Goal: Task Accomplishment & Management: Manage account settings

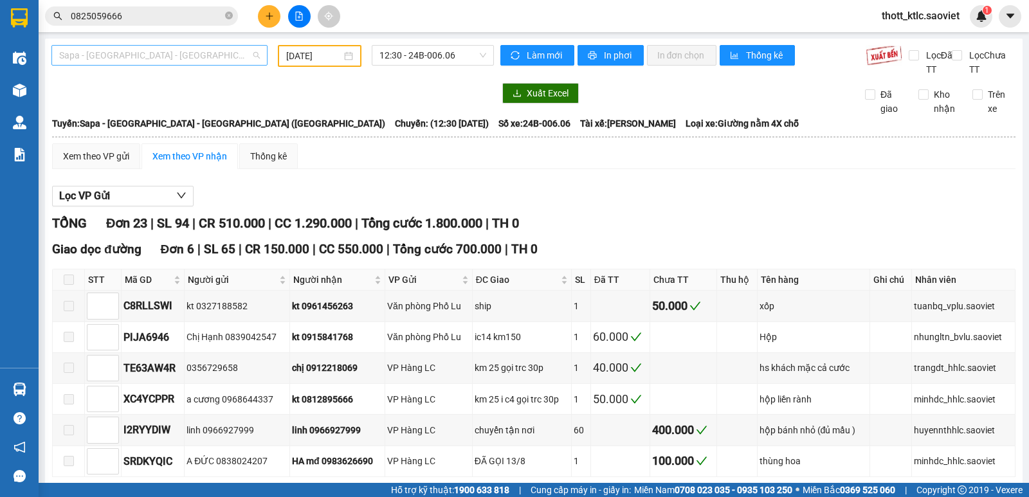
click at [185, 55] on span "Sapa - [GEOGRAPHIC_DATA] - [GEOGRAPHIC_DATA] ([GEOGRAPHIC_DATA])" at bounding box center [159, 55] width 201 height 19
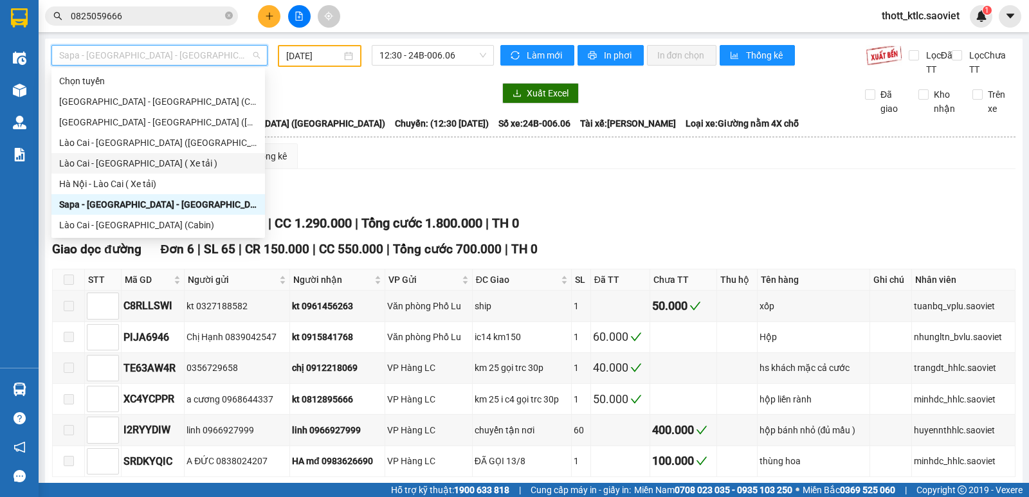
click at [126, 164] on div "Lào Cai - [GEOGRAPHIC_DATA] ( Xe tải )" at bounding box center [158, 163] width 198 height 14
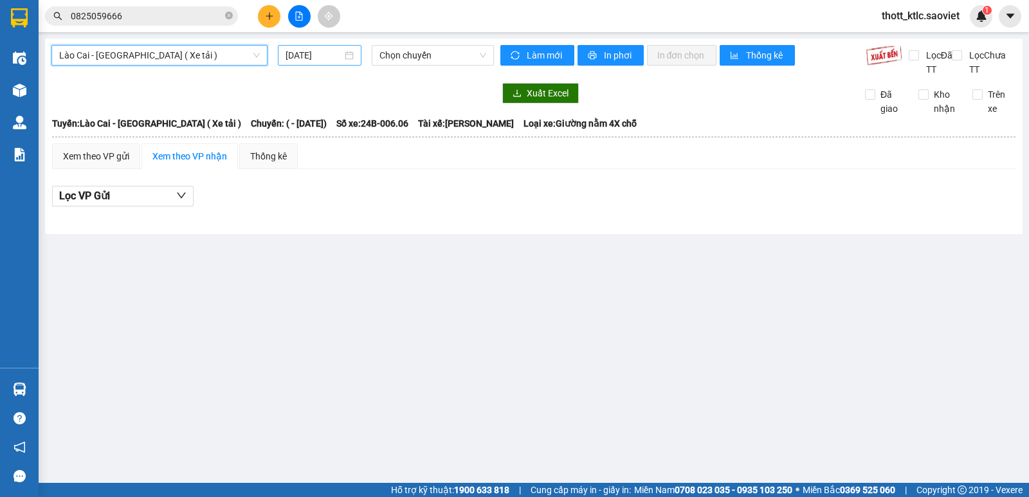
click at [299, 57] on input "[DATE]" at bounding box center [313, 55] width 57 height 14
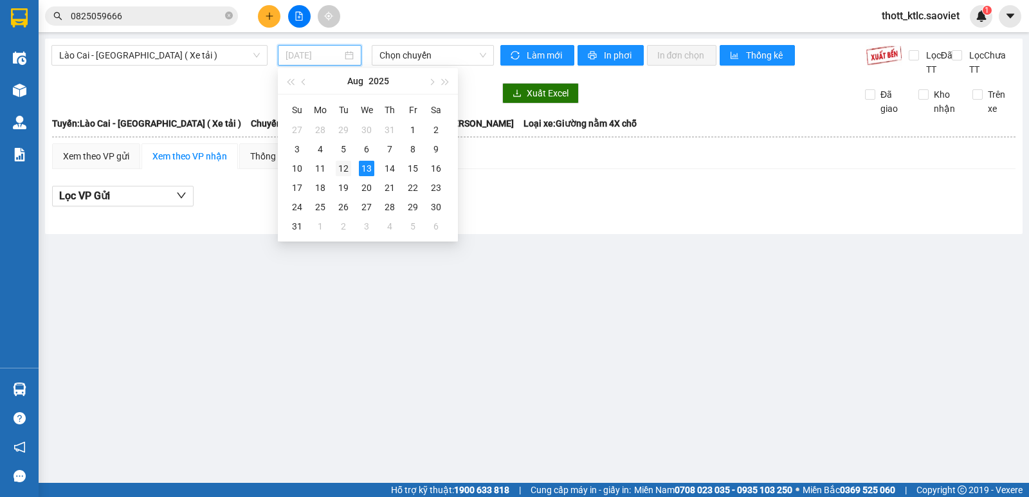
click at [343, 167] on div "12" at bounding box center [343, 168] width 15 height 15
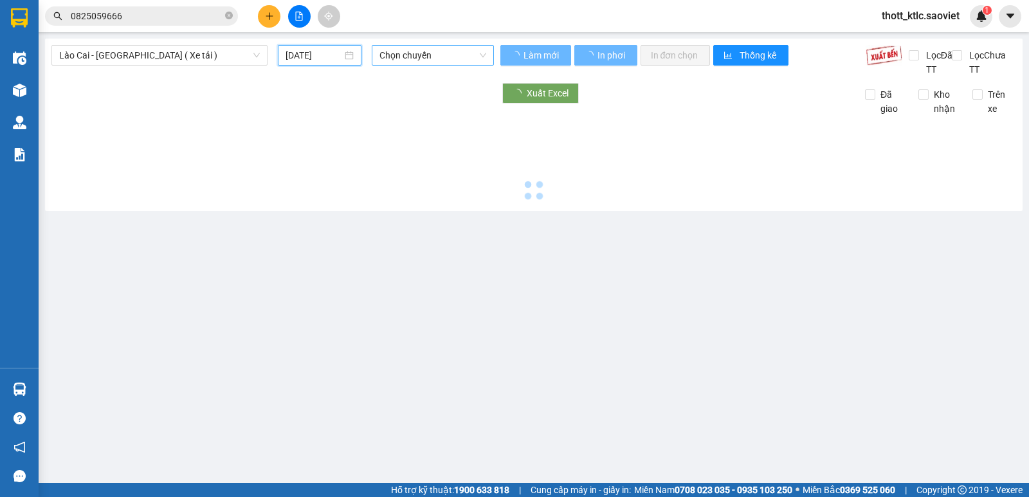
type input "[DATE]"
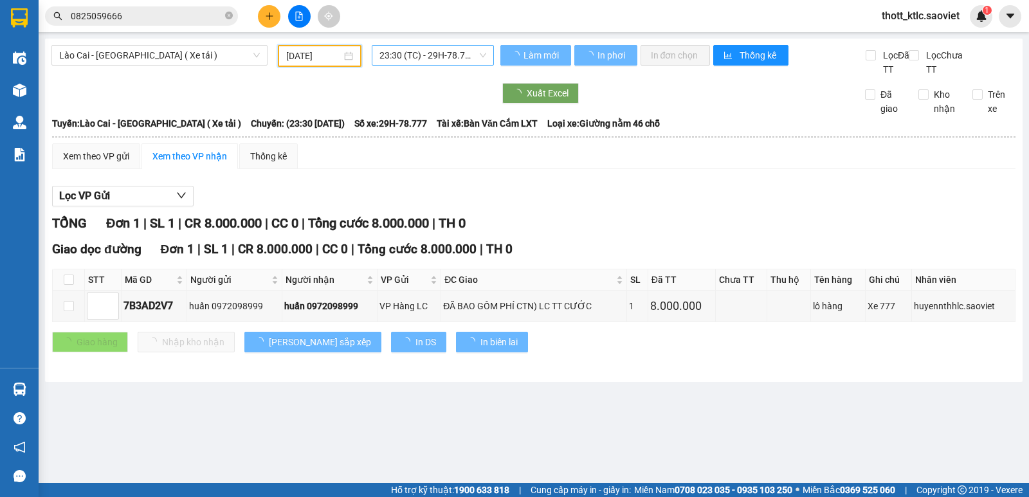
click at [414, 55] on span "23:30 (TC) - 29H-78.777" at bounding box center [432, 55] width 106 height 19
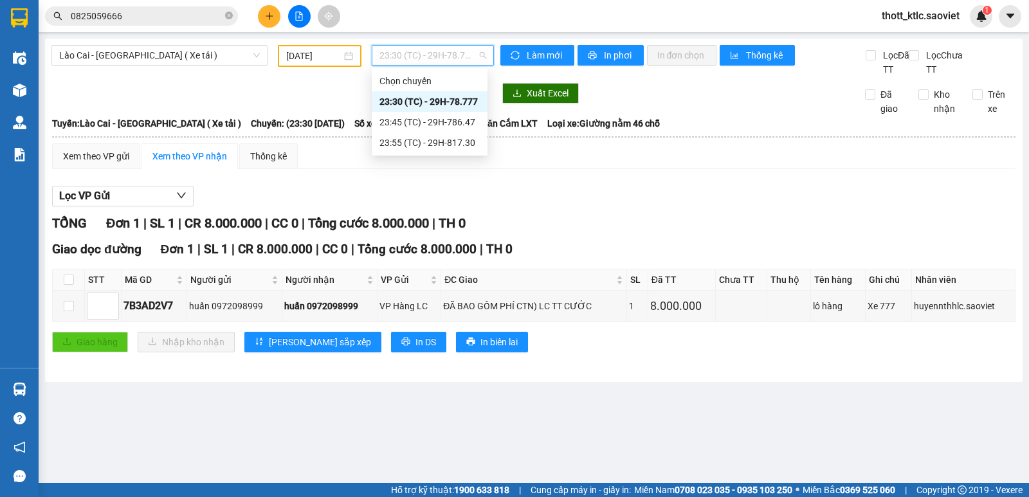
click at [446, 97] on div "23:30 (TC) - 29H-78.777" at bounding box center [429, 102] width 100 height 14
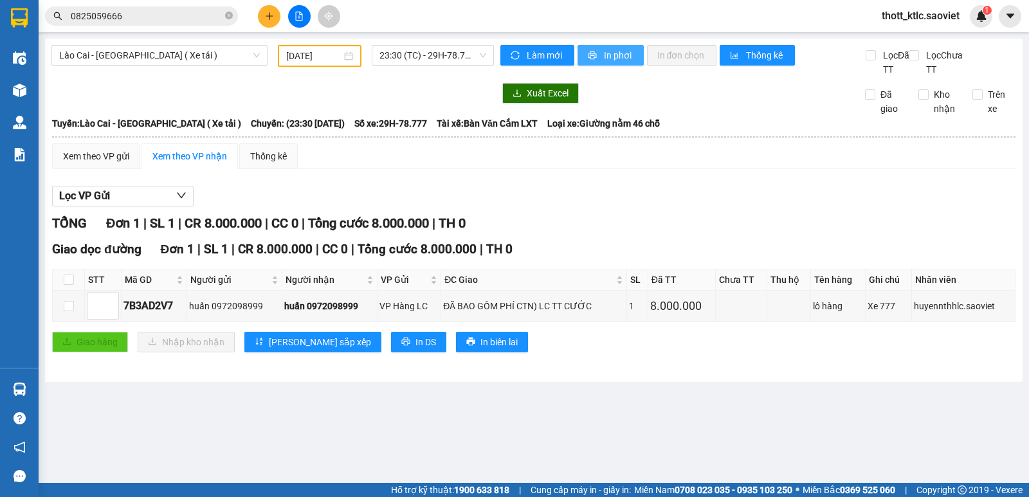
click at [618, 60] on span "In phơi" at bounding box center [619, 55] width 30 height 14
click at [520, 187] on div "Lọc VP Gửi" at bounding box center [533, 196] width 963 height 21
click at [212, 54] on span "Lào Cai - [GEOGRAPHIC_DATA] ( Xe tải )" at bounding box center [159, 55] width 201 height 19
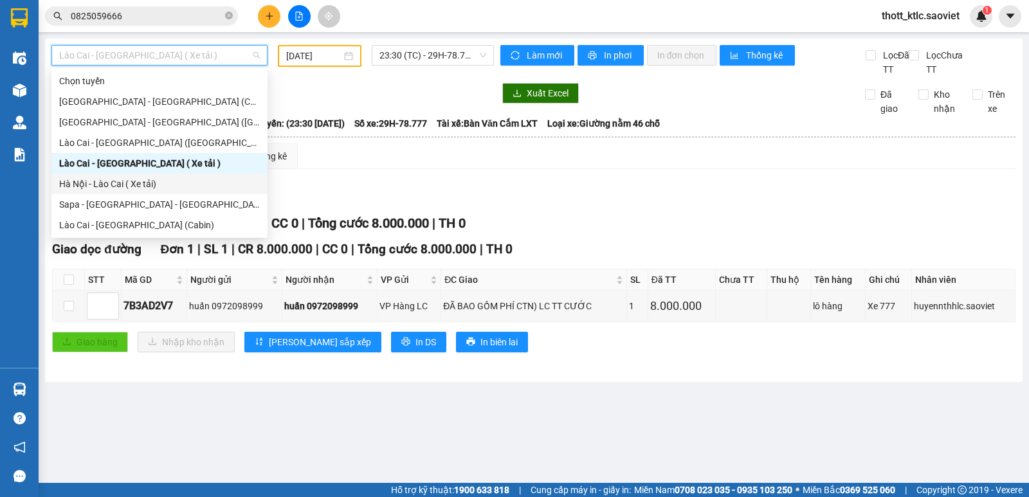
click at [89, 183] on div "Hà Nội - Lào Cai ( Xe tải)" at bounding box center [159, 184] width 201 height 14
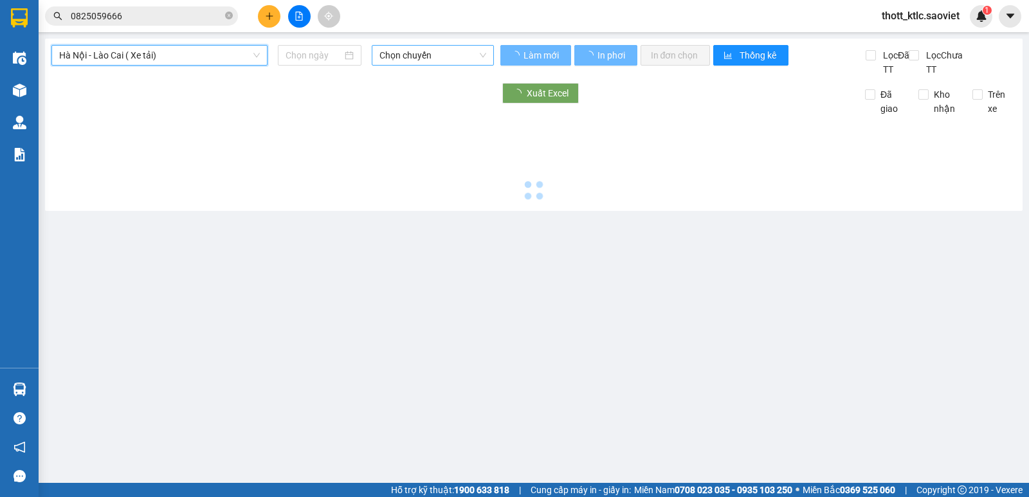
type input "[DATE]"
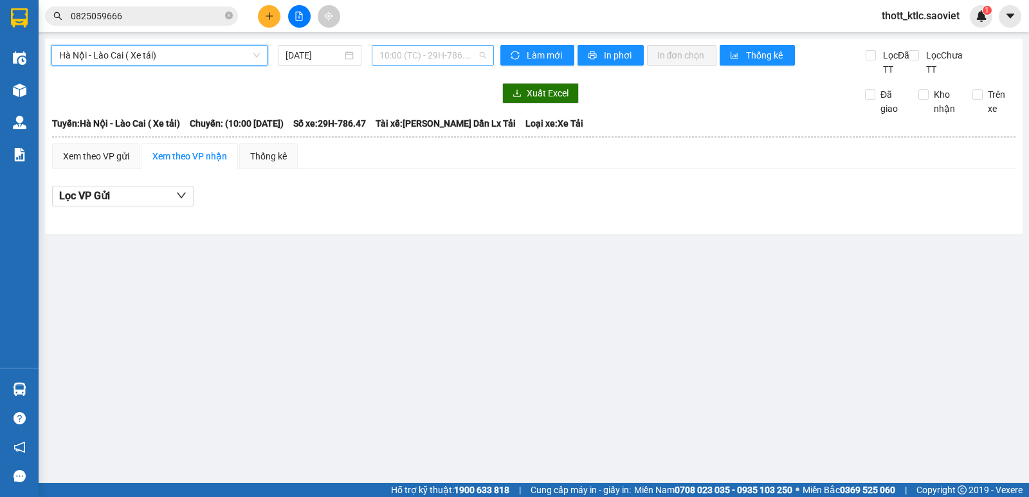
click at [426, 51] on span "10:00 (TC) - 29H-786.47" at bounding box center [432, 55] width 106 height 19
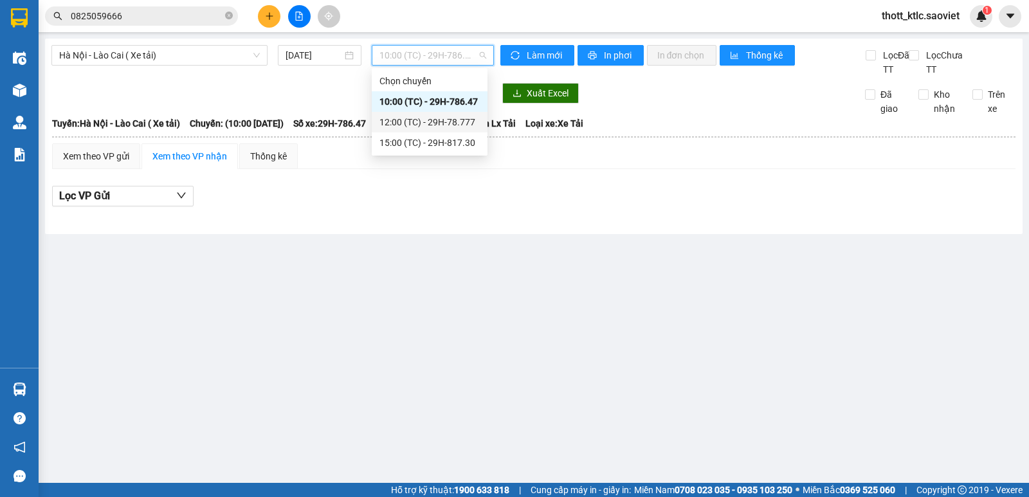
click at [431, 118] on div "12:00 (TC) - 29H-78.777" at bounding box center [429, 122] width 100 height 14
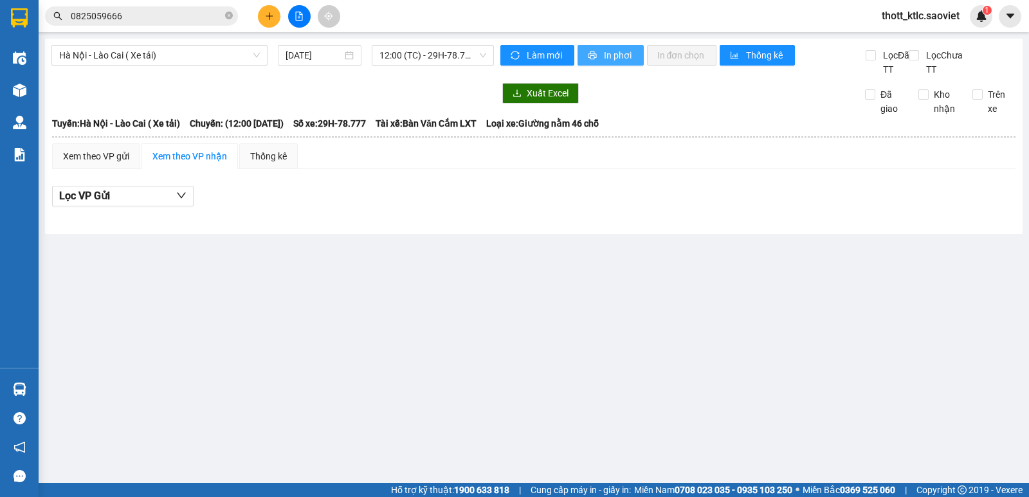
click at [598, 53] on button "In phơi" at bounding box center [610, 55] width 66 height 21
click at [182, 59] on span "Hà Nội - Lào Cai ( Xe tải)" at bounding box center [159, 55] width 201 height 19
click at [403, 59] on span "12:00 (TC) - 29H-78.777" at bounding box center [432, 55] width 106 height 19
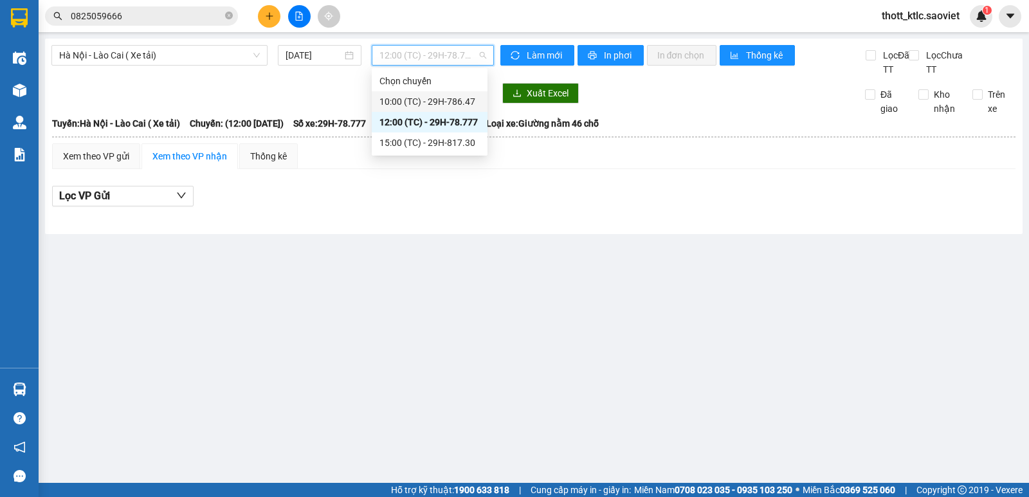
click at [443, 98] on div "10:00 (TC) - 29H-786.47" at bounding box center [429, 102] width 100 height 14
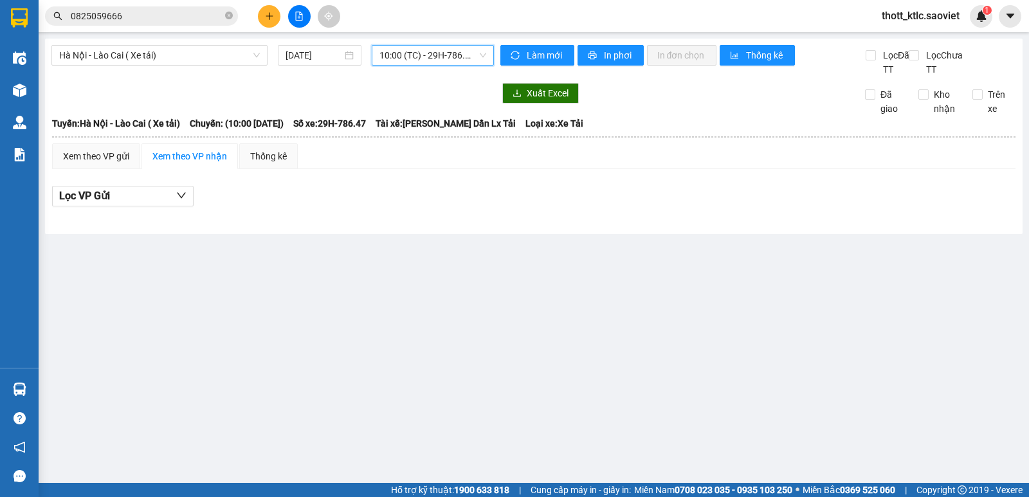
click at [433, 57] on span "10:00 (TC) - 29H-786.47" at bounding box center [432, 55] width 106 height 19
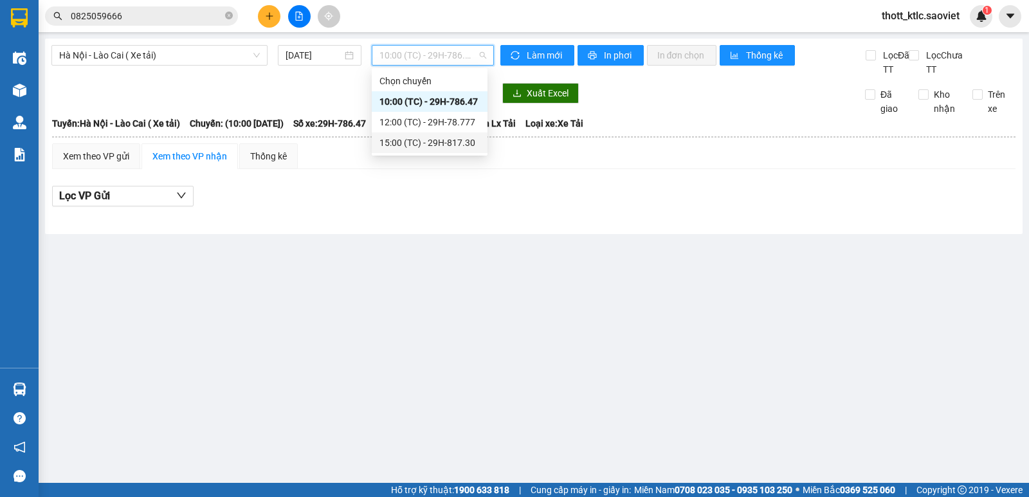
click at [453, 148] on div "15:00 (TC) - 29H-817.30" at bounding box center [429, 143] width 100 height 14
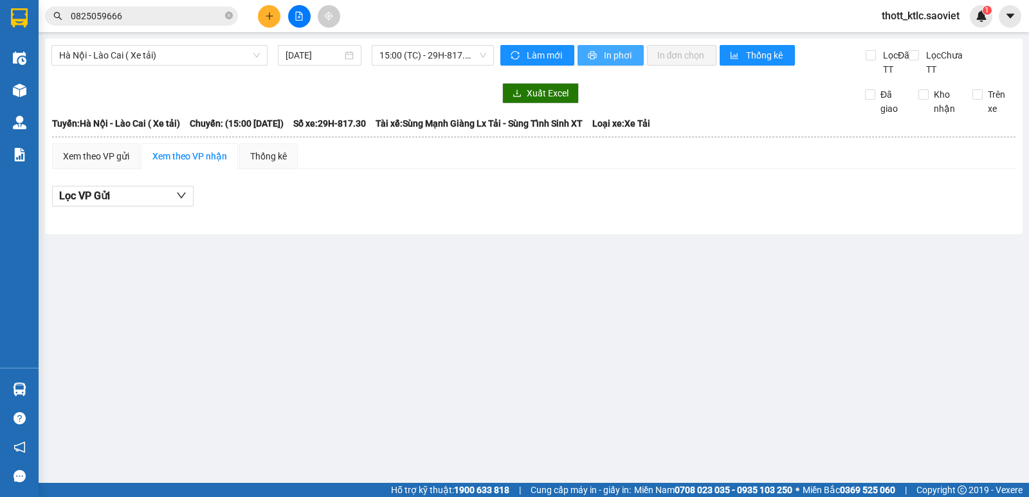
click at [615, 56] on span "In phơi" at bounding box center [619, 55] width 30 height 14
click at [439, 56] on span "15:00 (TC) - 29H-817.30" at bounding box center [432, 55] width 106 height 19
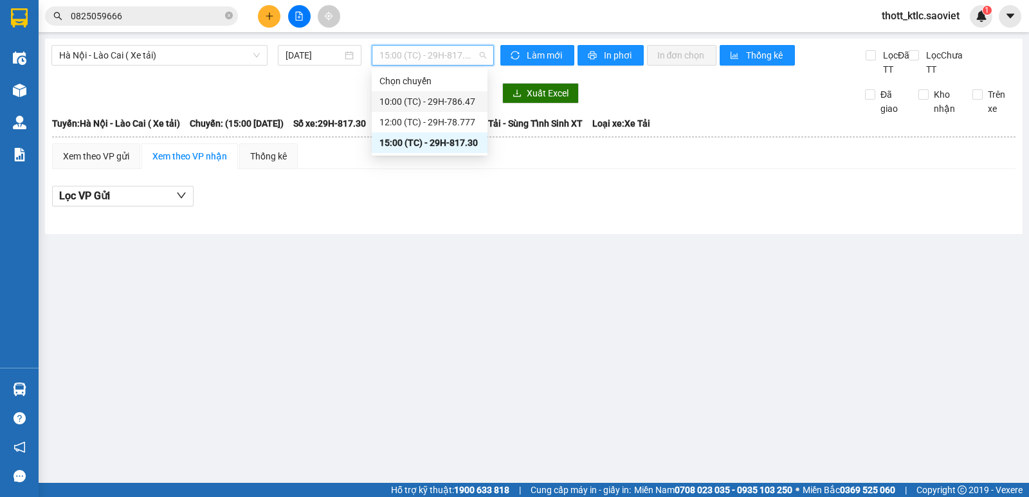
click at [449, 100] on div "10:00 (TC) - 29H-786.47" at bounding box center [429, 102] width 100 height 14
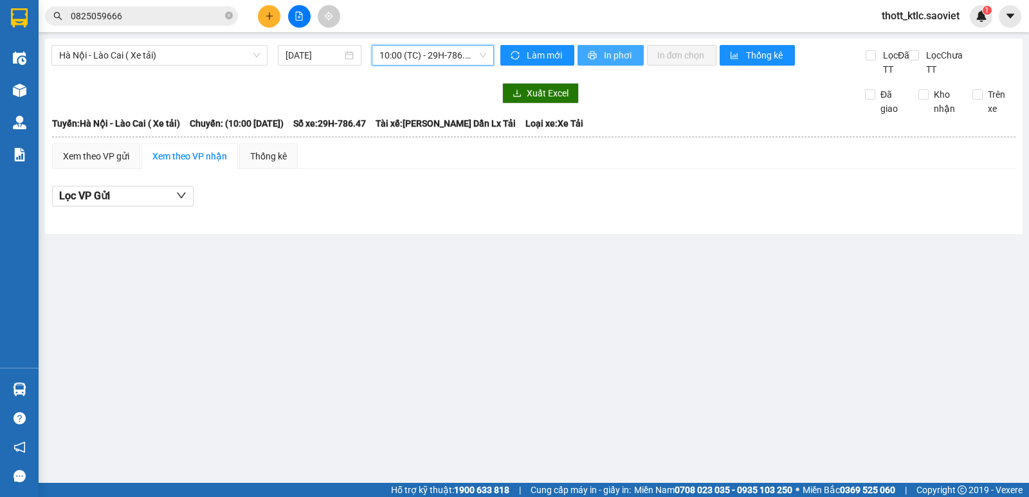
click at [599, 61] on button "In phơi" at bounding box center [610, 55] width 66 height 21
click at [183, 53] on span "Hà Nội - Lào Cai ( Xe tải)" at bounding box center [159, 55] width 201 height 19
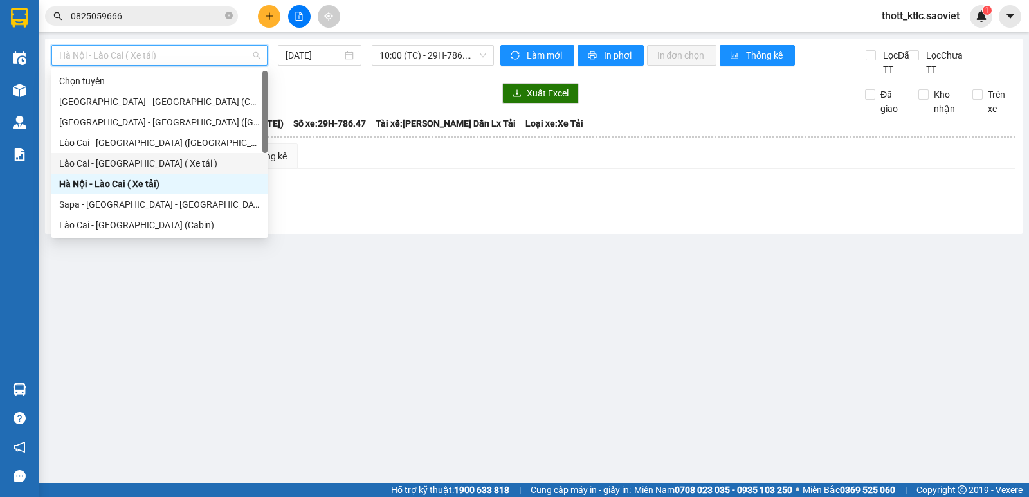
click at [109, 158] on div "Lào Cai - [GEOGRAPHIC_DATA] ( Xe tải )" at bounding box center [159, 163] width 201 height 14
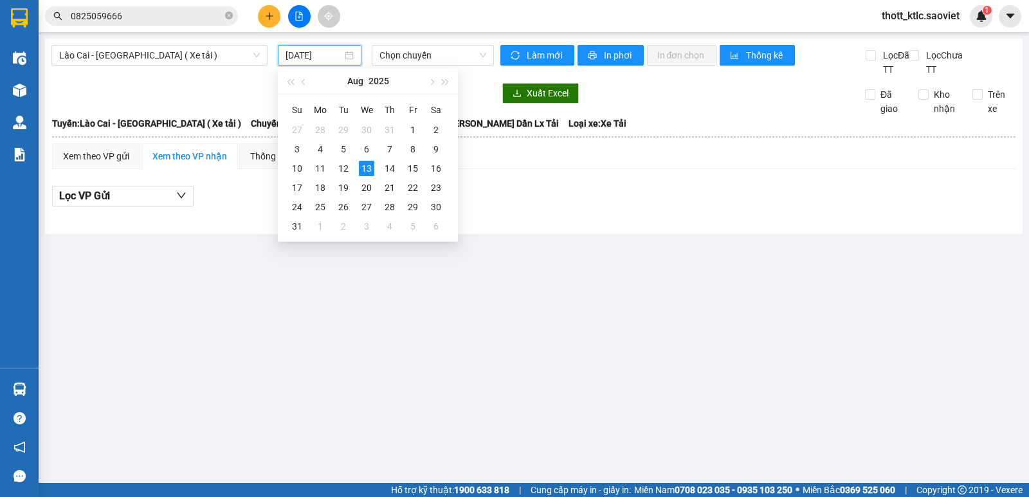
click at [311, 62] on input "[DATE]" at bounding box center [313, 55] width 57 height 14
click at [341, 168] on div "12" at bounding box center [343, 168] width 15 height 15
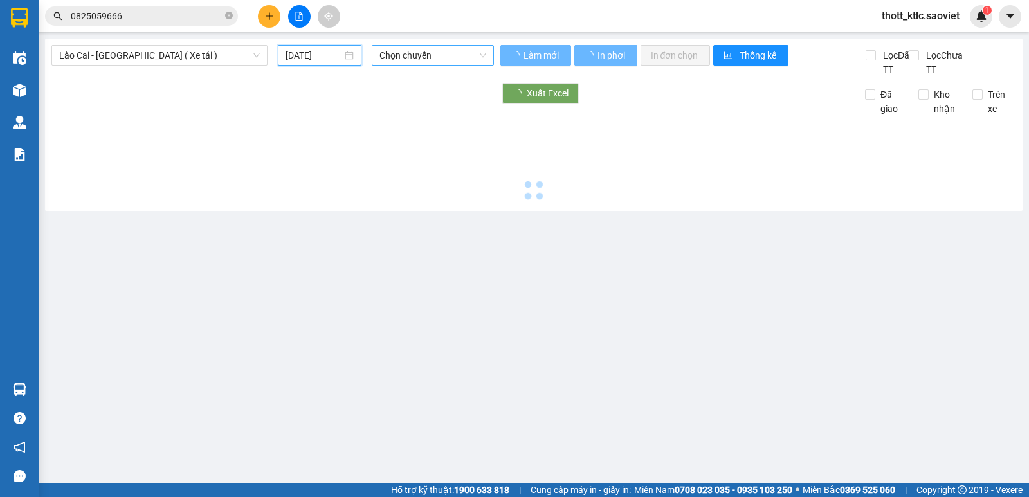
type input "[DATE]"
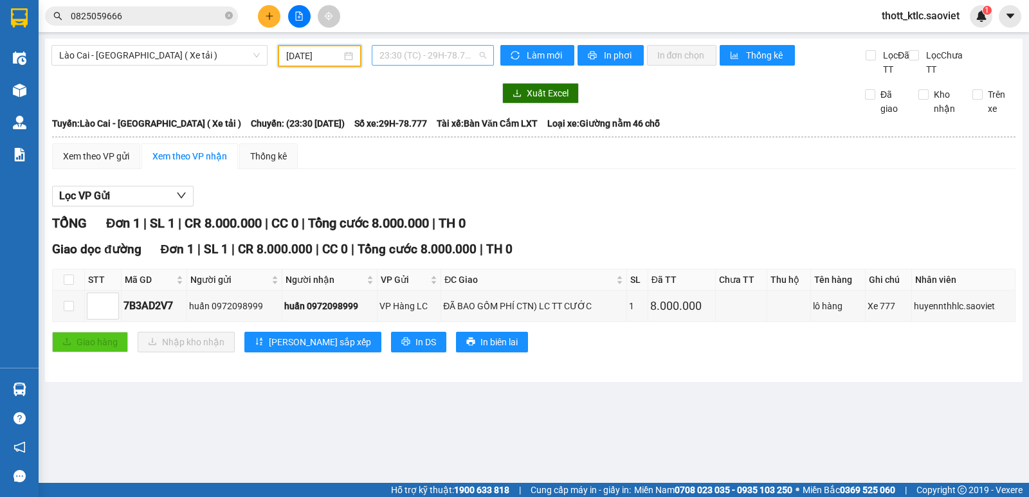
click at [451, 60] on span "23:30 (TC) - 29H-78.777" at bounding box center [432, 55] width 106 height 19
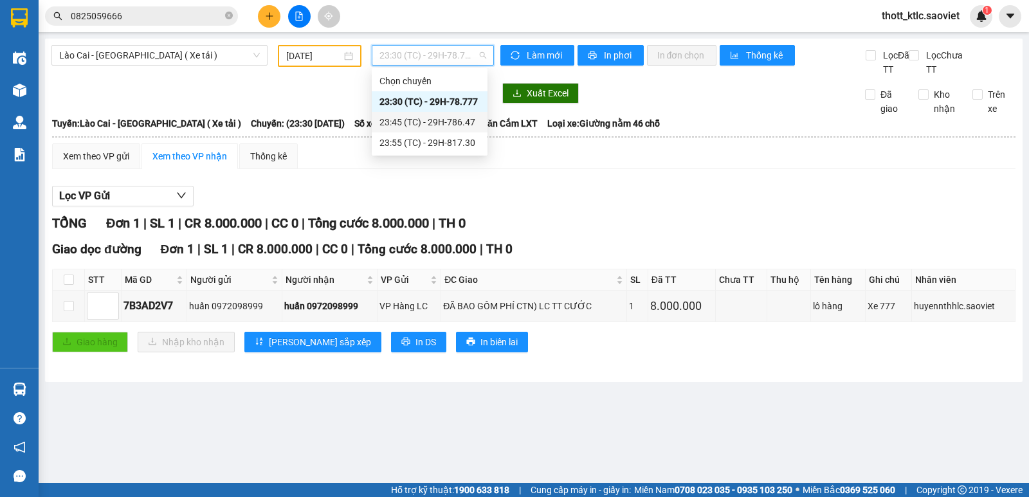
click at [448, 123] on div "23:45 (TC) - 29H-786.47" at bounding box center [429, 122] width 100 height 14
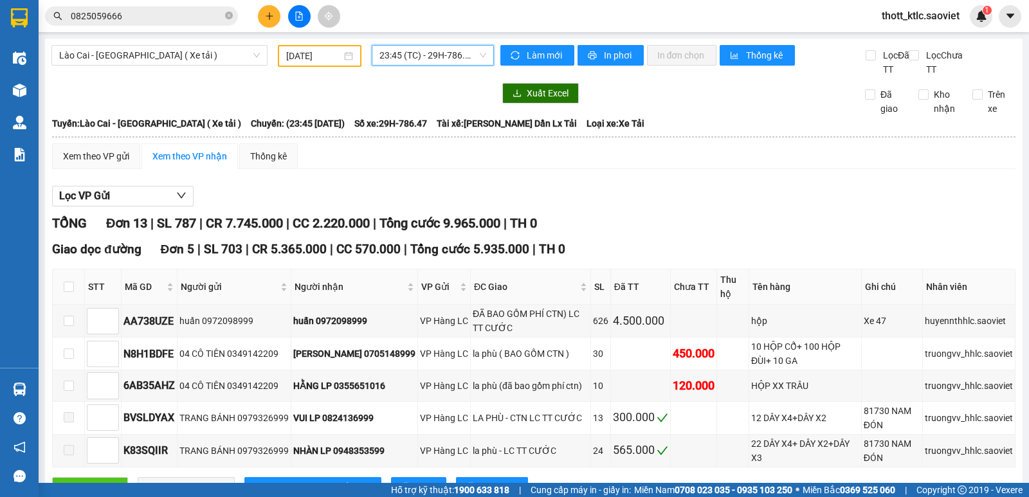
click at [444, 57] on span "23:45 (TC) - 29H-786.47" at bounding box center [432, 55] width 106 height 19
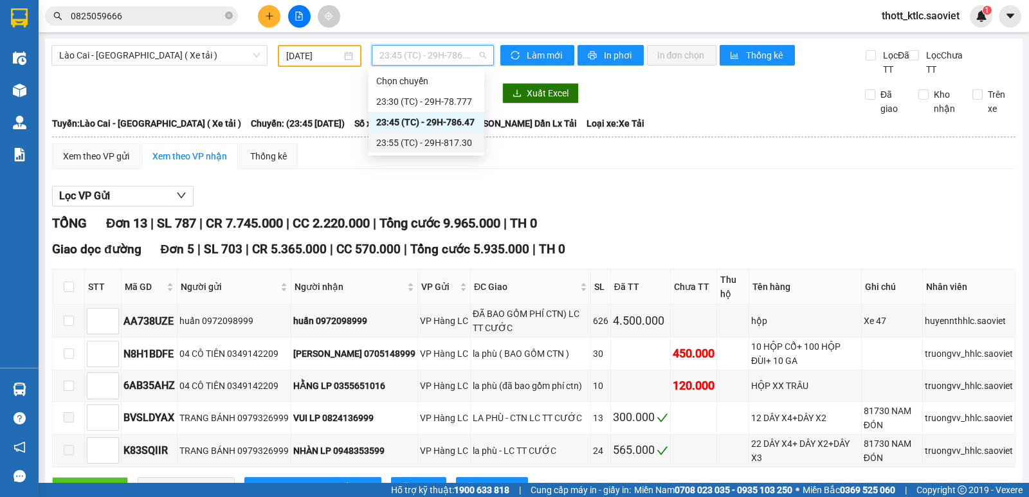
click at [435, 140] on div "23:55 (TC) - 29H-817.30" at bounding box center [426, 143] width 100 height 14
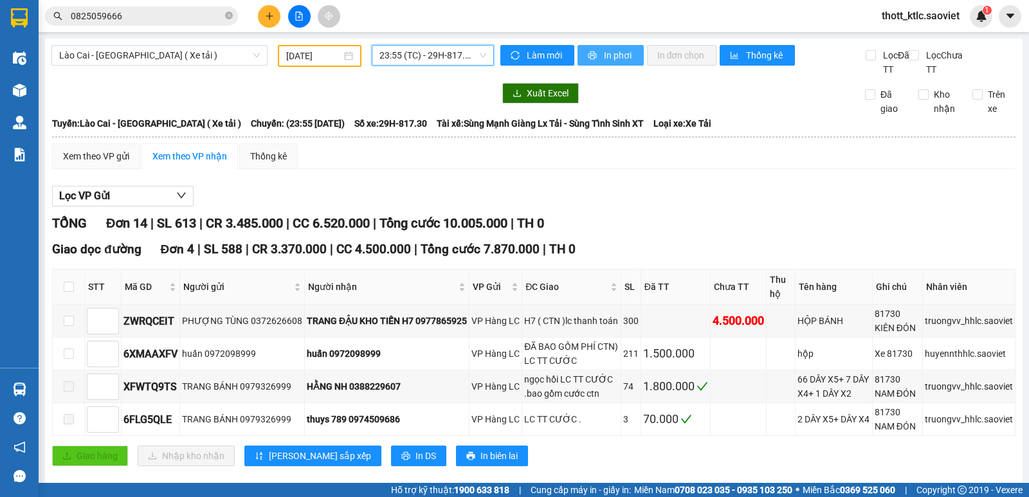
click at [611, 57] on span "In phơi" at bounding box center [619, 55] width 30 height 14
click at [451, 56] on span "23:55 (TC) - 29H-817.30" at bounding box center [432, 55] width 106 height 19
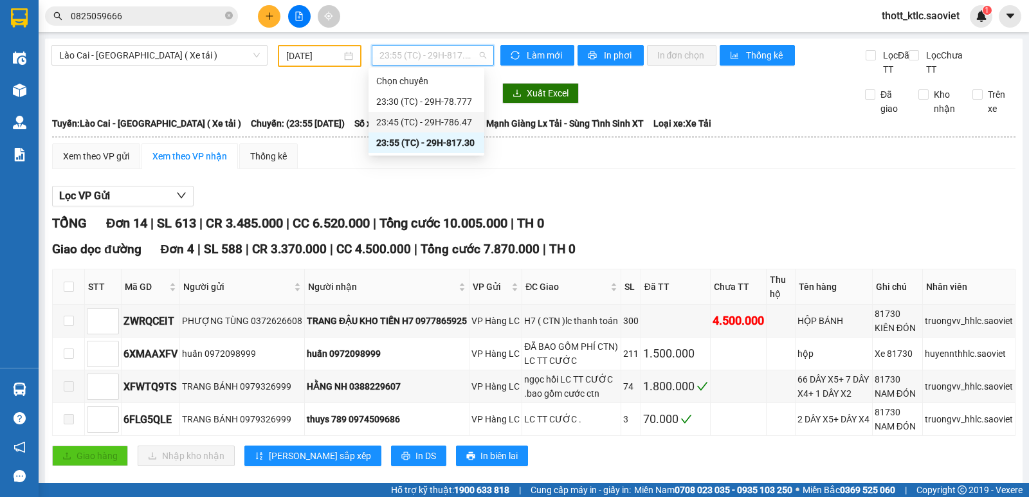
click at [455, 118] on div "23:45 (TC) - 29H-786.47" at bounding box center [426, 122] width 100 height 14
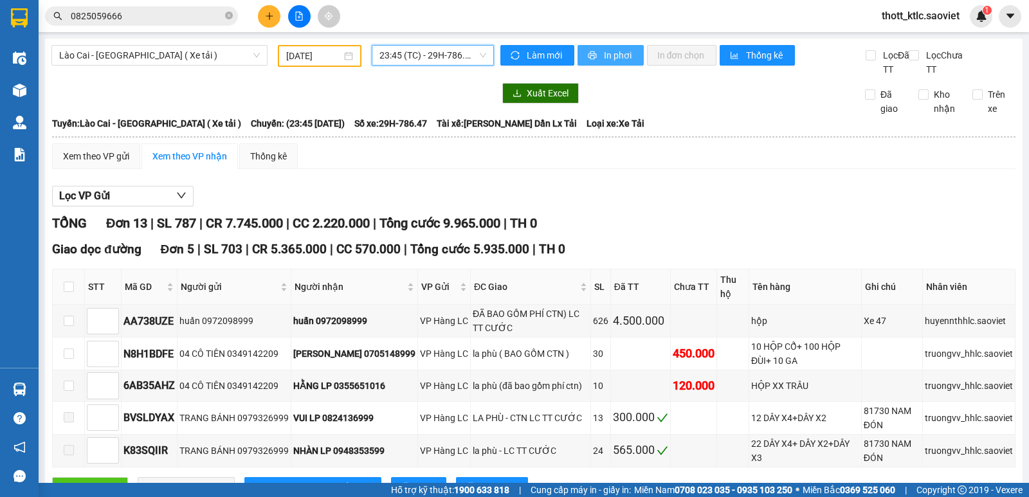
click at [609, 55] on span "In phơi" at bounding box center [619, 55] width 30 height 14
click at [458, 56] on span "23:45 (TC) - 29H-786.47" at bounding box center [432, 55] width 106 height 19
click at [188, 60] on span "Lào Cai - [GEOGRAPHIC_DATA] ( Xe tải )" at bounding box center [159, 55] width 201 height 19
click at [389, 47] on span "23:45 (TC) - 29H-786.47" at bounding box center [432, 55] width 106 height 19
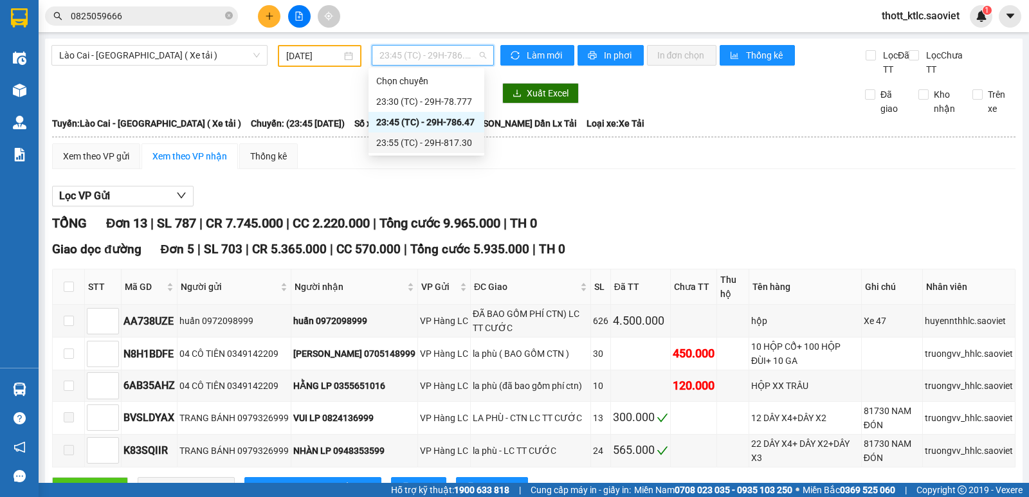
click at [445, 141] on div "23:55 (TC) - 29H-817.30" at bounding box center [426, 143] width 100 height 14
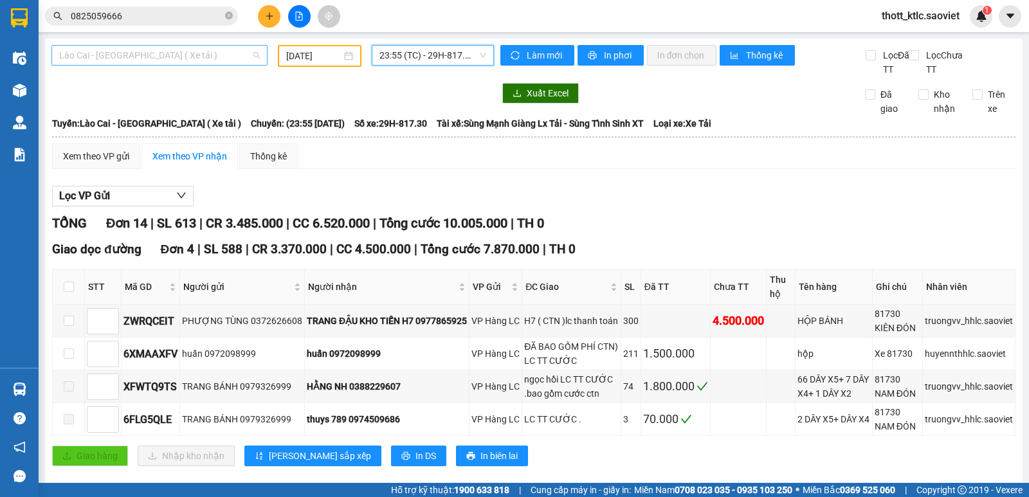
click at [176, 59] on span "Lào Cai - [GEOGRAPHIC_DATA] ( Xe tải )" at bounding box center [159, 55] width 201 height 19
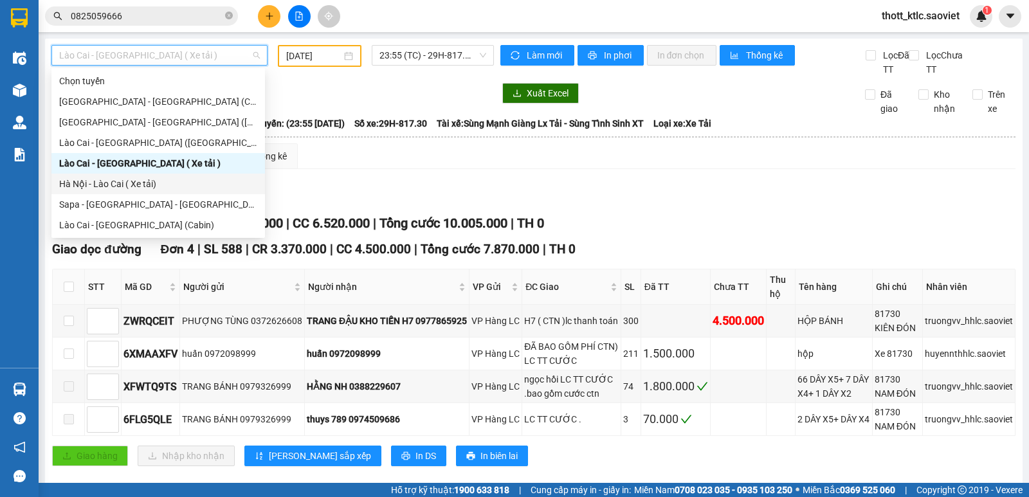
click at [113, 179] on div "Hà Nội - Lào Cai ( Xe tải)" at bounding box center [158, 184] width 198 height 14
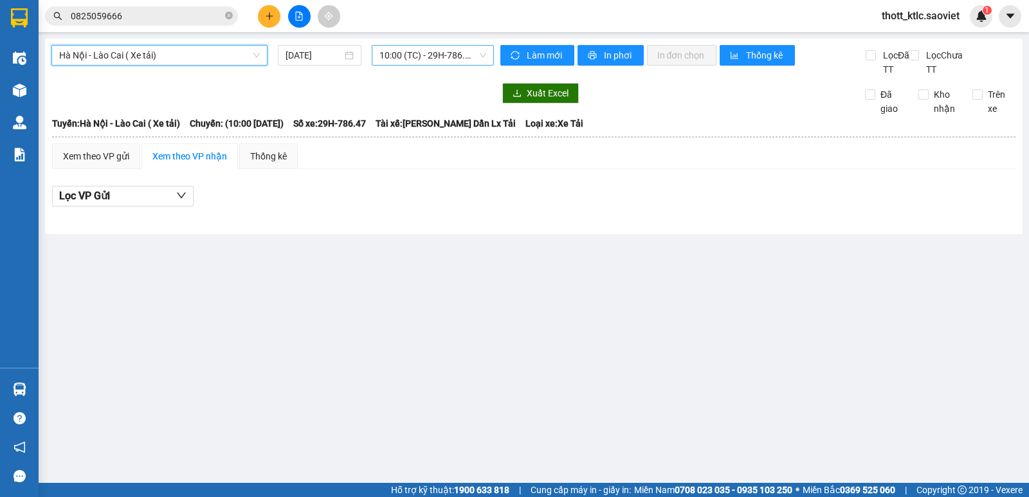
click at [439, 59] on span "10:00 (TC) - 29H-786.47" at bounding box center [432, 55] width 106 height 19
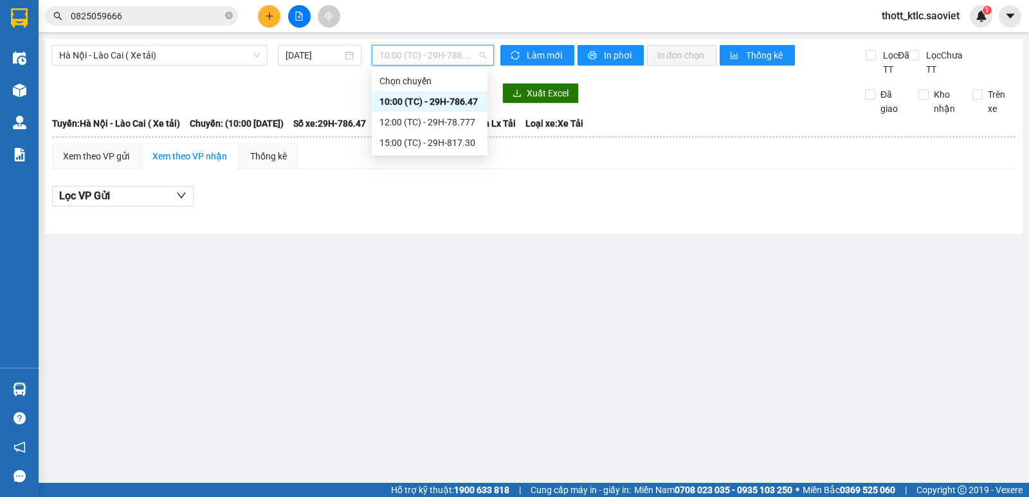
click at [461, 98] on div "10:00 (TC) - 29H-786.47" at bounding box center [429, 102] width 100 height 14
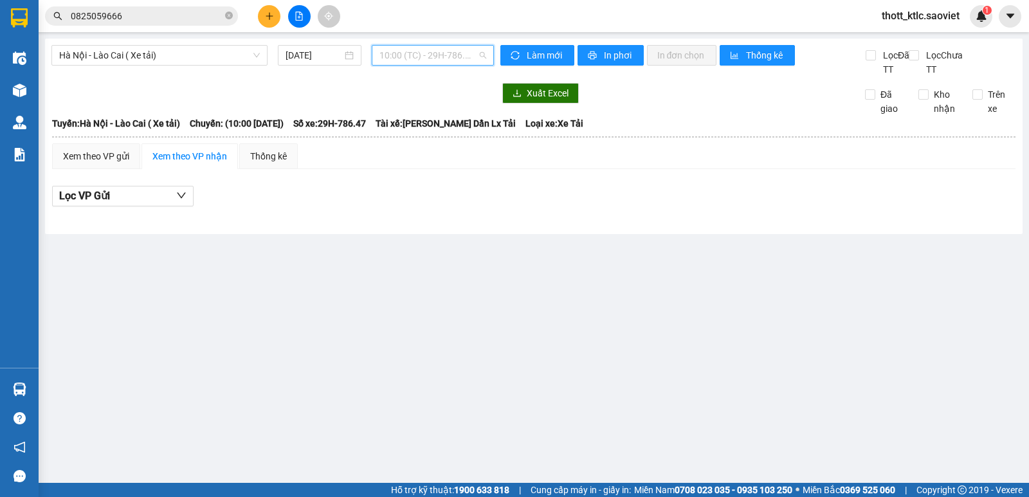
click at [456, 55] on span "10:00 (TC) - 29H-786.47" at bounding box center [432, 55] width 106 height 19
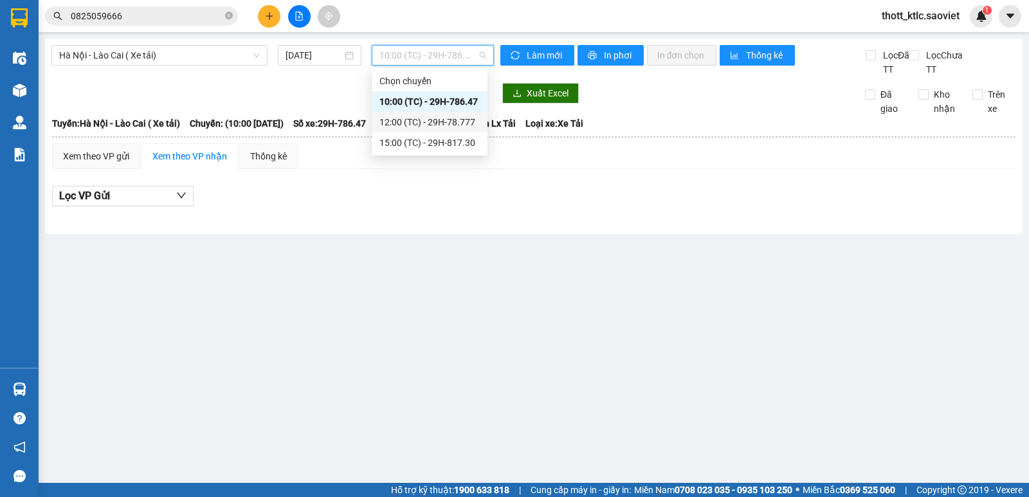
click at [454, 121] on div "12:00 (TC) - 29H-78.777" at bounding box center [429, 122] width 100 height 14
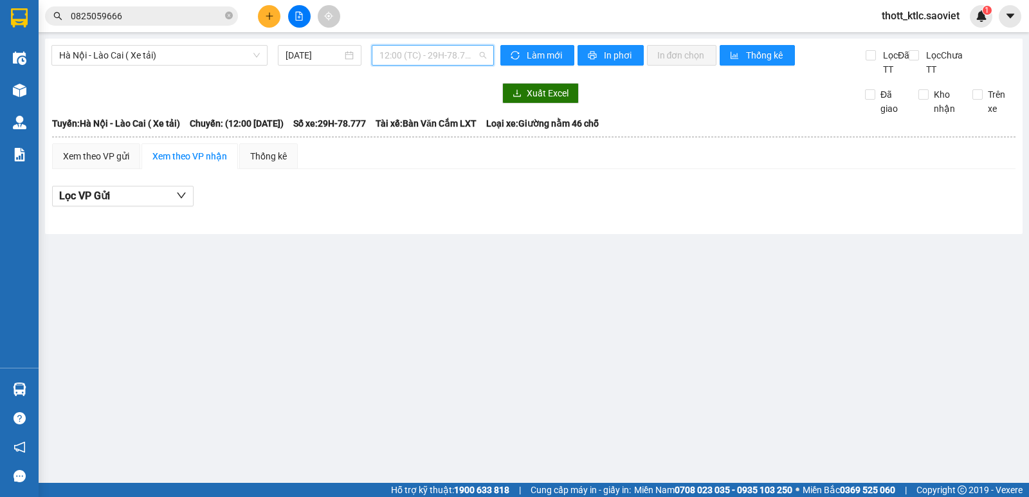
click at [457, 53] on span "12:00 (TC) - 29H-78.777" at bounding box center [432, 55] width 106 height 19
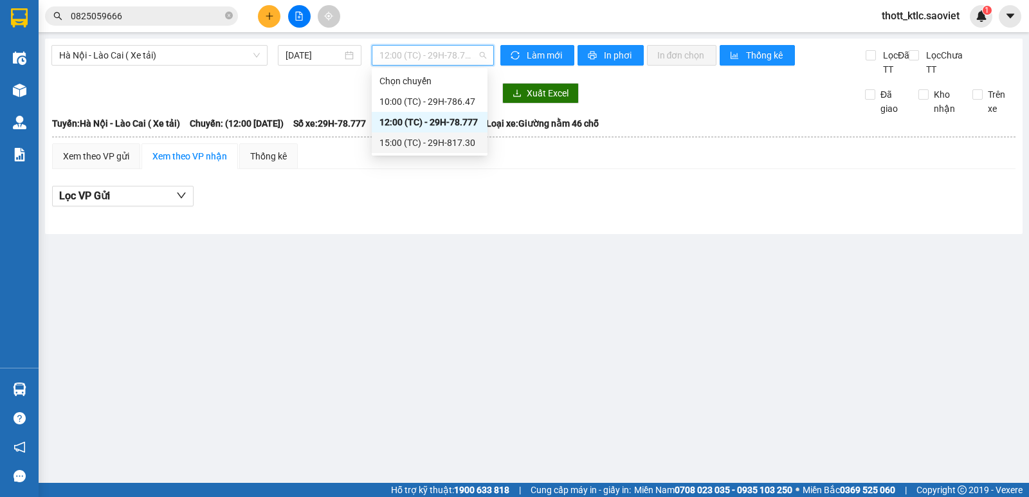
click at [448, 143] on div "15:00 (TC) - 29H-817.30" at bounding box center [429, 143] width 100 height 14
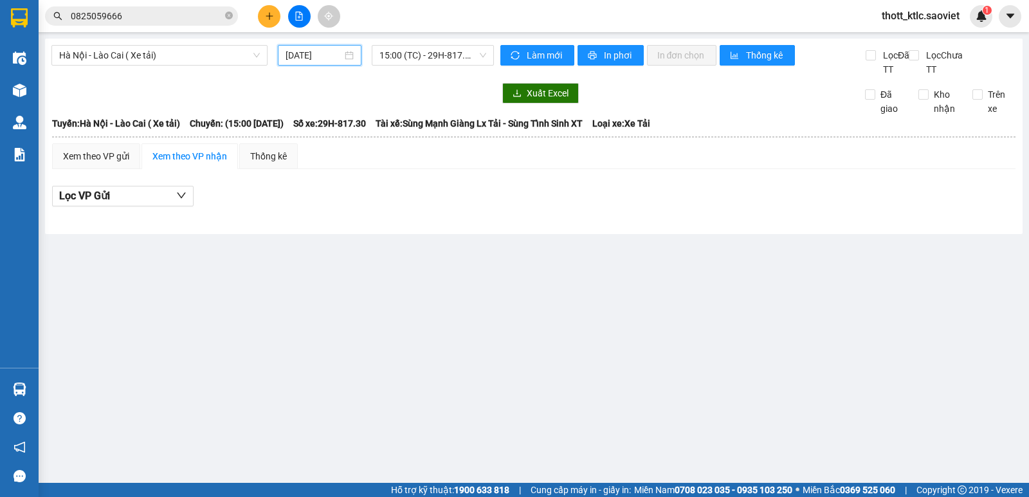
click at [342, 53] on input "[DATE]" at bounding box center [313, 55] width 57 height 14
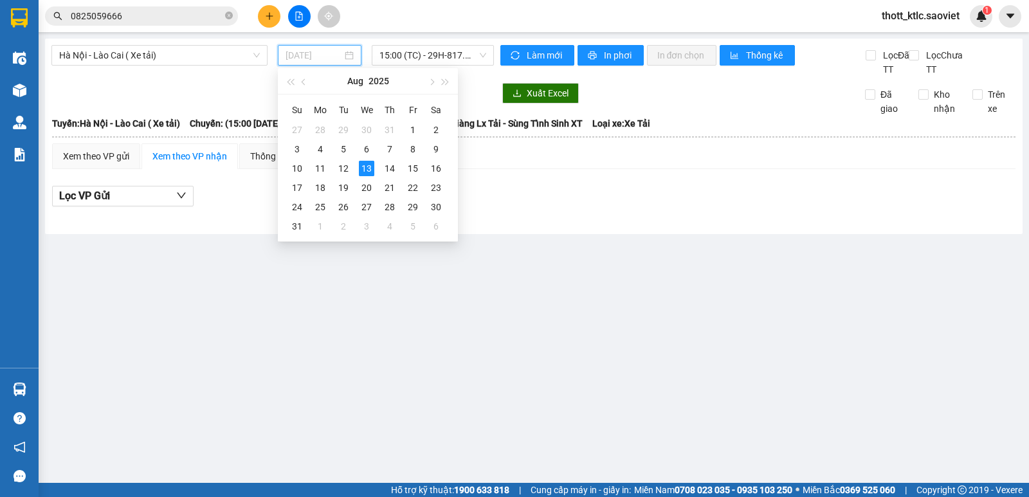
type input "[DATE]"
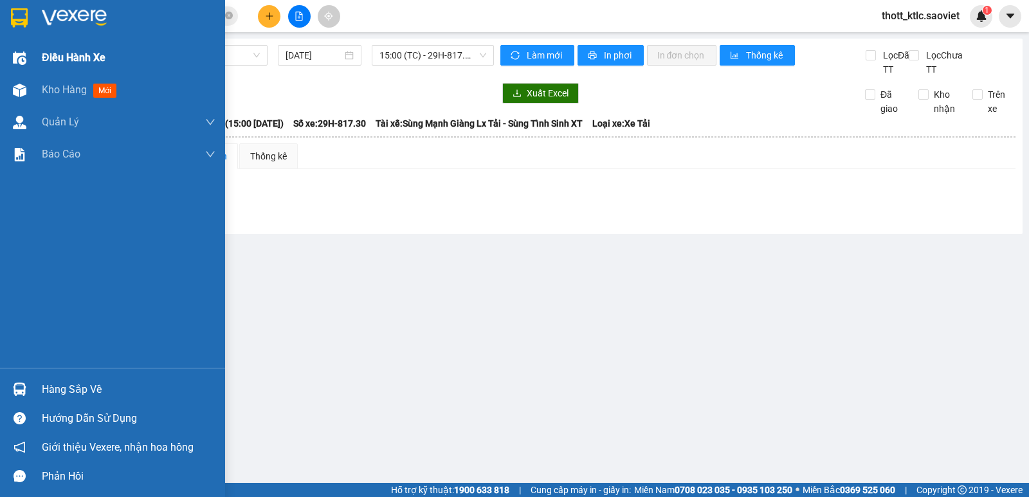
click at [13, 59] on img at bounding box center [20, 58] width 14 height 14
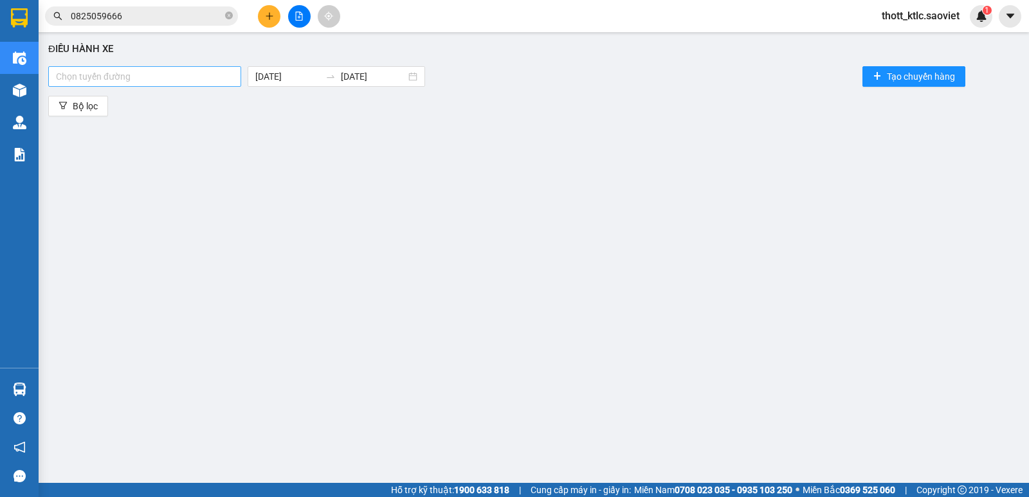
click at [194, 75] on div at bounding box center [144, 76] width 186 height 15
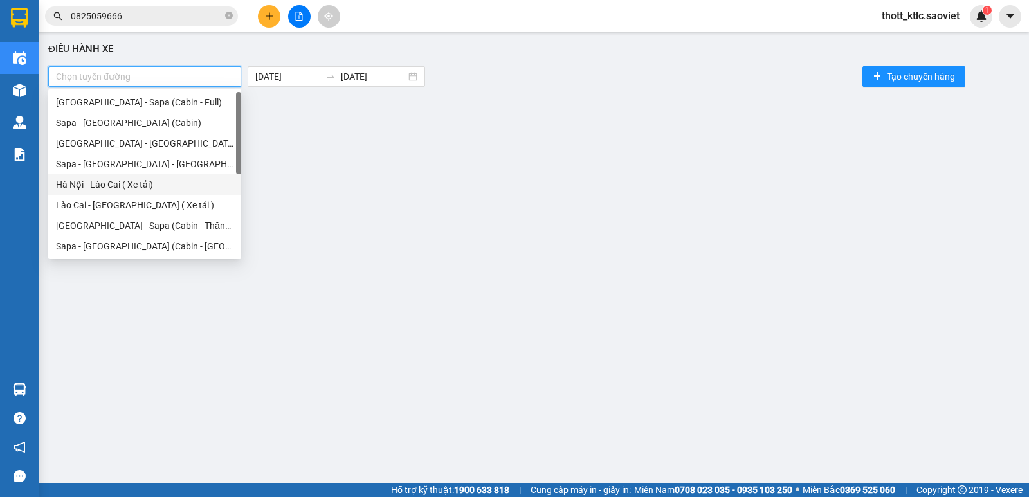
click at [138, 184] on div "Hà Nội - Lào Cai ( Xe tải)" at bounding box center [144, 184] width 177 height 14
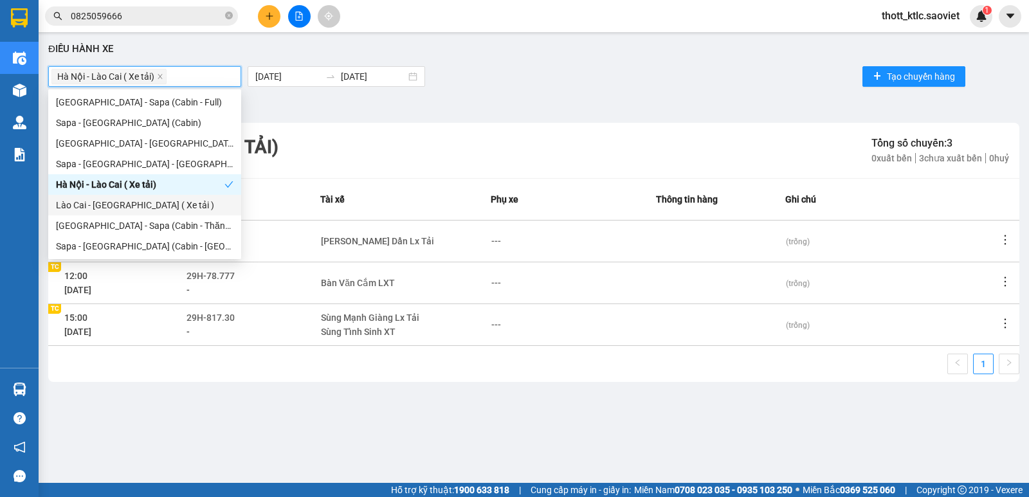
click at [137, 201] on div "Lào Cai - [GEOGRAPHIC_DATA] ( Xe tải )" at bounding box center [144, 205] width 177 height 14
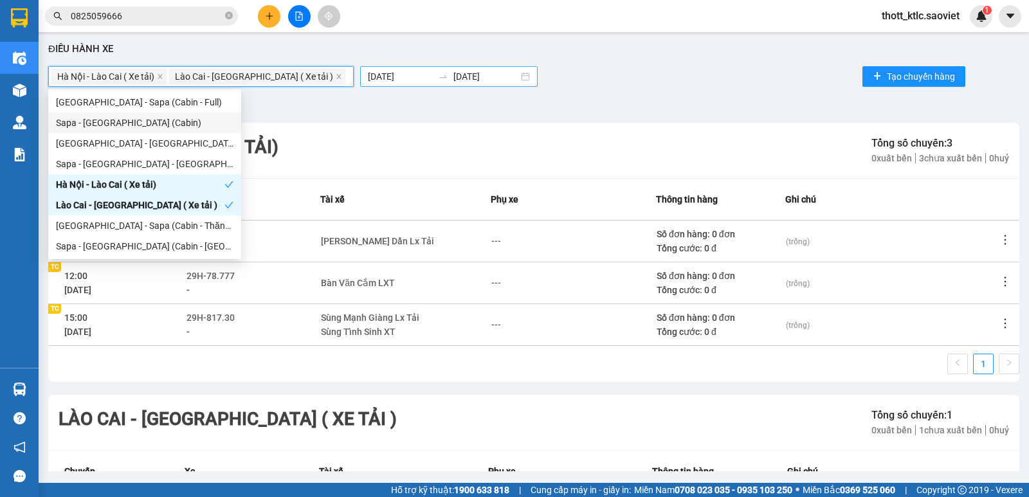
click at [368, 70] on input "[DATE]" at bounding box center [400, 76] width 65 height 14
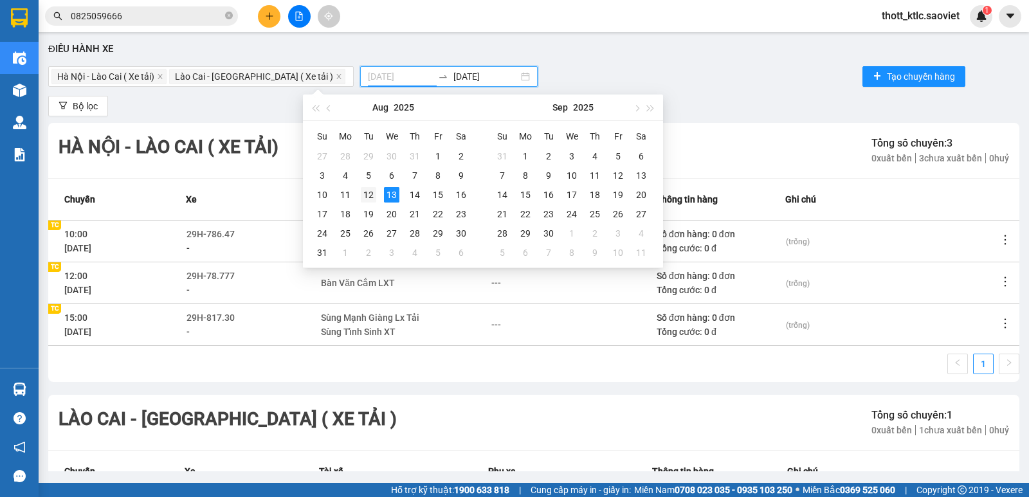
type input "[DATE]"
click at [370, 193] on div "12" at bounding box center [368, 194] width 15 height 15
click at [371, 193] on div "12" at bounding box center [368, 194] width 15 height 15
type input "[DATE]"
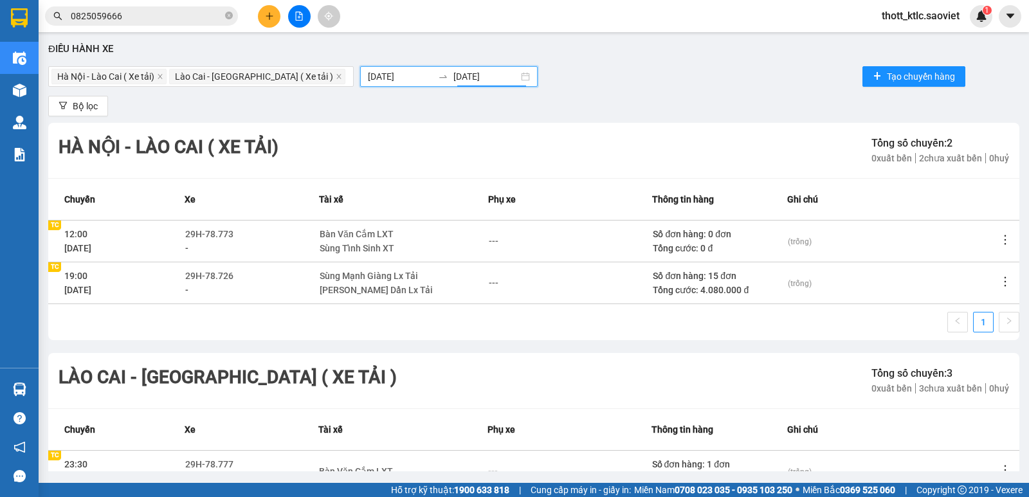
drag, startPoint x: 294, startPoint y: 17, endPoint x: 291, endPoint y: 28, distance: 11.9
click at [296, 18] on button at bounding box center [299, 16] width 23 height 23
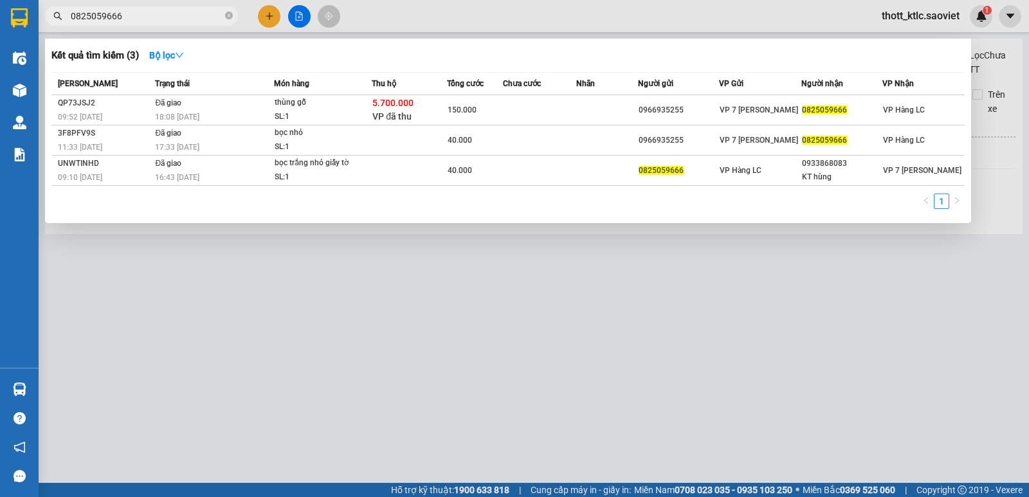
click at [163, 16] on input "0825059666" at bounding box center [147, 16] width 152 height 14
click at [227, 15] on icon "close-circle" at bounding box center [229, 16] width 8 height 8
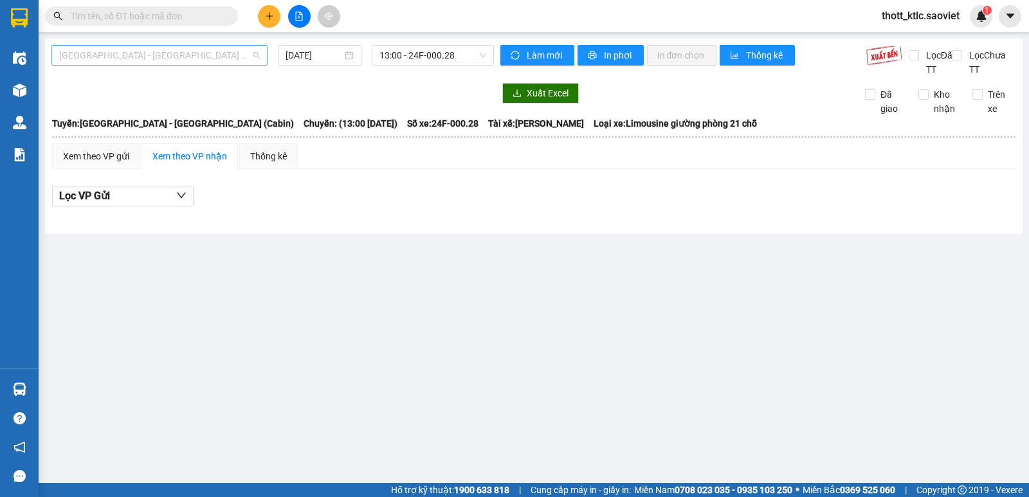
click at [137, 47] on span "[GEOGRAPHIC_DATA] - [GEOGRAPHIC_DATA] (Cabin)" at bounding box center [159, 55] width 201 height 19
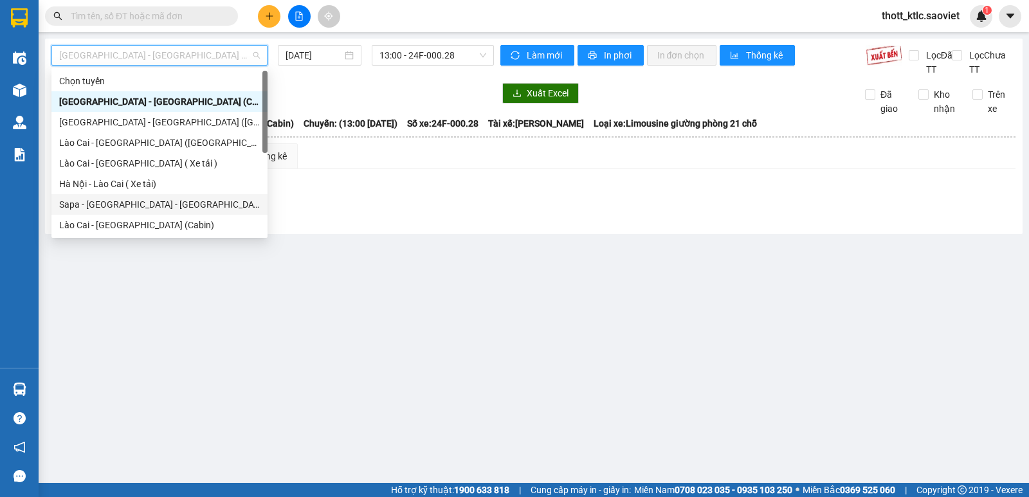
click at [125, 199] on div "Sapa - [GEOGRAPHIC_DATA] - [GEOGRAPHIC_DATA] ([GEOGRAPHIC_DATA])" at bounding box center [159, 204] width 201 height 14
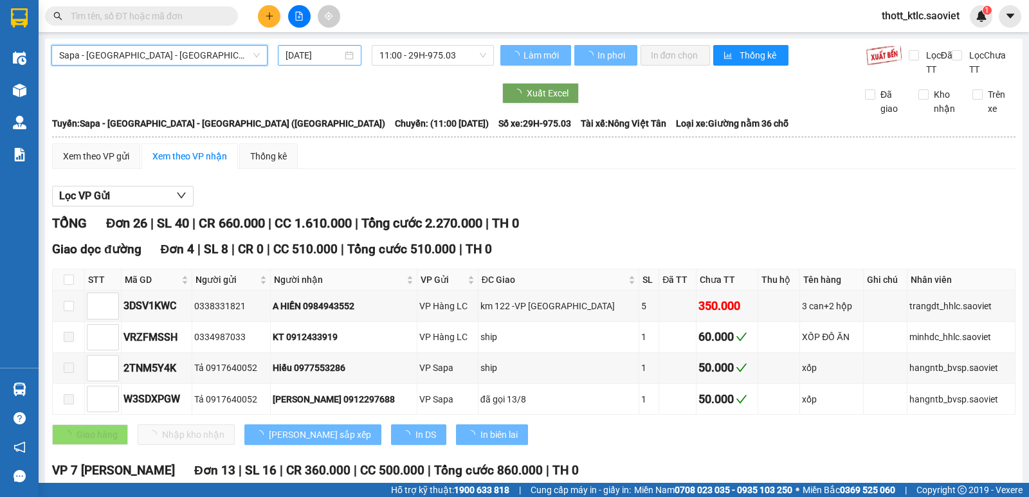
click at [332, 51] on input "[DATE]" at bounding box center [313, 55] width 57 height 14
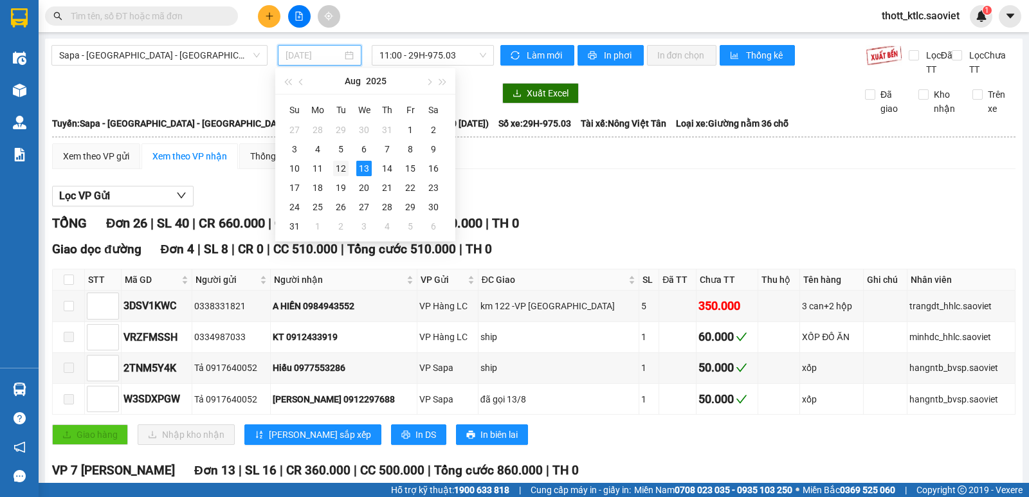
click at [340, 172] on div "12" at bounding box center [340, 168] width 15 height 15
type input "[DATE]"
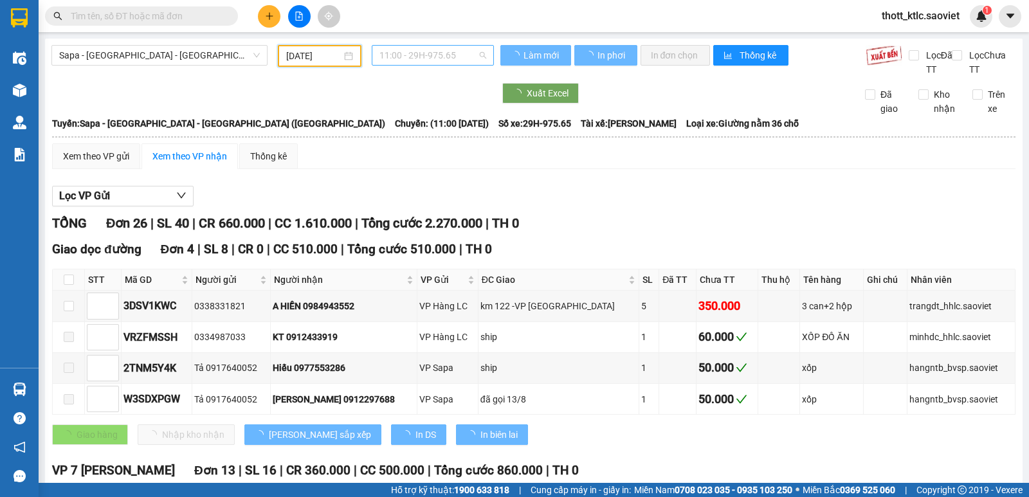
click at [440, 56] on span "11:00 - 29H-975.65" at bounding box center [432, 55] width 106 height 19
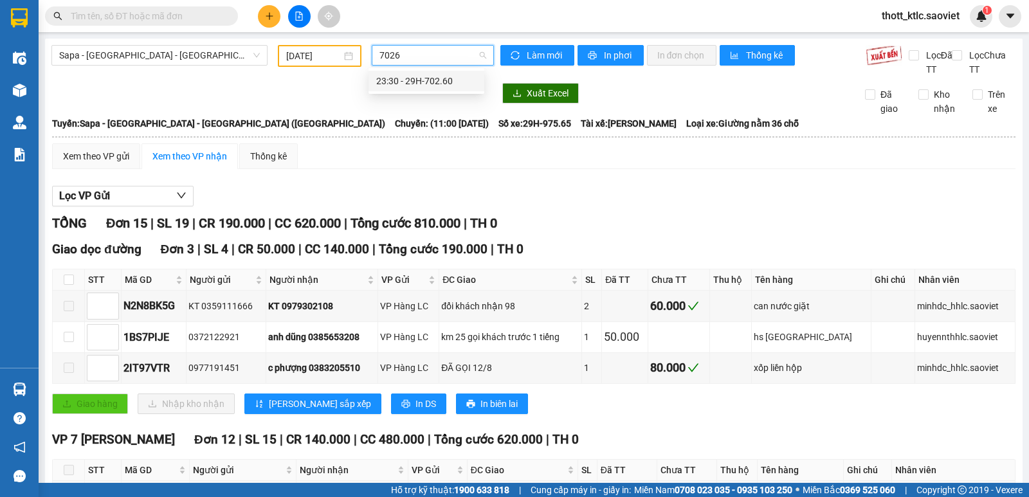
type input "70260"
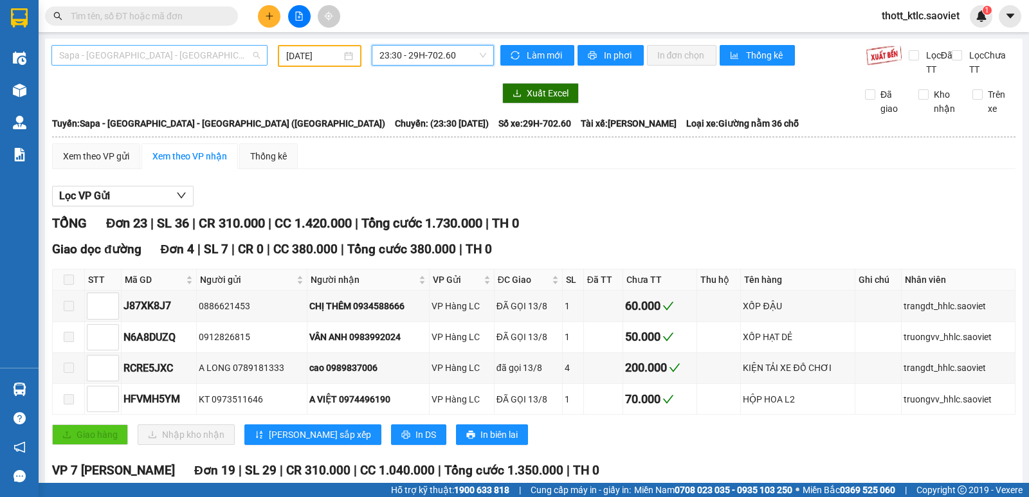
click at [178, 57] on span "Sapa - [GEOGRAPHIC_DATA] - [GEOGRAPHIC_DATA] ([GEOGRAPHIC_DATA])" at bounding box center [159, 55] width 201 height 19
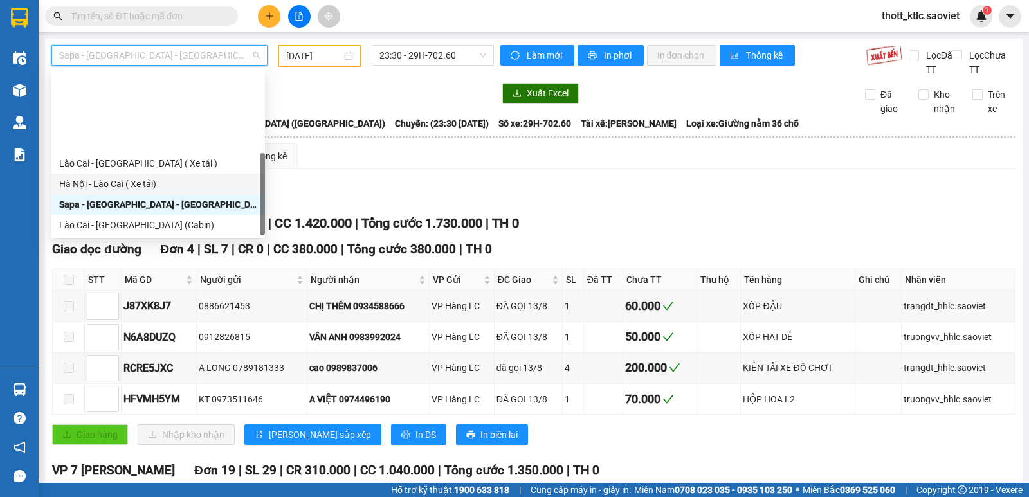
scroll to position [103, 0]
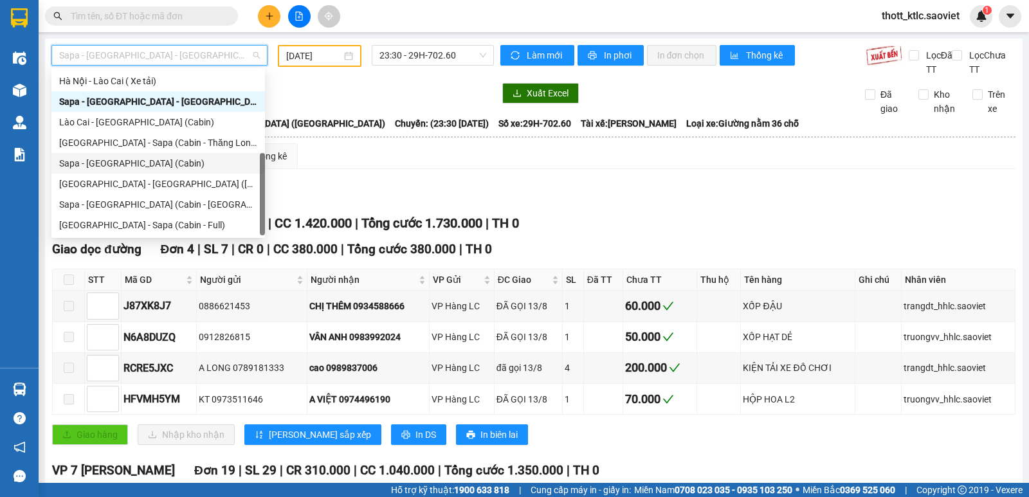
click at [95, 163] on div "Sapa - [GEOGRAPHIC_DATA] (Cabin)" at bounding box center [158, 163] width 198 height 14
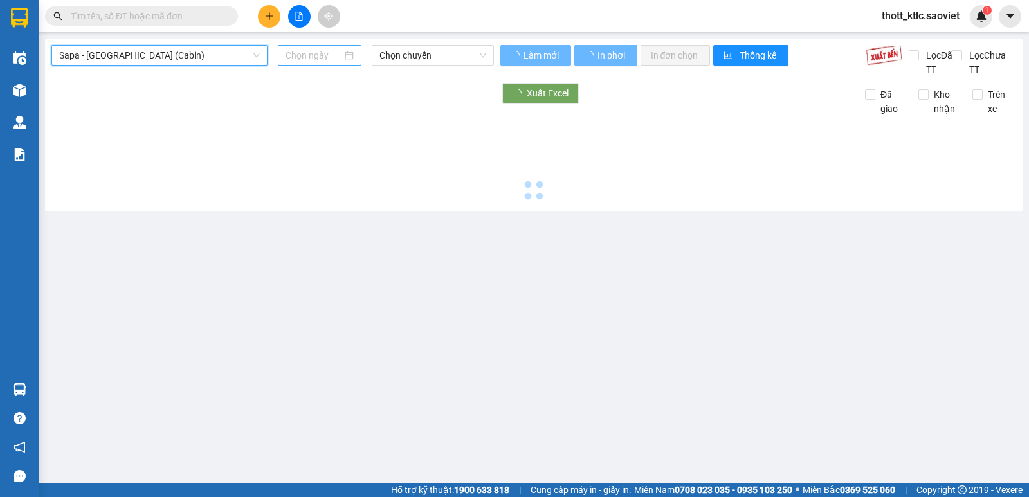
drag, startPoint x: 309, startPoint y: 58, endPoint x: 324, endPoint y: 58, distance: 15.4
click at [309, 58] on input at bounding box center [313, 55] width 57 height 14
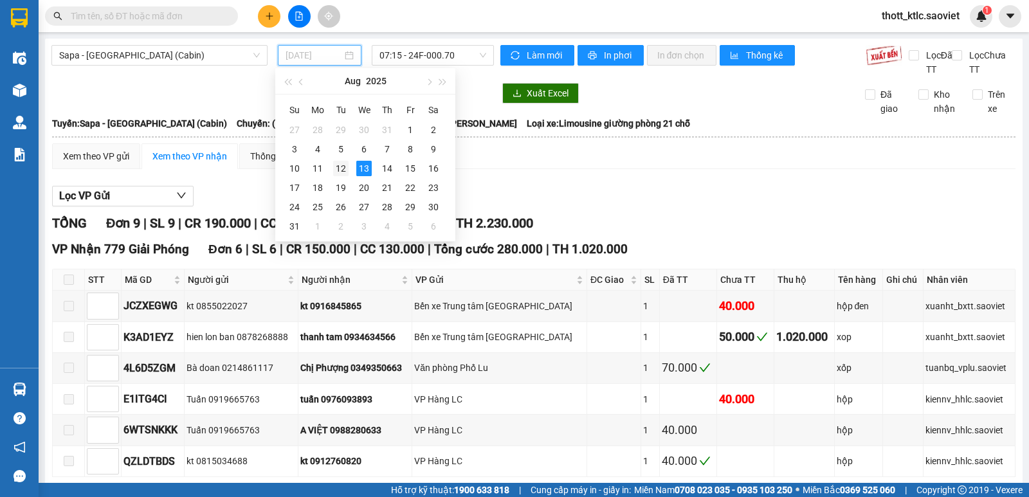
click at [340, 167] on div "12" at bounding box center [340, 168] width 15 height 15
type input "[DATE]"
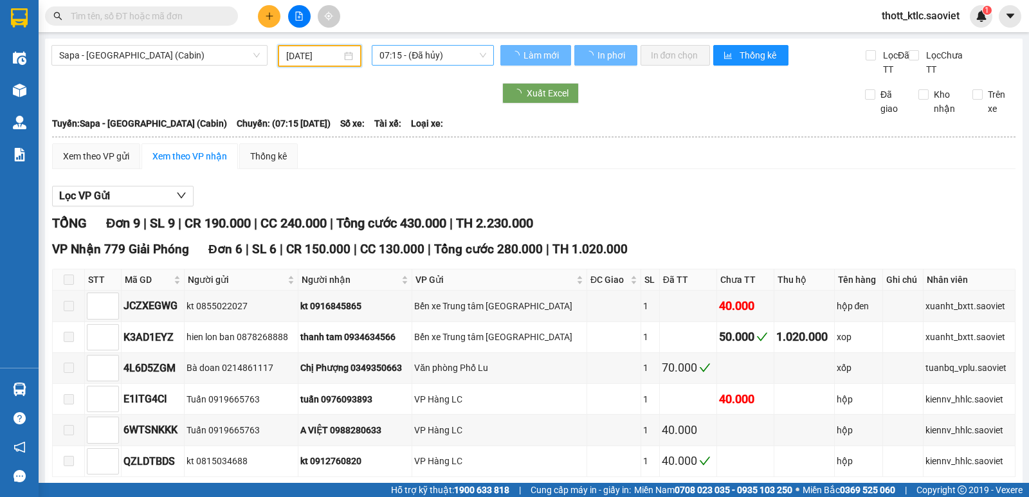
click at [442, 53] on span "07:15 - (Đã hủy)" at bounding box center [432, 55] width 106 height 19
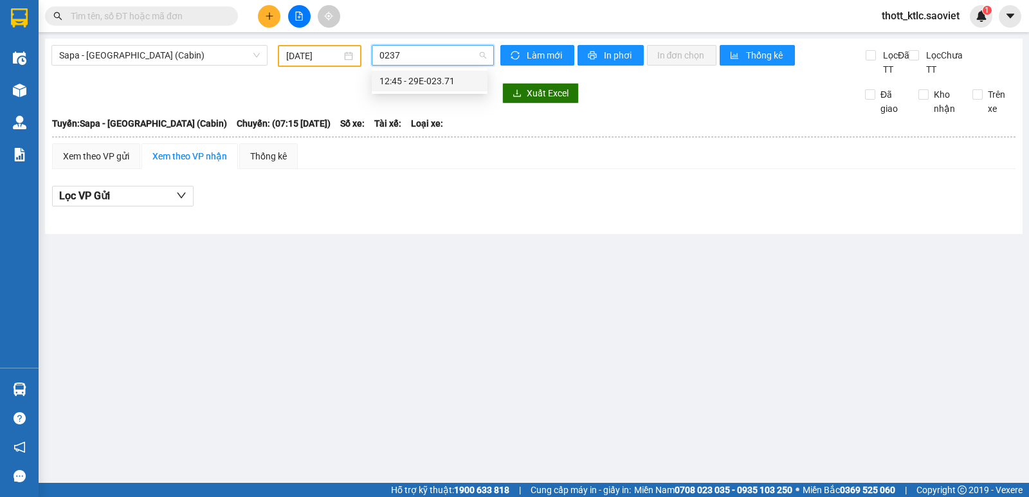
type input "02371"
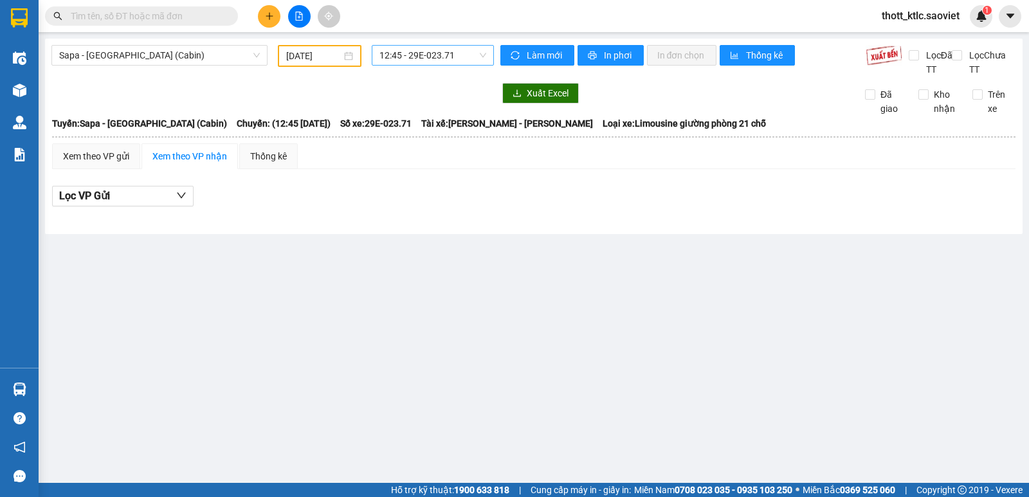
click at [344, 56] on div "[DATE]" at bounding box center [320, 56] width 68 height 14
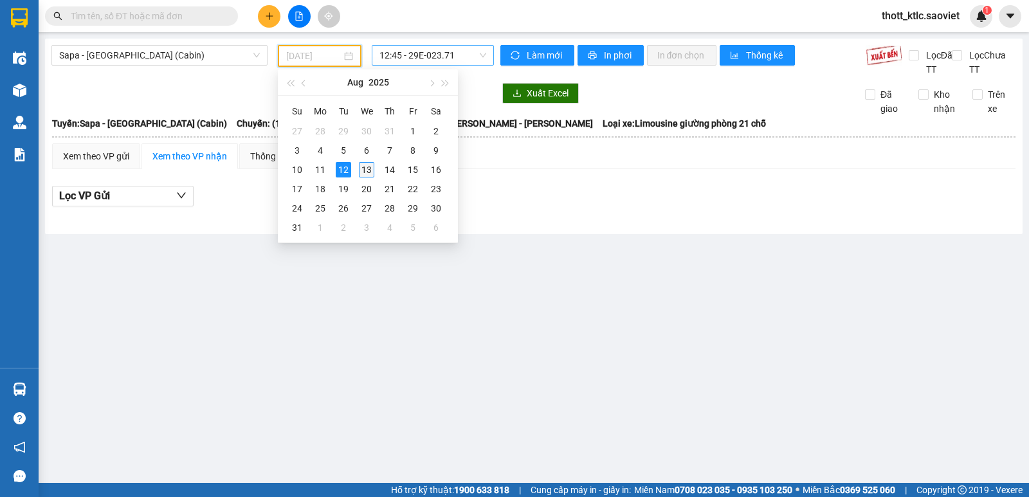
click at [376, 172] on td "13" at bounding box center [366, 169] width 23 height 19
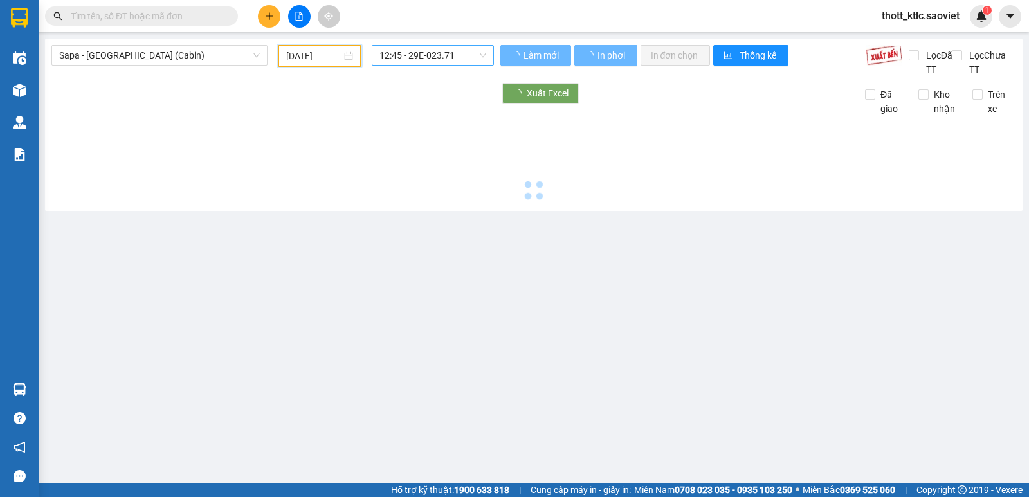
type input "[DATE]"
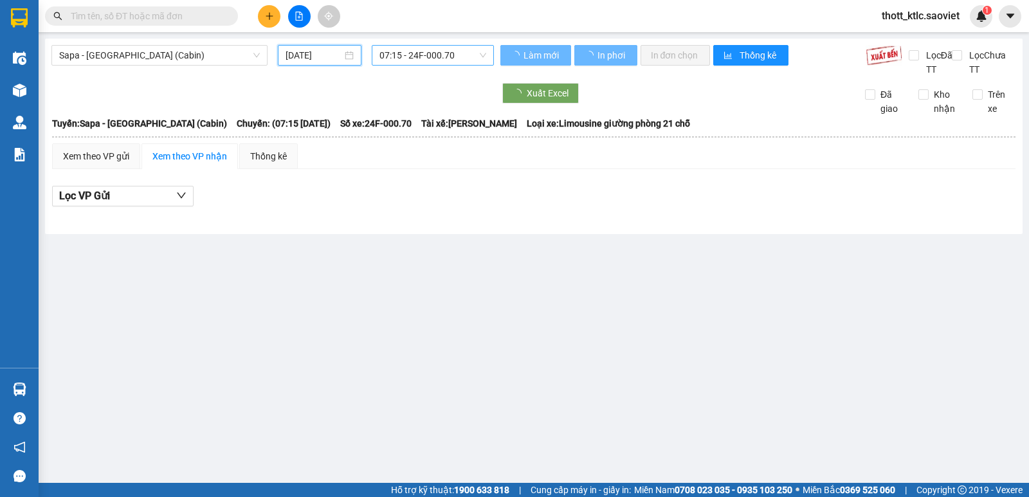
click at [439, 54] on span "07:15 - 24F-000.70" at bounding box center [432, 55] width 106 height 19
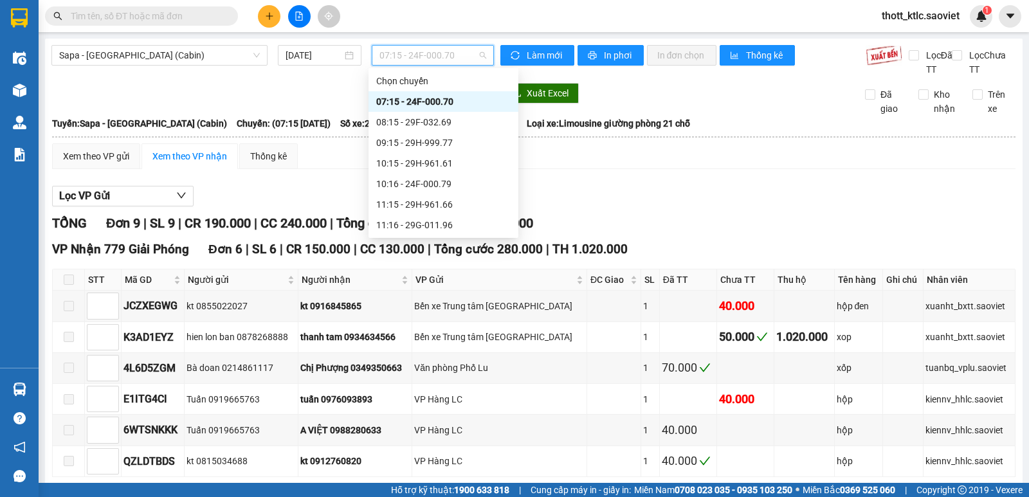
click at [445, 104] on div "07:15 - 24F-000.70" at bounding box center [443, 102] width 134 height 14
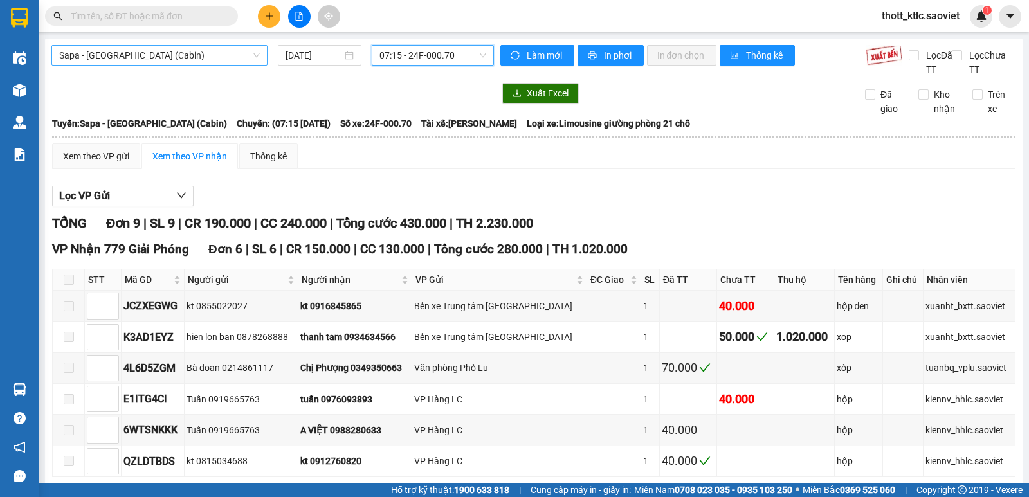
click at [155, 47] on span "Sapa - [GEOGRAPHIC_DATA] (Cabin)" at bounding box center [159, 55] width 201 height 19
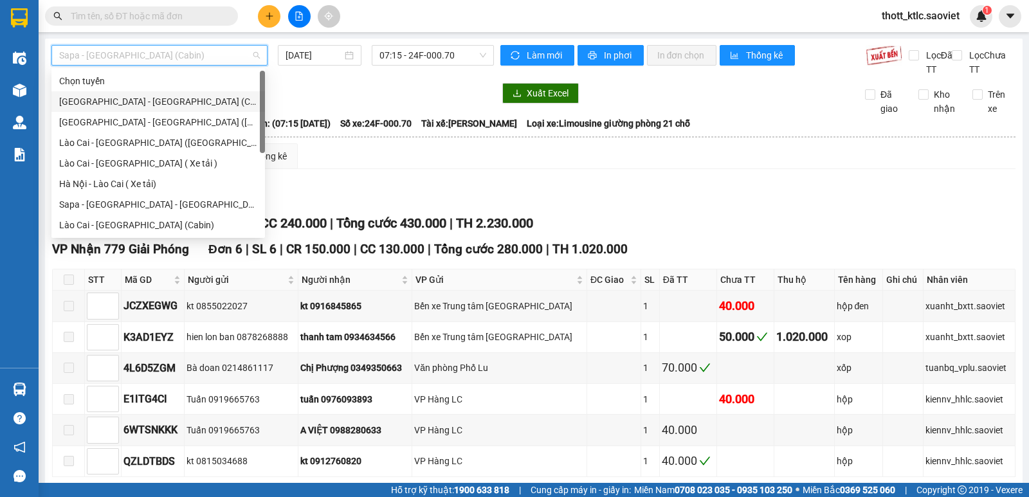
click at [120, 101] on div "[GEOGRAPHIC_DATA] - [GEOGRAPHIC_DATA] (Cabin)" at bounding box center [158, 102] width 198 height 14
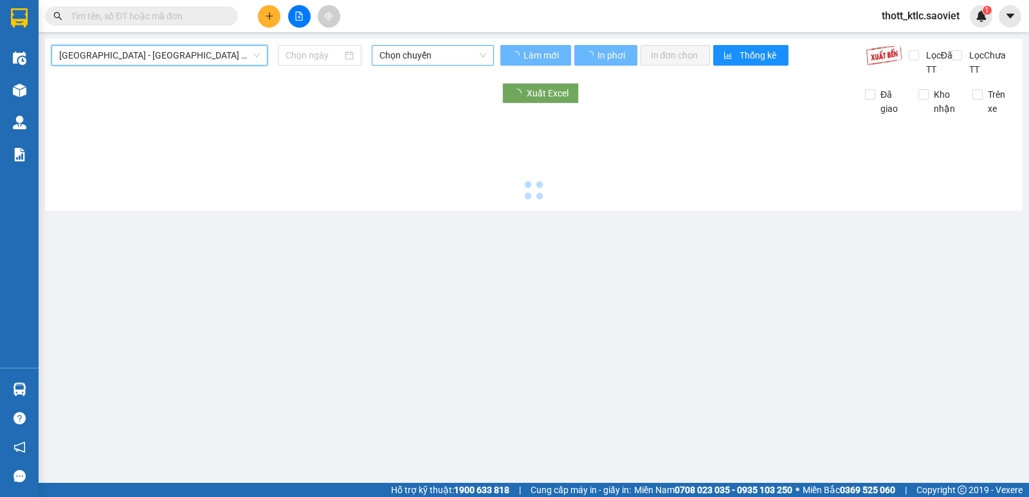
type input "[DATE]"
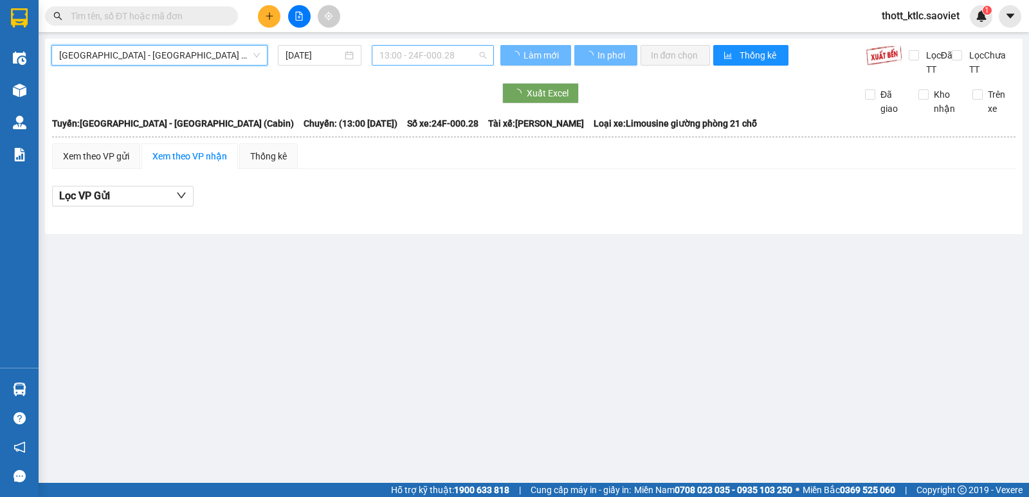
click at [462, 59] on span "13:00 - 24F-000.28" at bounding box center [432, 55] width 106 height 19
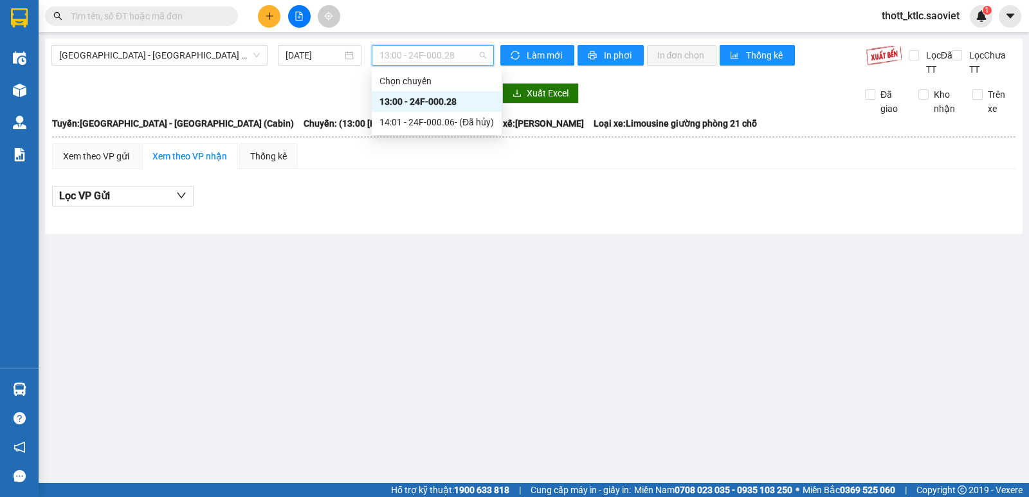
click at [452, 103] on div "13:00 - 24F-000.28" at bounding box center [436, 102] width 114 height 14
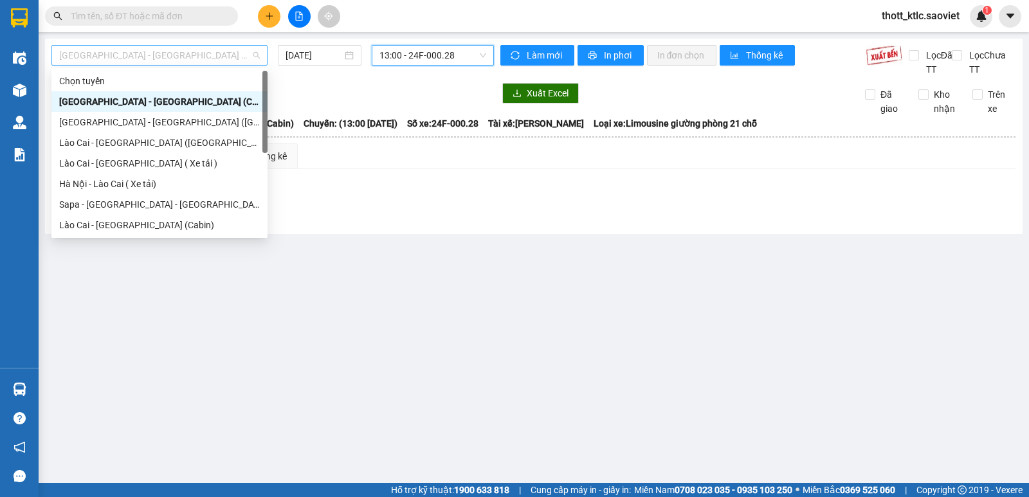
click at [210, 51] on span "[GEOGRAPHIC_DATA] - [GEOGRAPHIC_DATA] (Cabin)" at bounding box center [159, 55] width 201 height 19
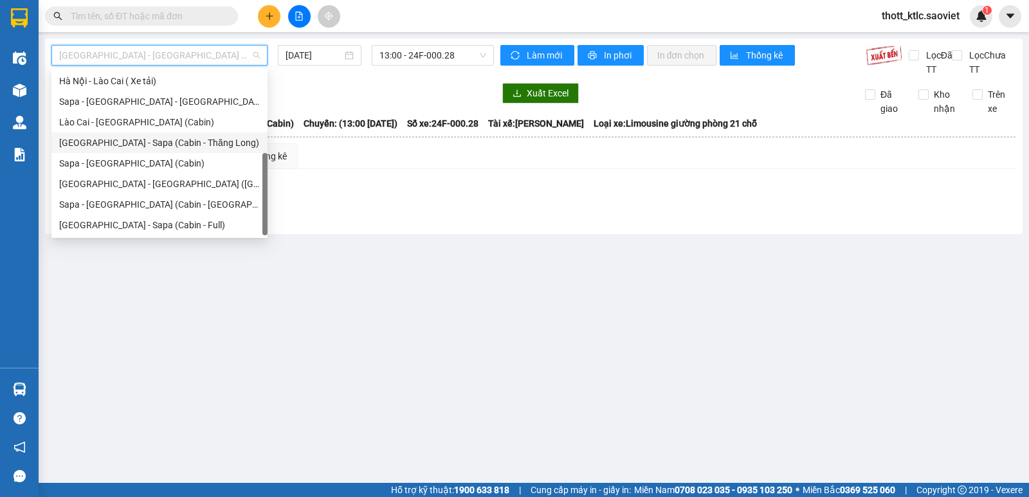
click at [165, 144] on div "[GEOGRAPHIC_DATA] - Sapa (Cabin - Thăng Long)" at bounding box center [159, 143] width 201 height 14
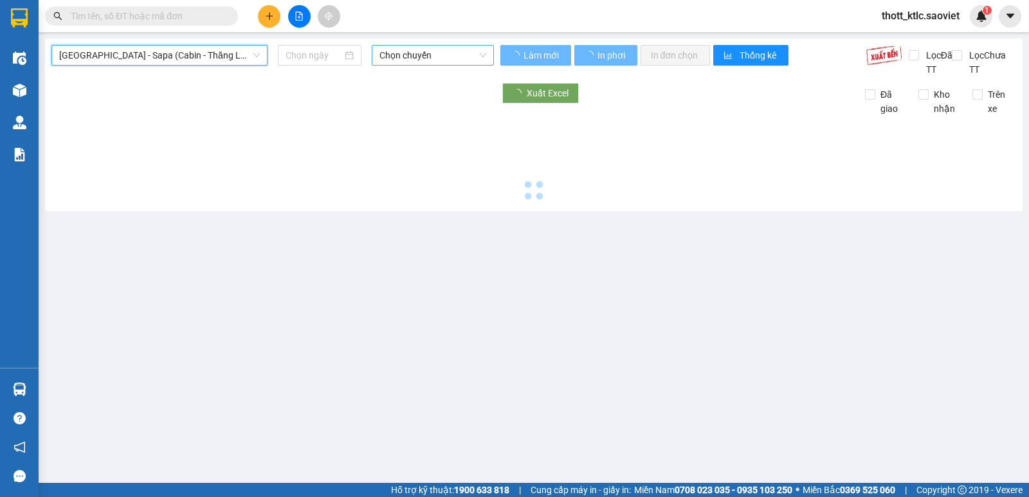
type input "[DATE]"
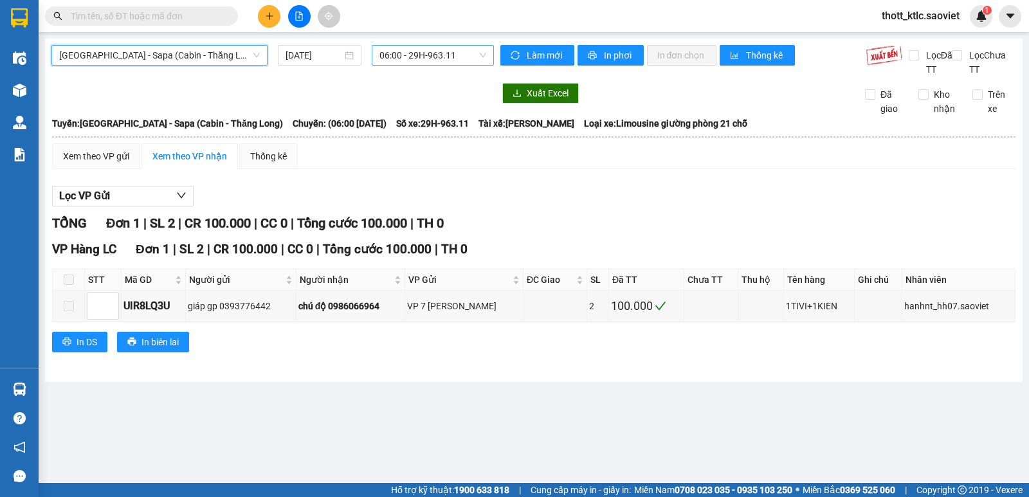
click at [454, 53] on span "06:00 - 29H-963.11" at bounding box center [432, 55] width 106 height 19
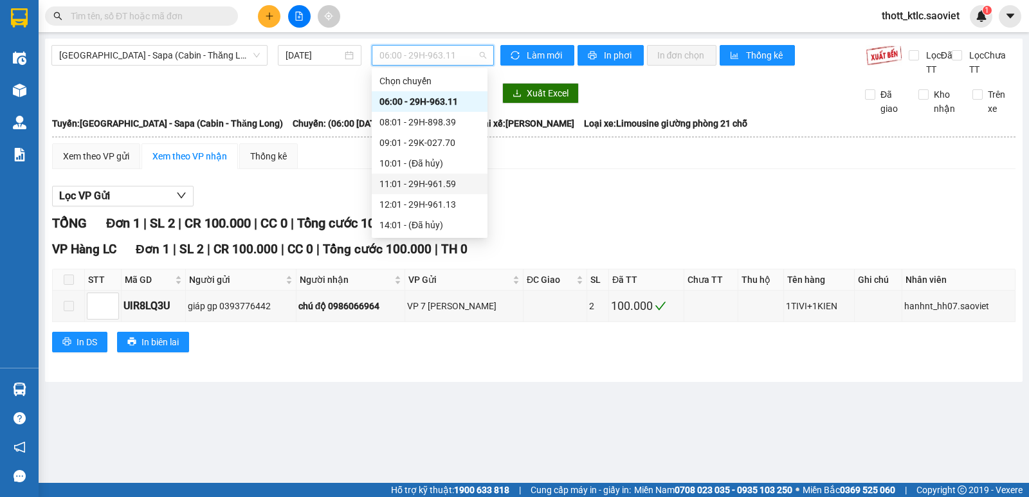
scroll to position [64, 0]
click at [444, 131] on div "12:01 - 29H-961.13" at bounding box center [430, 140] width 116 height 21
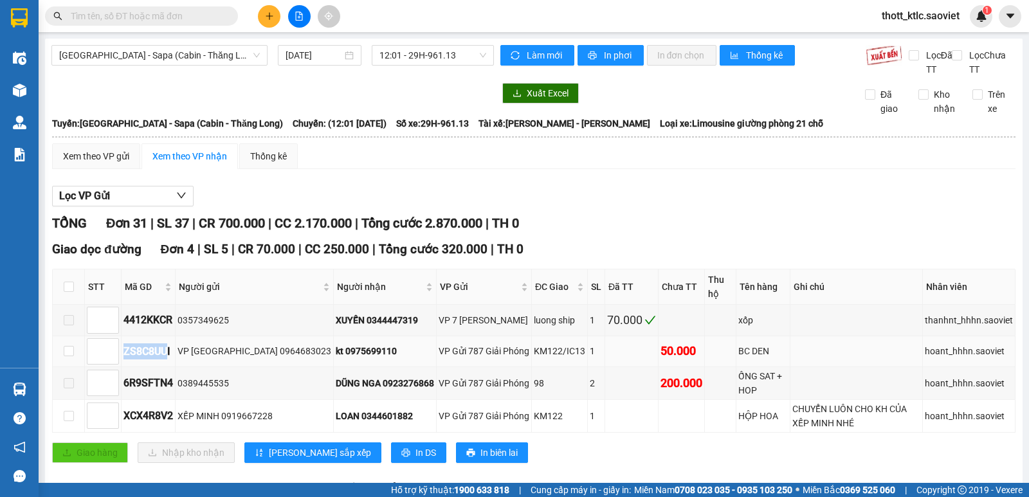
drag, startPoint x: 124, startPoint y: 349, endPoint x: 169, endPoint y: 351, distance: 45.1
click at [169, 351] on div "ZS8C8UUI" at bounding box center [148, 351] width 50 height 16
click at [150, 350] on div "ZS8C8UUI" at bounding box center [148, 351] width 50 height 16
drag, startPoint x: 124, startPoint y: 352, endPoint x: 174, endPoint y: 347, distance: 49.8
click at [173, 347] on div "ZS8C8UUI" at bounding box center [148, 351] width 50 height 16
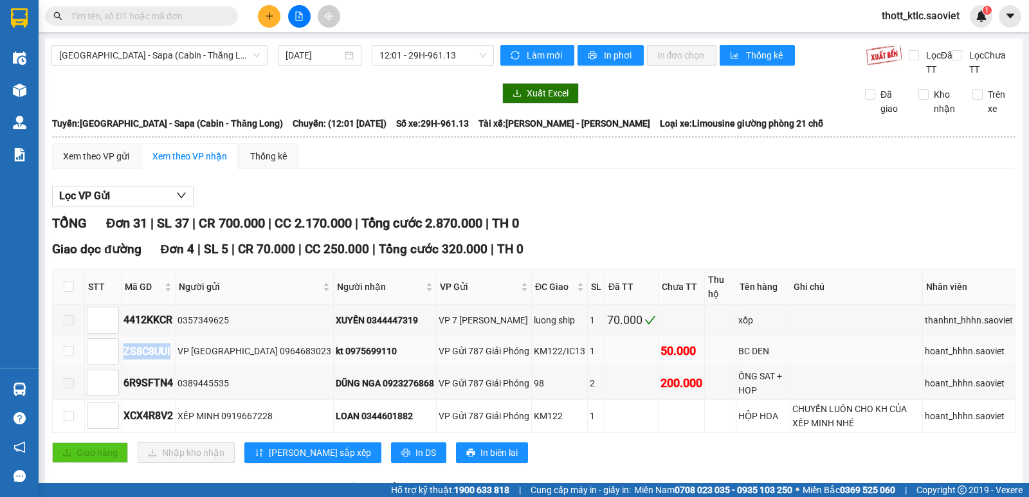
copy div "ZS8C8UUI"
click at [148, 5] on div "Kết quả tìm kiếm ( 3 ) Bộ lọc Mã ĐH Trạng thái Món hàng Thu hộ Tổng cước Chưa c…" at bounding box center [125, 16] width 251 height 23
click at [145, 14] on input "text" at bounding box center [147, 16] width 152 height 14
paste input "ZS8C8UUI"
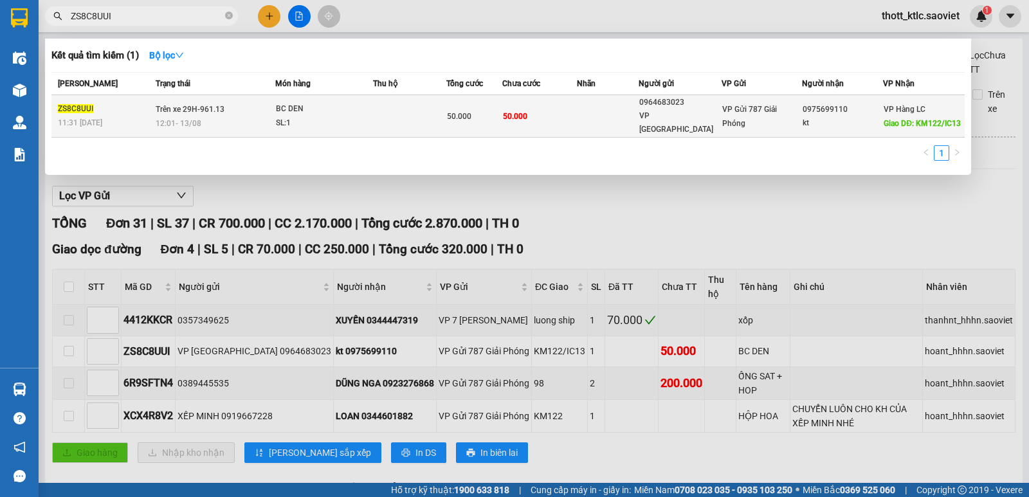
type input "ZS8C8UUI"
click at [512, 112] on span "50.000" at bounding box center [515, 116] width 24 height 9
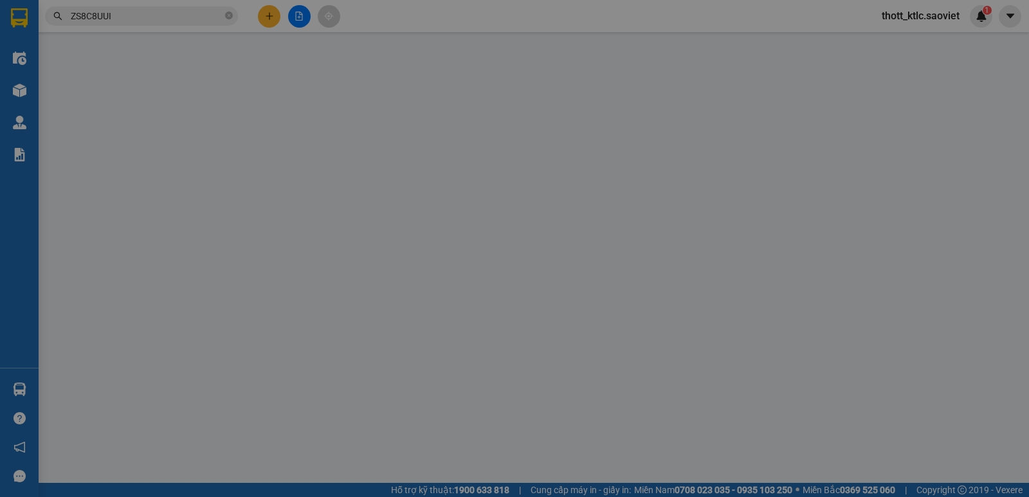
type input "0964683023"
type input "VP HÀ NỘI"
type input "0975699110"
type input "kt"
type input "KM122/IC13"
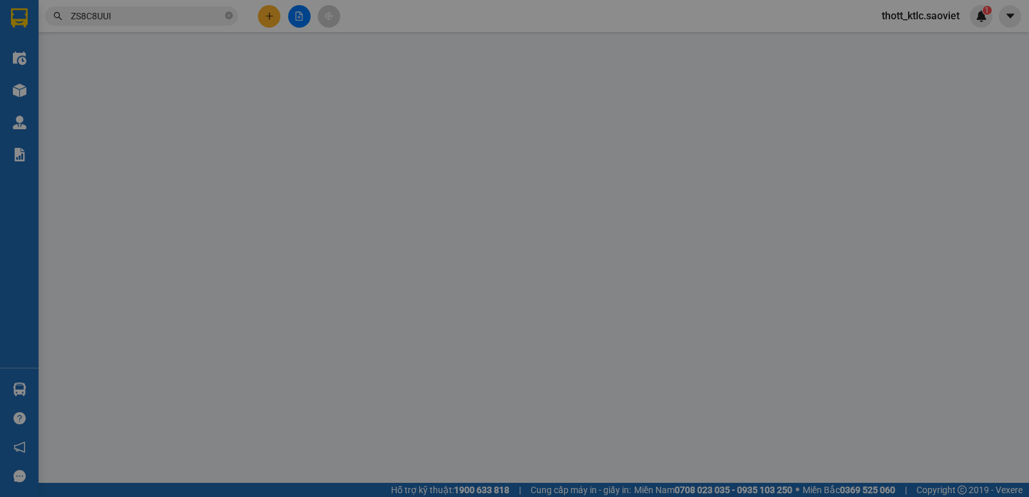
type input "50.000"
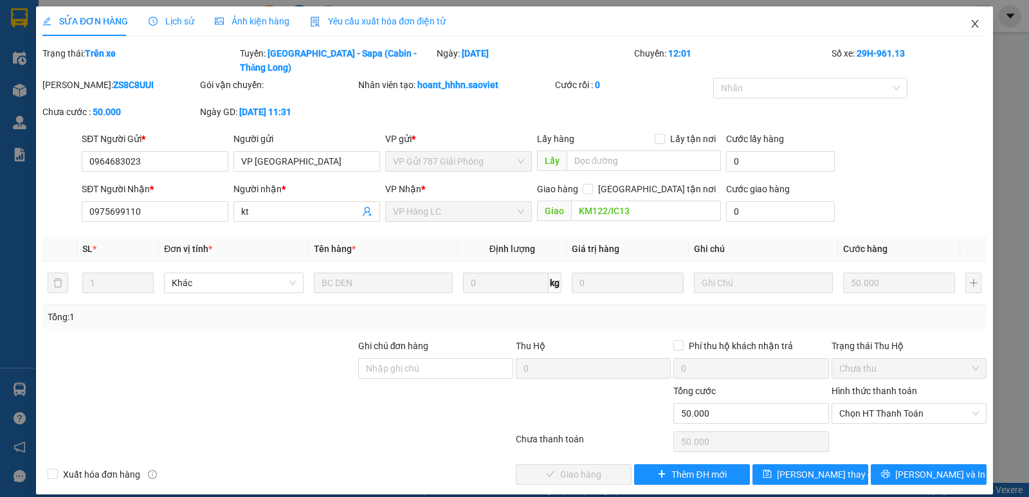
click at [974, 23] on icon "close" at bounding box center [974, 24] width 7 height 8
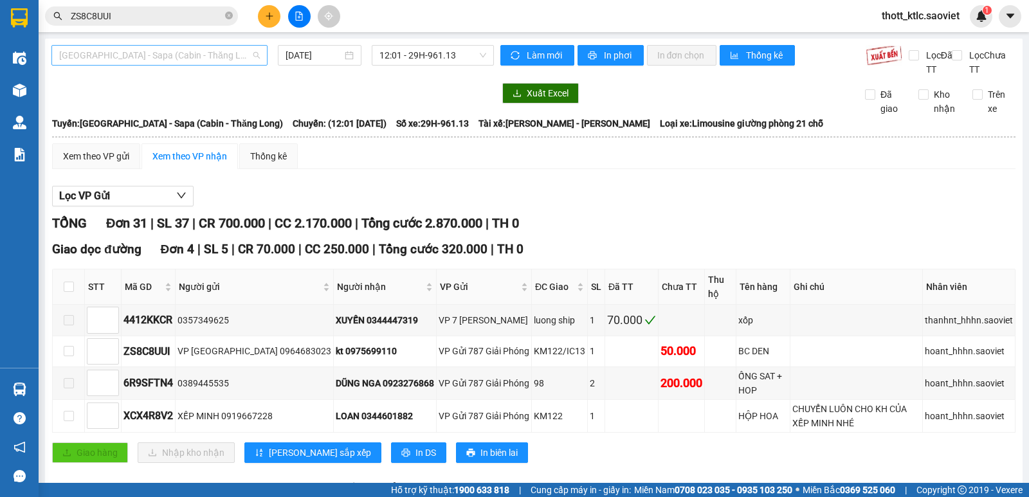
click at [200, 58] on span "[GEOGRAPHIC_DATA] - Sapa (Cabin - Thăng Long)" at bounding box center [159, 55] width 201 height 19
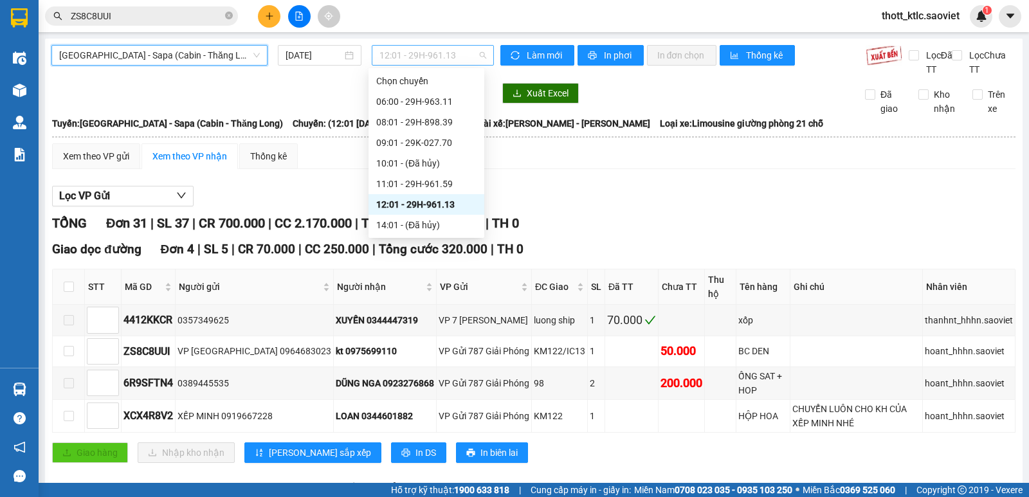
click at [439, 57] on span "12:01 - 29H-961.13" at bounding box center [432, 55] width 106 height 19
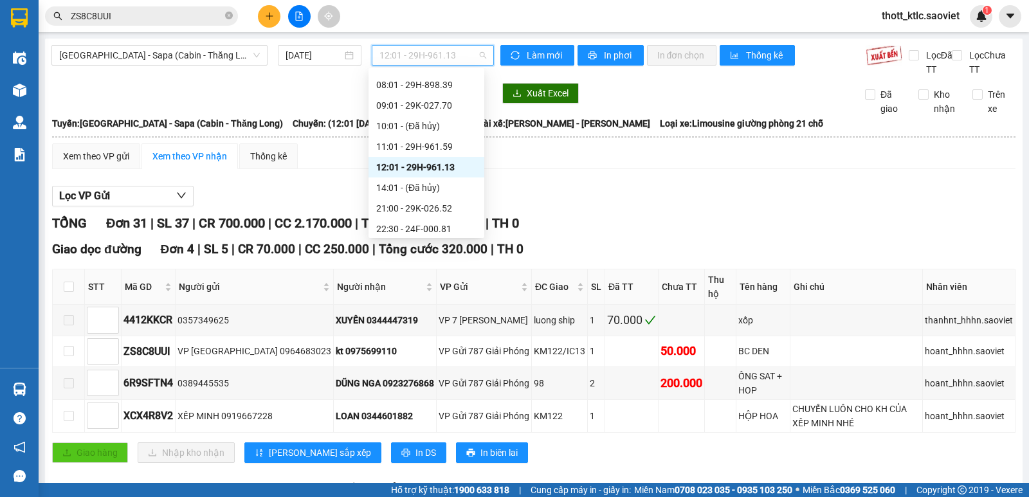
scroll to position [64, 0]
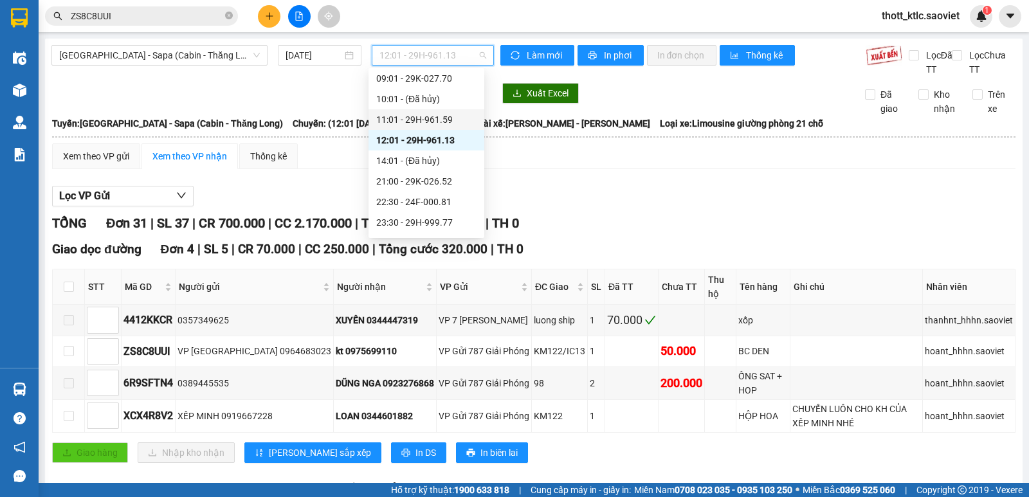
click at [451, 116] on div "11:01 - 29H-961.59" at bounding box center [426, 120] width 100 height 14
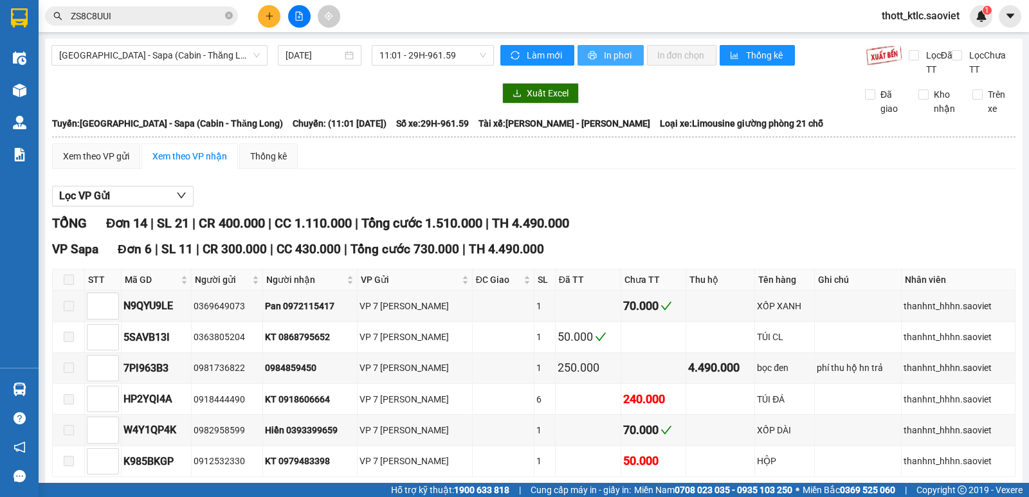
click at [604, 60] on span "In phơi" at bounding box center [619, 55] width 30 height 14
click at [197, 54] on span "[GEOGRAPHIC_DATA] - Sapa (Cabin - Thăng Long)" at bounding box center [159, 55] width 201 height 19
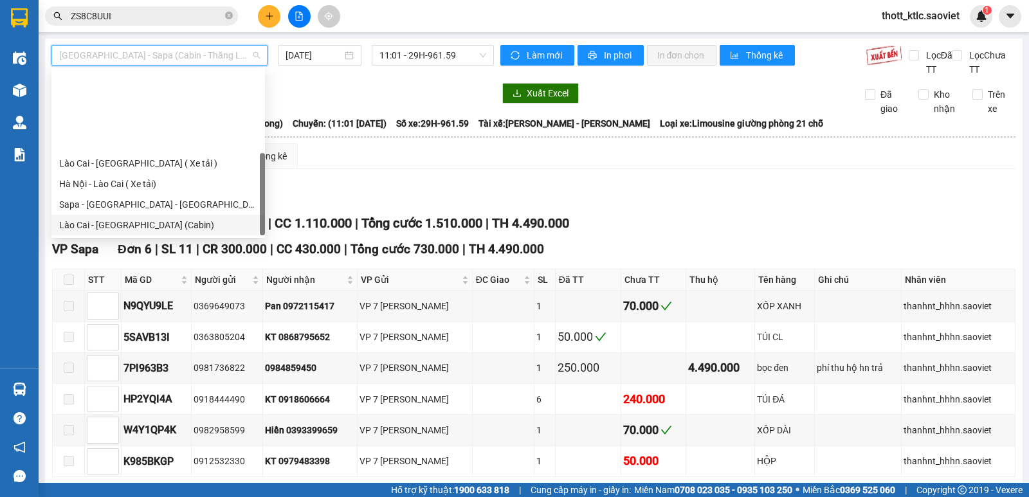
scroll to position [103, 0]
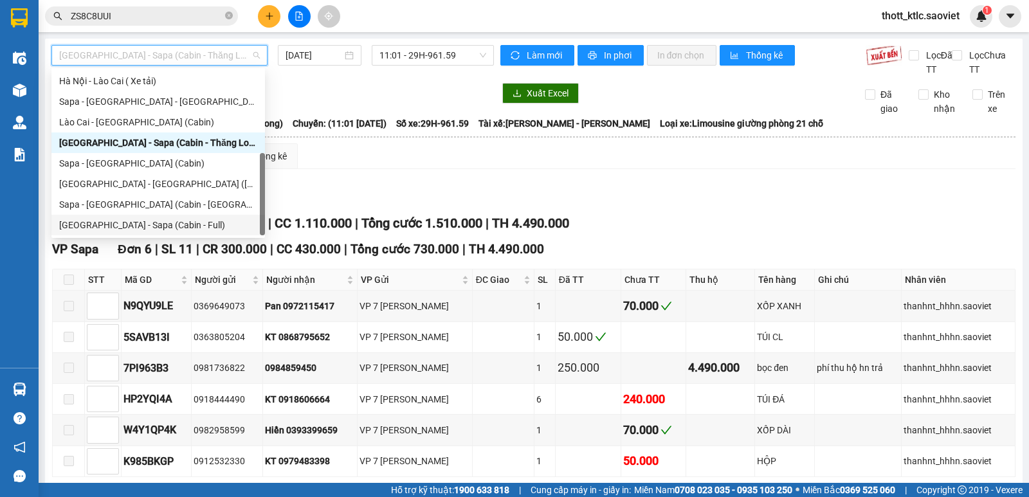
click at [98, 226] on div "[GEOGRAPHIC_DATA] - Sapa (Cabin - Full)" at bounding box center [158, 225] width 198 height 14
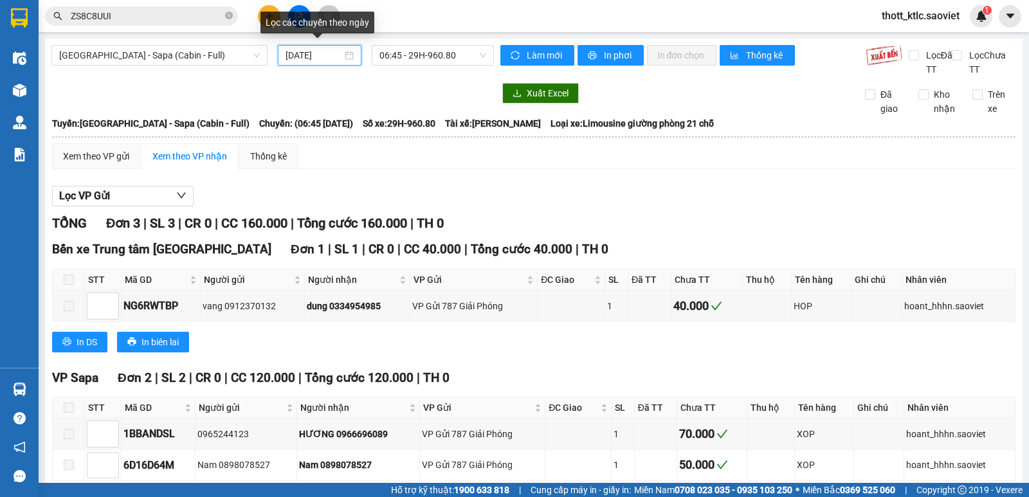
click at [321, 55] on input "[DATE]" at bounding box center [313, 55] width 57 height 14
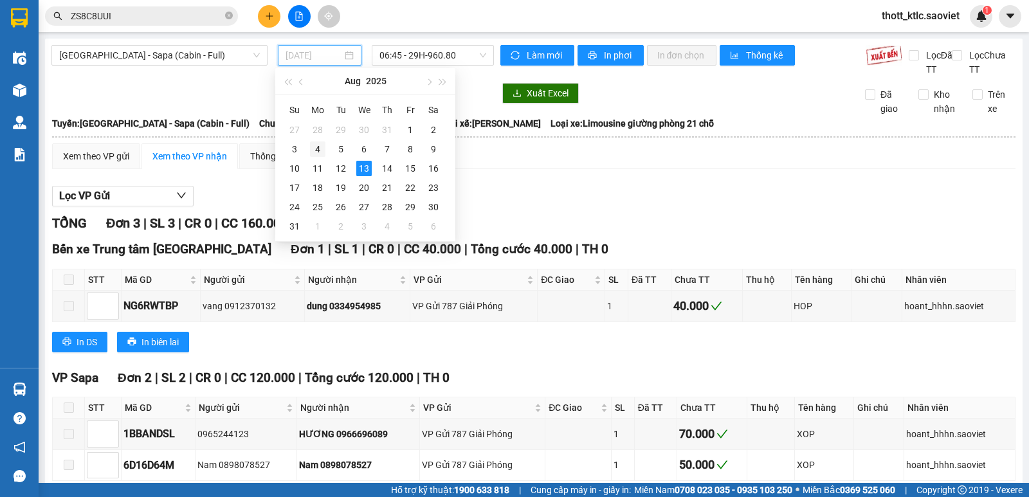
click at [314, 147] on div "4" at bounding box center [317, 148] width 15 height 15
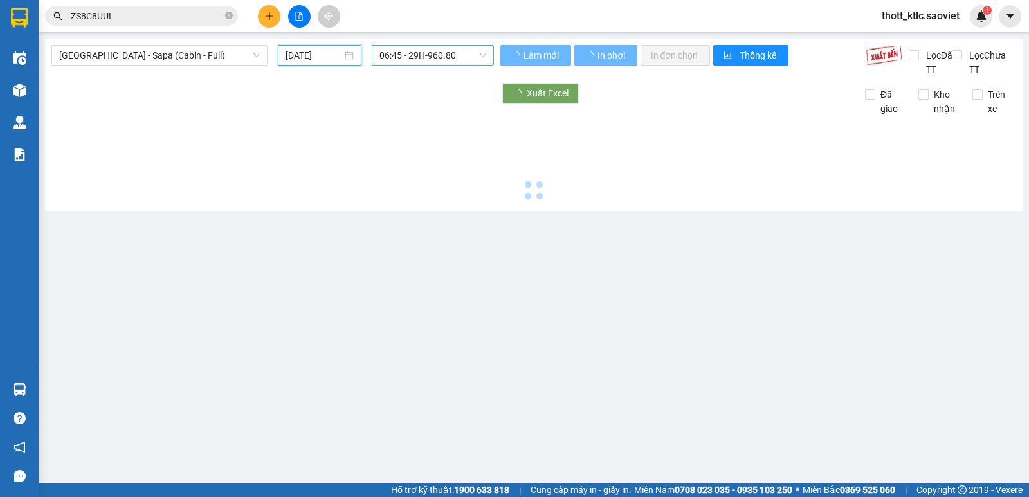
type input "04/08/2025"
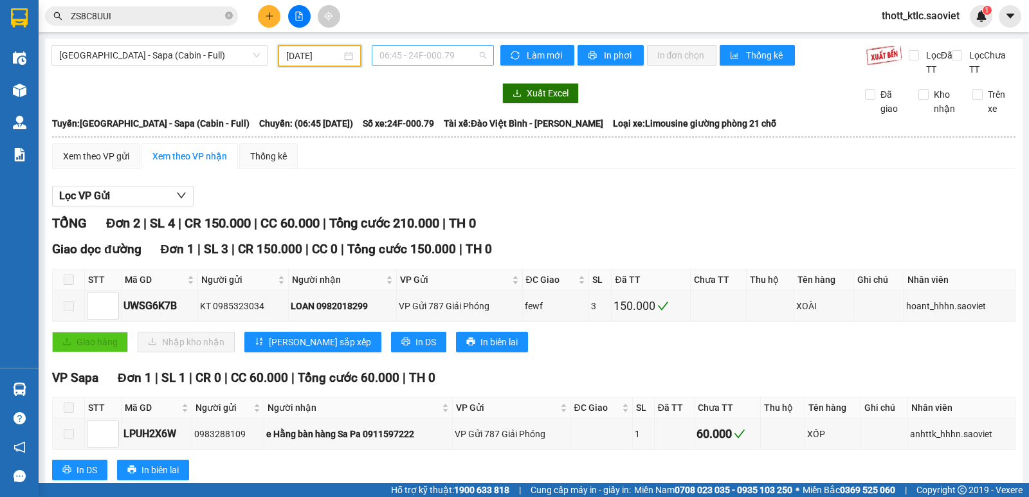
click at [417, 55] on span "06:45 - 24F-000.79" at bounding box center [432, 55] width 106 height 19
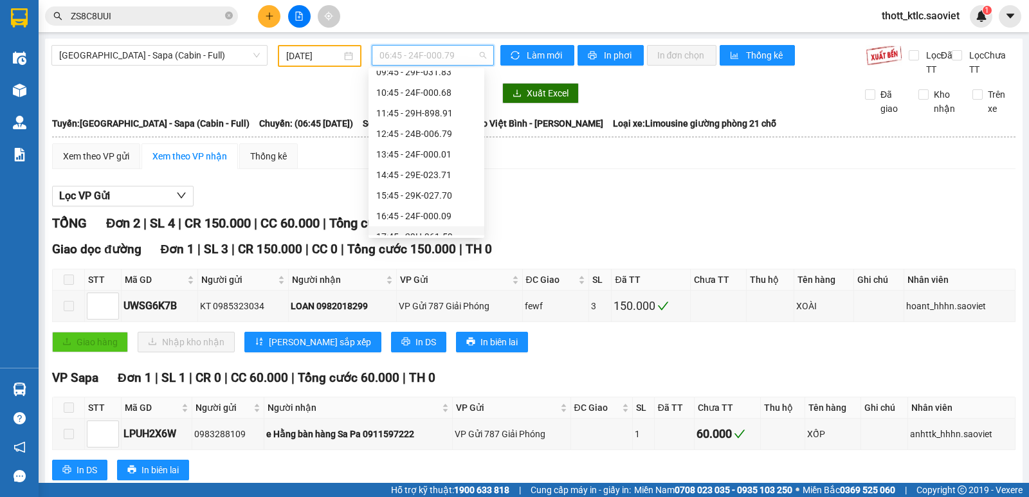
scroll to position [206, 0]
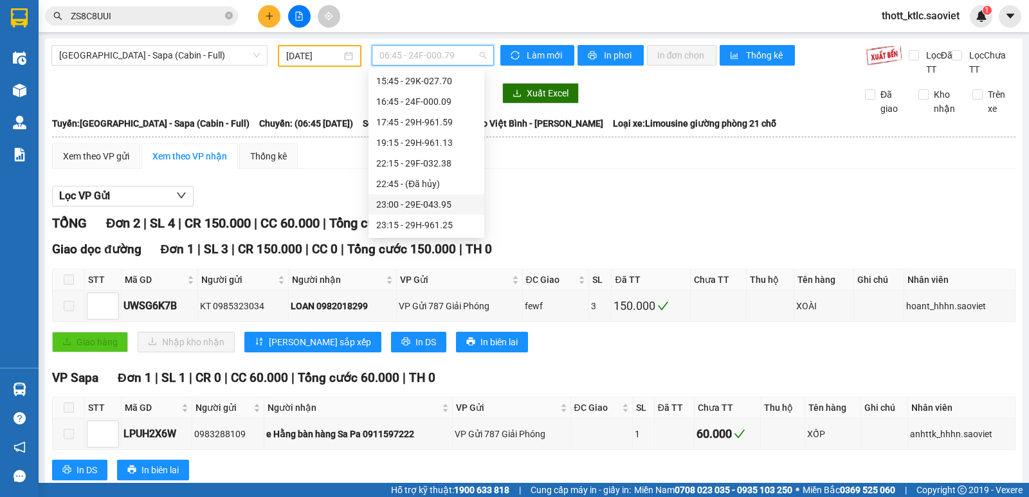
click at [413, 209] on div "23:00 - 29E-043.95" at bounding box center [426, 204] width 100 height 14
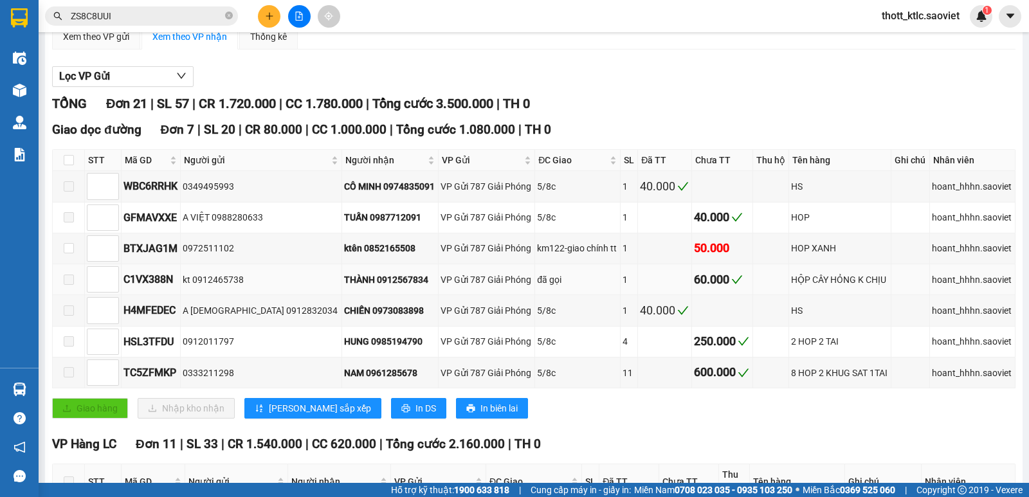
scroll to position [129, 0]
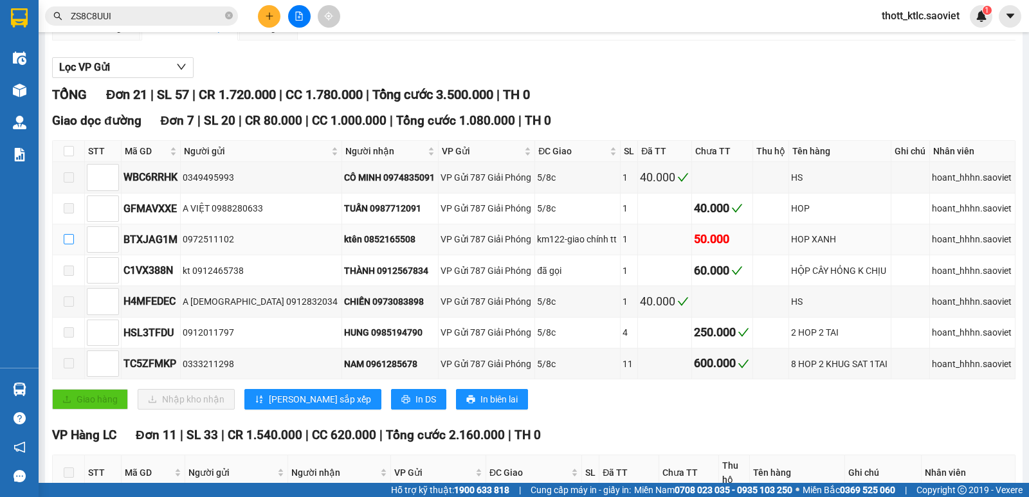
click at [66, 240] on input "checkbox" at bounding box center [69, 239] width 10 height 10
checkbox input "true"
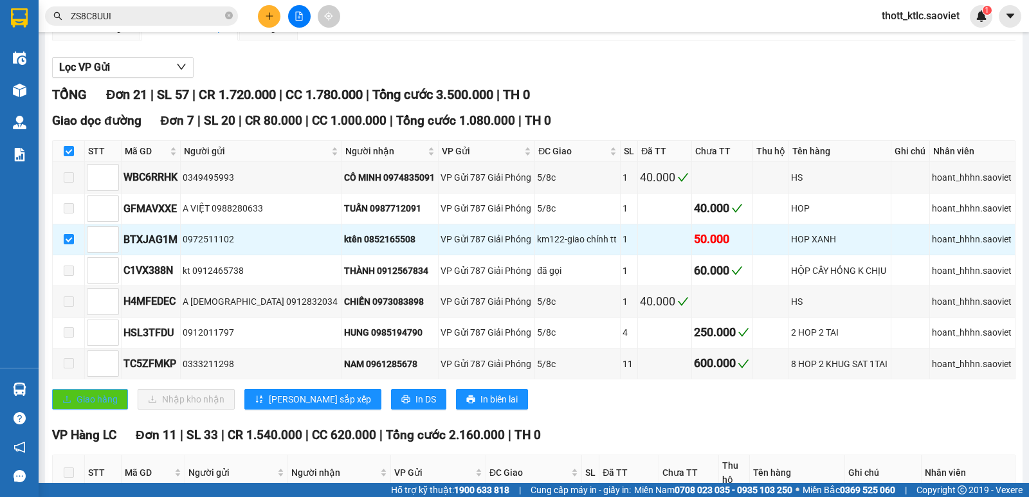
click at [110, 399] on span "Giao hàng" at bounding box center [97, 399] width 41 height 14
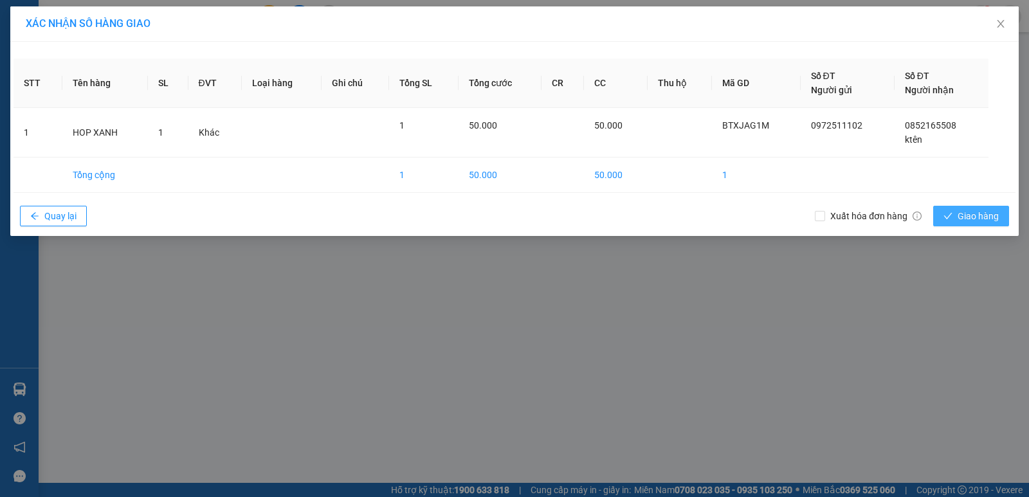
click at [987, 211] on span "Giao hàng" at bounding box center [977, 216] width 41 height 14
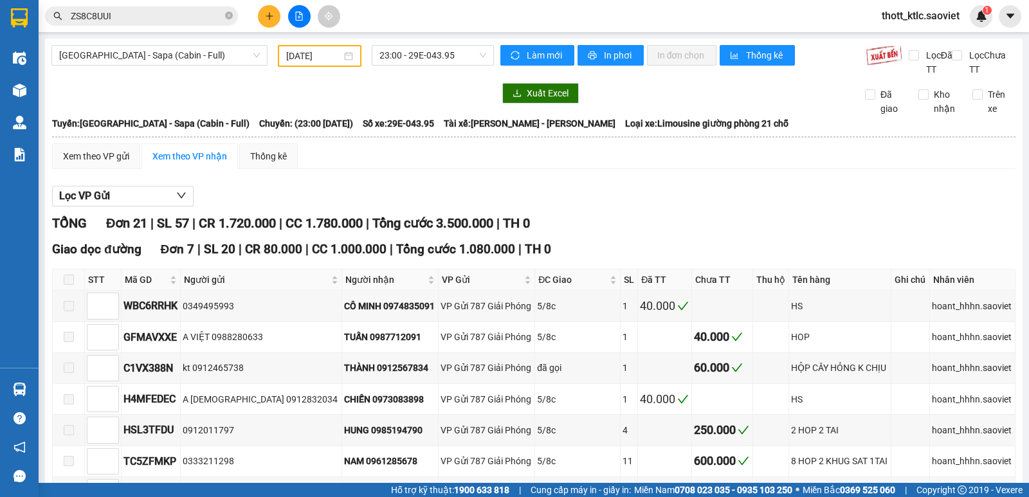
click at [321, 53] on input "04/08/2025" at bounding box center [314, 56] width 56 height 14
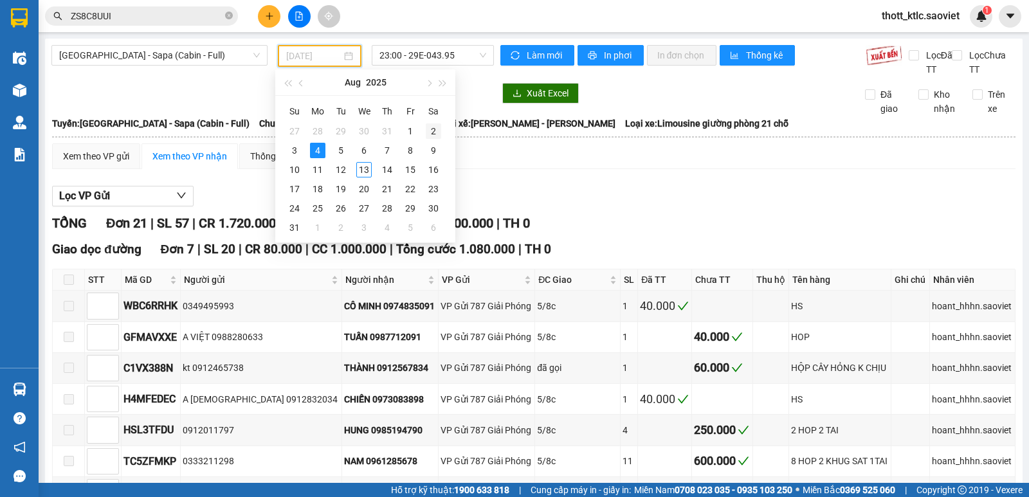
click at [427, 129] on div "2" at bounding box center [433, 130] width 15 height 15
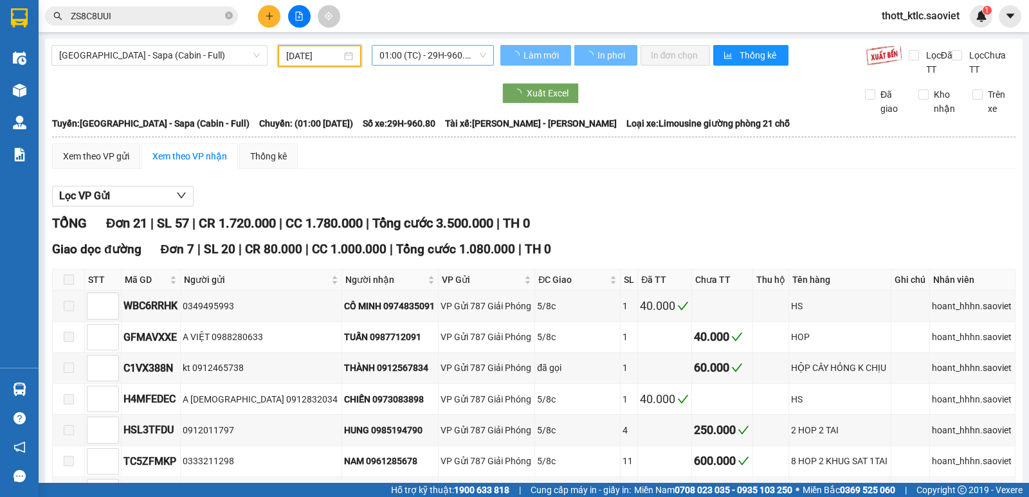
type input "02/08/2025"
click at [434, 53] on span "01:00 (TC) - 29H-960.80 - (Đã hủy)" at bounding box center [432, 55] width 106 height 19
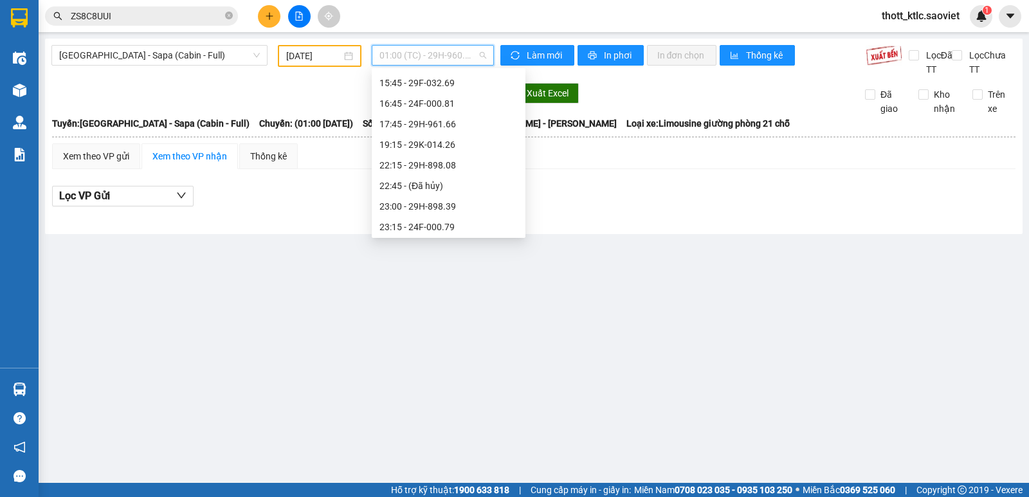
scroll to position [226, 0]
click at [449, 147] on div "19:15 - 29K-014.26" at bounding box center [448, 143] width 138 height 14
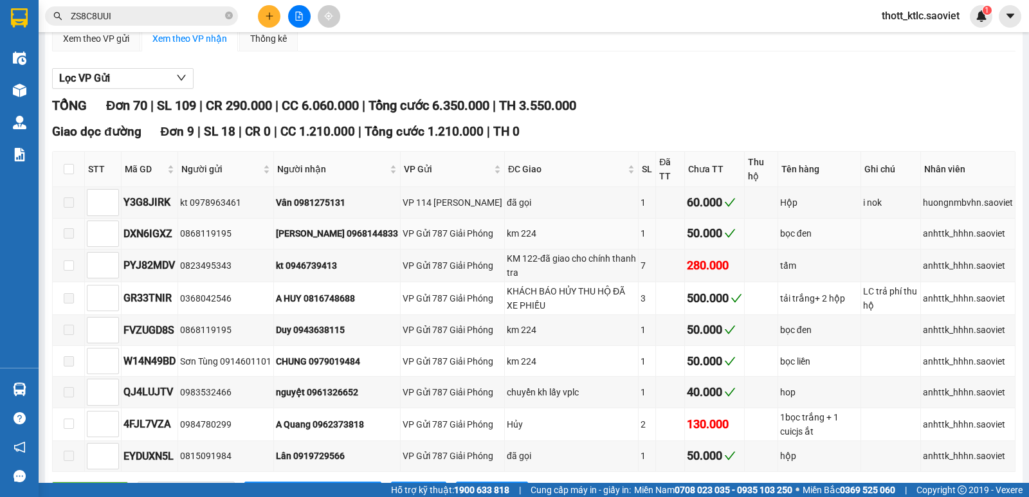
scroll to position [129, 0]
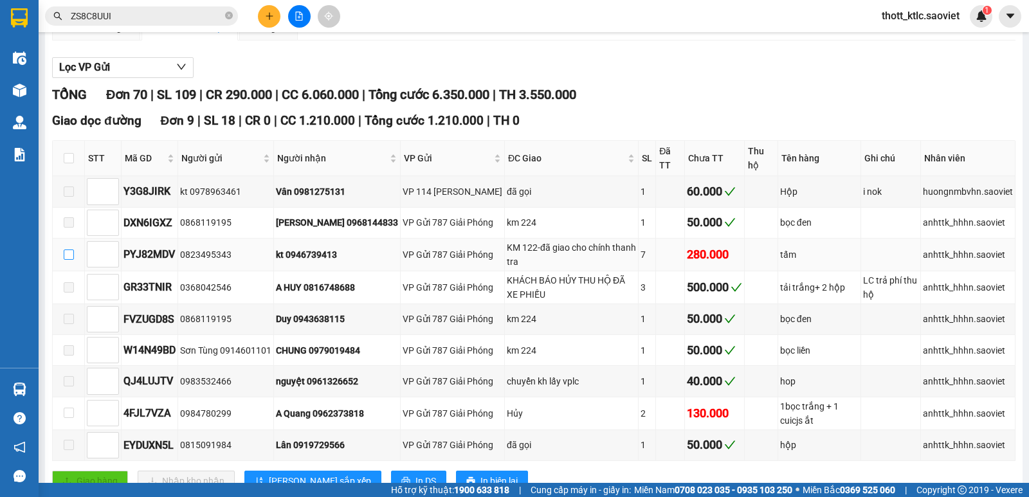
click at [69, 255] on input "checkbox" at bounding box center [69, 254] width 10 height 10
checkbox input "true"
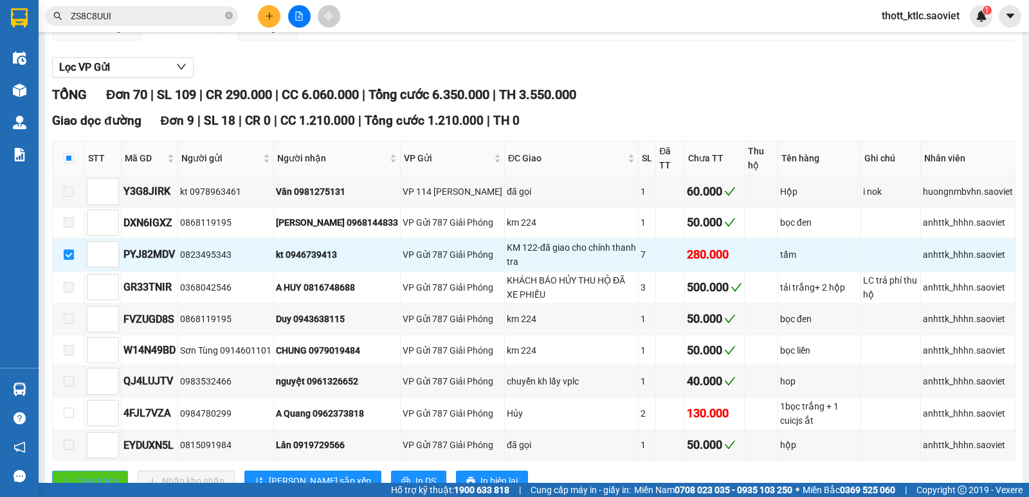
click at [90, 471] on button "Giao hàng" at bounding box center [90, 481] width 76 height 21
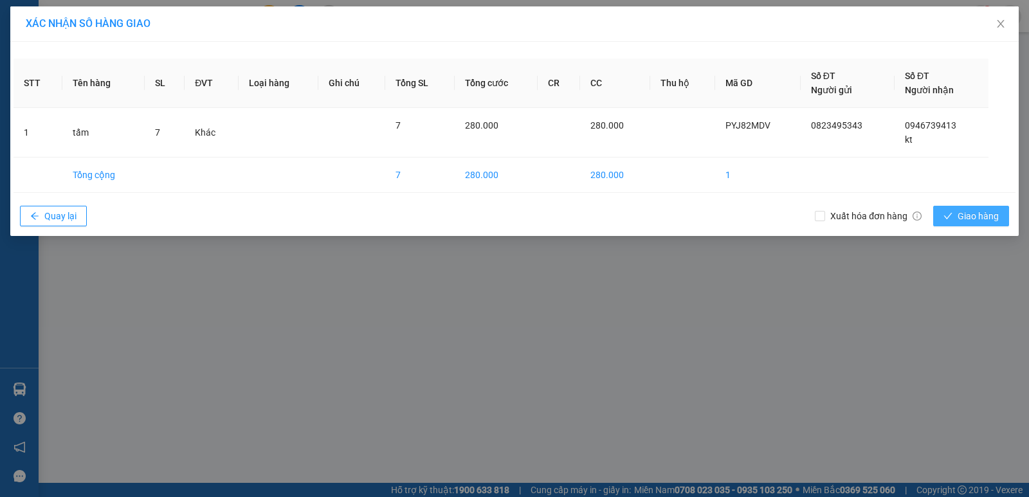
click at [952, 212] on icon "check" at bounding box center [947, 216] width 9 height 9
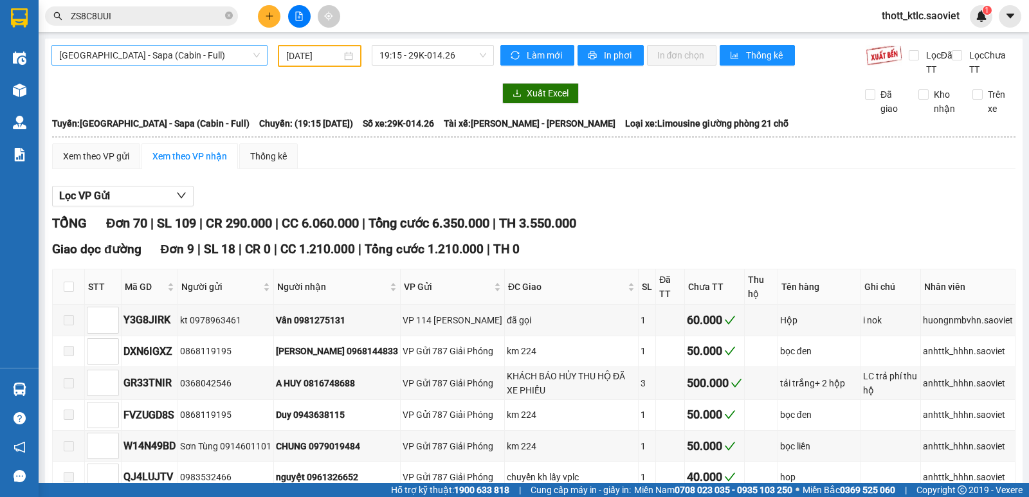
click at [206, 56] on span "[GEOGRAPHIC_DATA] - Sapa (Cabin - Full)" at bounding box center [159, 55] width 201 height 19
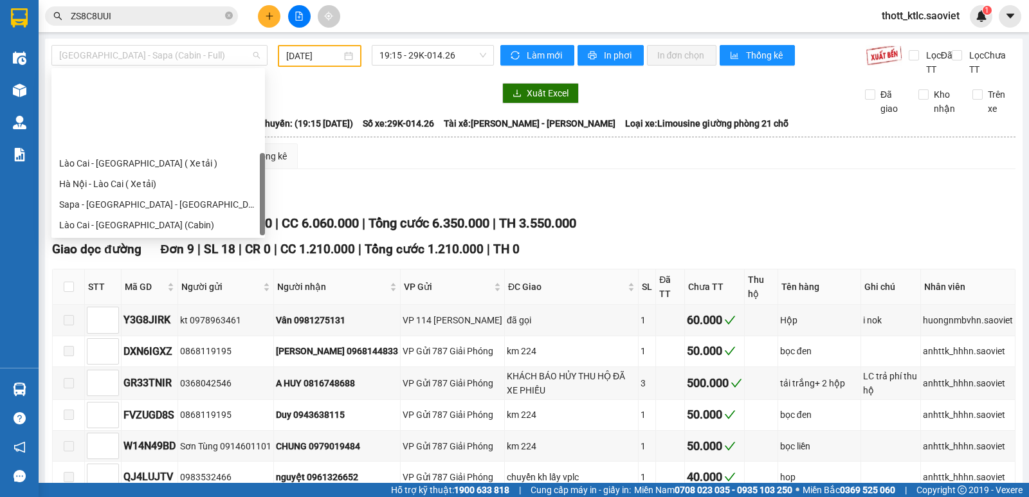
scroll to position [103, 0]
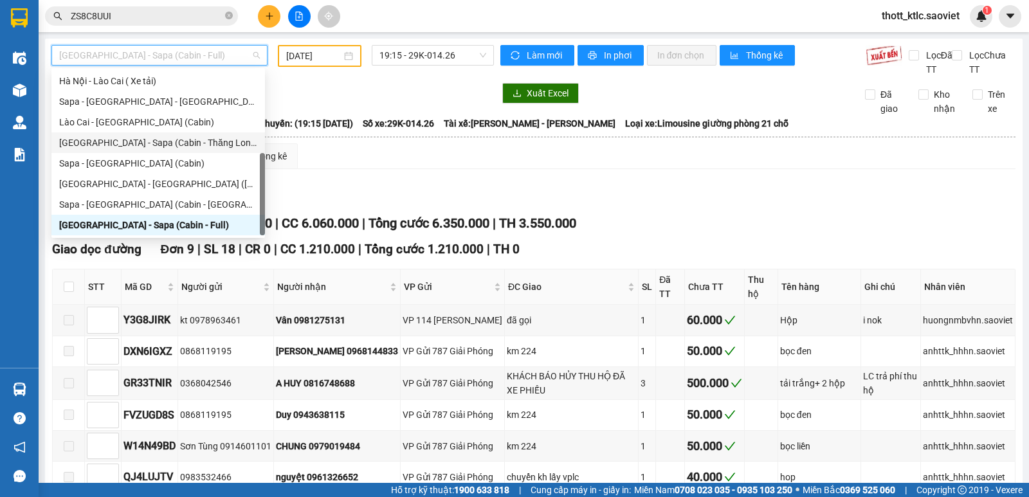
click at [180, 143] on div "[GEOGRAPHIC_DATA] - Sapa (Cabin - Thăng Long)" at bounding box center [158, 143] width 198 height 14
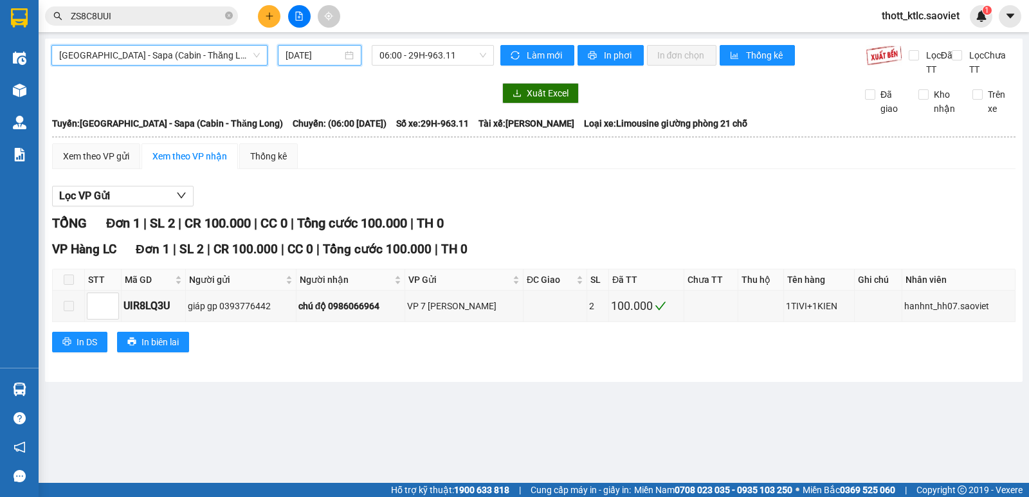
click at [304, 58] on input "[DATE]" at bounding box center [313, 55] width 57 height 14
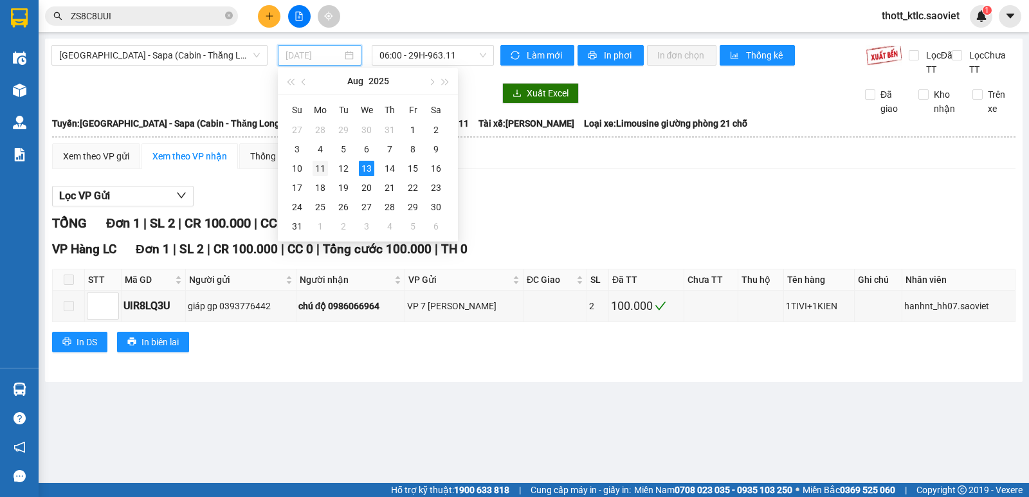
click at [318, 168] on div "11" at bounding box center [319, 168] width 15 height 15
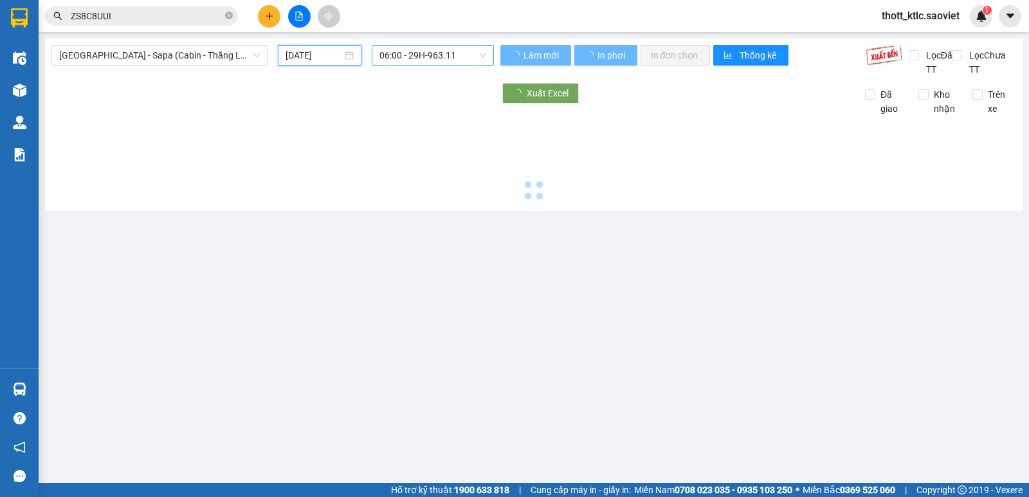
type input "11/08/2025"
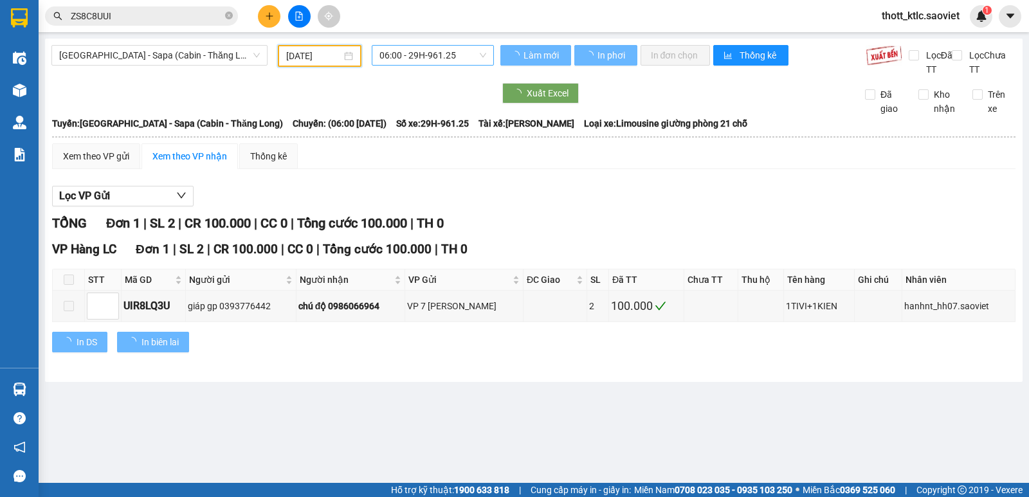
click at [435, 55] on span "06:00 - 29H-961.25" at bounding box center [432, 55] width 106 height 19
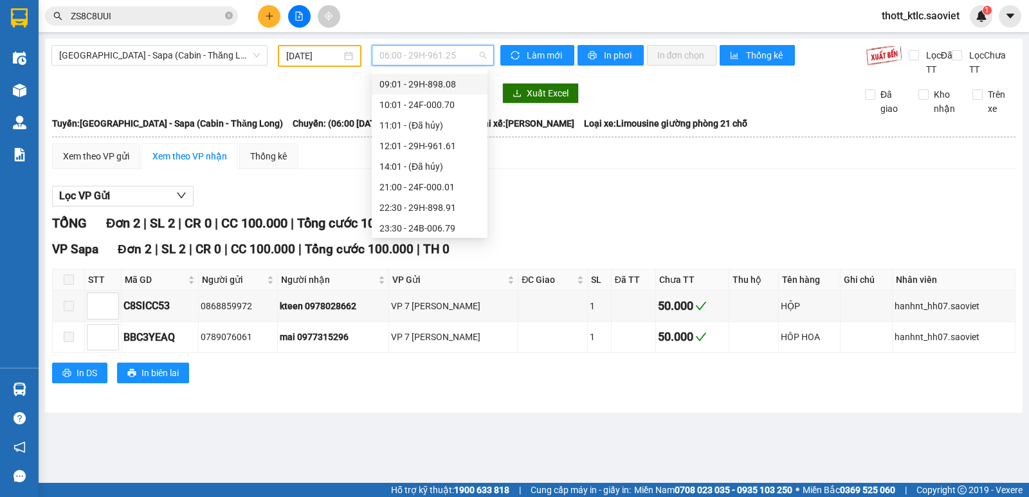
scroll to position [103, 0]
click at [428, 223] on div "23:59 - 29H-898.39" at bounding box center [429, 225] width 100 height 14
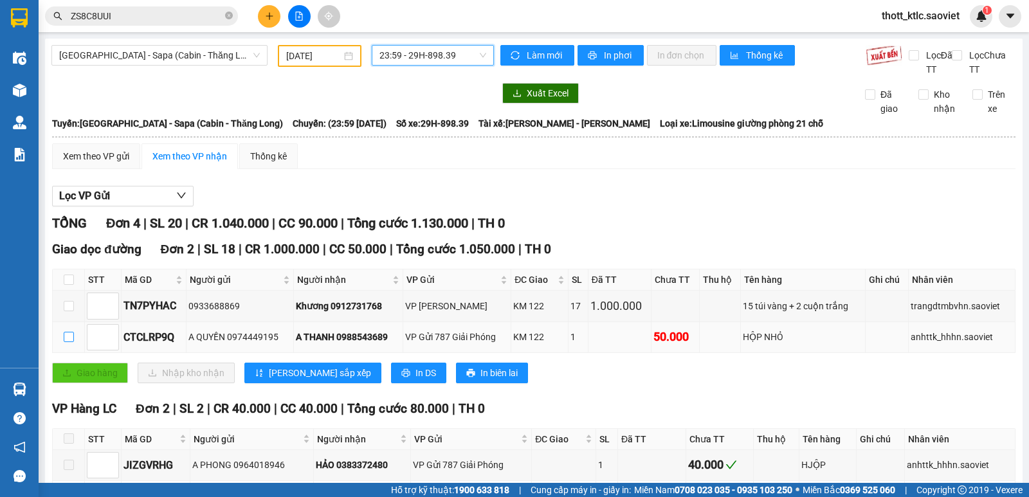
click at [64, 340] on input "checkbox" at bounding box center [69, 337] width 10 height 10
checkbox input "true"
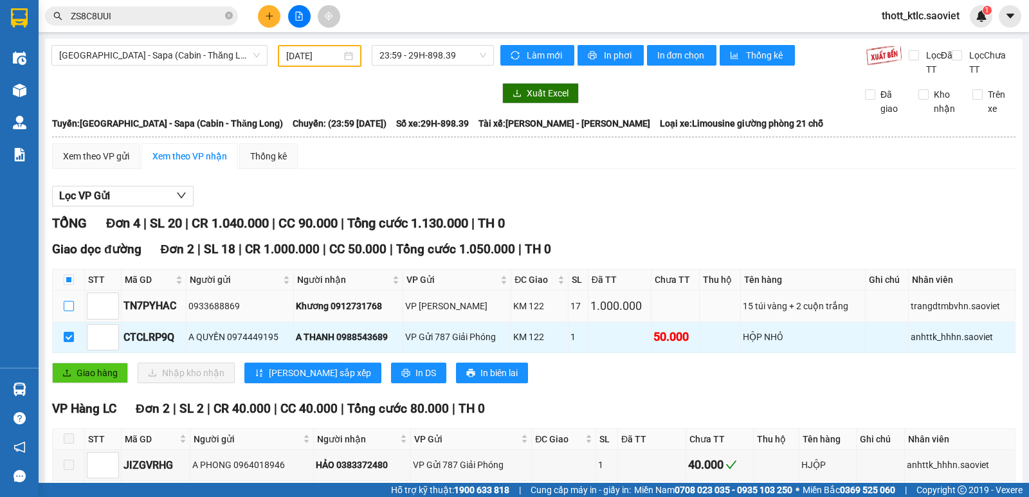
click at [71, 304] on input "checkbox" at bounding box center [69, 306] width 10 height 10
checkbox input "true"
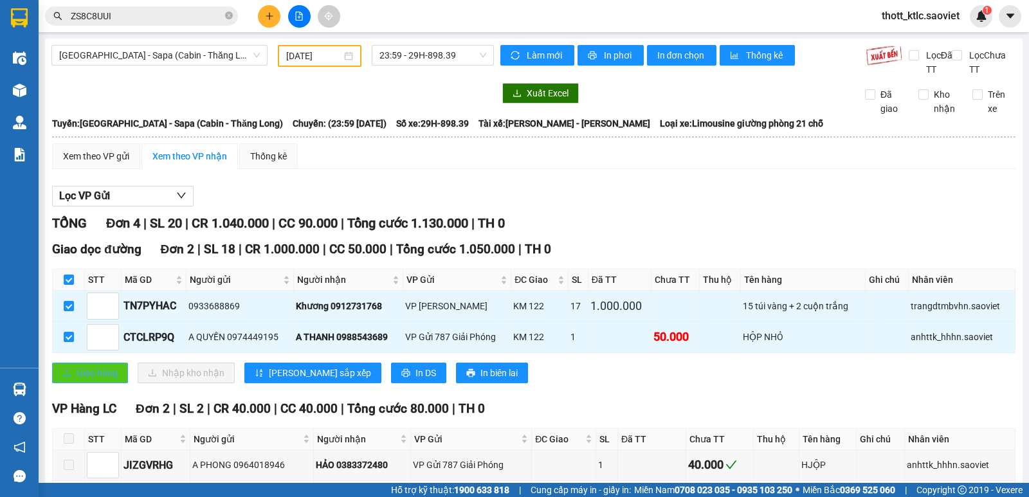
click at [77, 379] on button "Giao hàng" at bounding box center [90, 373] width 76 height 21
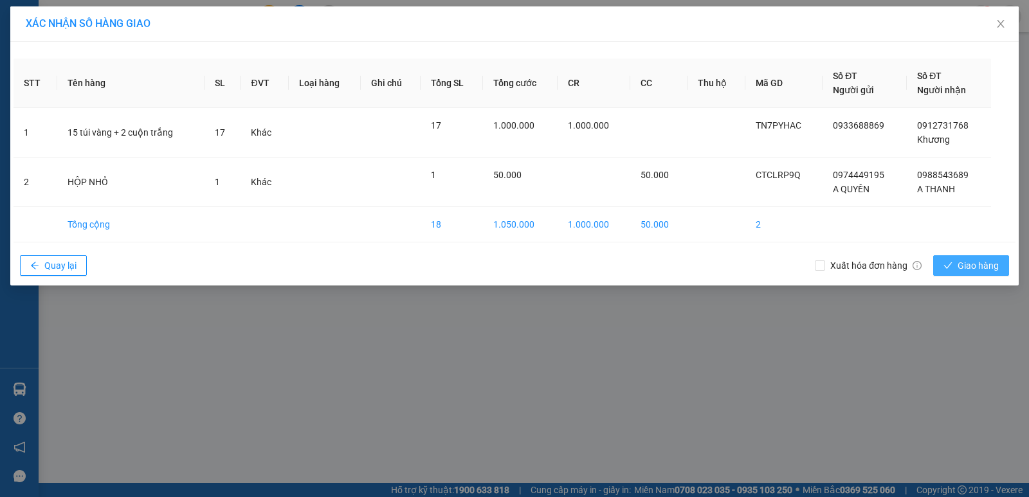
drag, startPoint x: 954, startPoint y: 267, endPoint x: 933, endPoint y: 267, distance: 20.6
click at [954, 267] on button "Giao hàng" at bounding box center [971, 265] width 76 height 21
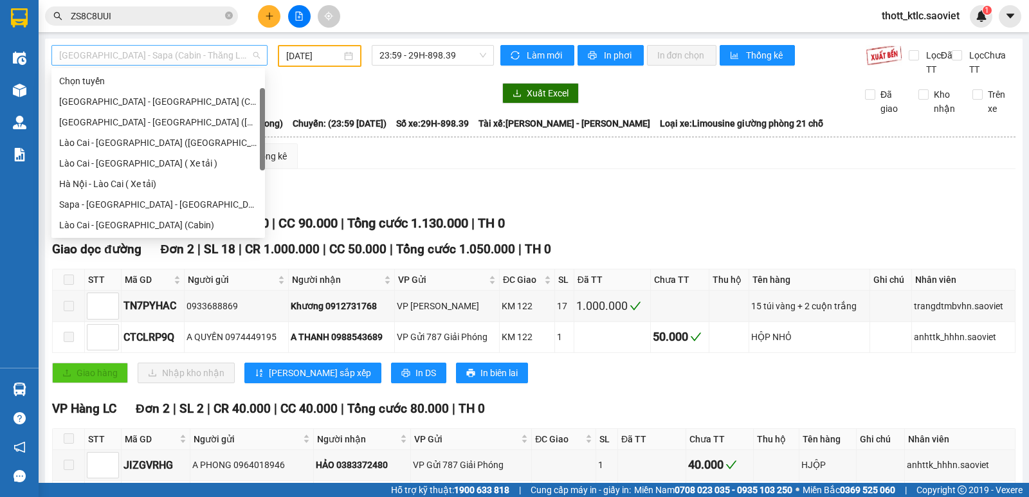
click at [221, 60] on span "[GEOGRAPHIC_DATA] - Sapa (Cabin - Thăng Long)" at bounding box center [159, 55] width 201 height 19
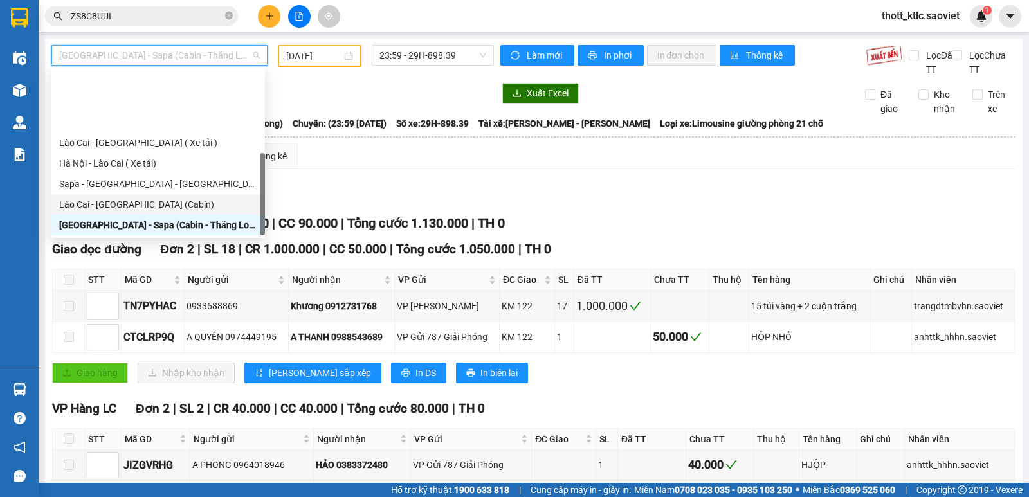
scroll to position [103, 0]
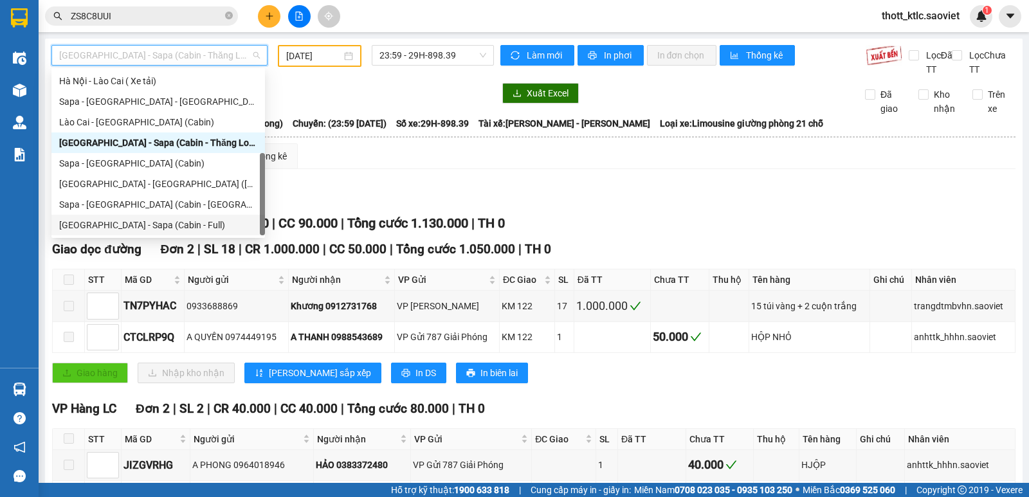
click at [119, 226] on div "[GEOGRAPHIC_DATA] - Sapa (Cabin - Full)" at bounding box center [158, 225] width 198 height 14
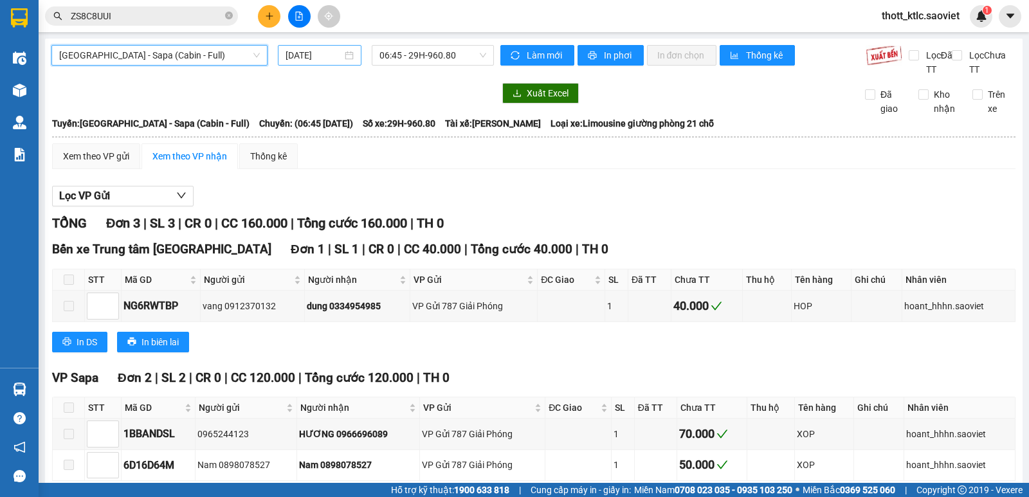
click at [316, 56] on input "[DATE]" at bounding box center [313, 55] width 57 height 14
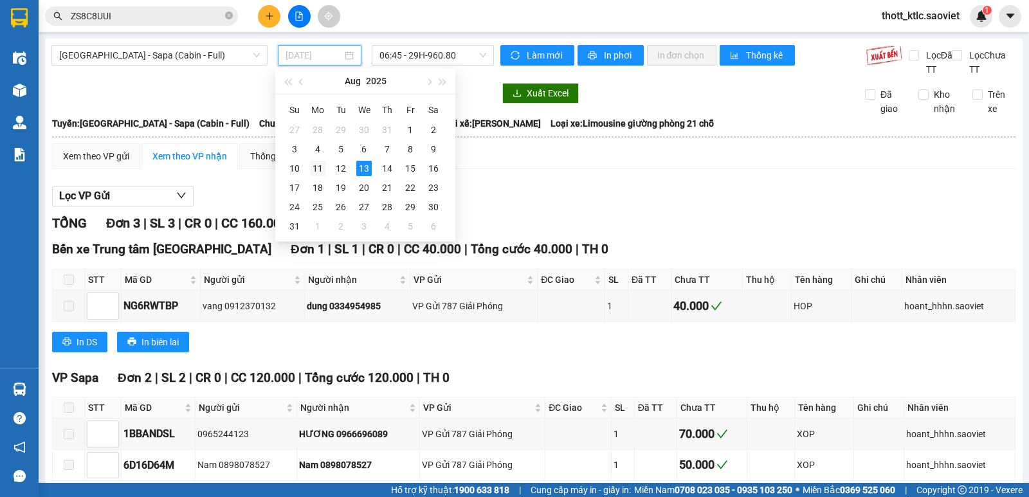
click at [316, 169] on div "11" at bounding box center [317, 168] width 15 height 15
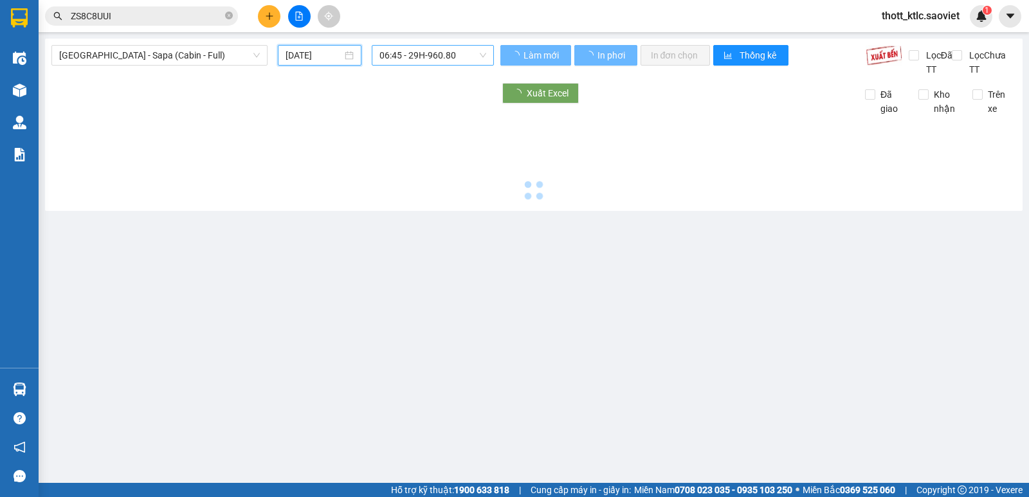
type input "11/08/2025"
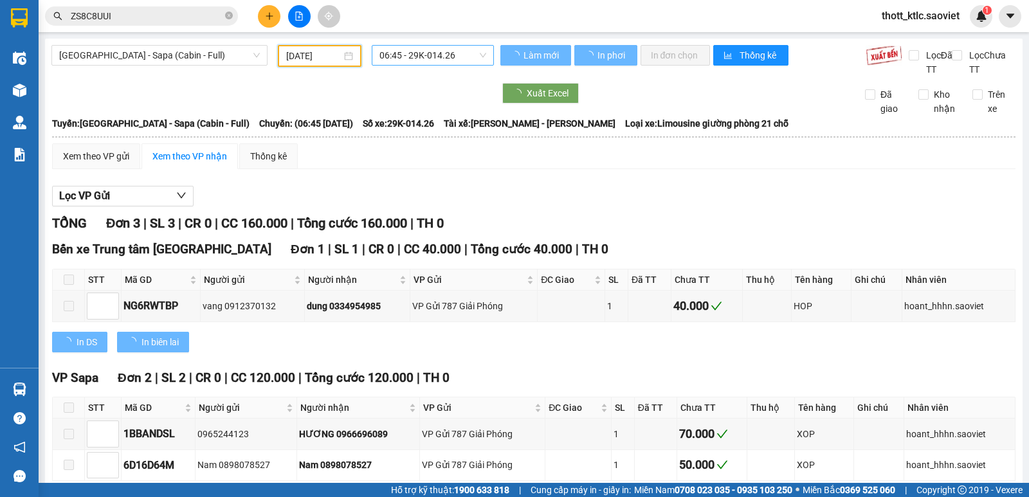
click at [443, 57] on span "06:45 - 29K-014.26" at bounding box center [432, 55] width 106 height 19
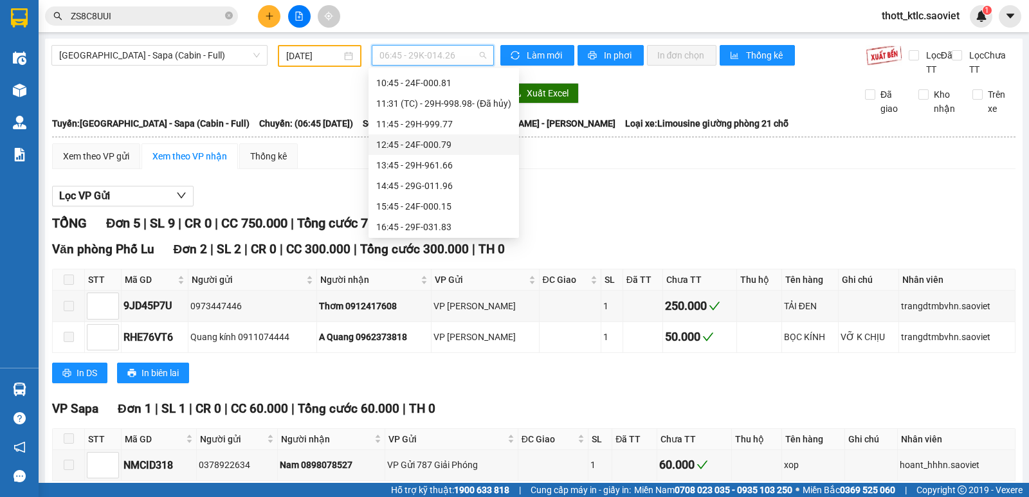
scroll to position [226, 0]
drag, startPoint x: 435, startPoint y: 158, endPoint x: 365, endPoint y: 206, distance: 84.5
click at [434, 157] on div "22:15 - 29H-897.72" at bounding box center [443, 163] width 135 height 14
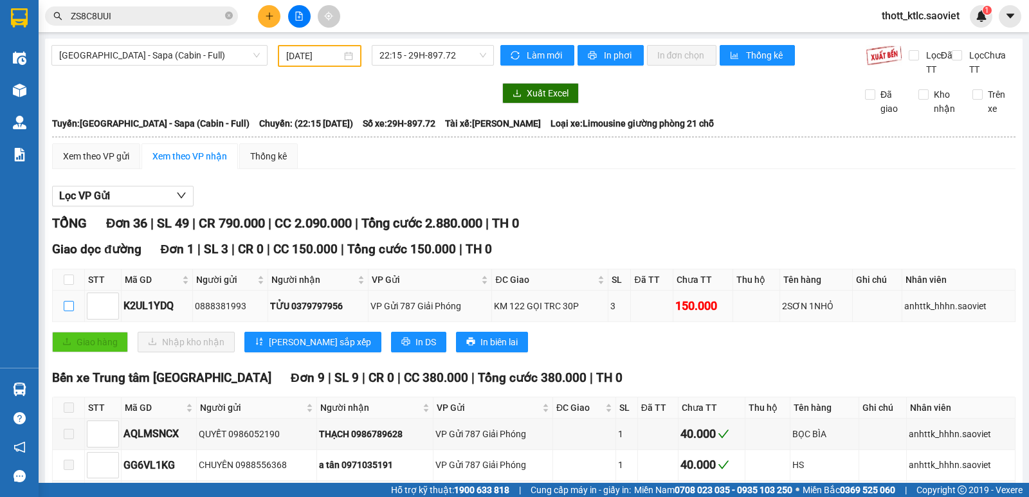
click at [68, 308] on input "checkbox" at bounding box center [69, 306] width 10 height 10
checkbox input "true"
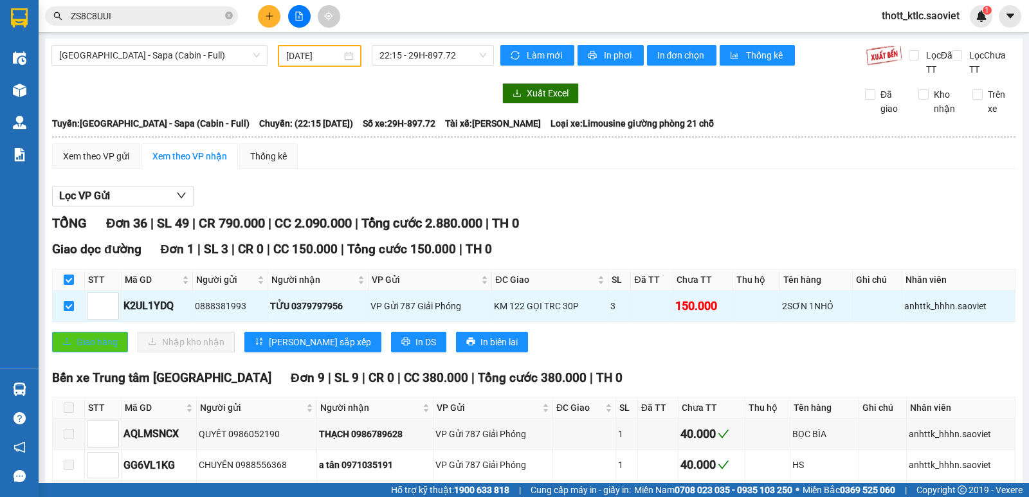
click at [109, 339] on span "Giao hàng" at bounding box center [97, 342] width 41 height 14
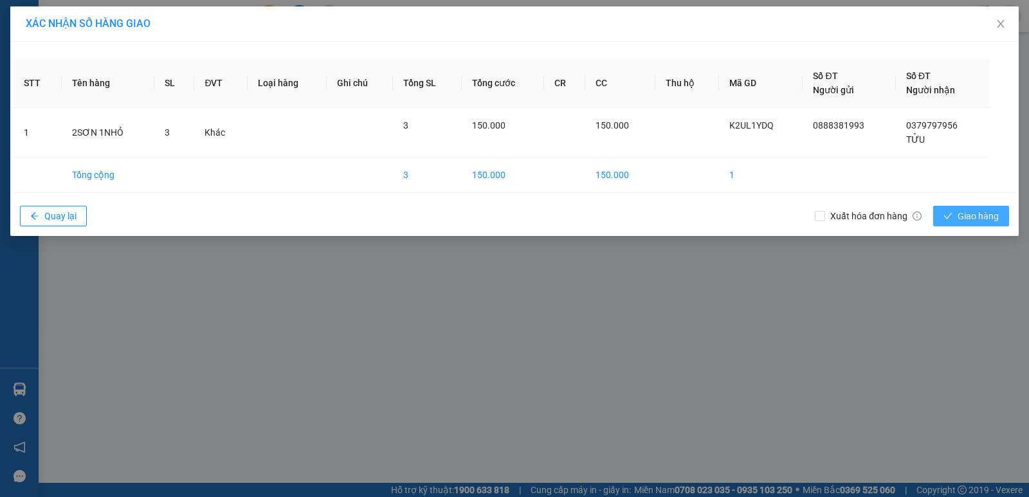
click at [990, 212] on span "Giao hàng" at bounding box center [977, 216] width 41 height 14
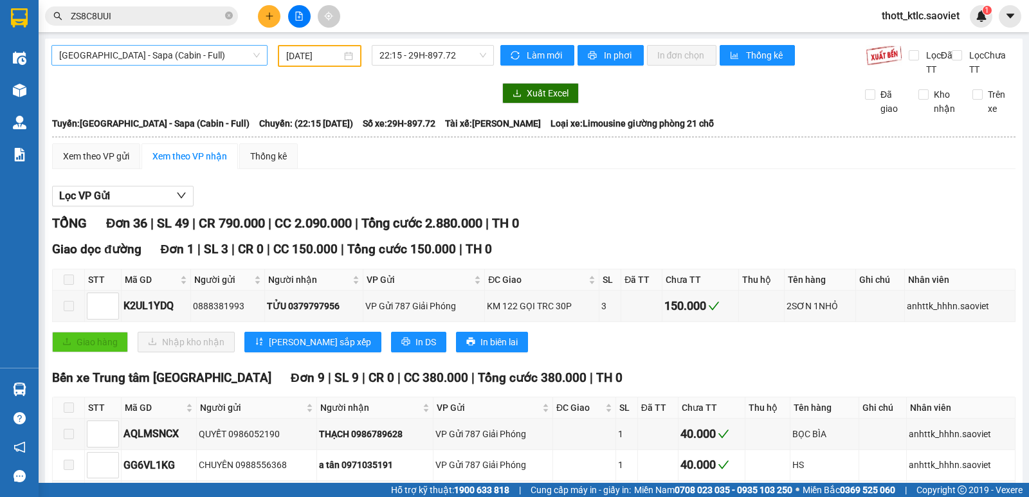
click at [206, 56] on span "[GEOGRAPHIC_DATA] - Sapa (Cabin - Full)" at bounding box center [159, 55] width 201 height 19
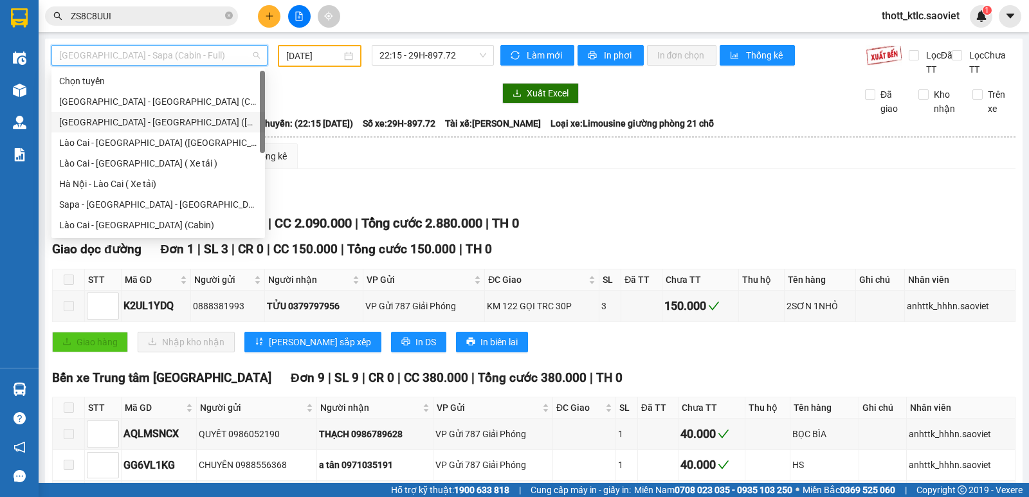
click at [72, 125] on div "[GEOGRAPHIC_DATA] - [GEOGRAPHIC_DATA] ([GEOGRAPHIC_DATA])" at bounding box center [158, 122] width 198 height 14
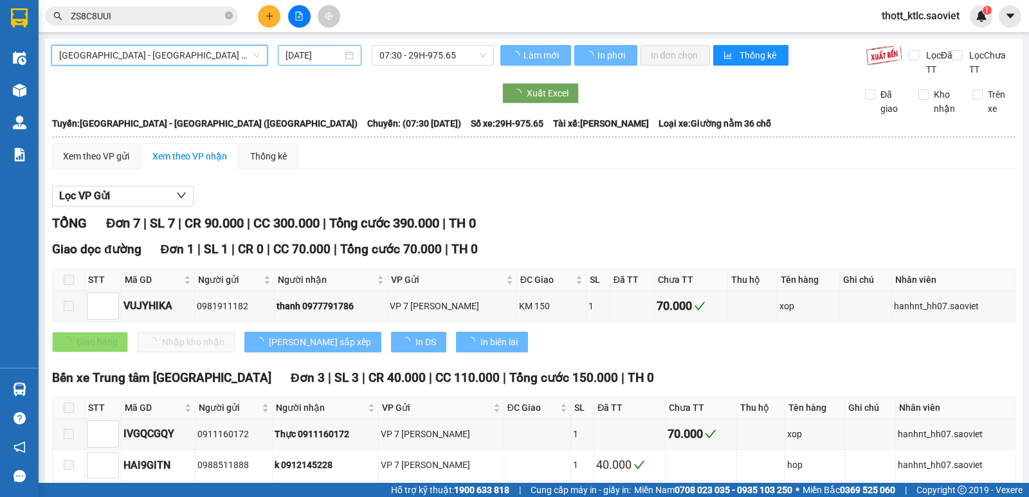
click at [302, 54] on input "[DATE]" at bounding box center [313, 55] width 57 height 14
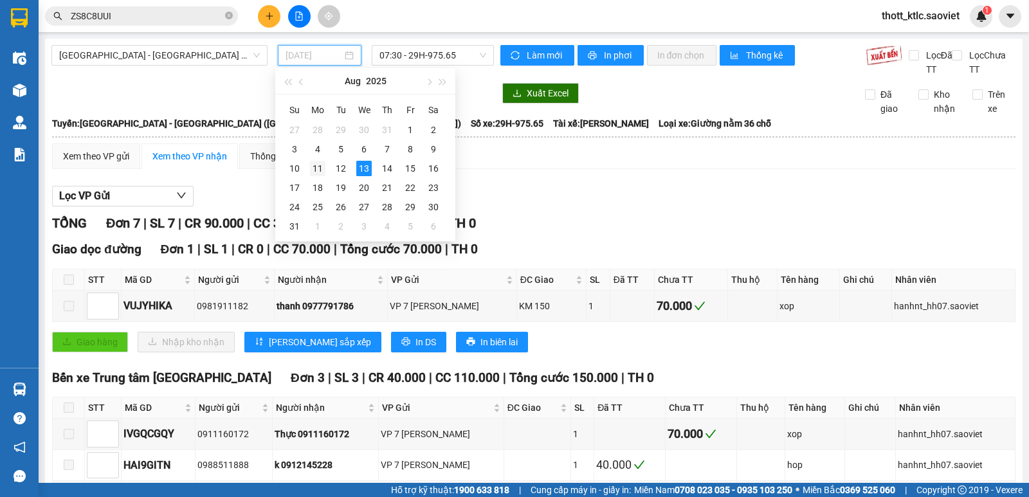
drag, startPoint x: 338, startPoint y: 167, endPoint x: 323, endPoint y: 169, distance: 14.9
click at [323, 169] on tr "10 11 12 13 14 15 16" at bounding box center [364, 168] width 162 height 19
click at [323, 169] on div "11" at bounding box center [317, 168] width 15 height 15
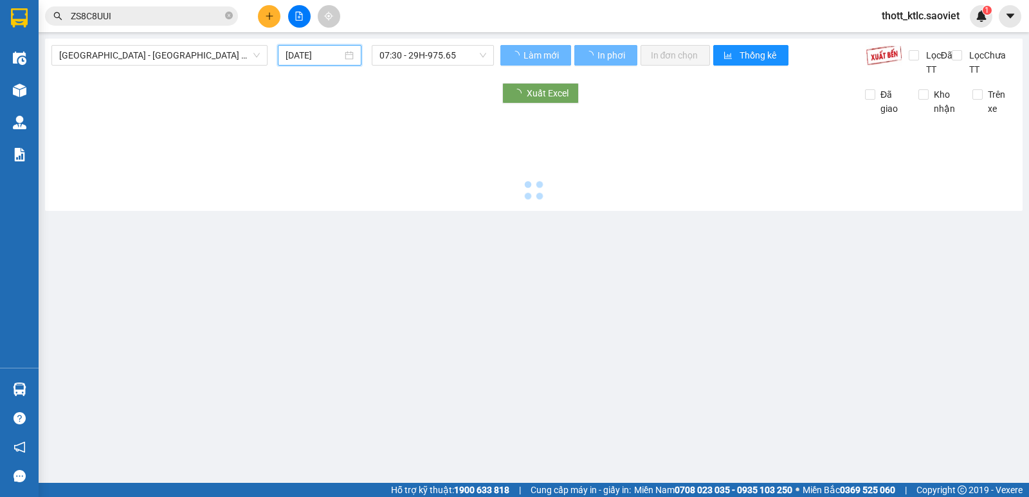
type input "11/08/2025"
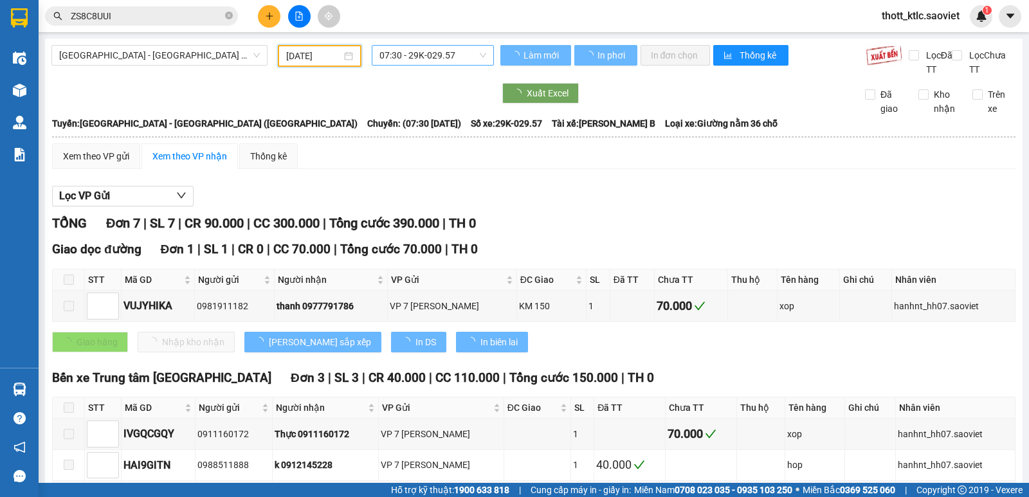
click at [445, 57] on span "07:30 - 29K-029.57" at bounding box center [432, 55] width 106 height 19
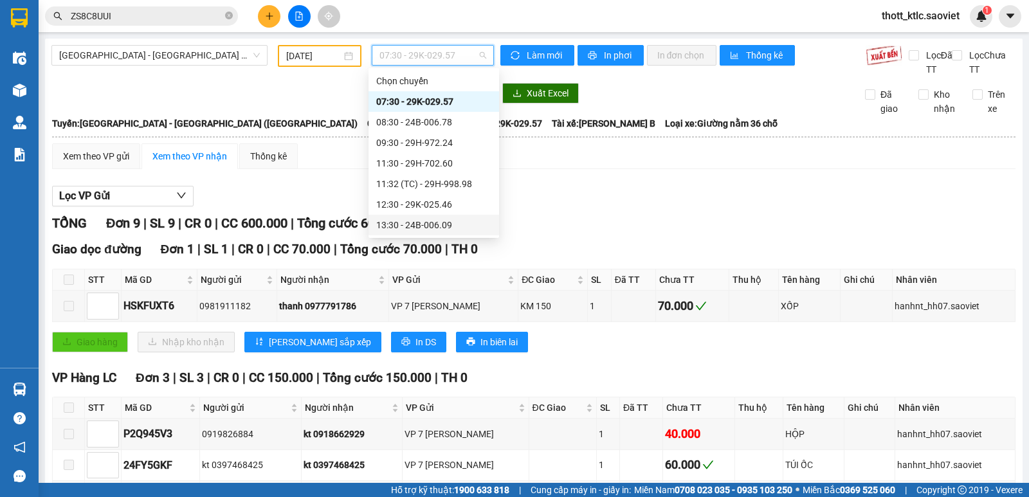
click at [408, 221] on div "13:30 - 24B-006.09" at bounding box center [433, 225] width 115 height 14
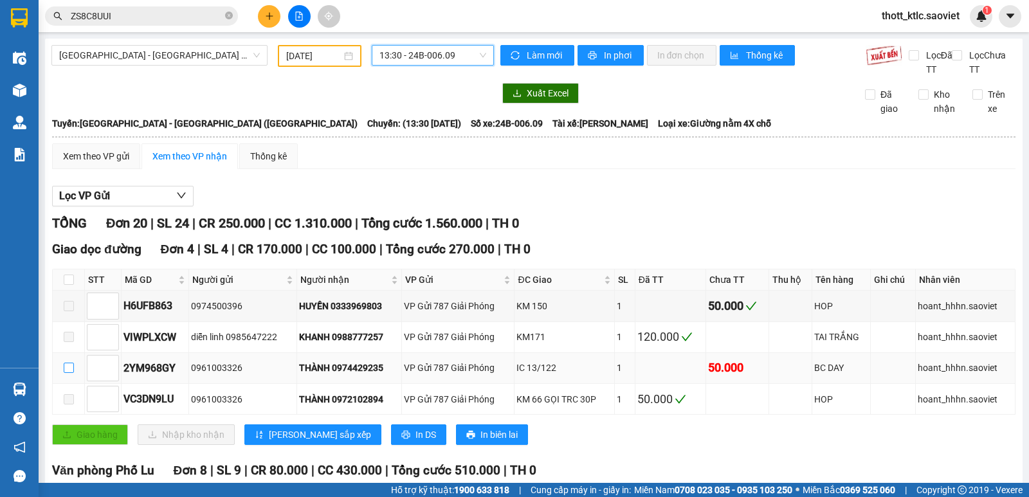
click at [71, 369] on input "checkbox" at bounding box center [69, 368] width 10 height 10
checkbox input "true"
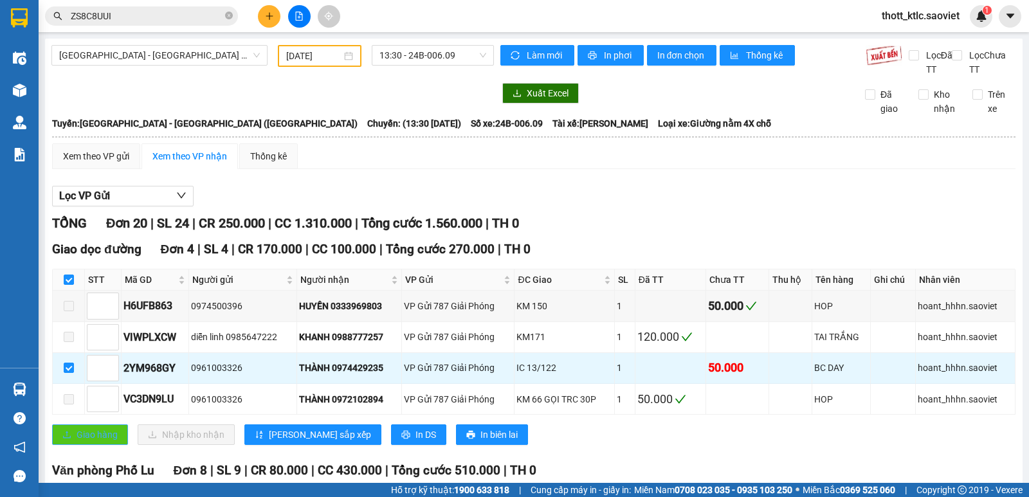
click at [85, 433] on span "Giao hàng" at bounding box center [97, 435] width 41 height 14
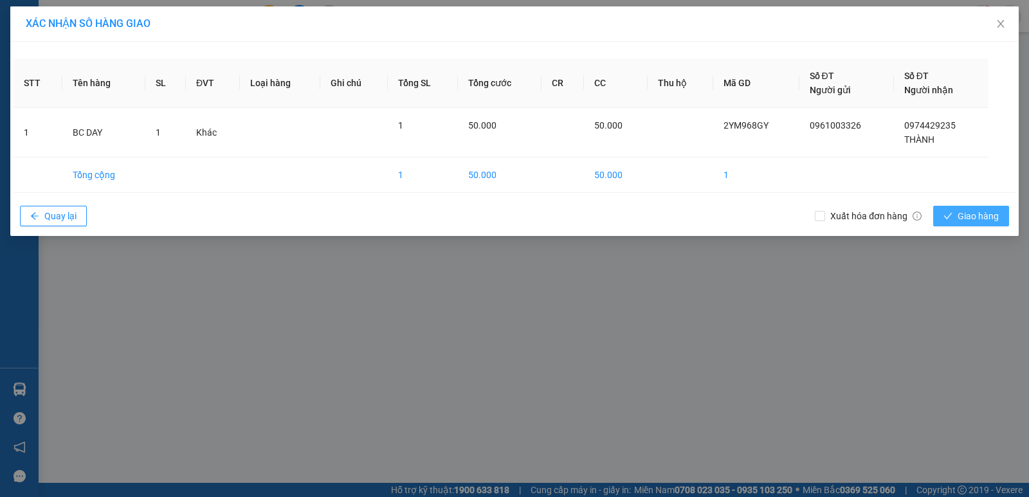
click at [984, 214] on span "Giao hàng" at bounding box center [977, 216] width 41 height 14
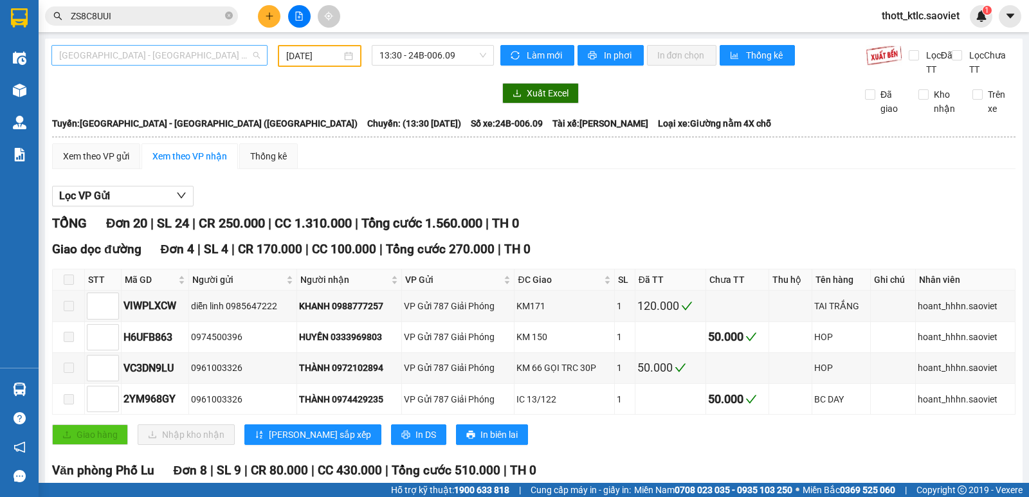
click at [205, 57] on span "[GEOGRAPHIC_DATA] - [GEOGRAPHIC_DATA] ([GEOGRAPHIC_DATA])" at bounding box center [159, 55] width 201 height 19
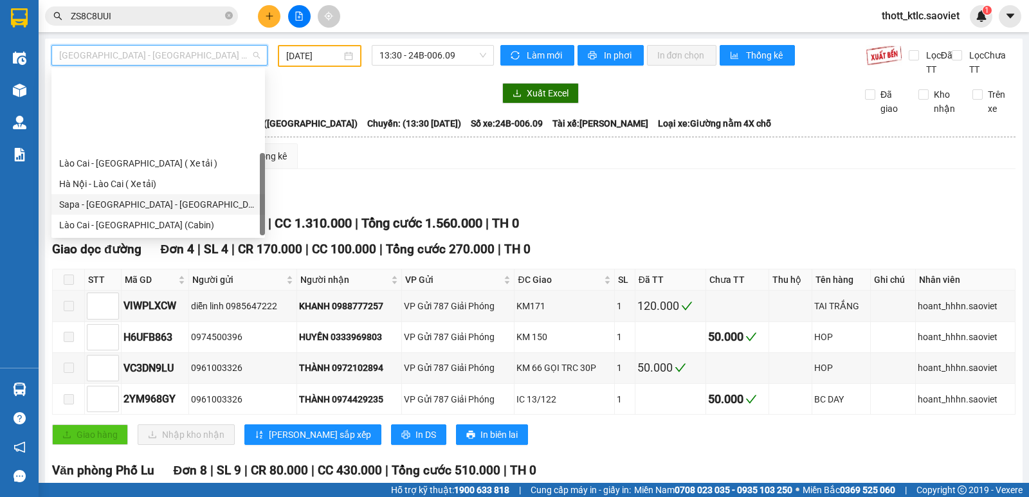
scroll to position [103, 0]
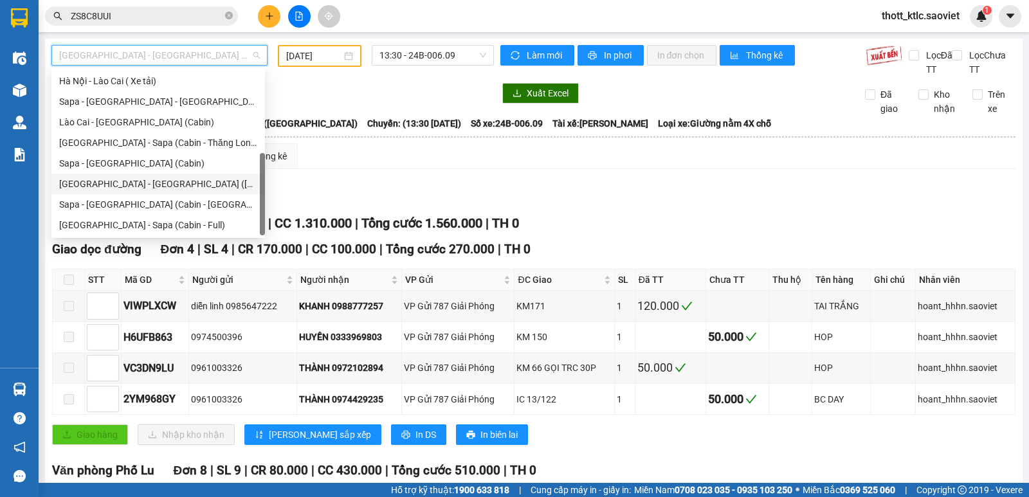
click at [150, 181] on div "[GEOGRAPHIC_DATA] - [GEOGRAPHIC_DATA] ([GEOGRAPHIC_DATA])" at bounding box center [158, 184] width 198 height 14
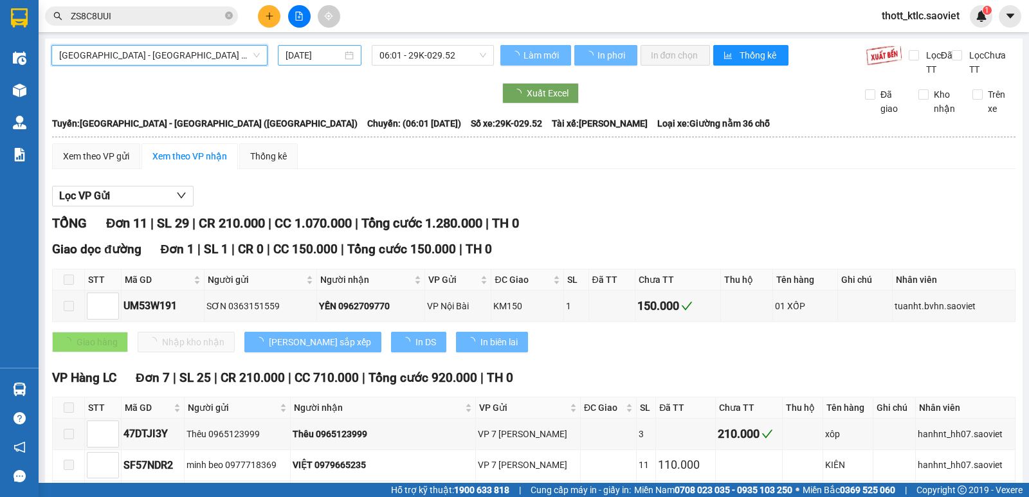
click at [318, 60] on input "[DATE]" at bounding box center [313, 55] width 57 height 14
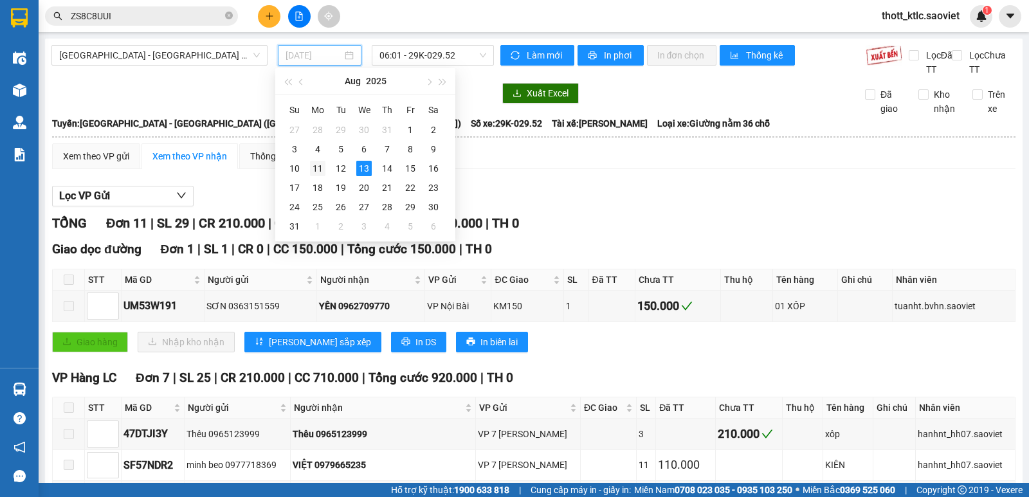
click at [320, 167] on div "11" at bounding box center [317, 168] width 15 height 15
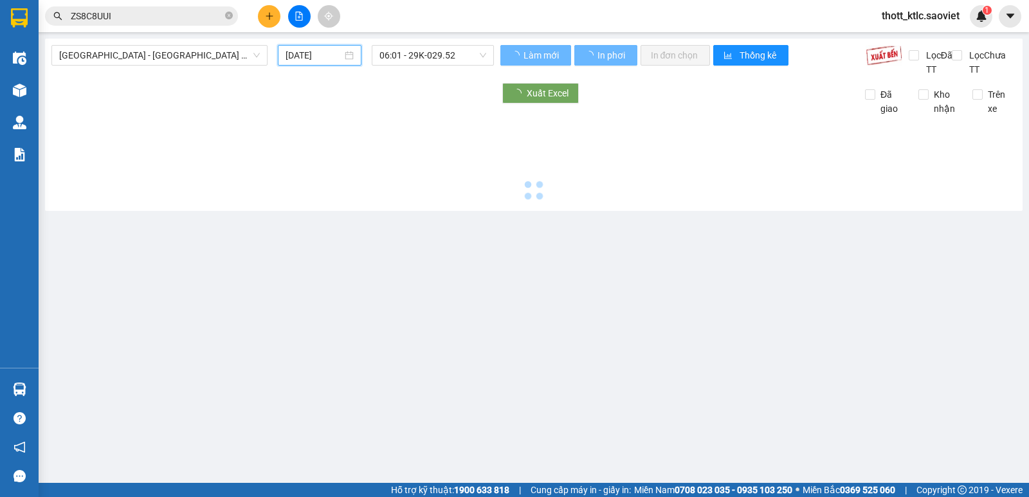
type input "11/08/2025"
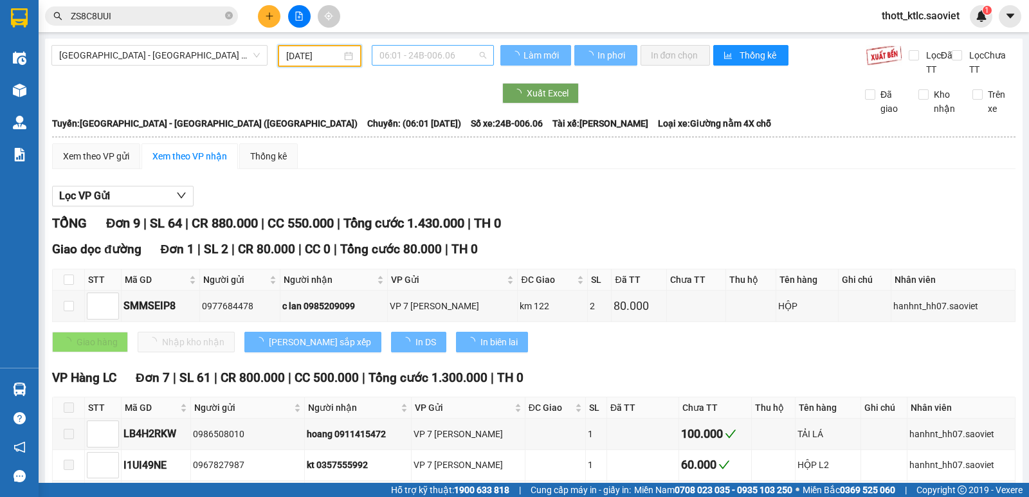
click at [462, 59] on span "06:01 - 24B-006.06" at bounding box center [432, 55] width 106 height 19
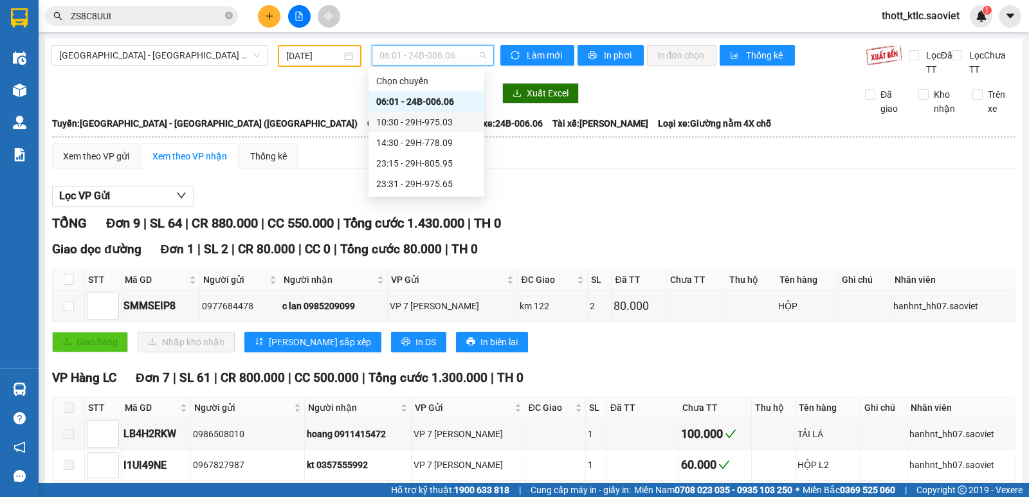
click at [442, 123] on div "10:30 - 29H-975.03" at bounding box center [426, 122] width 100 height 14
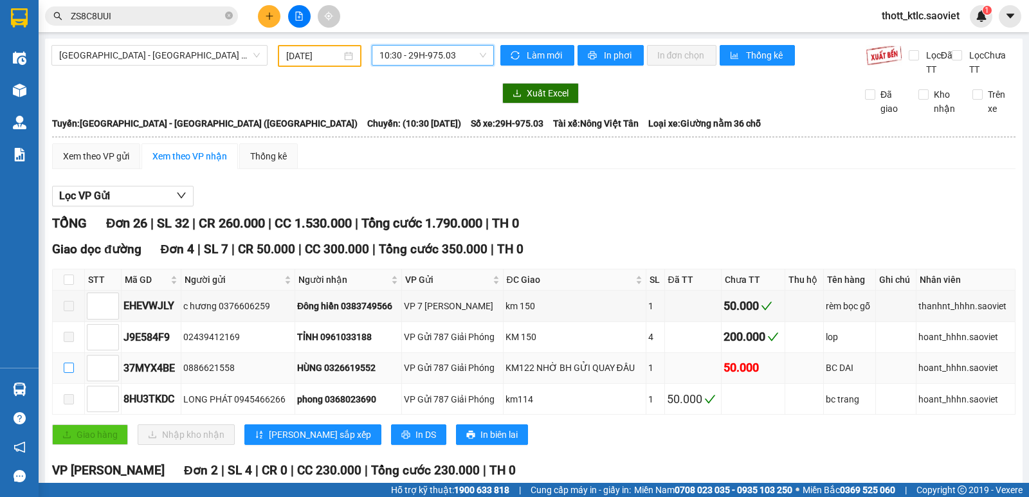
click at [70, 368] on input "checkbox" at bounding box center [69, 368] width 10 height 10
checkbox input "true"
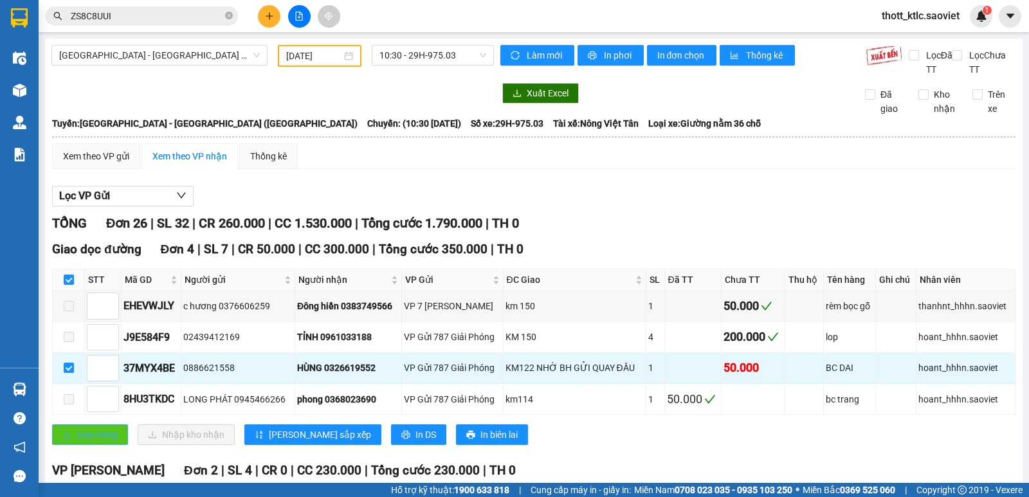
click at [101, 436] on span "Giao hàng" at bounding box center [97, 435] width 41 height 14
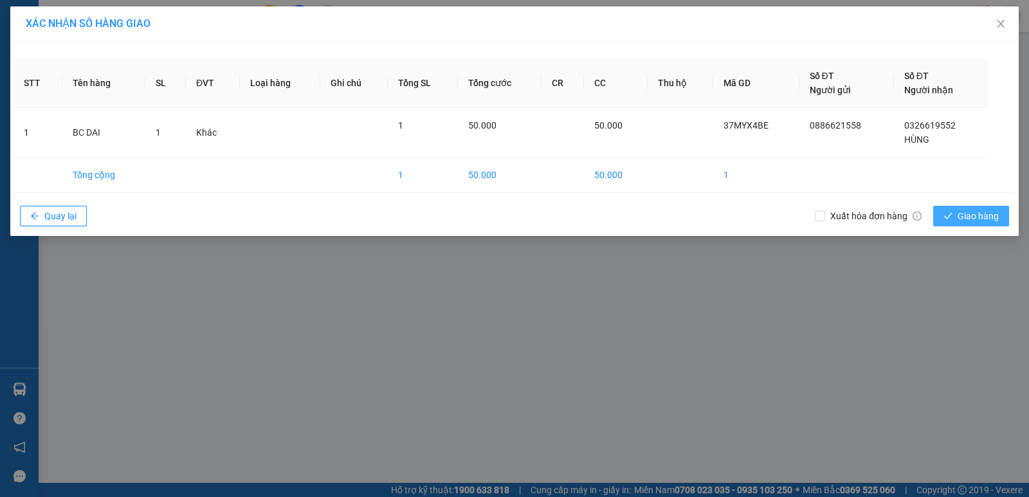
click at [977, 211] on span "Giao hàng" at bounding box center [977, 216] width 41 height 14
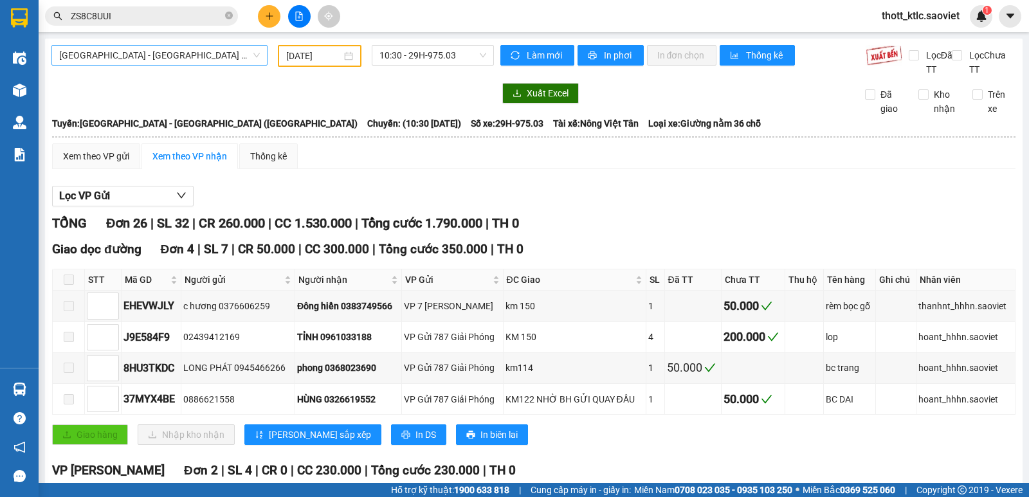
click at [218, 58] on span "[GEOGRAPHIC_DATA] - [GEOGRAPHIC_DATA] ([GEOGRAPHIC_DATA])" at bounding box center [159, 55] width 201 height 19
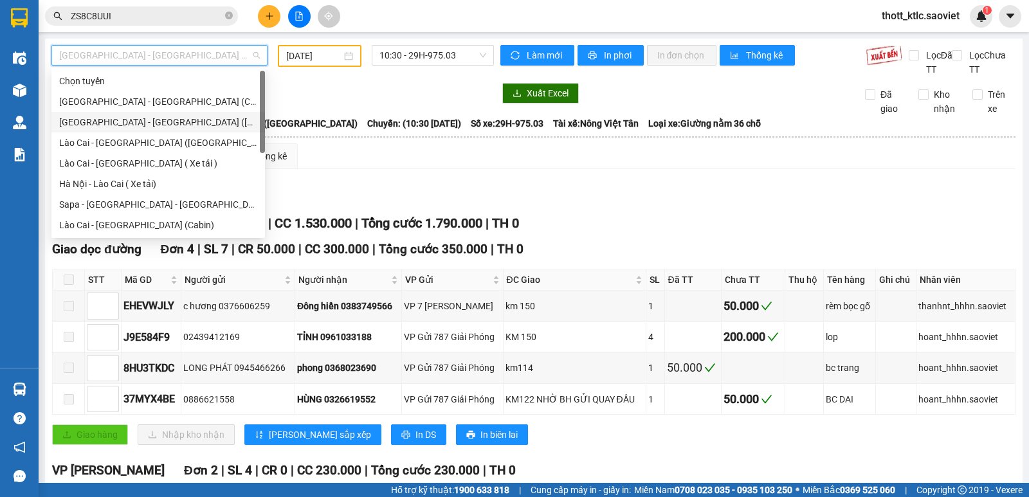
click at [120, 119] on div "[GEOGRAPHIC_DATA] - [GEOGRAPHIC_DATA] ([GEOGRAPHIC_DATA])" at bounding box center [158, 122] width 198 height 14
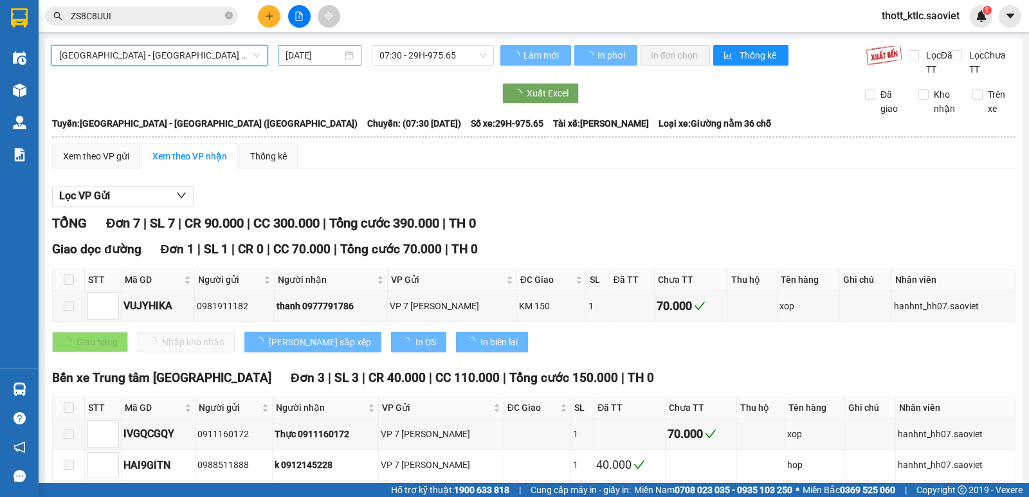
click at [316, 51] on input "[DATE]" at bounding box center [313, 55] width 57 height 14
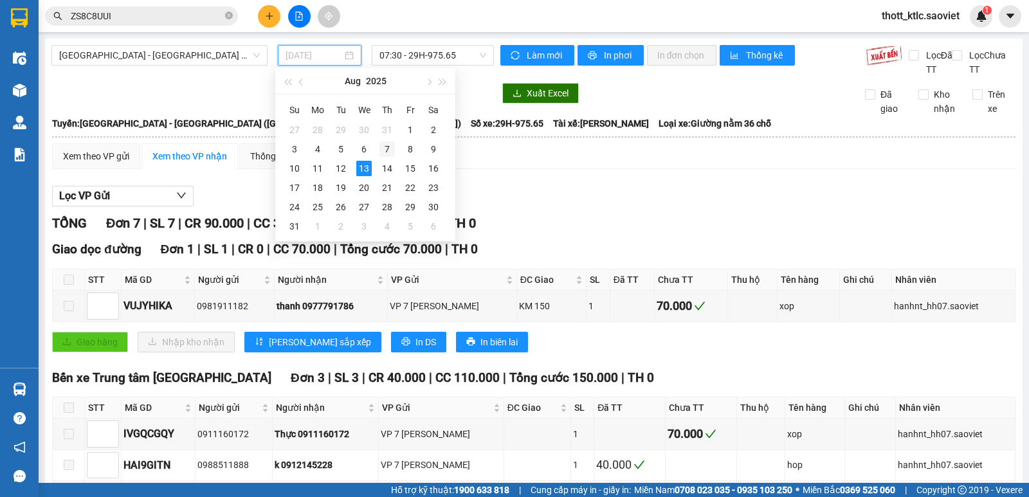
click at [386, 146] on div "7" at bounding box center [386, 148] width 15 height 15
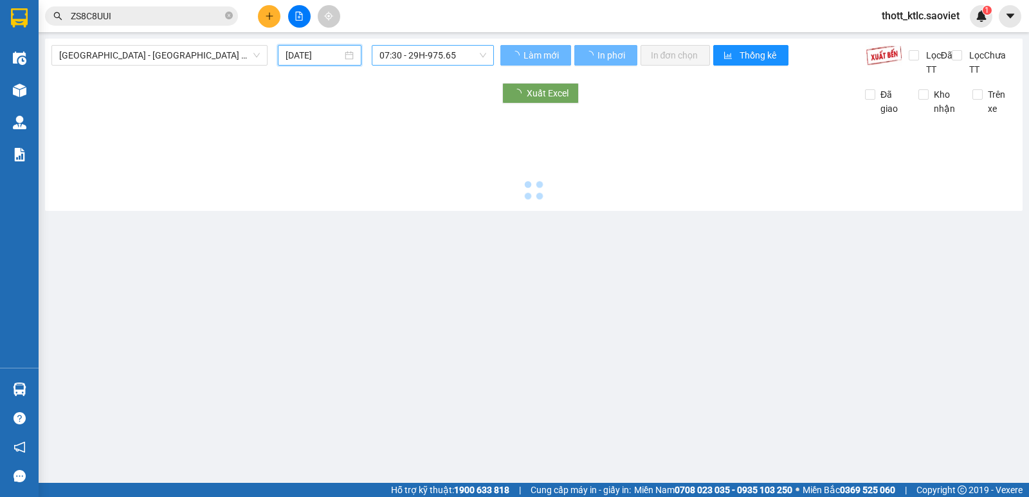
type input "[DATE]"
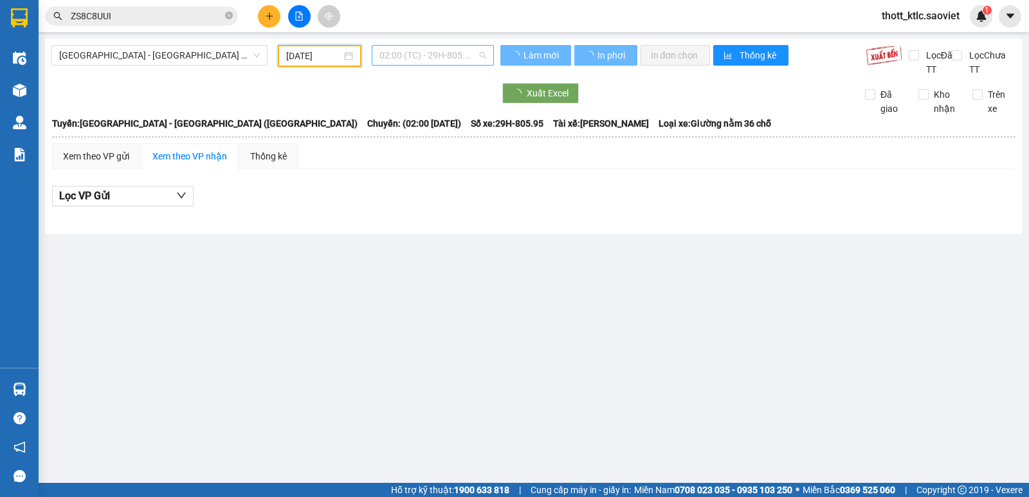
click at [444, 60] on span "02:00 (TC) - 29H-805.95" at bounding box center [432, 55] width 106 height 19
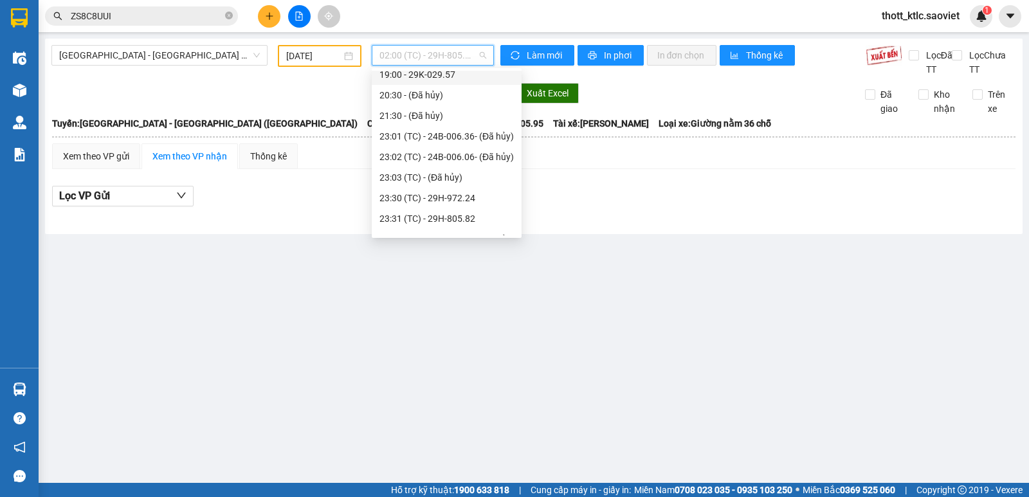
scroll to position [288, 0]
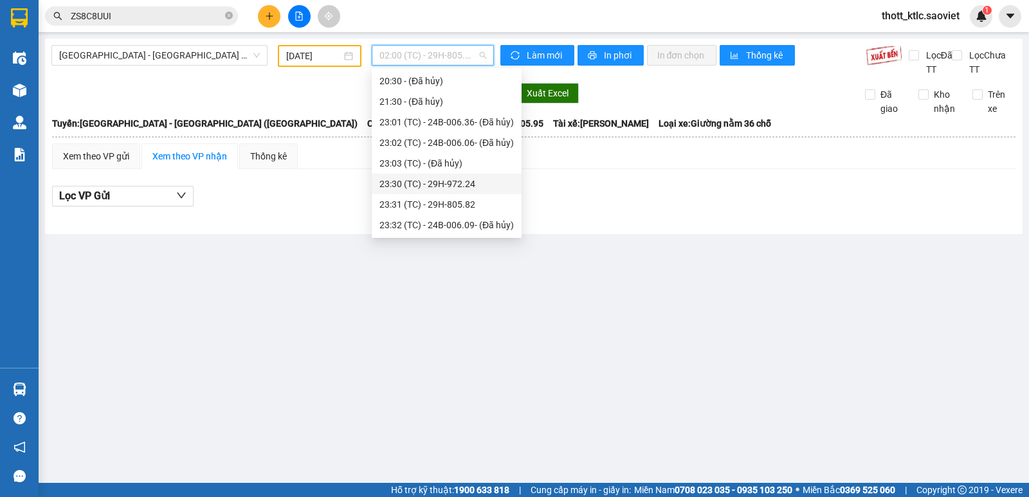
click at [449, 185] on div "23:30 (TC) - 29H-972.24" at bounding box center [446, 184] width 134 height 14
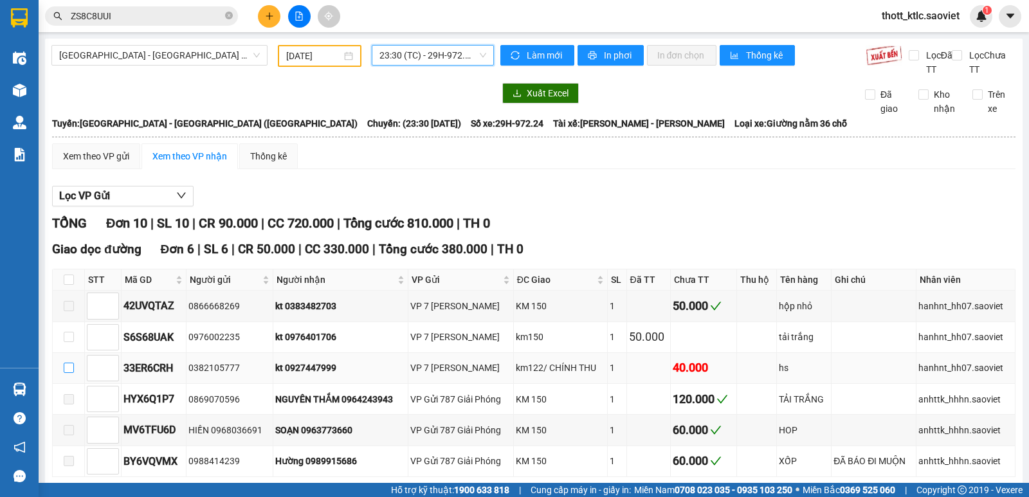
click at [68, 369] on input "checkbox" at bounding box center [69, 368] width 10 height 10
checkbox input "true"
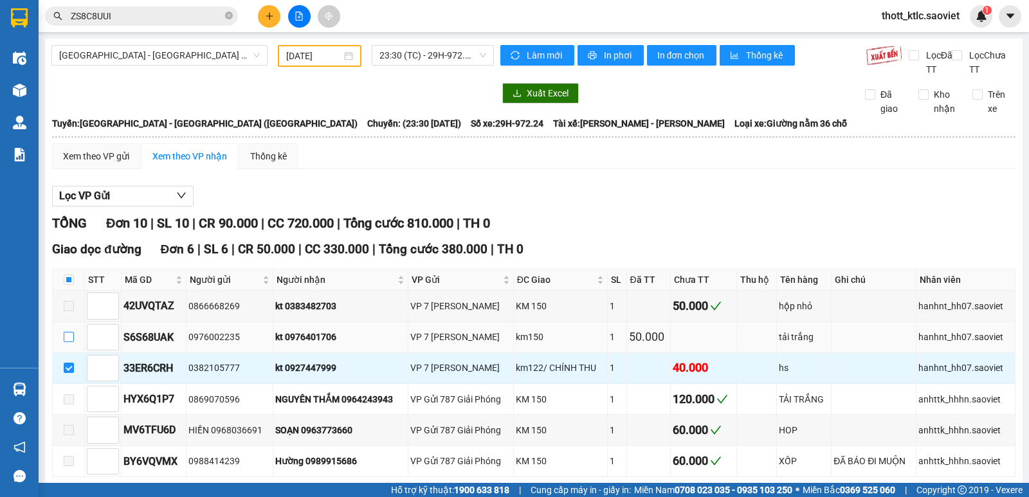
click at [68, 336] on input "checkbox" at bounding box center [69, 337] width 10 height 10
checkbox input "true"
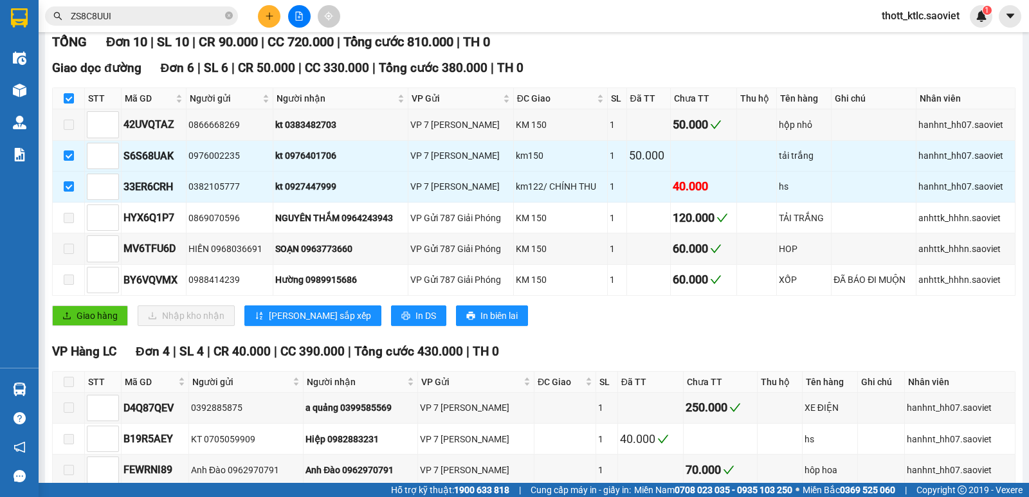
scroll to position [193, 0]
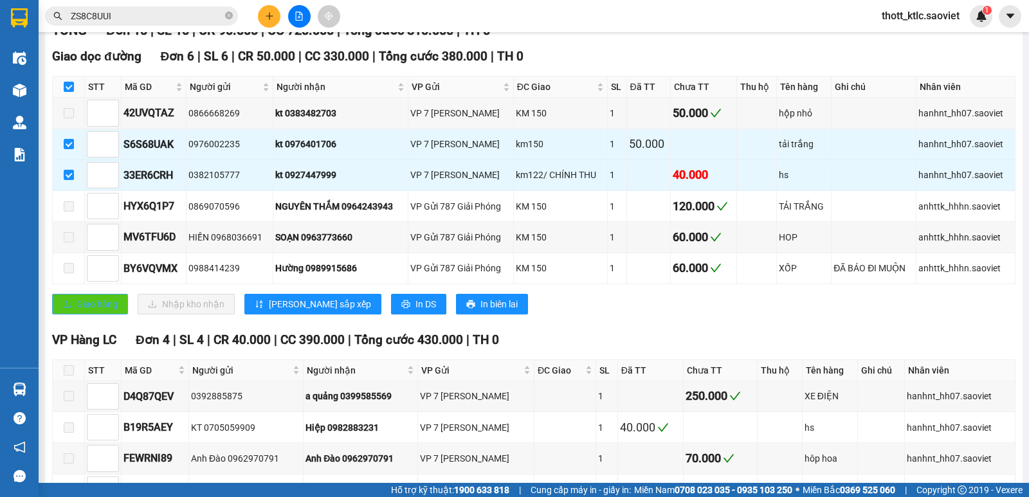
click at [102, 307] on span "Giao hàng" at bounding box center [97, 304] width 41 height 14
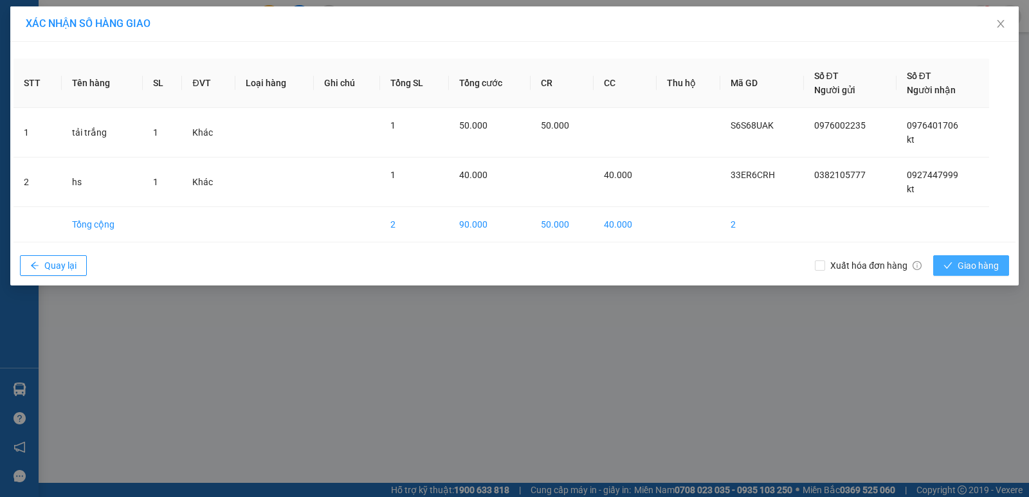
click at [970, 264] on span "Giao hàng" at bounding box center [977, 265] width 41 height 14
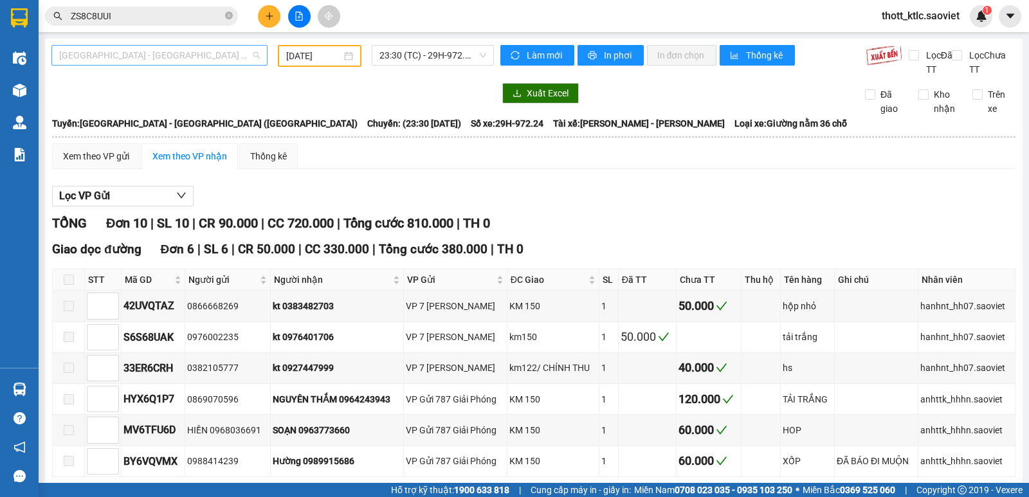
click at [210, 50] on span "[GEOGRAPHIC_DATA] - [GEOGRAPHIC_DATA] ([GEOGRAPHIC_DATA])" at bounding box center [159, 55] width 201 height 19
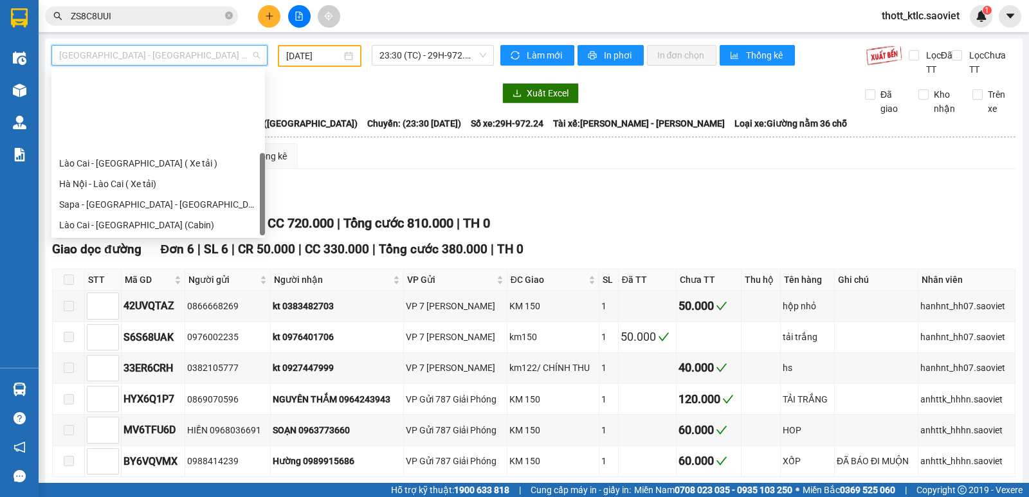
scroll to position [103, 0]
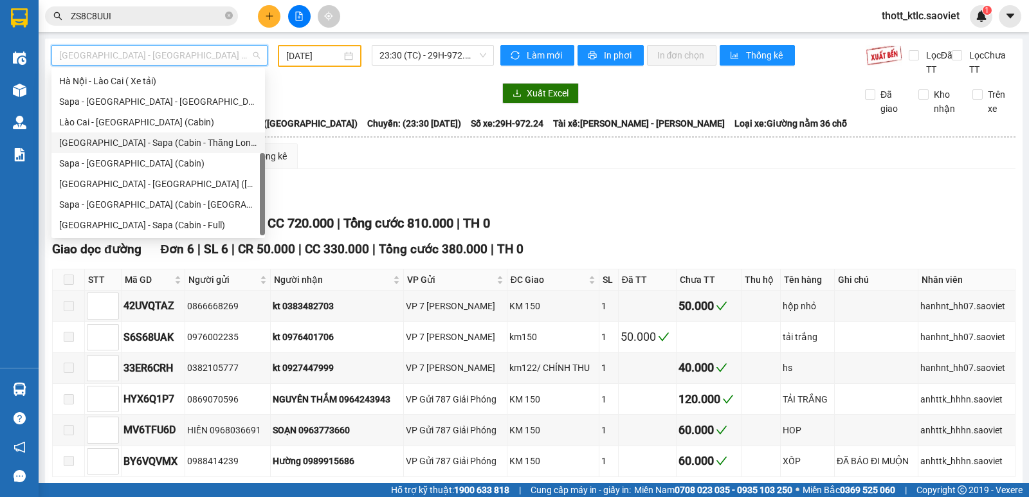
click at [196, 143] on div "[GEOGRAPHIC_DATA] - Sapa (Cabin - Thăng Long)" at bounding box center [158, 143] width 198 height 14
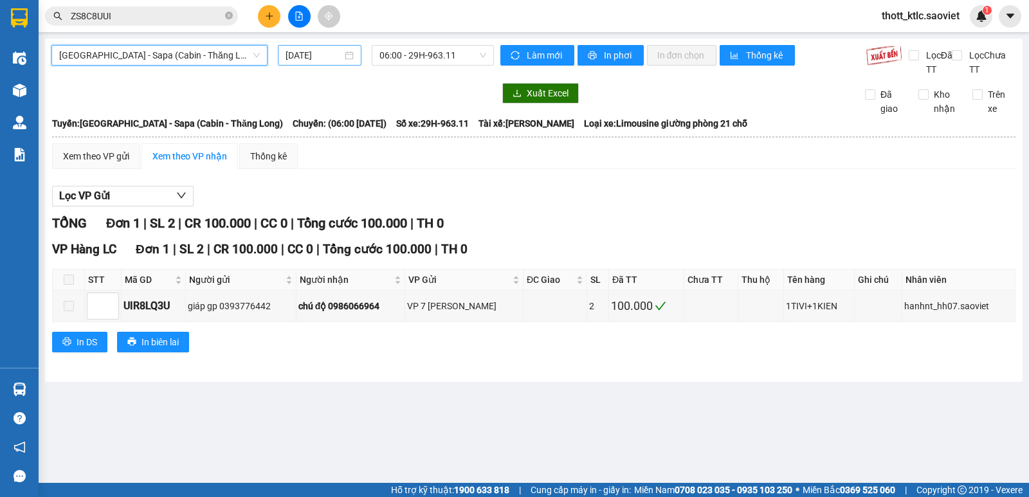
click at [308, 60] on input "[DATE]" at bounding box center [313, 55] width 57 height 14
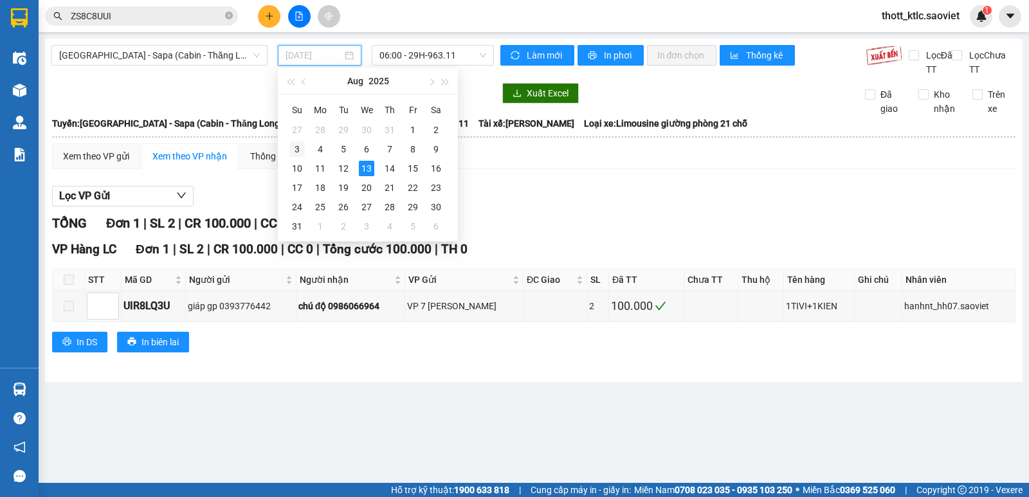
click at [300, 149] on div "3" at bounding box center [296, 148] width 15 height 15
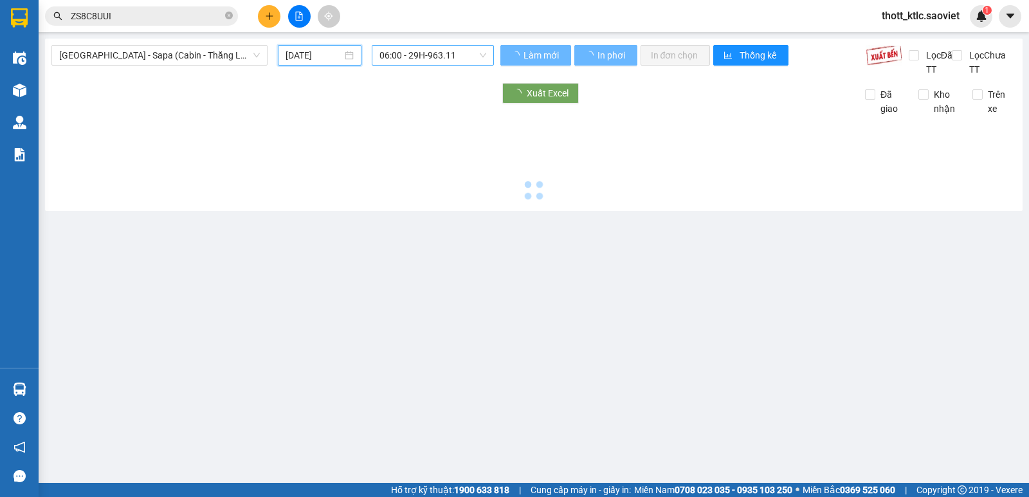
type input "03/08/2025"
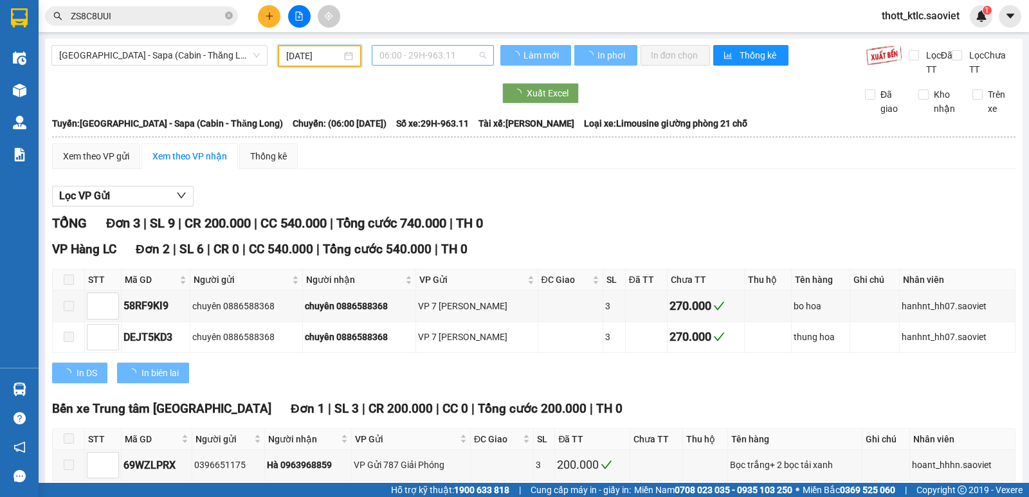
click at [441, 59] on span "06:00 - 29H-963.11" at bounding box center [432, 55] width 106 height 19
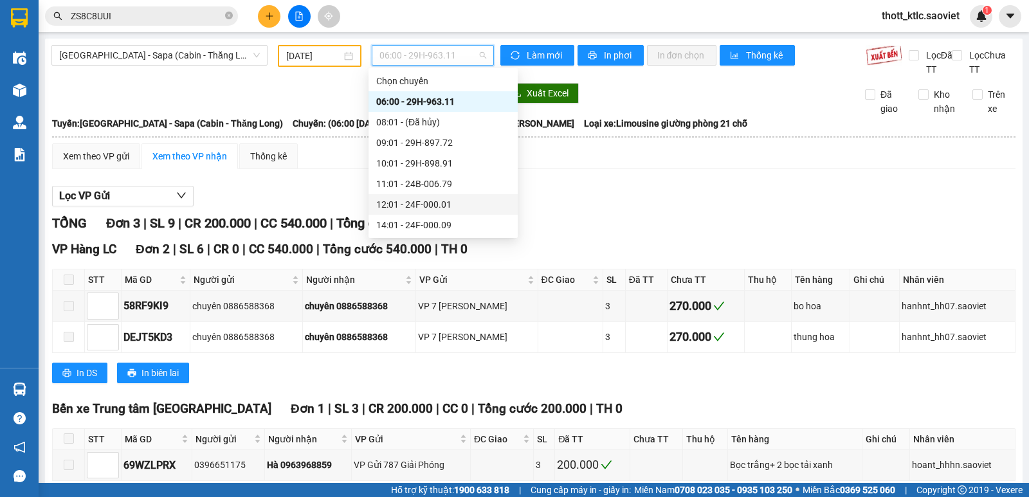
click at [425, 210] on div "12:01 - 24F-000.01" at bounding box center [443, 204] width 134 height 14
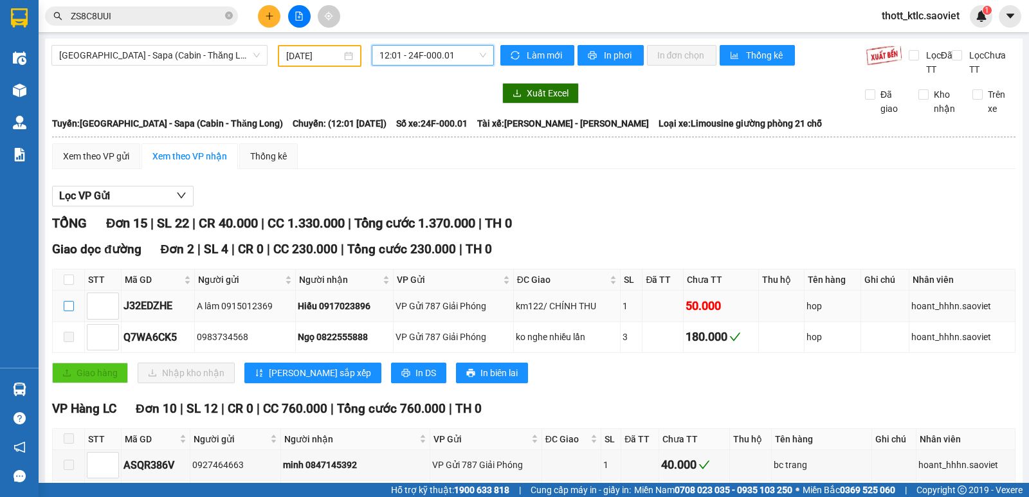
click at [65, 307] on input "checkbox" at bounding box center [69, 306] width 10 height 10
checkbox input "true"
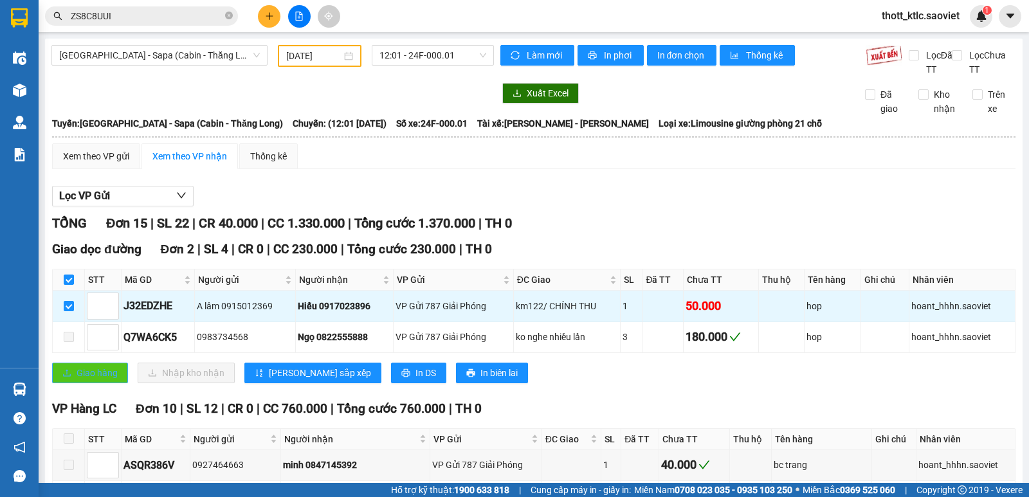
click at [73, 365] on button "Giao hàng" at bounding box center [90, 373] width 76 height 21
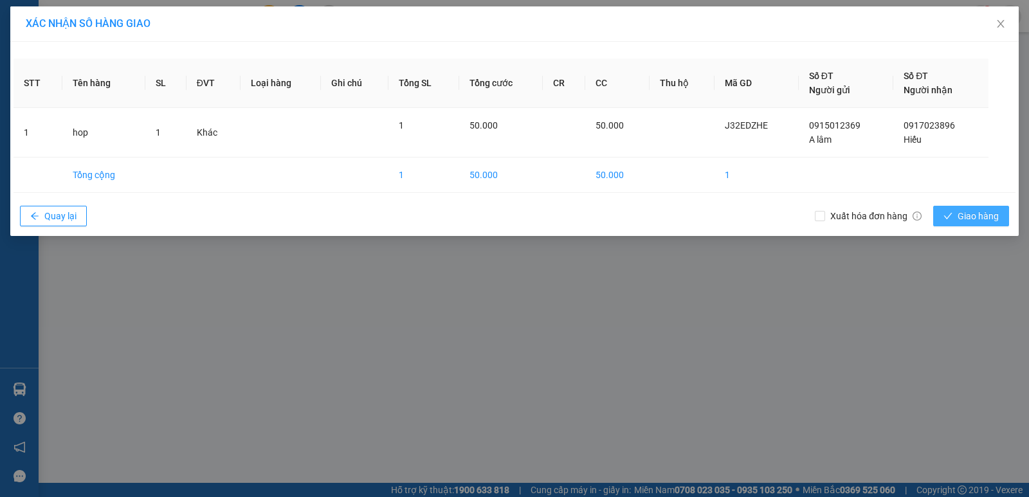
click at [965, 212] on span "Giao hàng" at bounding box center [977, 216] width 41 height 14
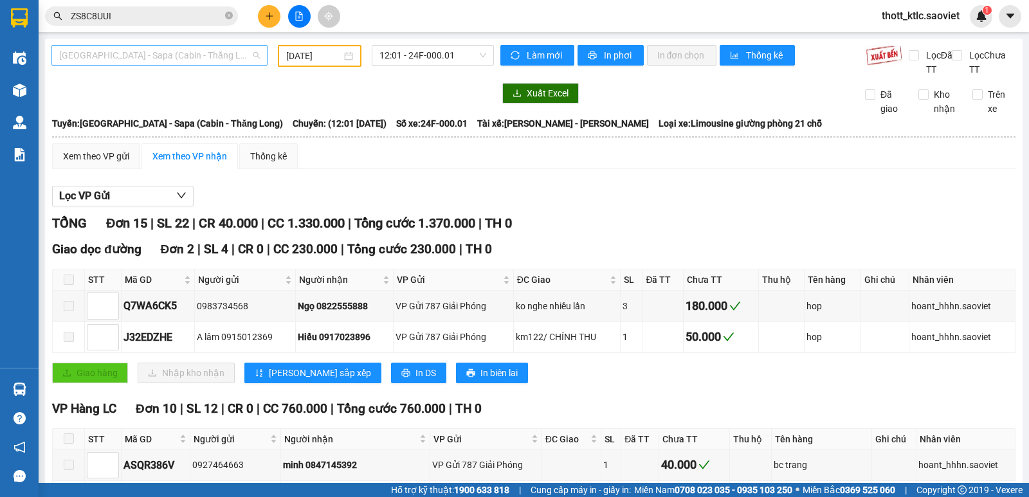
click at [177, 54] on span "[GEOGRAPHIC_DATA] - Sapa (Cabin - Thăng Long)" at bounding box center [159, 55] width 201 height 19
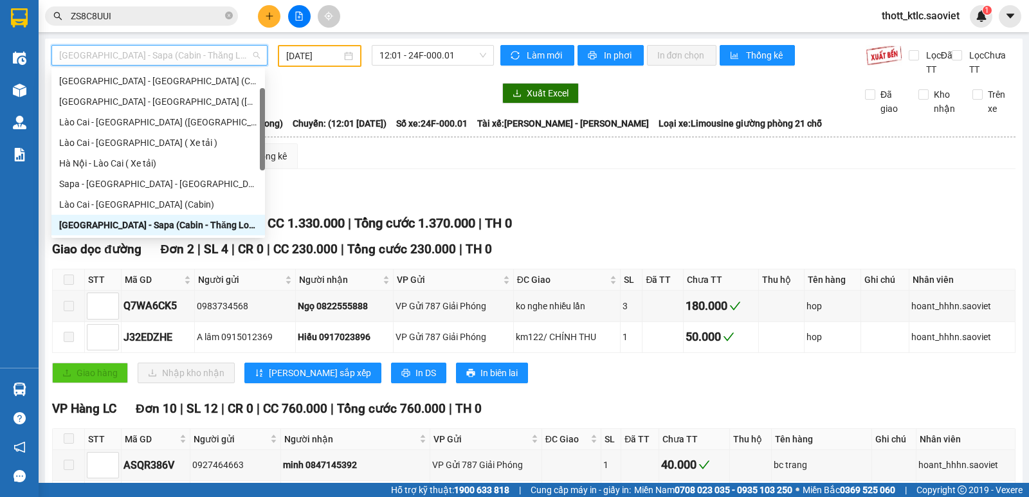
scroll to position [103, 0]
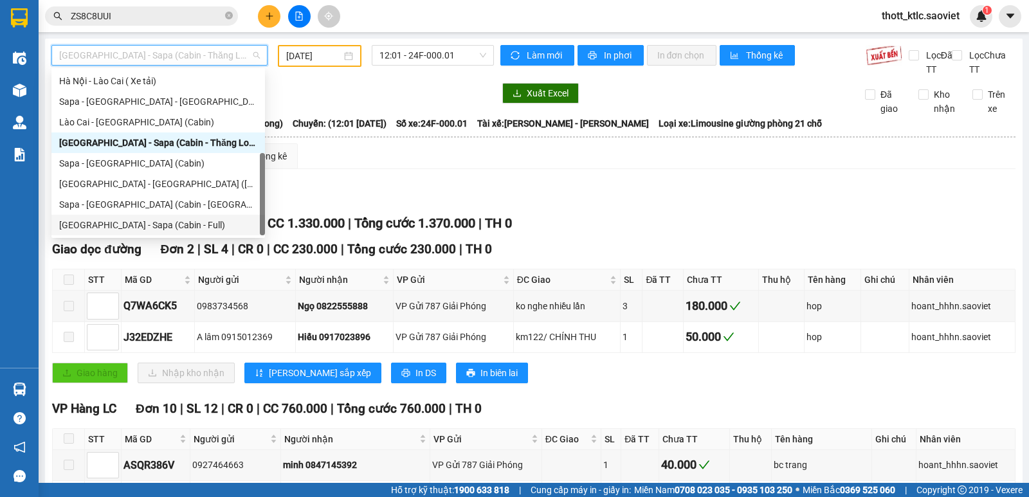
click at [113, 216] on div "[GEOGRAPHIC_DATA] - Sapa (Cabin - Full)" at bounding box center [157, 225] width 213 height 21
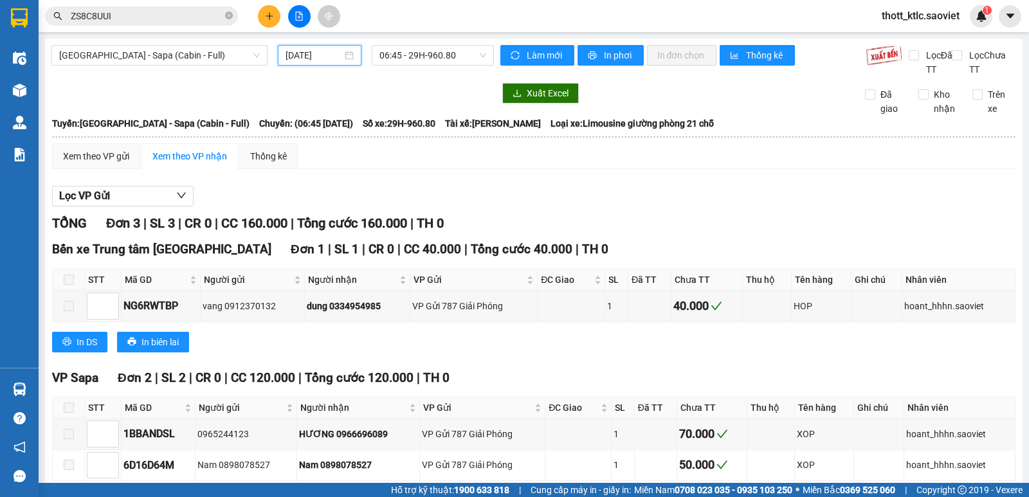
click at [316, 52] on input "[DATE]" at bounding box center [313, 55] width 57 height 14
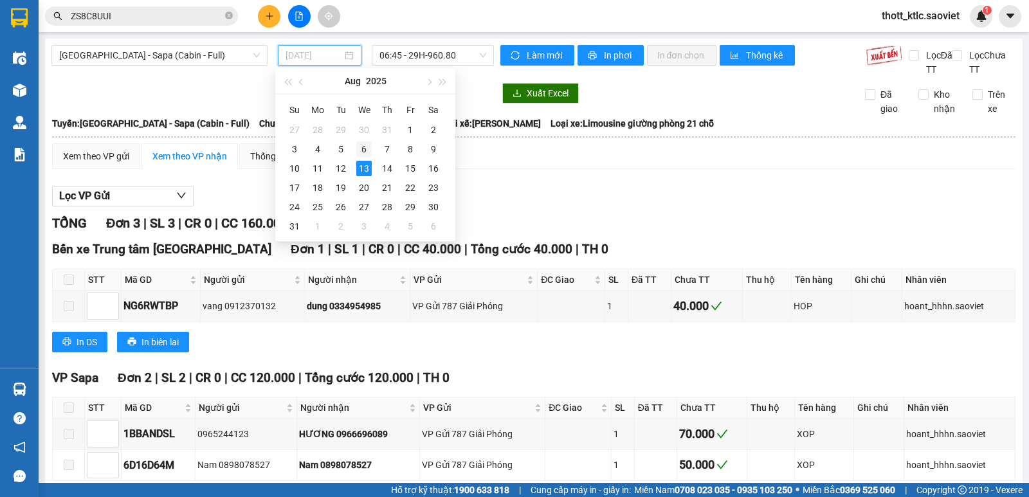
click at [363, 149] on div "6" at bounding box center [363, 148] width 15 height 15
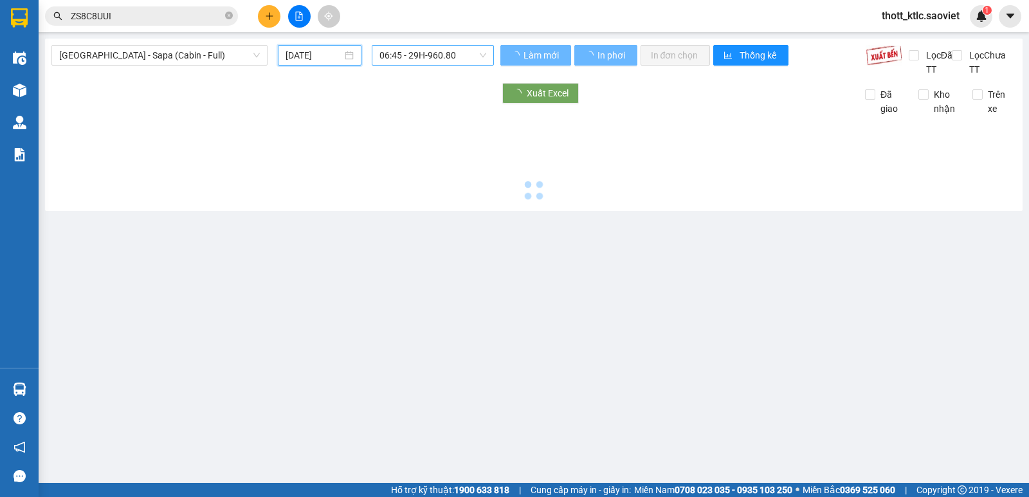
type input "06/08/2025"
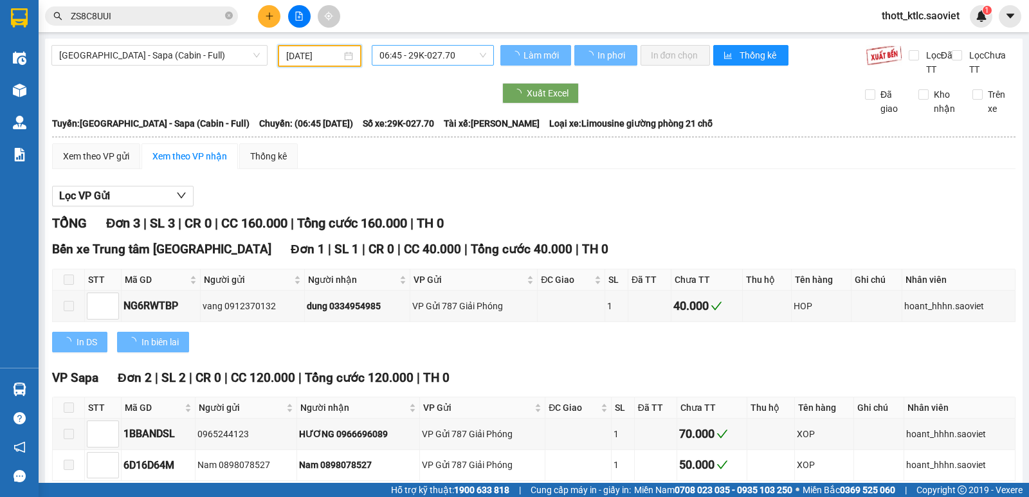
click at [444, 53] on span "06:45 - 29K-027.70" at bounding box center [432, 55] width 106 height 19
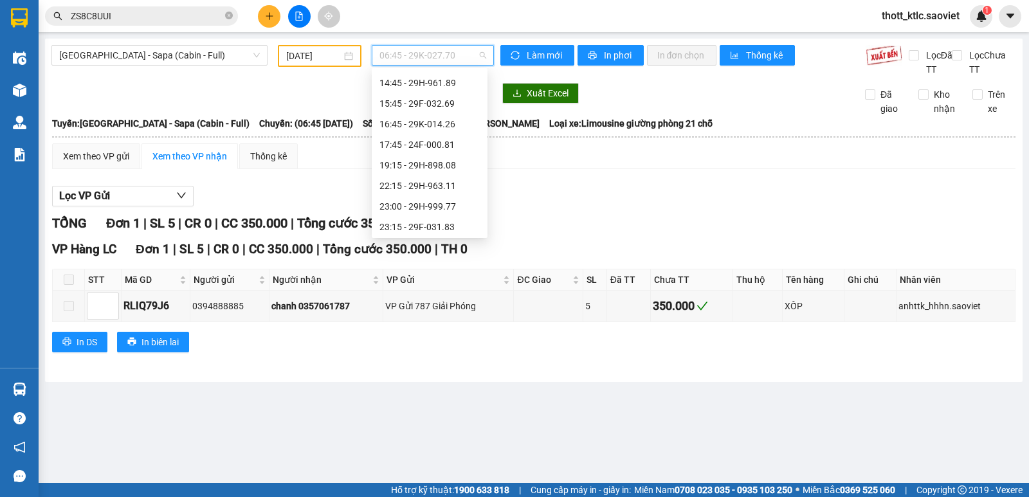
scroll to position [185, 0]
click at [406, 161] on div "19:15 - 29H-898.08" at bounding box center [429, 163] width 100 height 14
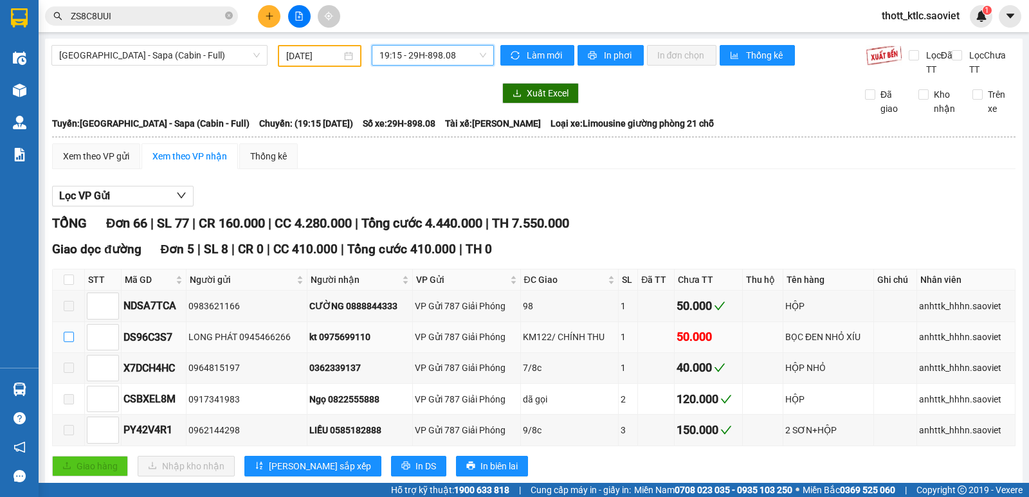
click at [68, 336] on input "checkbox" at bounding box center [69, 337] width 10 height 10
checkbox input "true"
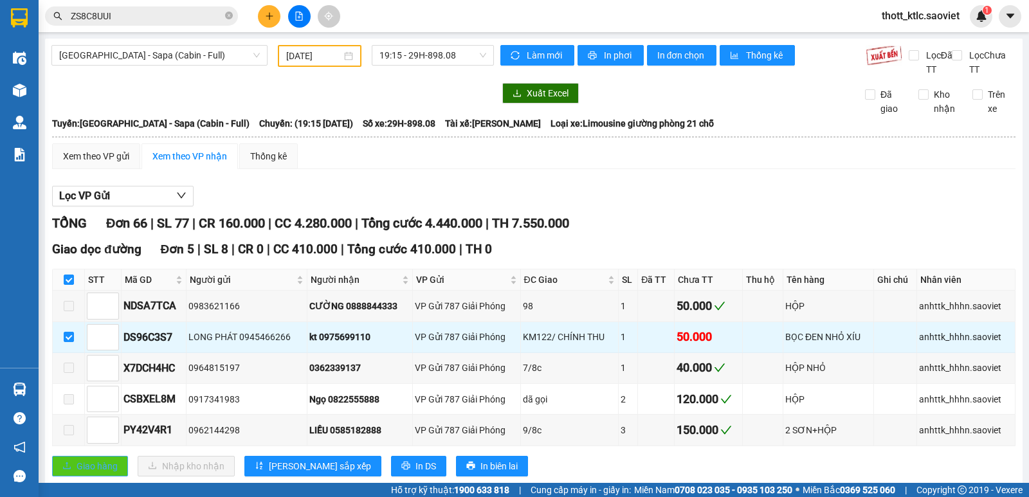
click at [85, 468] on span "Giao hàng" at bounding box center [97, 466] width 41 height 14
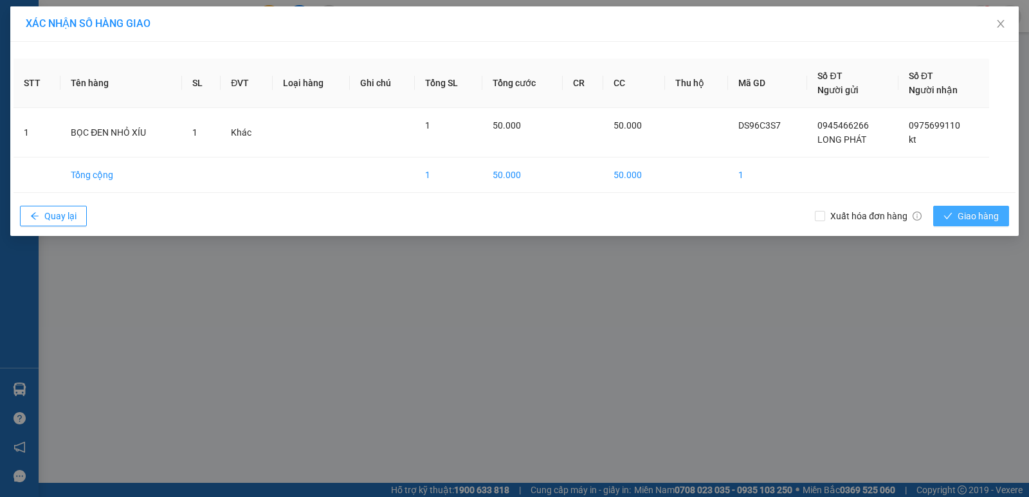
click at [968, 220] on span "Giao hàng" at bounding box center [977, 216] width 41 height 14
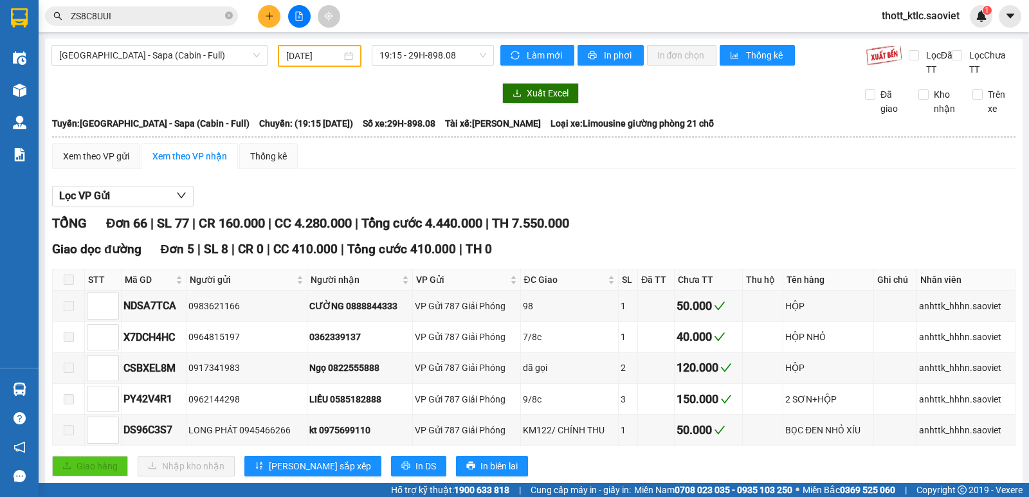
click at [344, 57] on div "06/08/2025" at bounding box center [320, 56] width 68 height 14
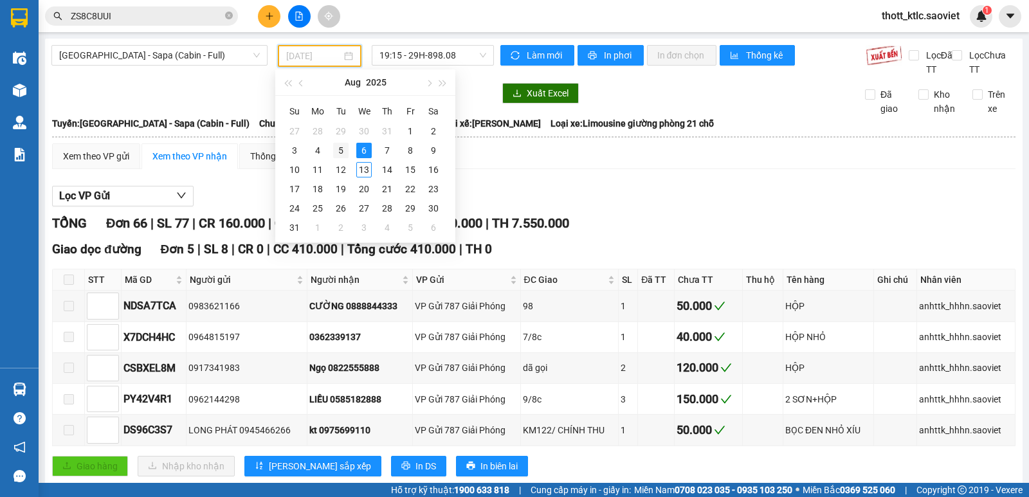
click at [340, 149] on div "5" at bounding box center [340, 150] width 15 height 15
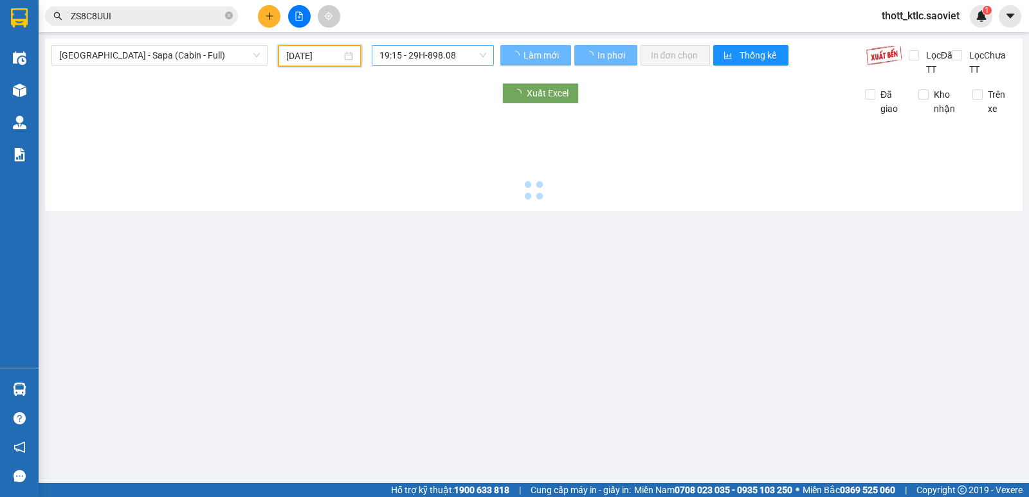
click at [431, 53] on span "19:15 - 29H-898.08" at bounding box center [432, 55] width 106 height 19
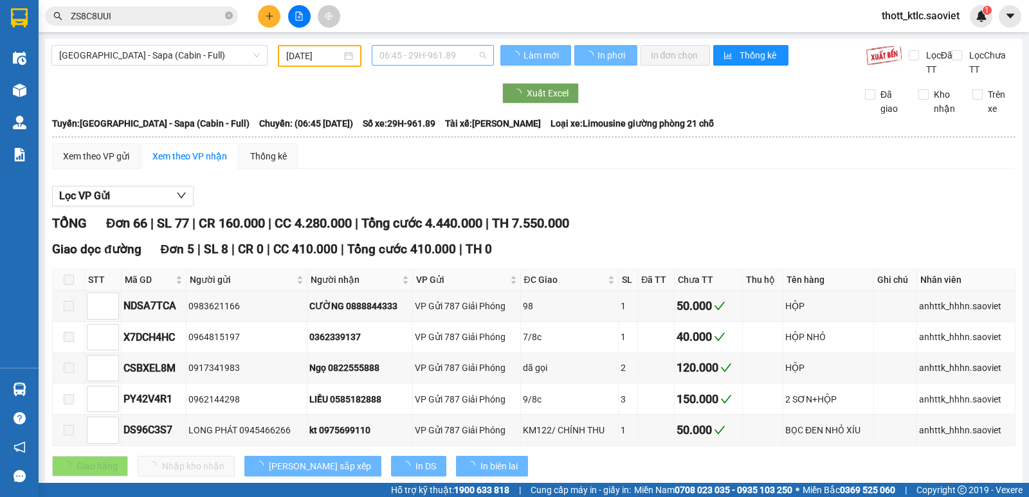
type input "[DATE]"
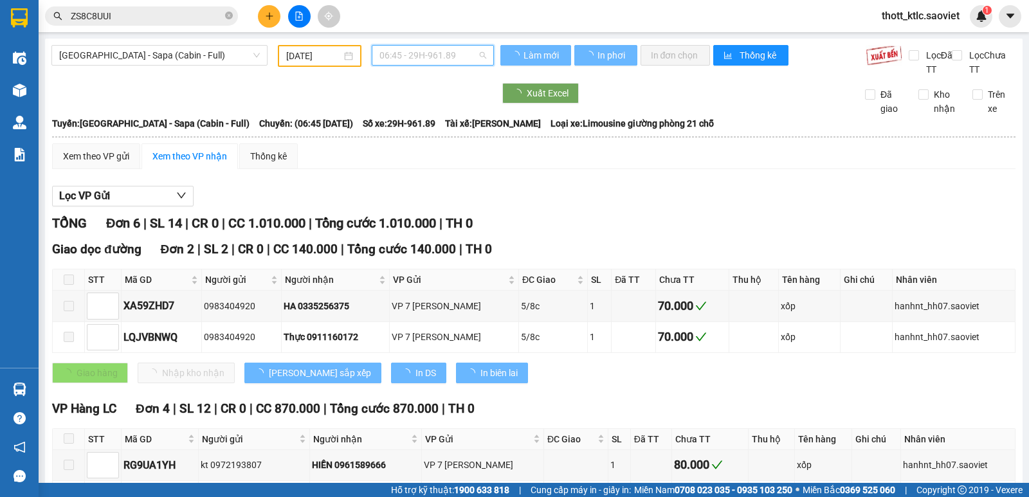
click at [433, 55] on span "06:45 - 29H-961.89" at bounding box center [432, 55] width 106 height 19
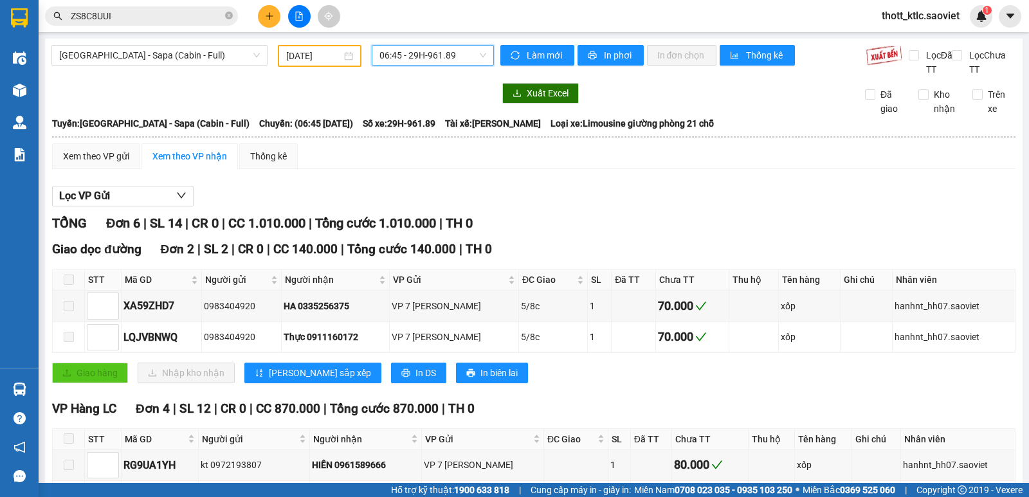
click at [428, 44] on div "Hà Nội - Sapa (Cabin - Full) 05/08/2025 06:45 06:45 - 29H-961.89 Làm mới In phơ…" at bounding box center [533, 336] width 977 height 595
click at [426, 57] on span "06:45 - 29H-961.89" at bounding box center [432, 55] width 106 height 19
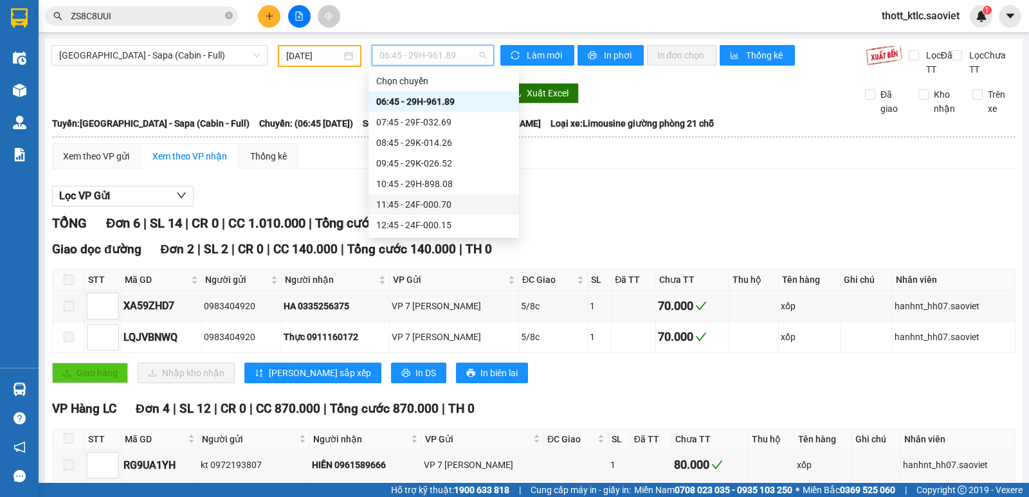
click at [410, 199] on div "11:45 - 24F-000.70" at bounding box center [443, 204] width 135 height 14
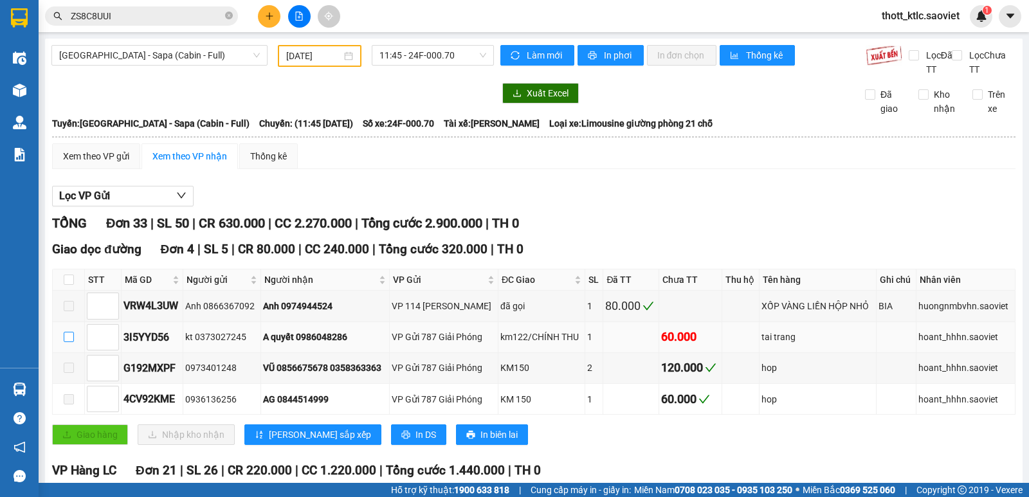
click at [73, 336] on input "checkbox" at bounding box center [69, 337] width 10 height 10
checkbox input "true"
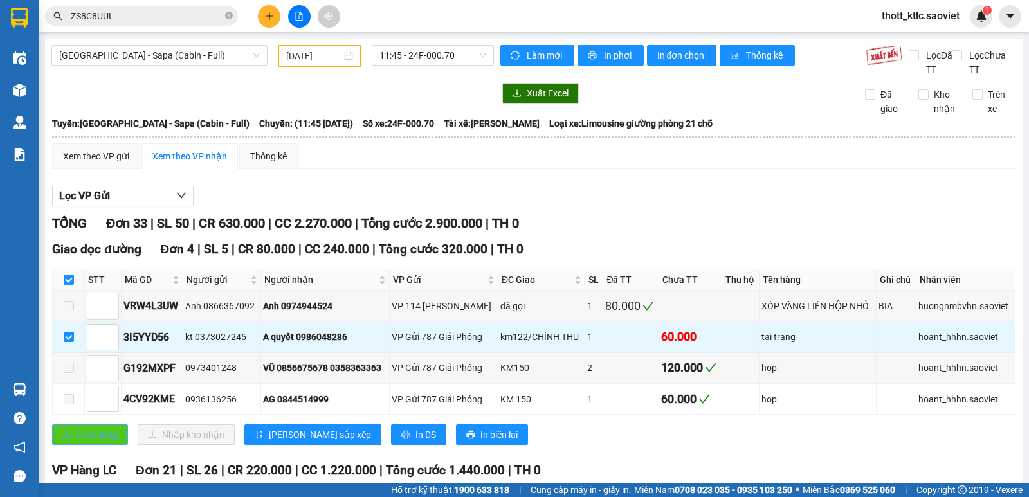
click at [83, 437] on span "Giao hàng" at bounding box center [97, 435] width 41 height 14
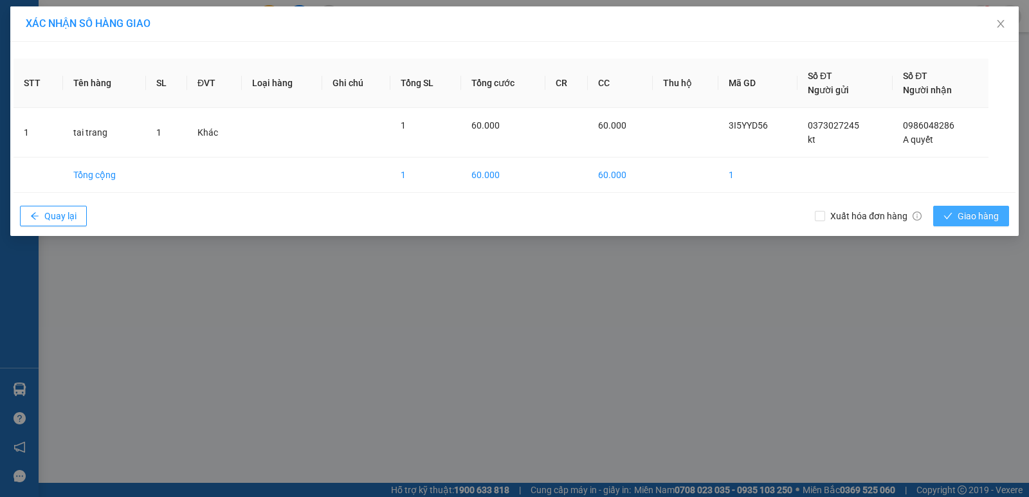
click at [970, 221] on span "Giao hàng" at bounding box center [977, 216] width 41 height 14
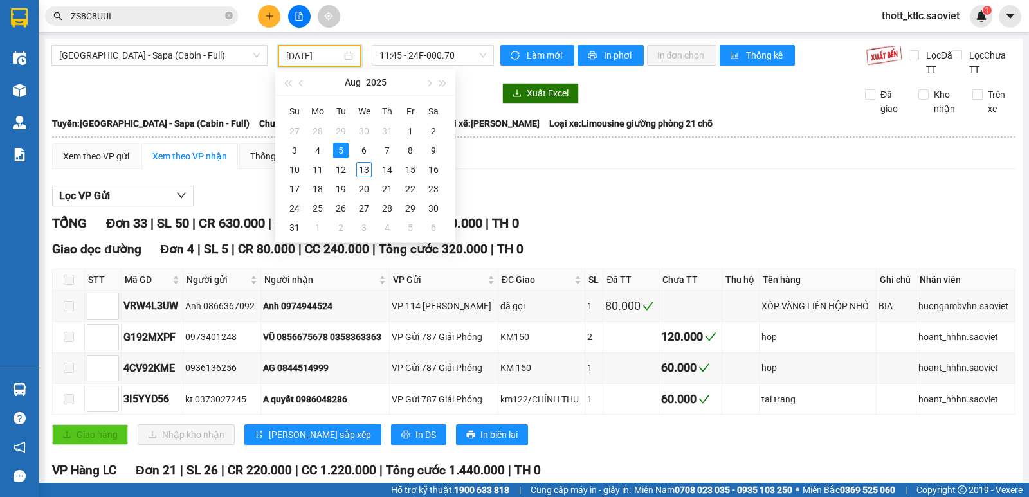
click at [307, 56] on input "[DATE]" at bounding box center [314, 56] width 56 height 14
click at [321, 146] on div "4" at bounding box center [317, 150] width 15 height 15
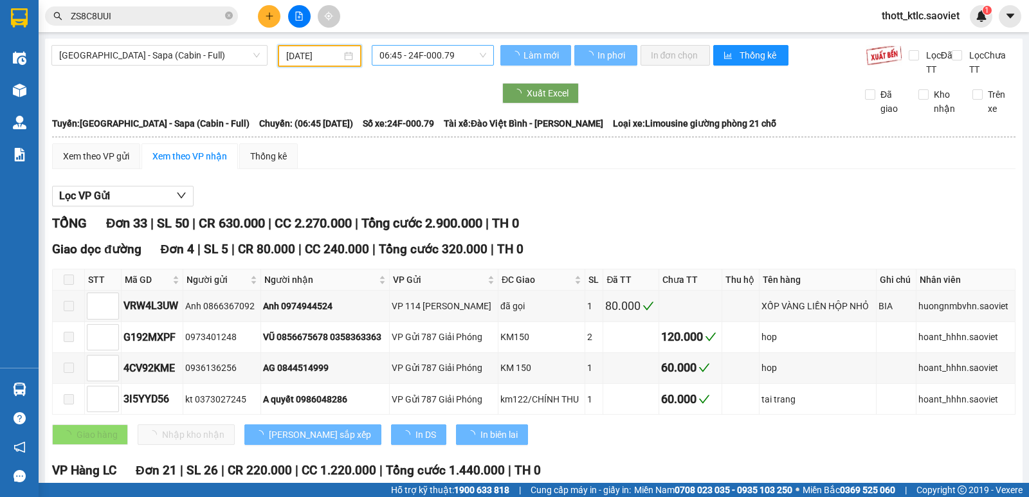
type input "04/08/2025"
click at [450, 55] on span "06:45 - 24F-000.79" at bounding box center [432, 55] width 106 height 19
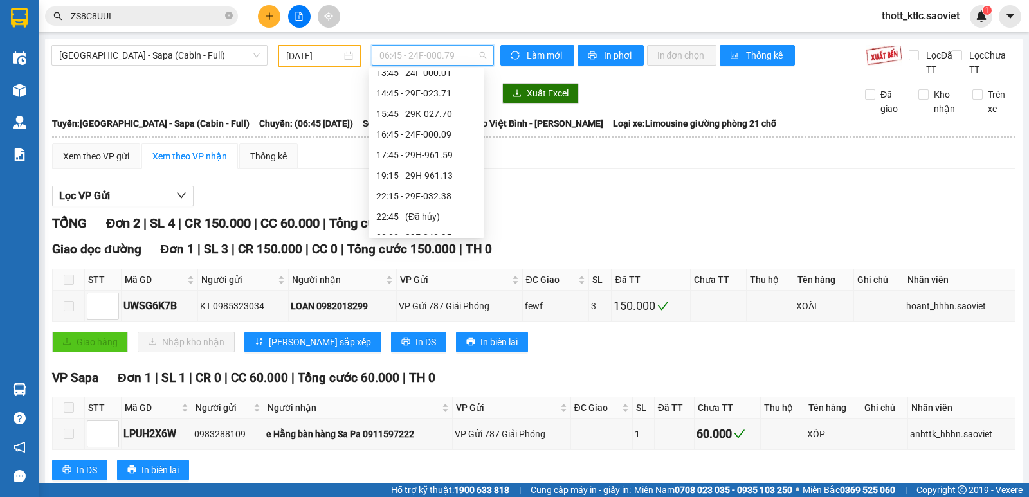
scroll to position [206, 0]
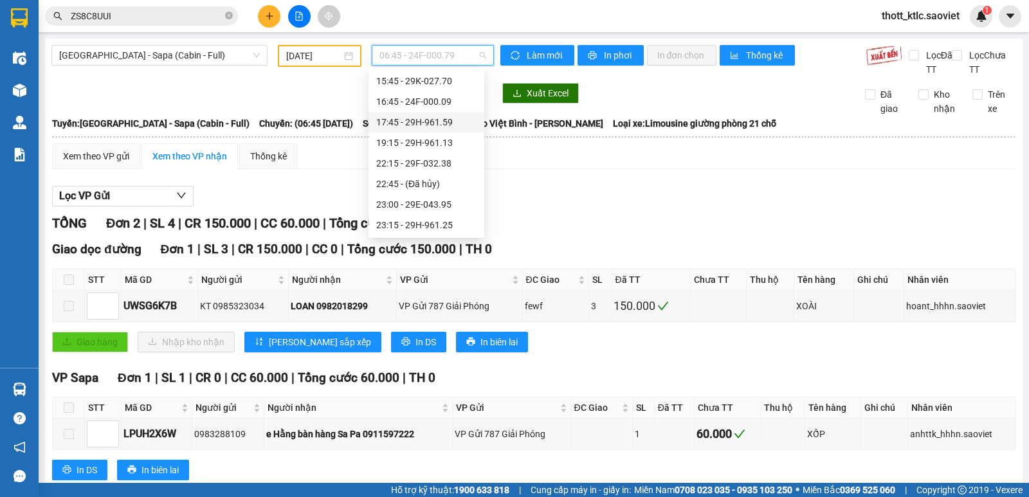
click at [408, 118] on div "17:45 - 29H-961.59" at bounding box center [426, 122] width 100 height 14
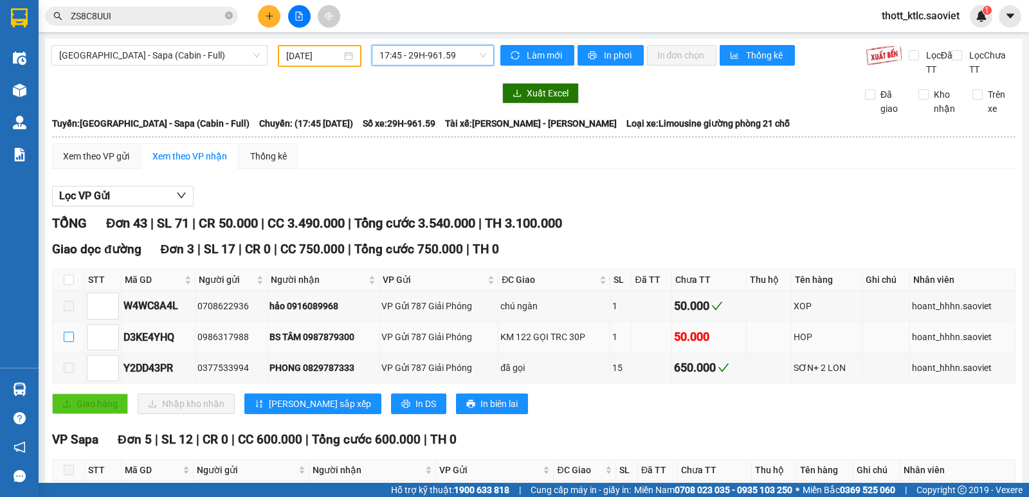
click at [71, 336] on input "checkbox" at bounding box center [69, 337] width 10 height 10
checkbox input "true"
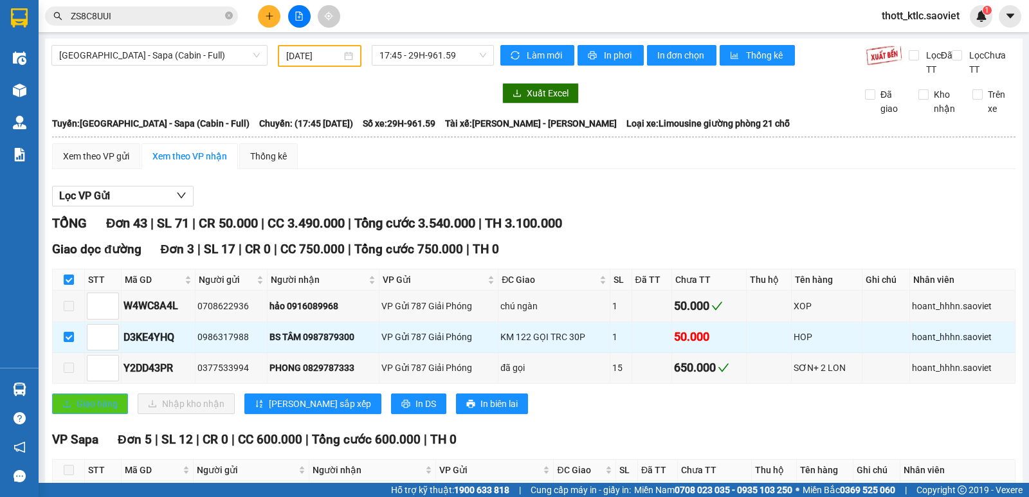
click at [82, 407] on span "Giao hàng" at bounding box center [97, 404] width 41 height 14
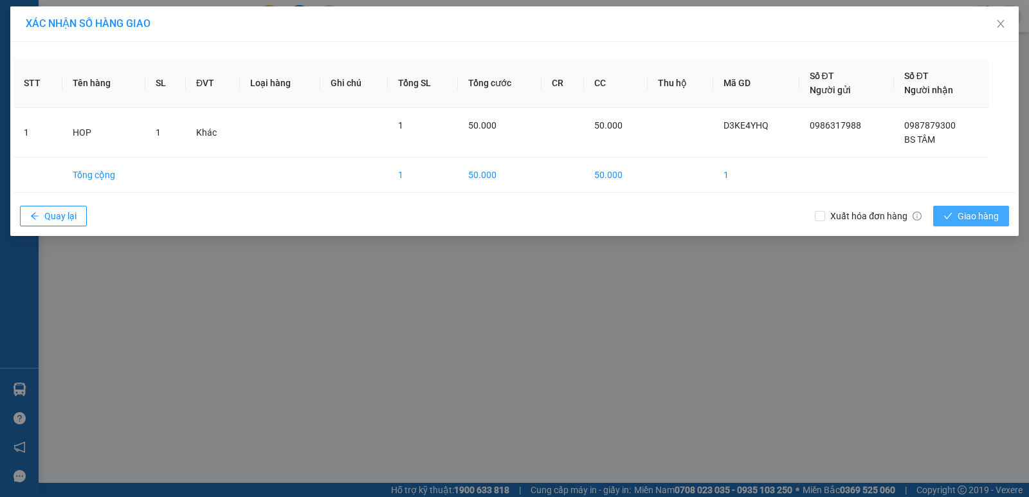
click at [978, 217] on span "Giao hàng" at bounding box center [977, 216] width 41 height 14
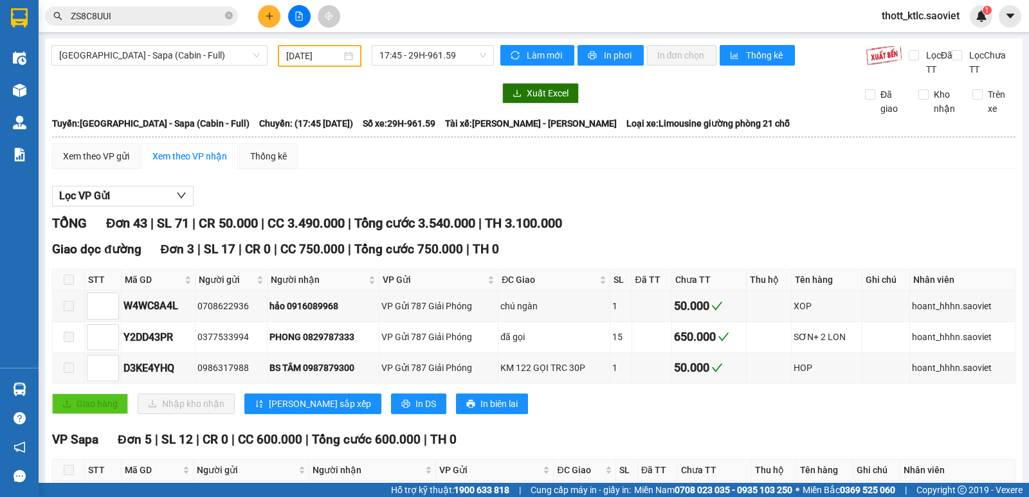
click at [423, 66] on div "17:45 - 29H-961.59" at bounding box center [433, 56] width 132 height 22
click at [428, 58] on span "17:45 - 29H-961.59" at bounding box center [432, 55] width 106 height 19
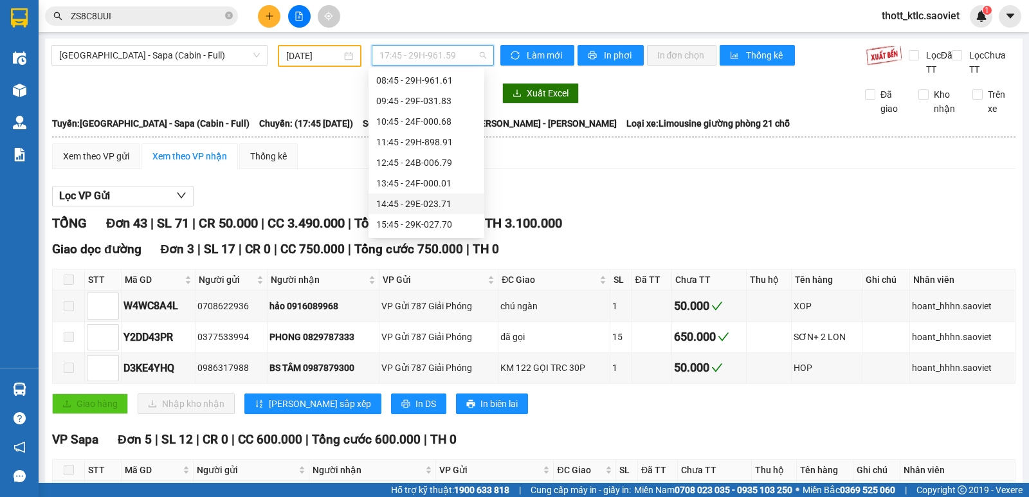
scroll to position [39, 0]
click at [404, 136] on div "10:45 - 24F-000.68" at bounding box center [426, 145] width 116 height 21
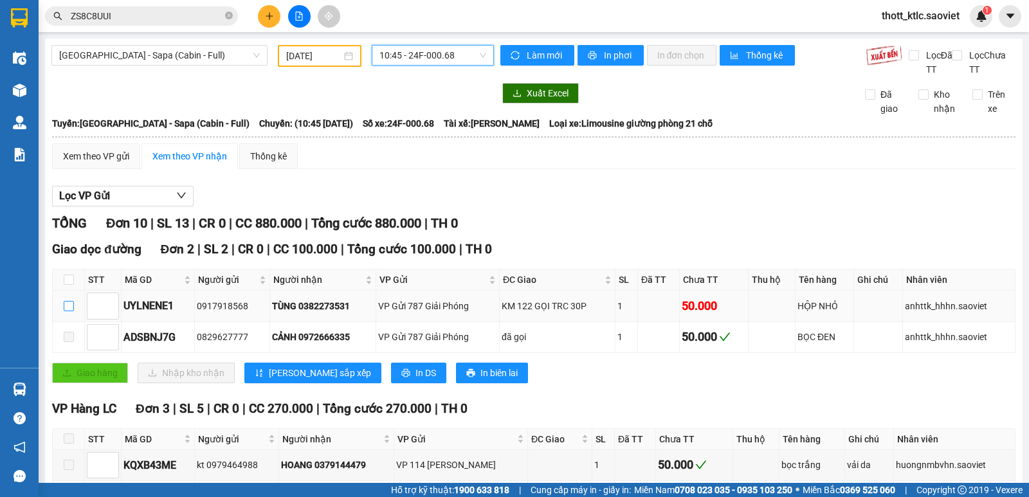
click at [64, 302] on input "checkbox" at bounding box center [69, 306] width 10 height 10
checkbox input "true"
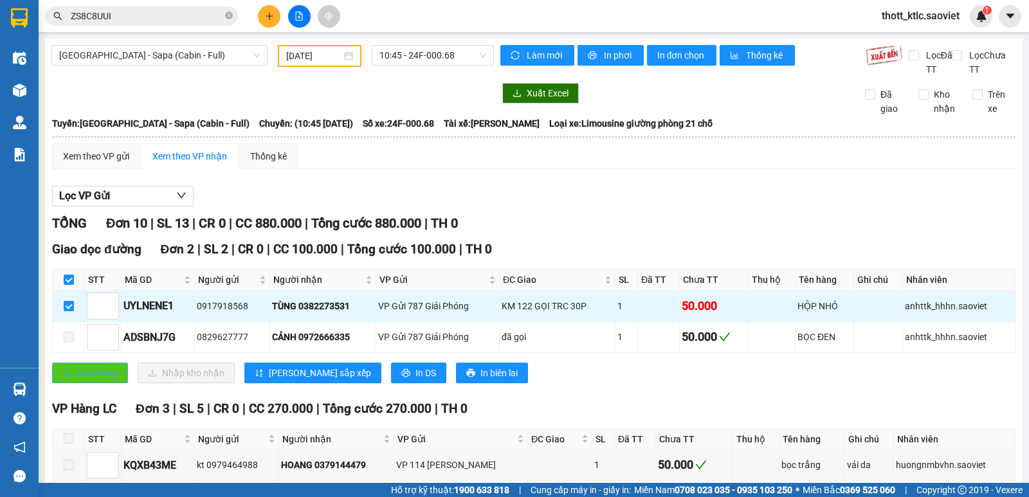
click at [69, 379] on button "Giao hàng" at bounding box center [90, 373] width 76 height 21
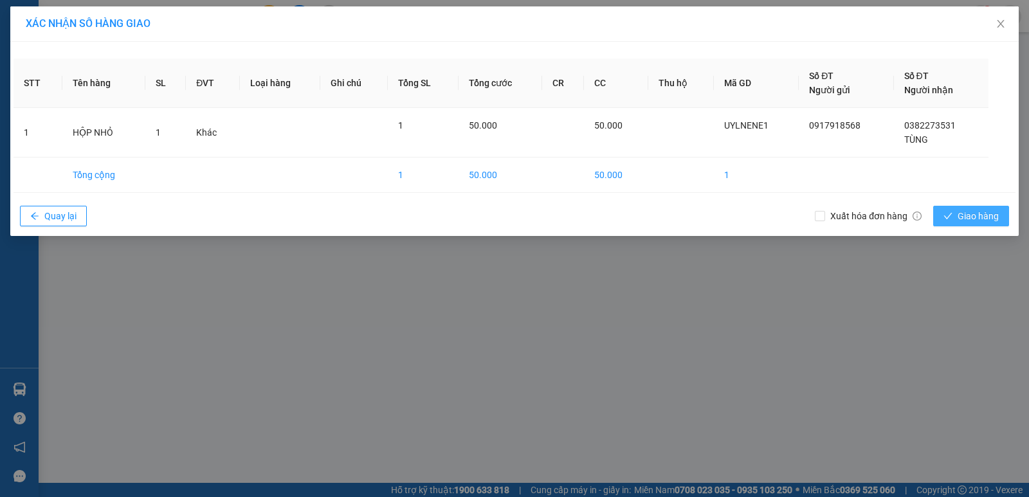
click at [980, 217] on span "Giao hàng" at bounding box center [977, 216] width 41 height 14
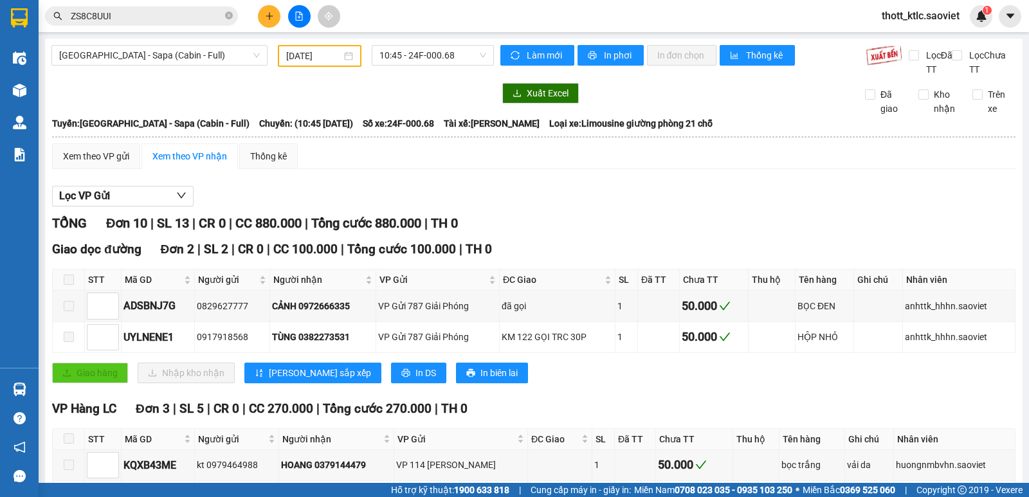
click at [333, 64] on div "04/08/2025" at bounding box center [320, 56] width 84 height 22
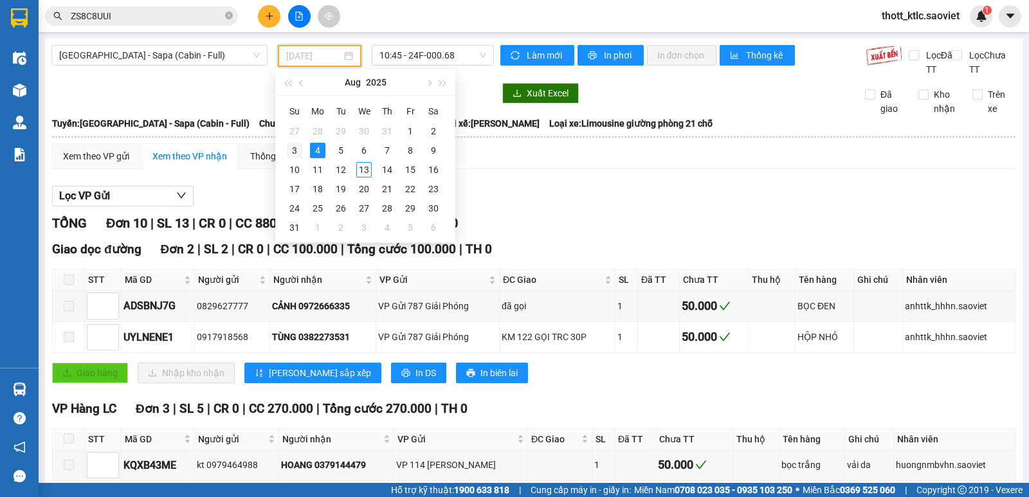
click at [295, 148] on div "3" at bounding box center [294, 150] width 15 height 15
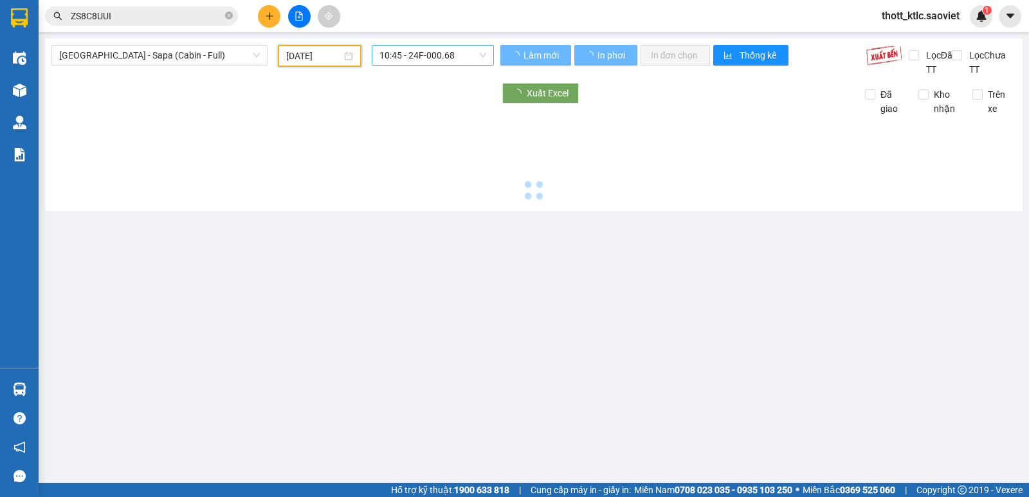
type input "03/08/2025"
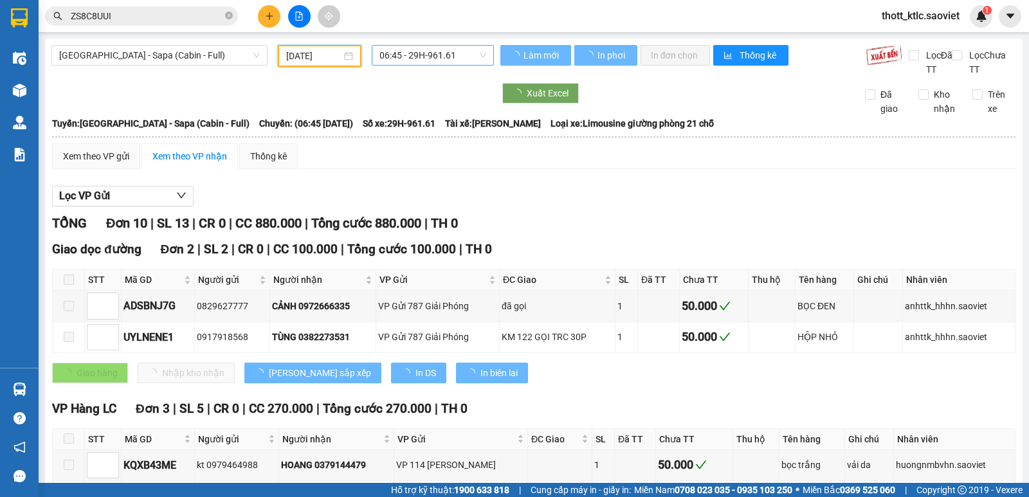
click at [444, 56] on span "06:45 - 29H-961.61" at bounding box center [432, 55] width 106 height 19
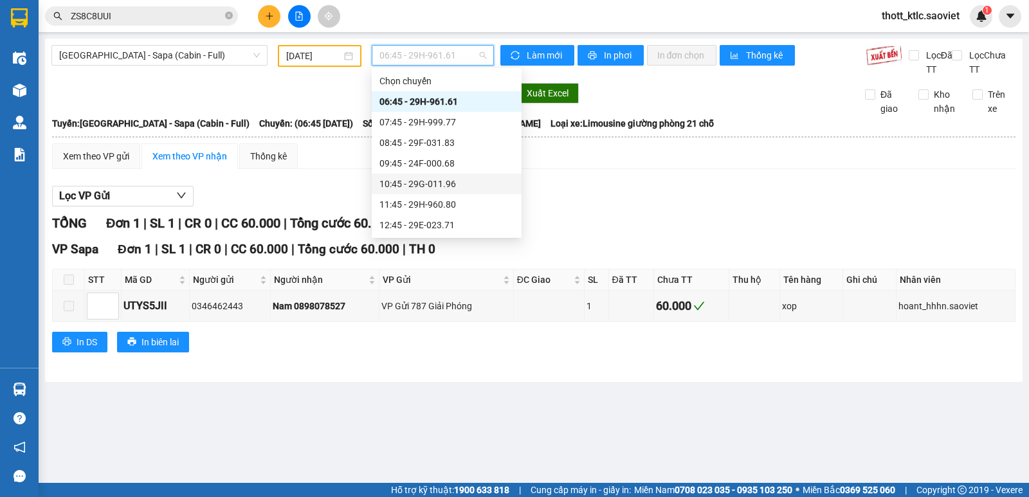
click at [433, 186] on div "10:45 - 29G-011.96" at bounding box center [446, 184] width 134 height 14
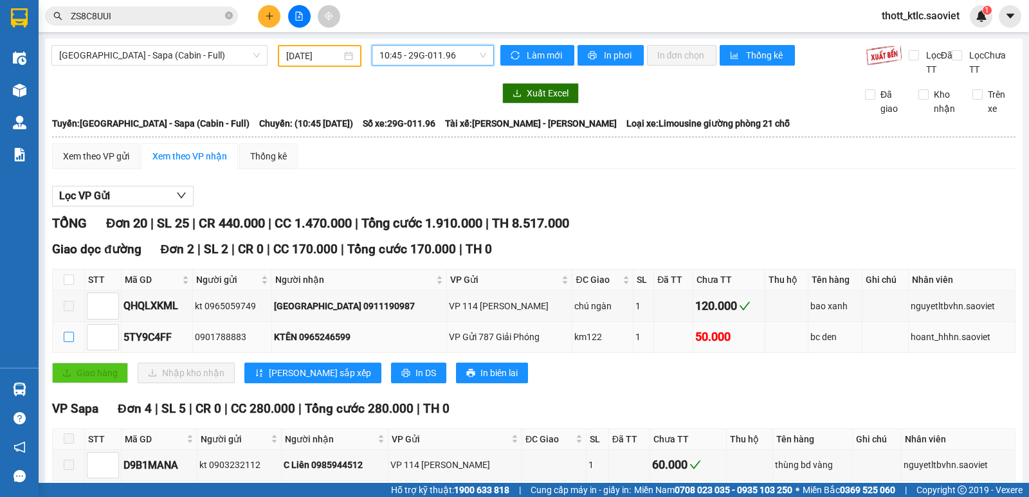
click at [72, 332] on input "checkbox" at bounding box center [69, 337] width 10 height 10
checkbox input "true"
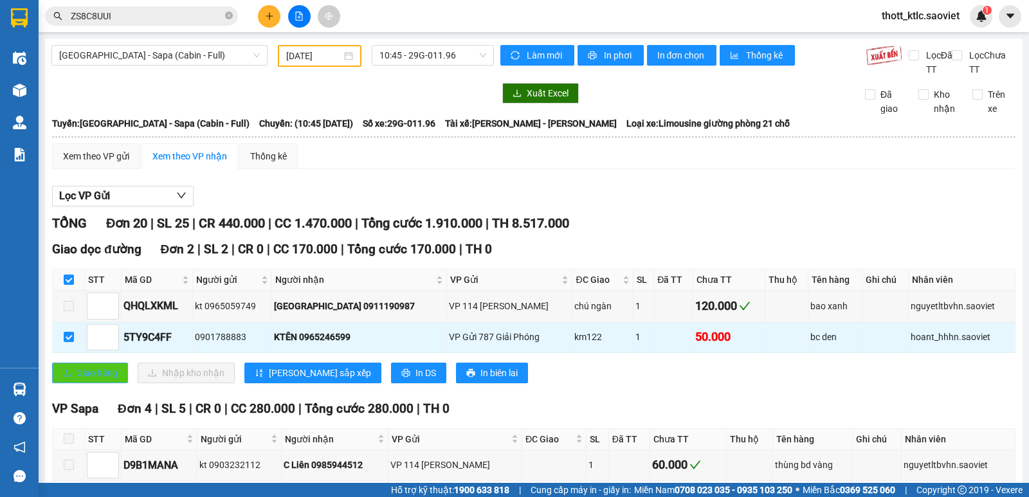
click at [92, 377] on span "Giao hàng" at bounding box center [97, 373] width 41 height 14
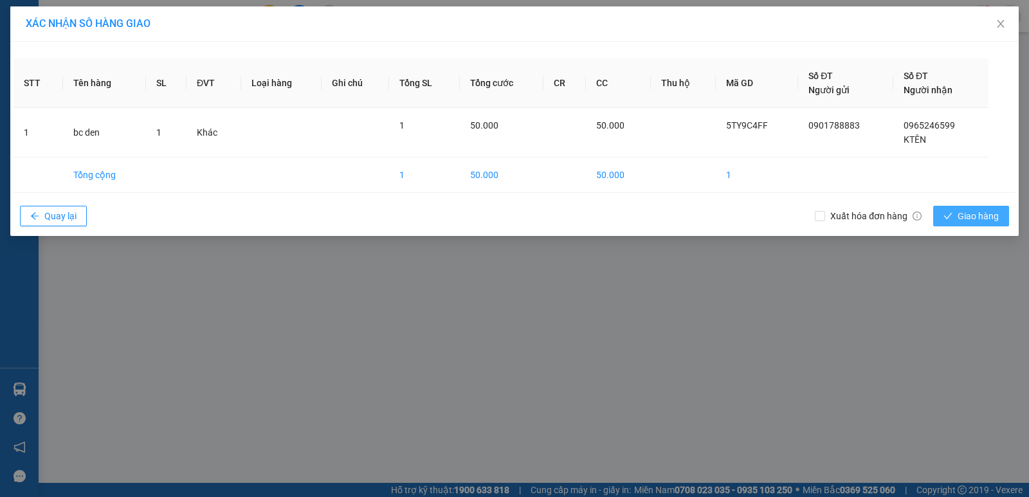
click at [992, 215] on span "Giao hàng" at bounding box center [977, 216] width 41 height 14
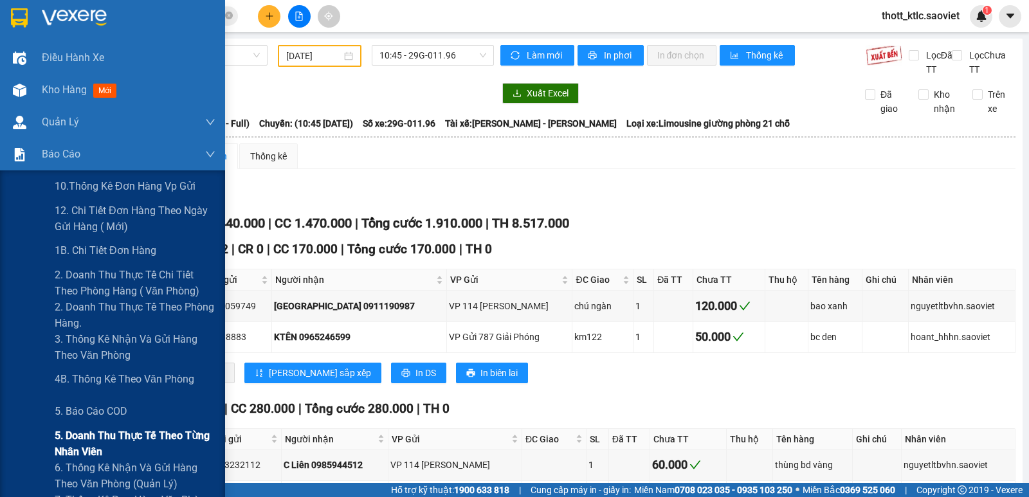
click at [107, 437] on span "5. Doanh thu thực tế theo từng nhân viên" at bounding box center [135, 444] width 161 height 32
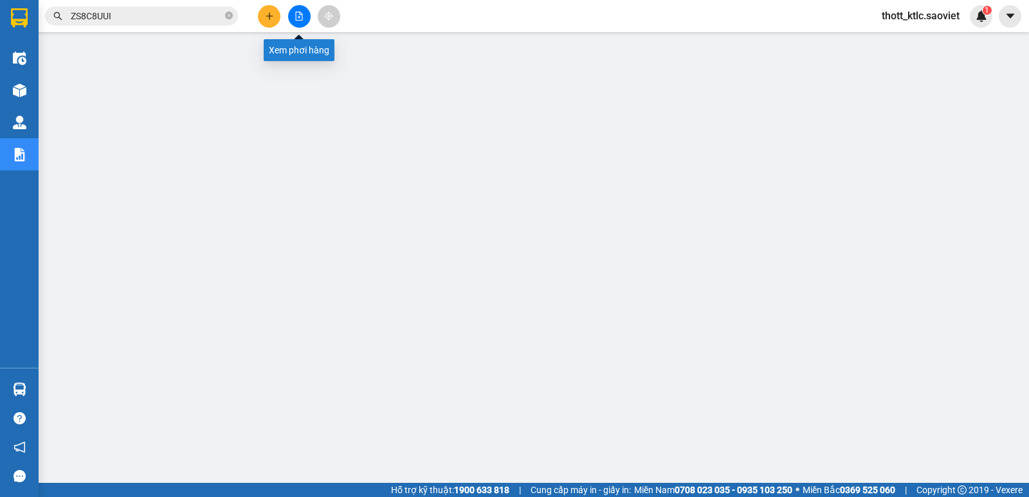
click at [296, 18] on icon "file-add" at bounding box center [298, 16] width 9 height 9
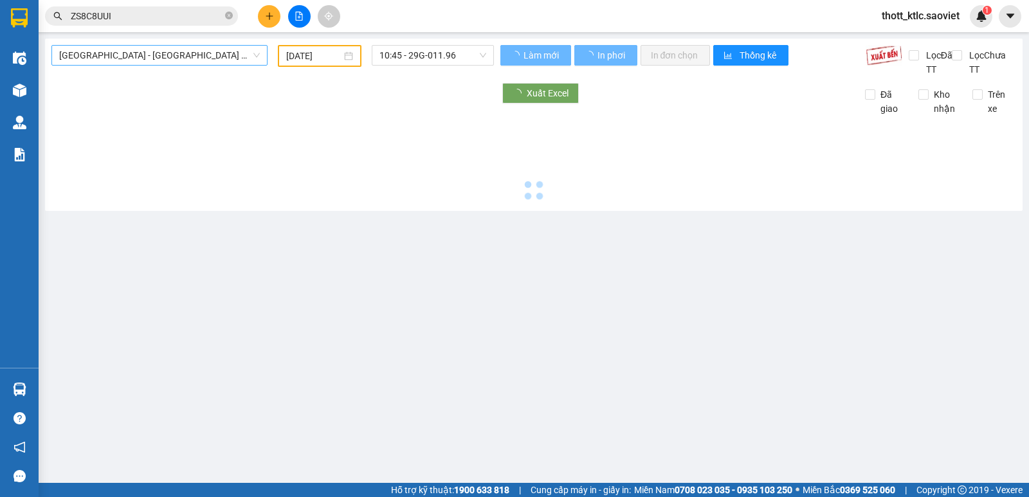
type input "[DATE]"
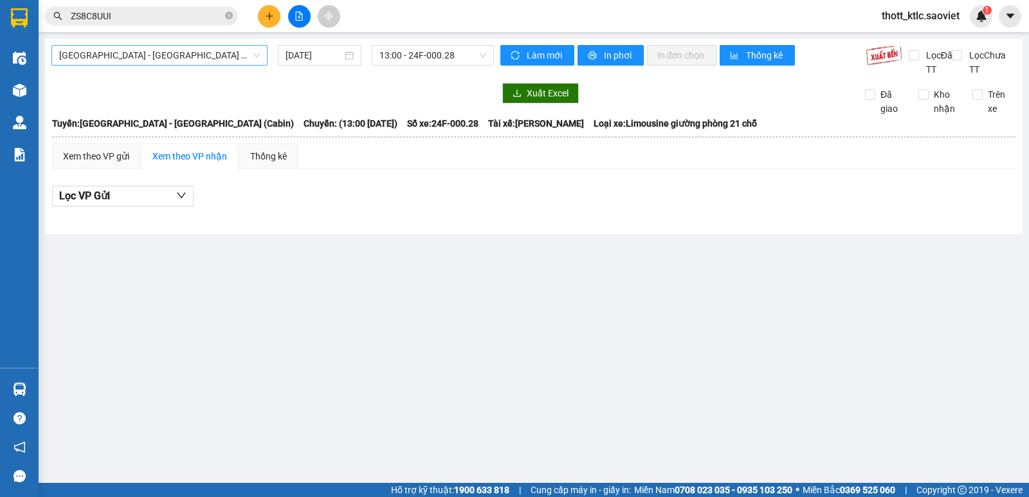
click at [184, 59] on span "[GEOGRAPHIC_DATA] - [GEOGRAPHIC_DATA] (Cabin)" at bounding box center [159, 55] width 201 height 19
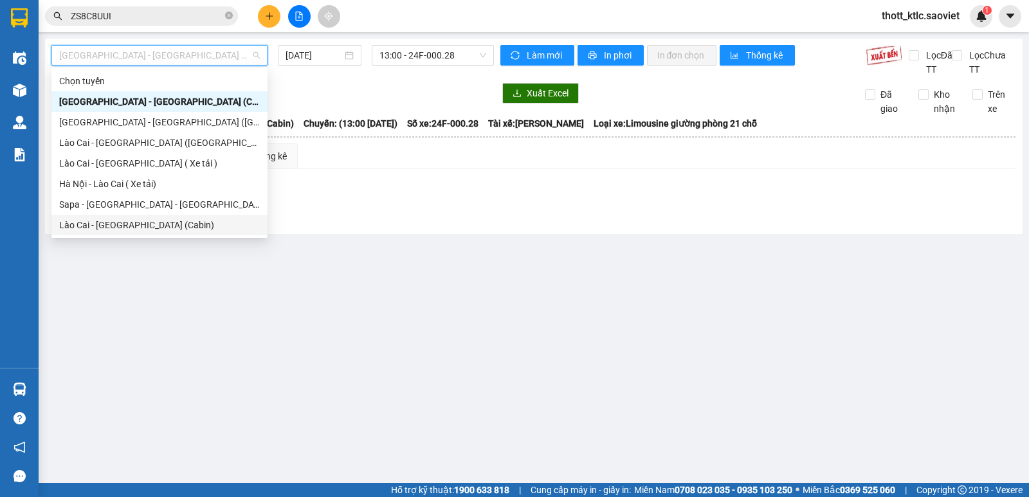
scroll to position [103, 0]
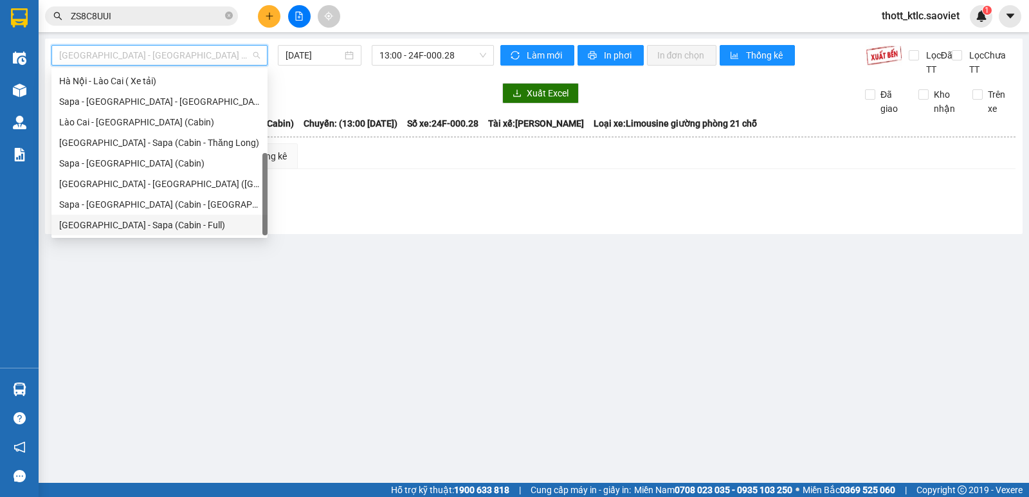
click at [119, 223] on div "[GEOGRAPHIC_DATA] - Sapa (Cabin - Full)" at bounding box center [159, 225] width 201 height 14
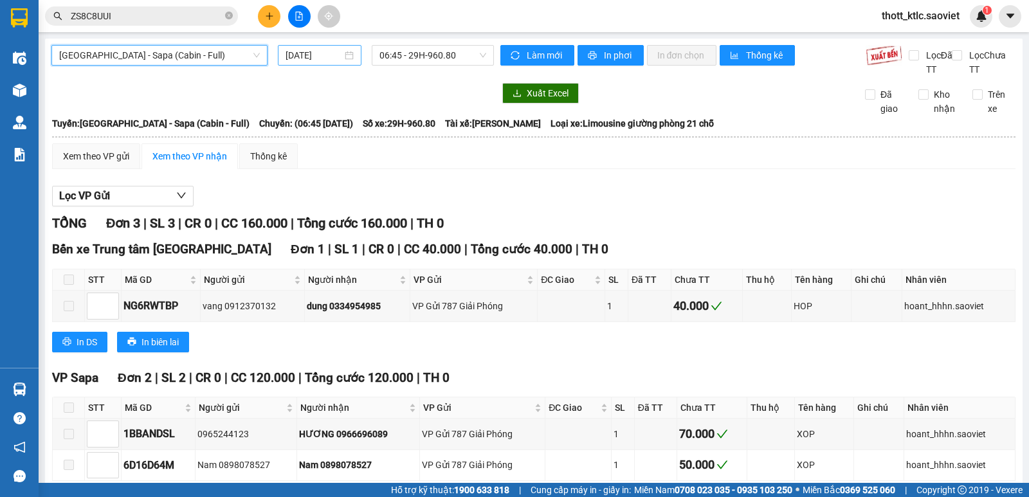
click at [302, 58] on input "[DATE]" at bounding box center [313, 55] width 57 height 14
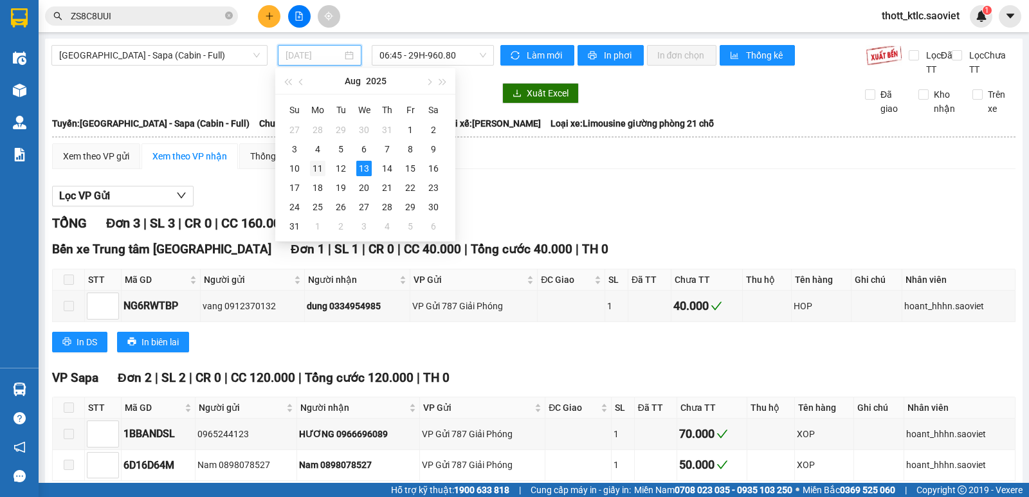
click at [323, 167] on div "11" at bounding box center [317, 168] width 15 height 15
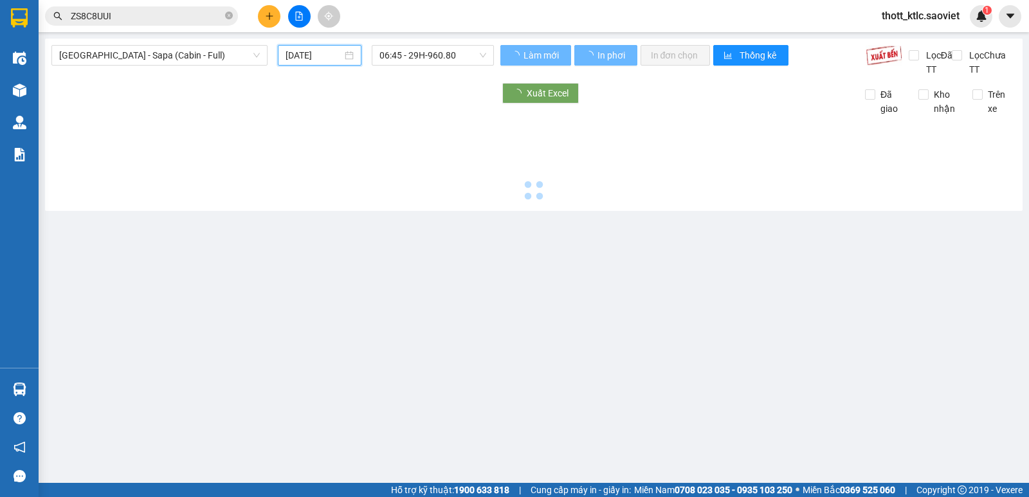
type input "11/08/2025"
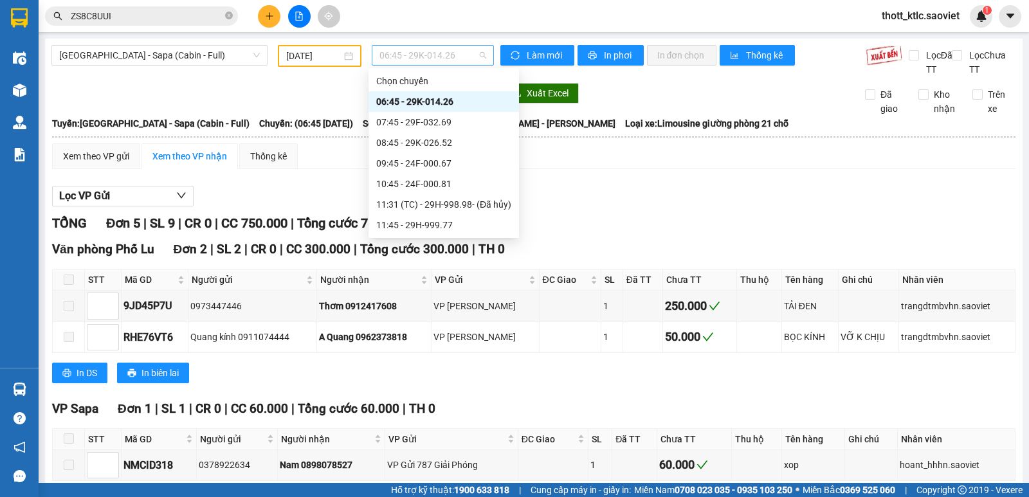
click at [421, 57] on span "06:45 - 29K-014.26" at bounding box center [432, 55] width 106 height 19
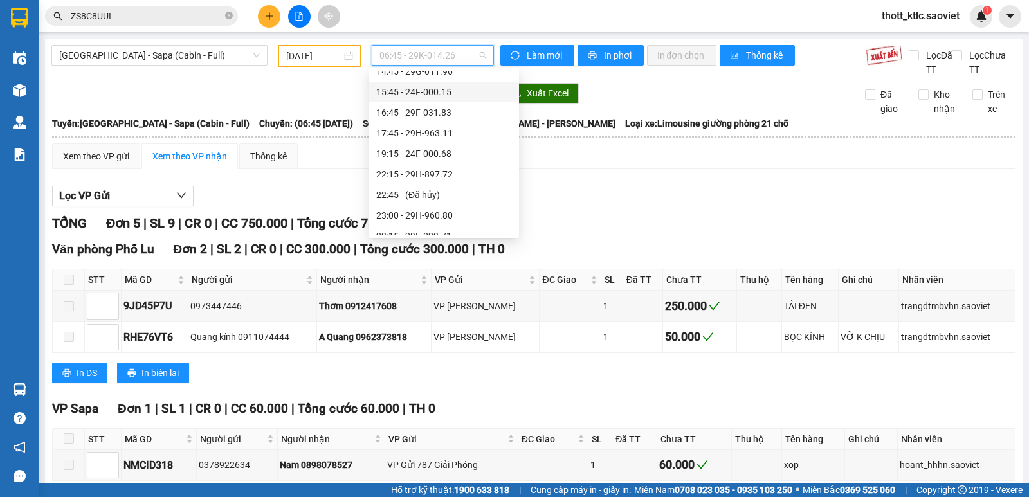
scroll to position [226, 0]
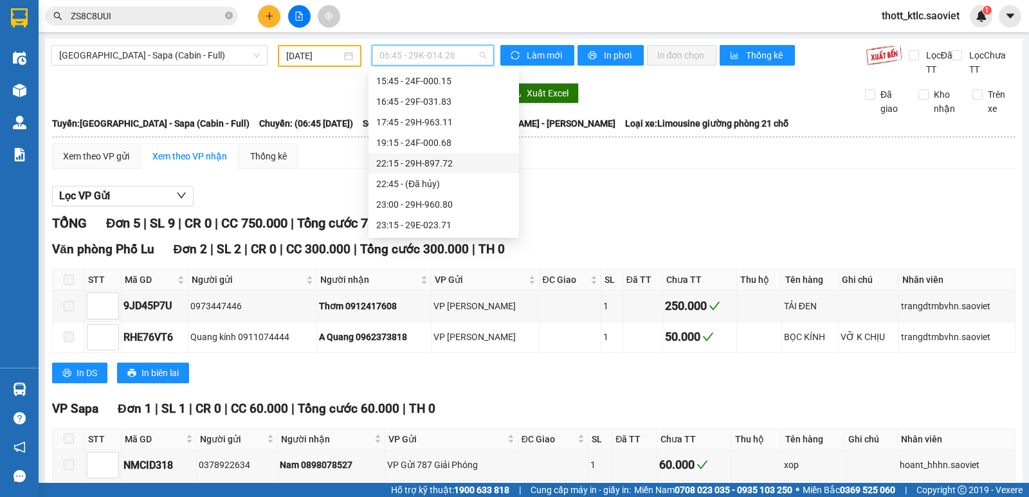
click at [426, 165] on div "22:15 - 29H-897.72" at bounding box center [443, 163] width 135 height 14
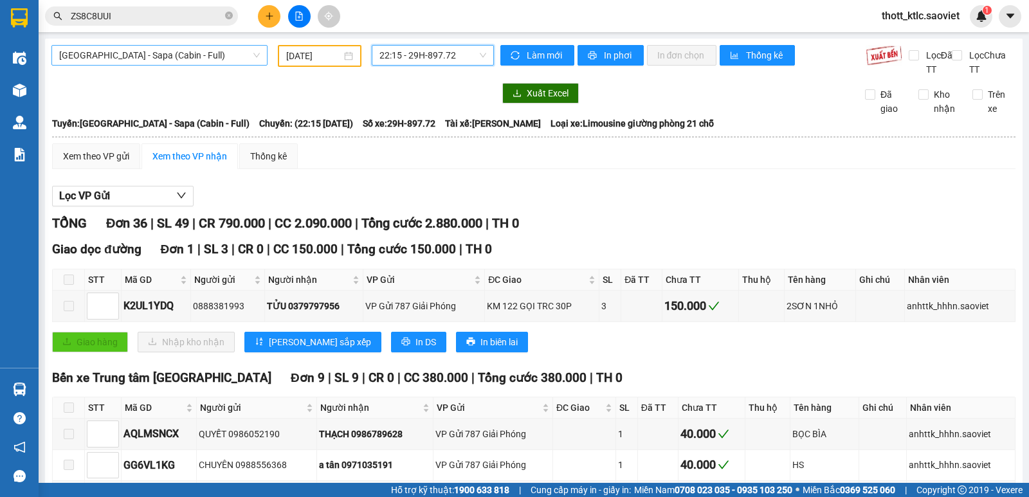
click at [174, 57] on span "[GEOGRAPHIC_DATA] - Sapa (Cabin - Full)" at bounding box center [159, 55] width 201 height 19
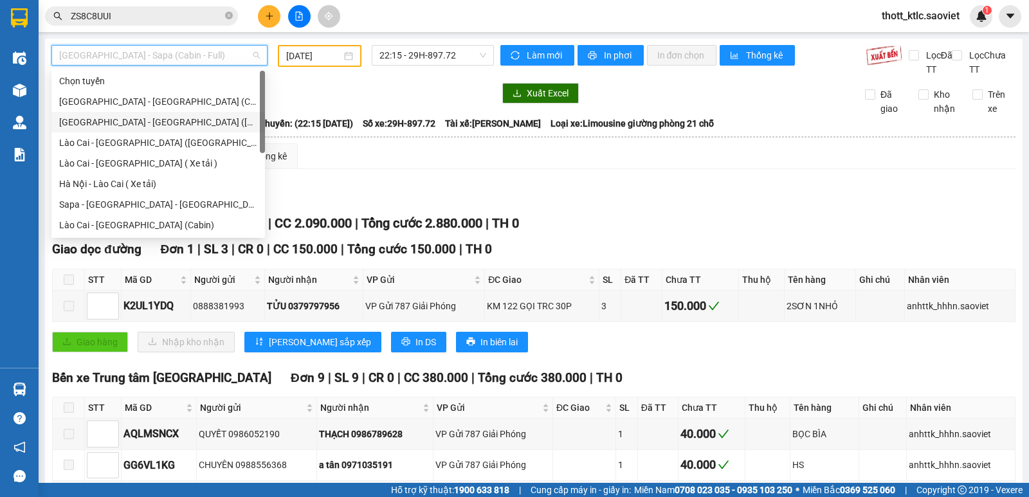
click at [102, 121] on div "[GEOGRAPHIC_DATA] - [GEOGRAPHIC_DATA] ([GEOGRAPHIC_DATA])" at bounding box center [158, 122] width 198 height 14
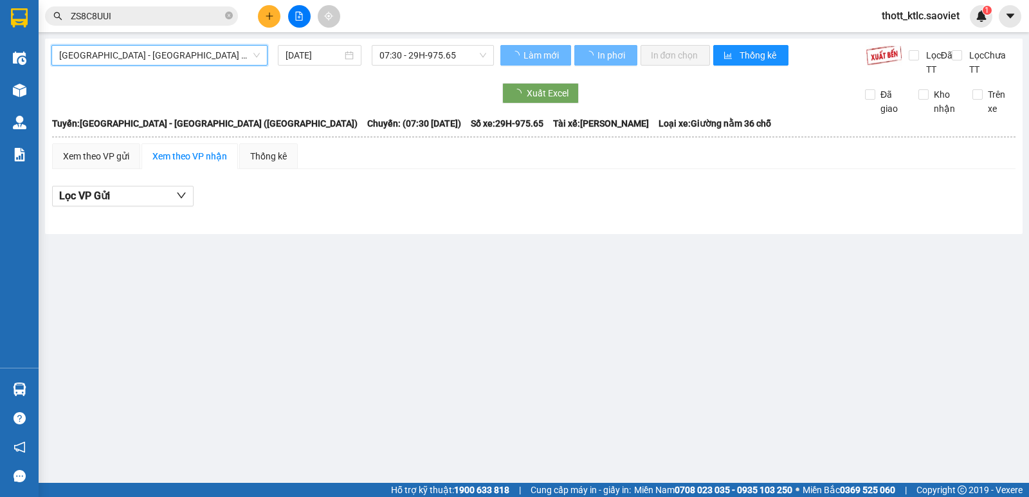
click at [316, 57] on input "[DATE]" at bounding box center [313, 55] width 57 height 14
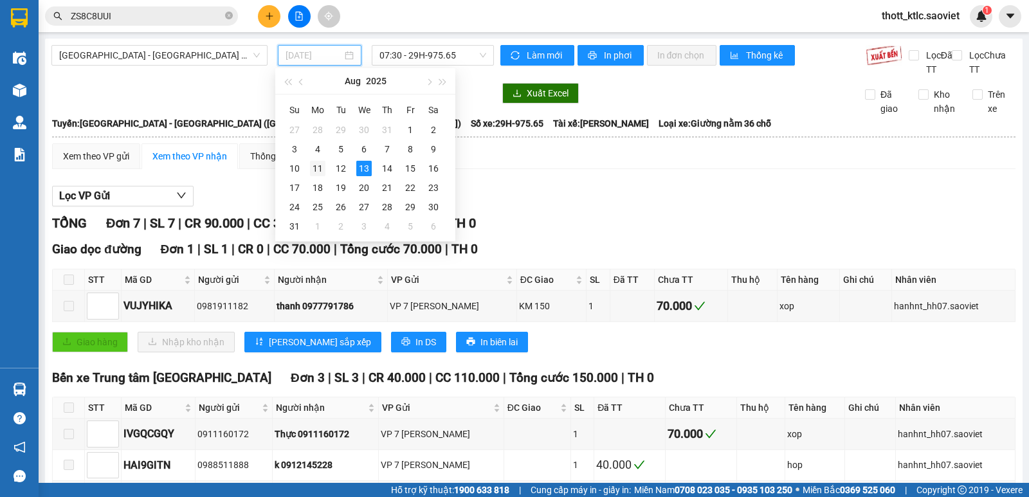
click at [319, 168] on div "11" at bounding box center [317, 168] width 15 height 15
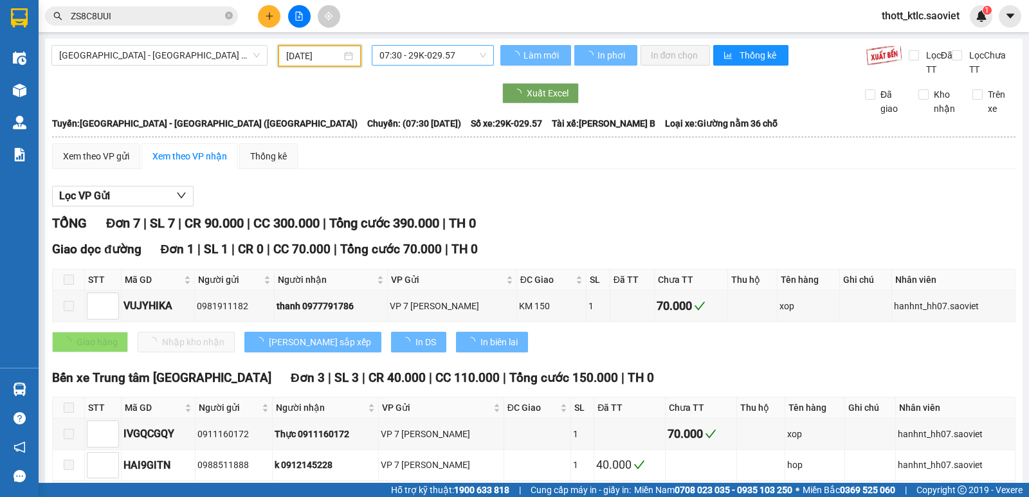
click at [424, 59] on span "07:30 - 29K-029.57" at bounding box center [432, 55] width 106 height 19
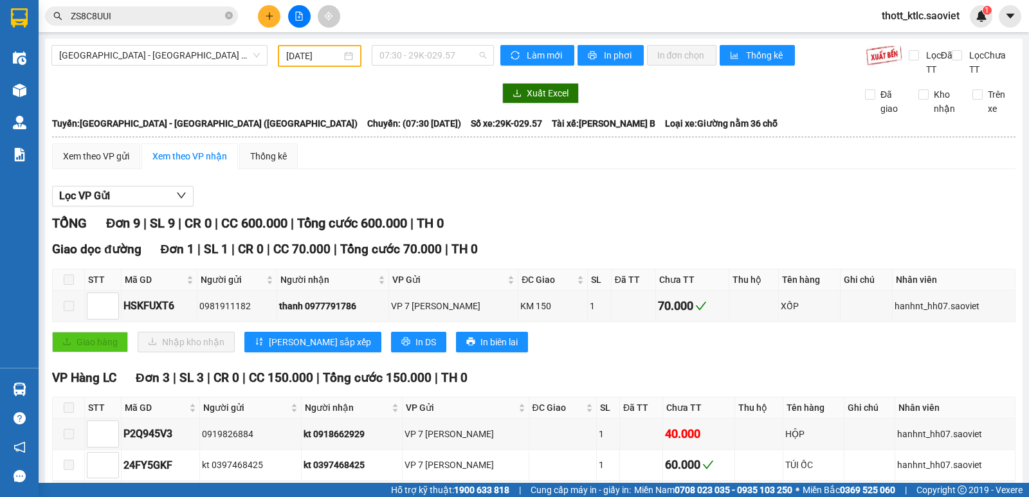
scroll to position [21, 0]
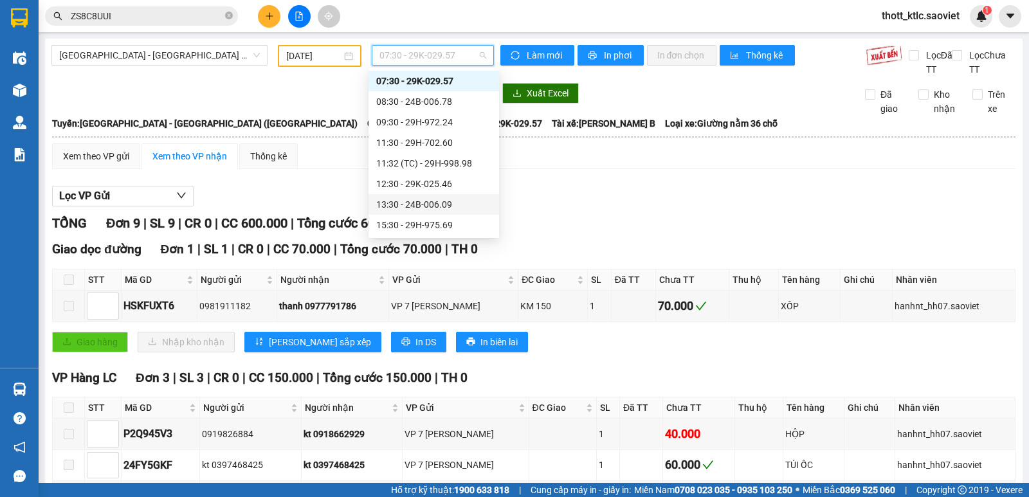
click at [427, 206] on div "13:30 - 24B-006.09" at bounding box center [433, 204] width 115 height 14
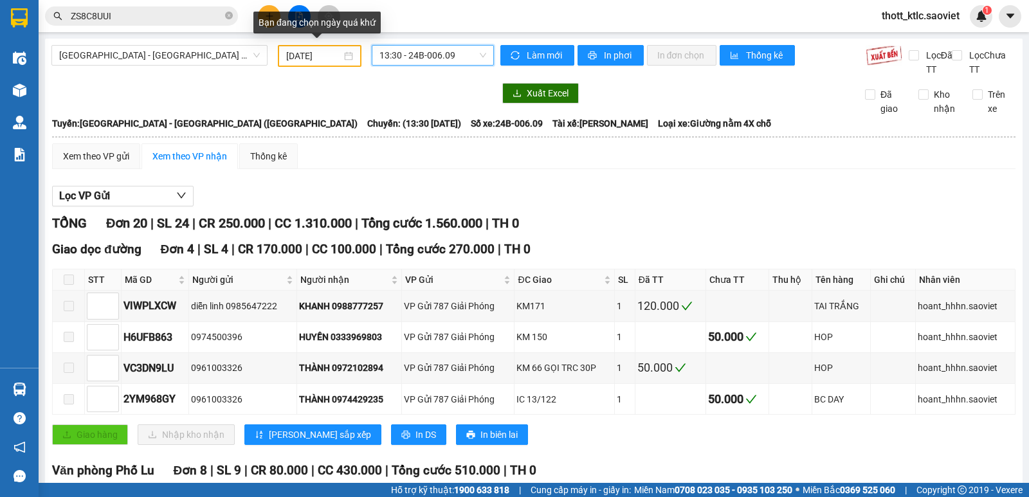
click at [314, 57] on input "11/08/2025" at bounding box center [314, 56] width 56 height 14
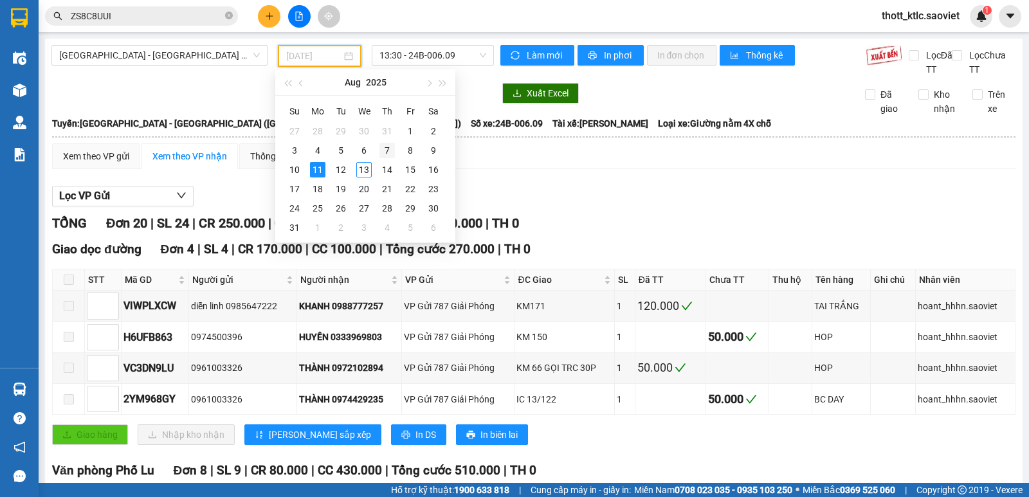
click at [386, 150] on div "7" at bounding box center [386, 150] width 15 height 15
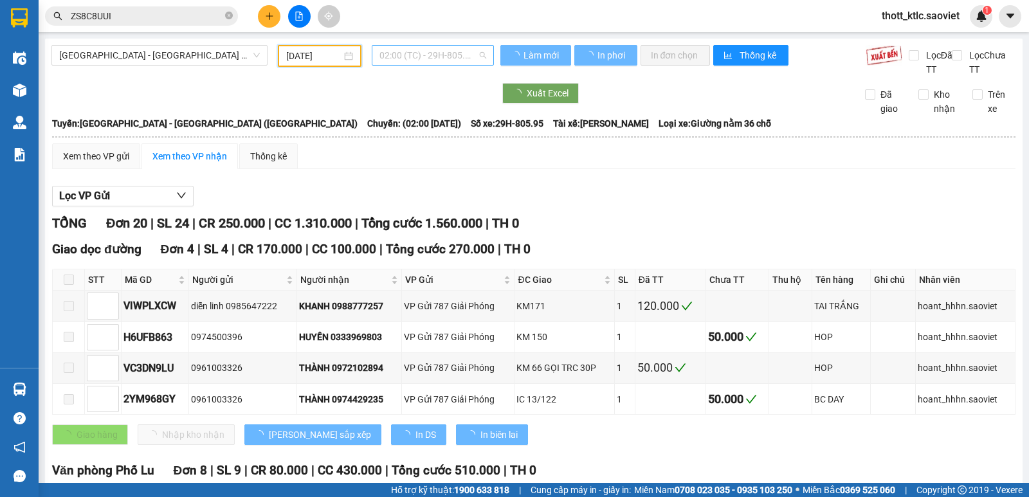
type input "[DATE]"
click at [427, 53] on span "02:00 (TC) - 29H-805.95" at bounding box center [432, 55] width 106 height 19
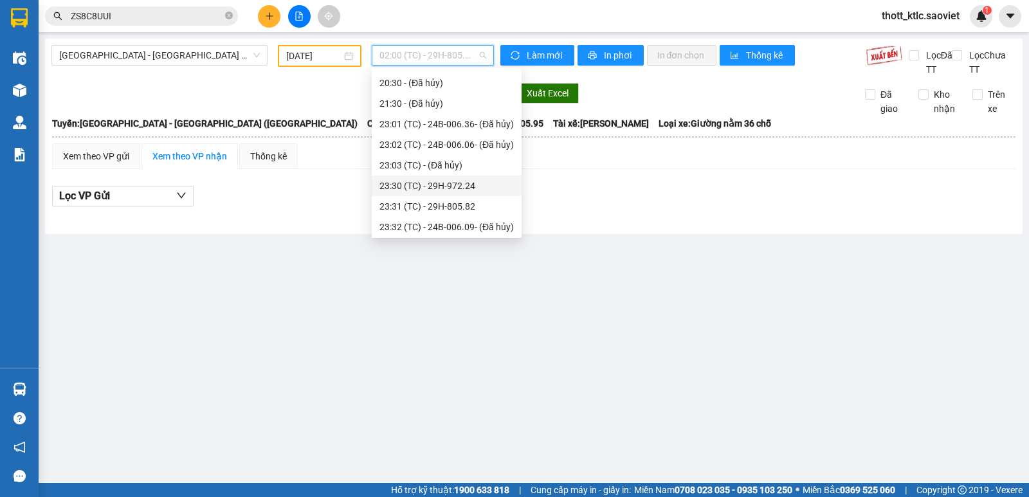
scroll to position [288, 0]
click at [434, 178] on div "23:30 (TC) - 29H-972.24" at bounding box center [446, 184] width 134 height 14
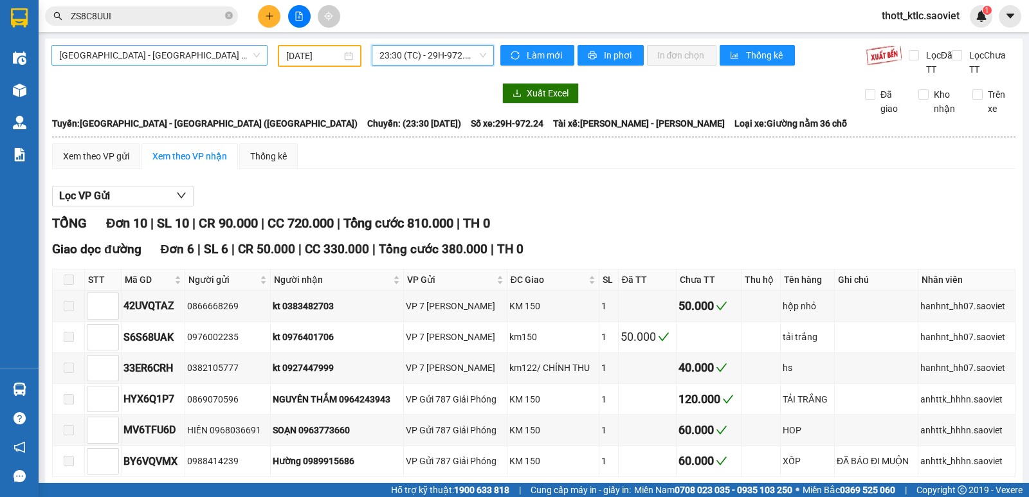
click at [181, 60] on span "[GEOGRAPHIC_DATA] - [GEOGRAPHIC_DATA] ([GEOGRAPHIC_DATA])" at bounding box center [159, 55] width 201 height 19
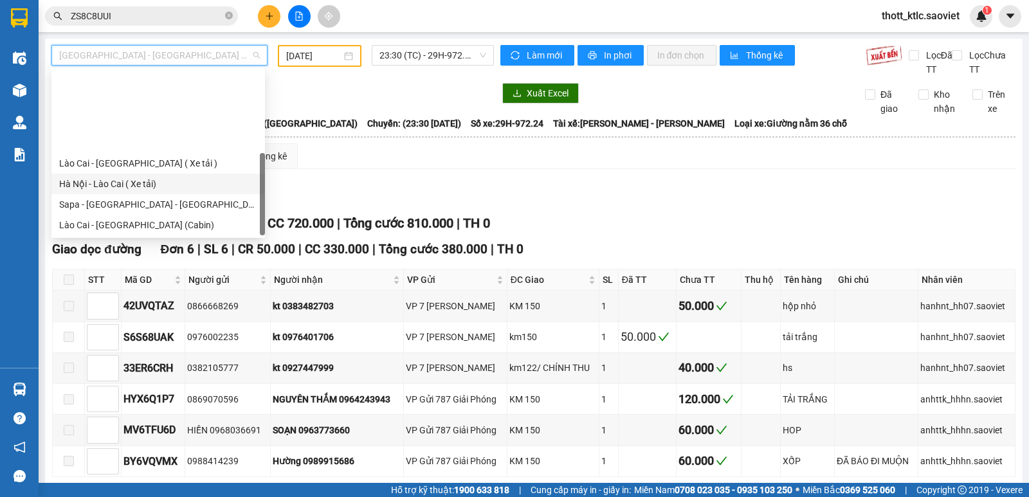
scroll to position [103, 0]
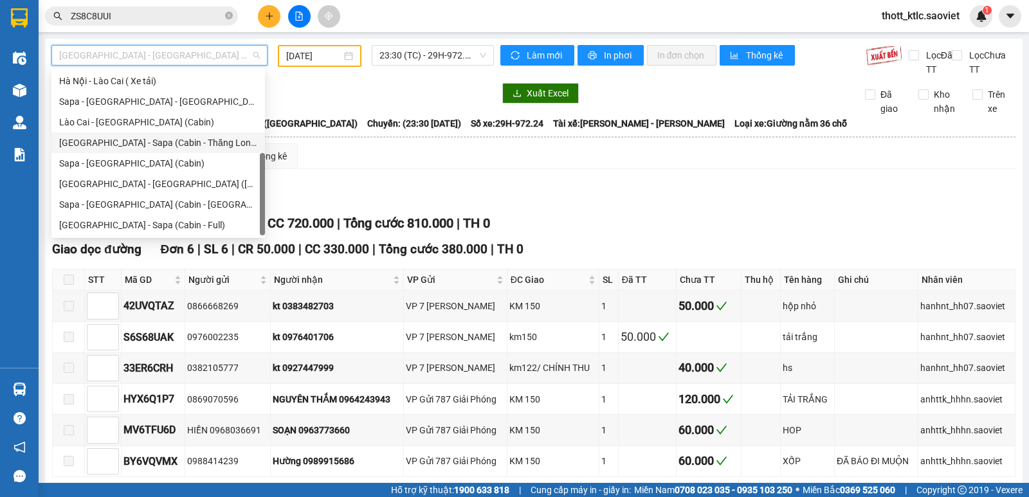
drag, startPoint x: 150, startPoint y: 130, endPoint x: 152, endPoint y: 142, distance: 12.3
click at [152, 142] on div "Lào Cai - Hà Nội ( Xe tải ) Hà Nội - Lào Cai ( Xe tải) Sapa - Lào Cai - Hà Nội …" at bounding box center [157, 142] width 213 height 185
click at [152, 142] on div "[GEOGRAPHIC_DATA] - Sapa (Cabin - Thăng Long)" at bounding box center [158, 143] width 198 height 14
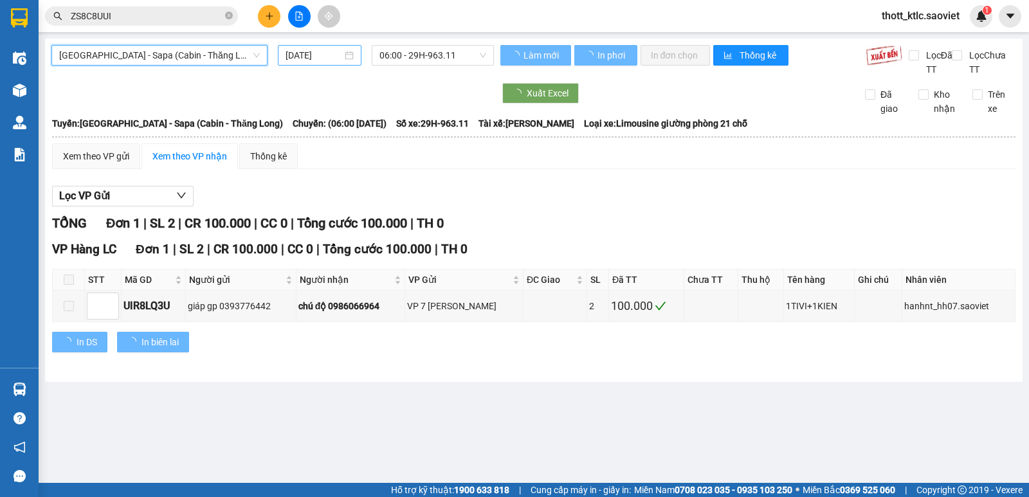
click at [308, 49] on input "[DATE]" at bounding box center [313, 55] width 57 height 14
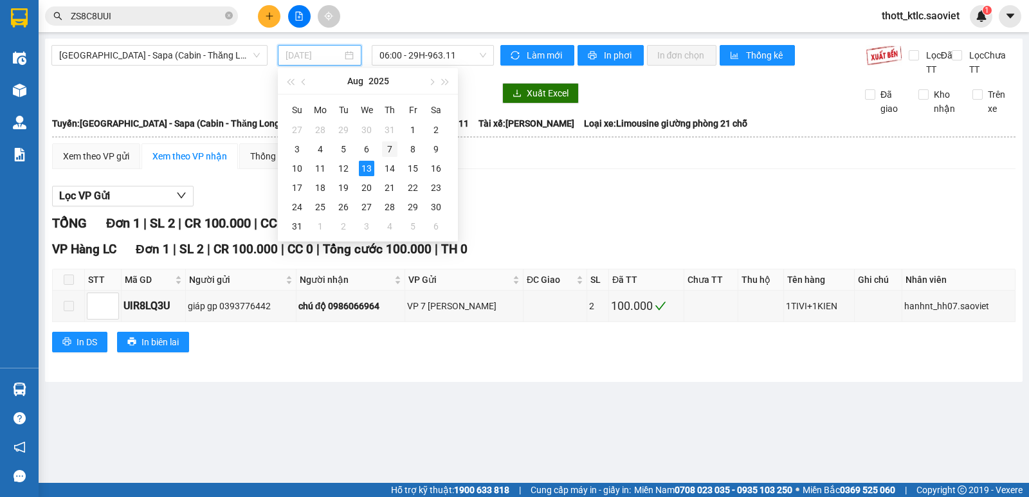
drag, startPoint x: 401, startPoint y: 145, endPoint x: 387, endPoint y: 147, distance: 14.4
click at [387, 147] on tr "3 4 5 6 7 8 9" at bounding box center [366, 149] width 162 height 19
click at [387, 147] on div "7" at bounding box center [389, 148] width 15 height 15
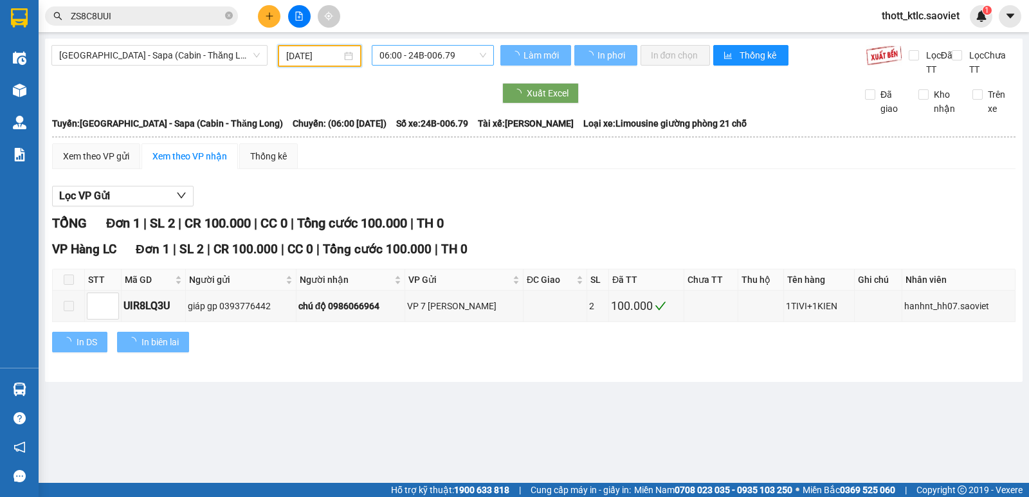
click at [451, 58] on span "06:00 - 24B-006.79" at bounding box center [432, 55] width 106 height 19
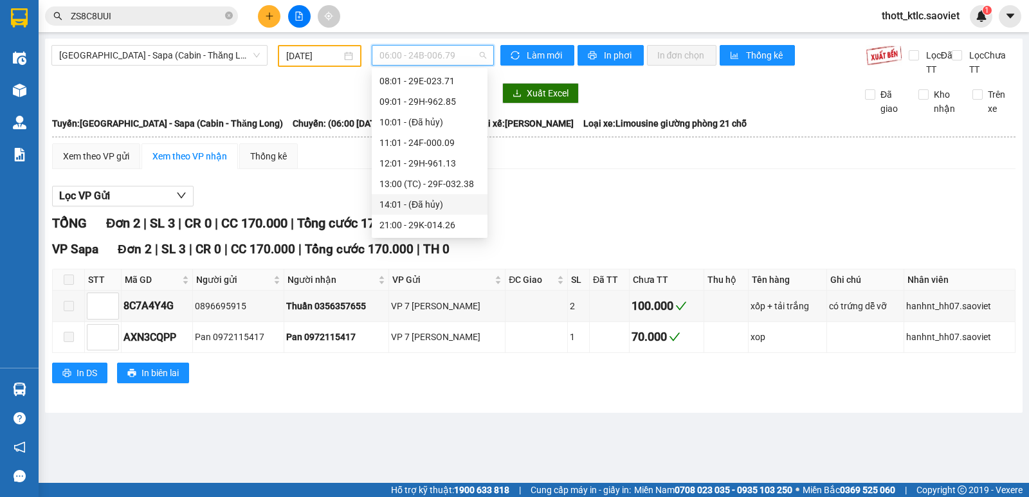
scroll to position [15, 0]
click at [431, 187] on div "12:01 - 29H-961.13" at bounding box center [429, 189] width 100 height 14
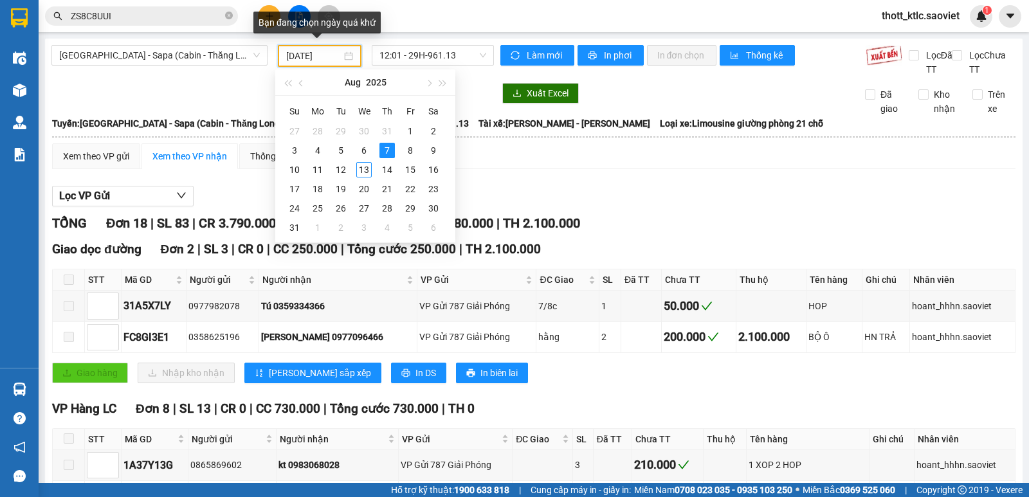
click at [305, 60] on input "[DATE]" at bounding box center [314, 56] width 56 height 14
drag, startPoint x: 296, startPoint y: 152, endPoint x: 445, endPoint y: 55, distance: 177.5
click at [296, 152] on div "3" at bounding box center [294, 150] width 15 height 15
type input "03/08/2025"
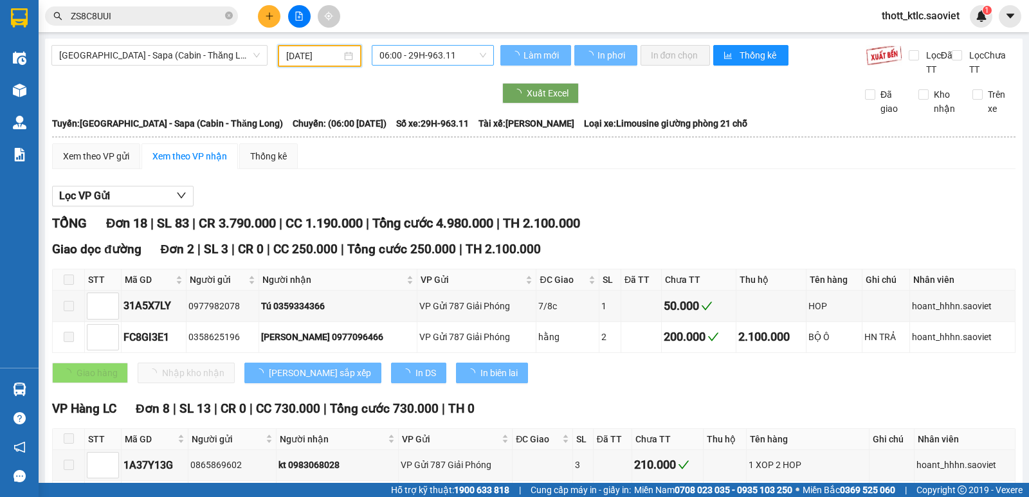
click at [447, 53] on span "06:00 - 29H-963.11" at bounding box center [432, 55] width 106 height 19
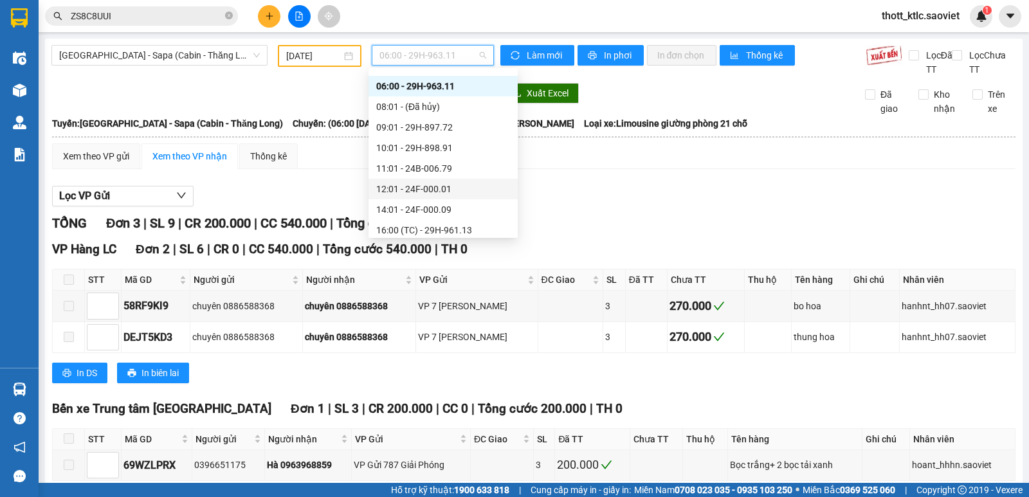
click at [425, 191] on div "12:01 - 24F-000.01" at bounding box center [443, 189] width 134 height 14
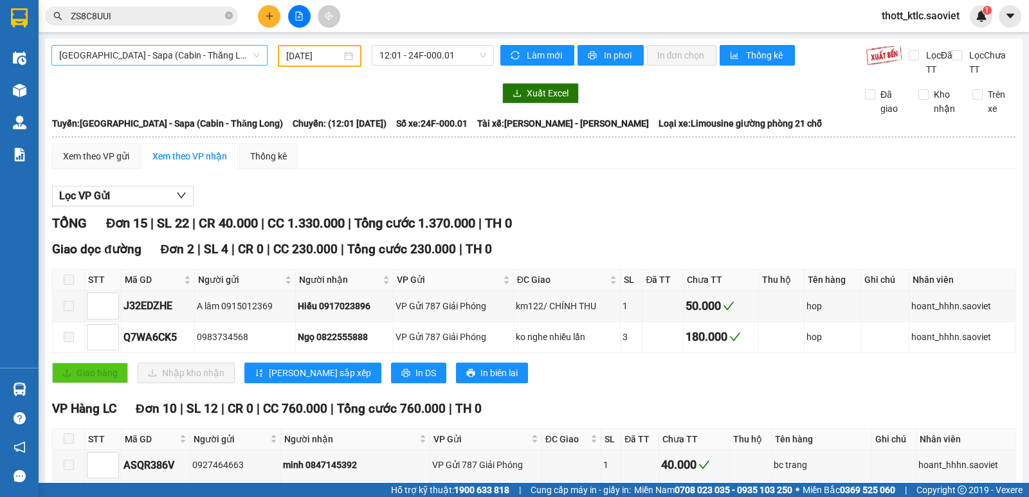
click at [166, 52] on span "[GEOGRAPHIC_DATA] - Sapa (Cabin - Thăng Long)" at bounding box center [159, 55] width 201 height 19
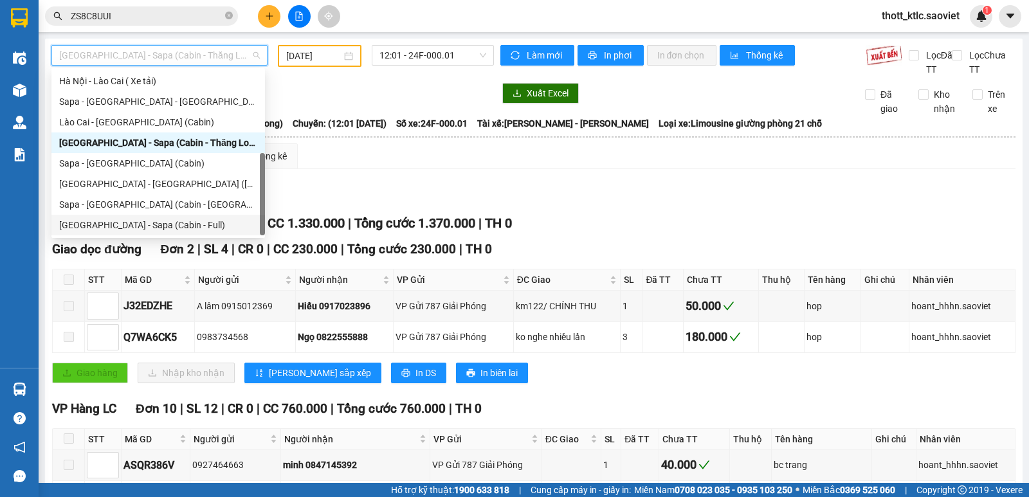
click at [107, 222] on div "[GEOGRAPHIC_DATA] - Sapa (Cabin - Full)" at bounding box center [158, 225] width 198 height 14
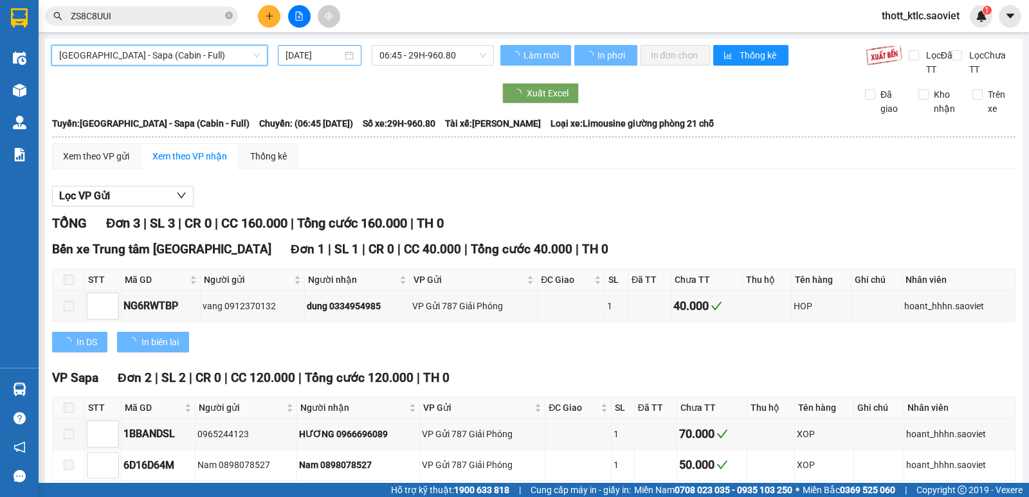
click at [307, 55] on input "[DATE]" at bounding box center [313, 55] width 57 height 14
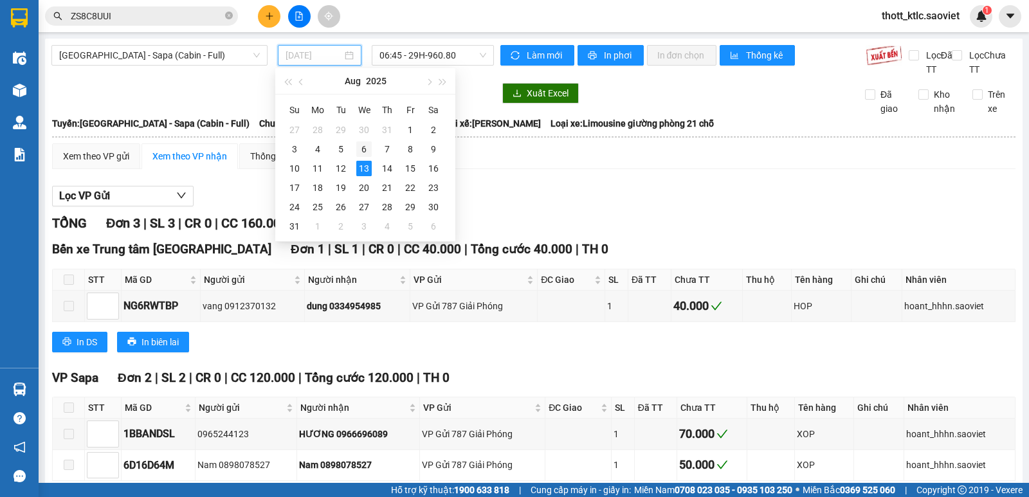
click at [357, 148] on div "6" at bounding box center [363, 148] width 15 height 15
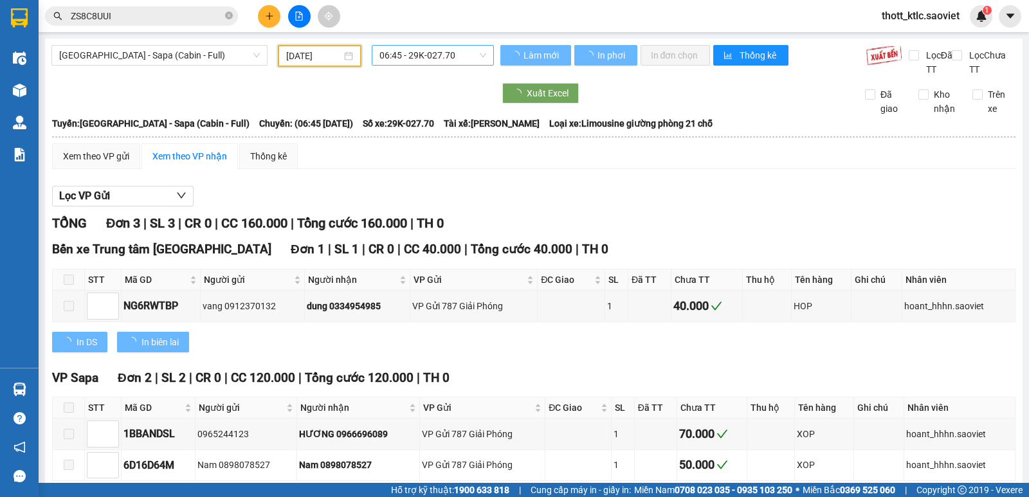
click at [432, 55] on span "06:45 - 29K-027.70" at bounding box center [432, 55] width 106 height 19
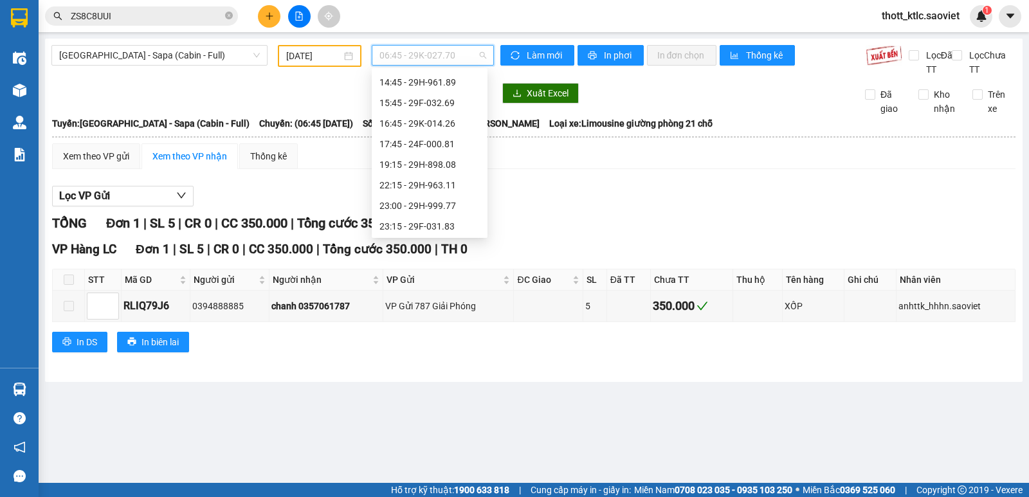
scroll to position [185, 0]
click at [424, 164] on div "19:15 - 29H-898.08" at bounding box center [429, 163] width 100 height 14
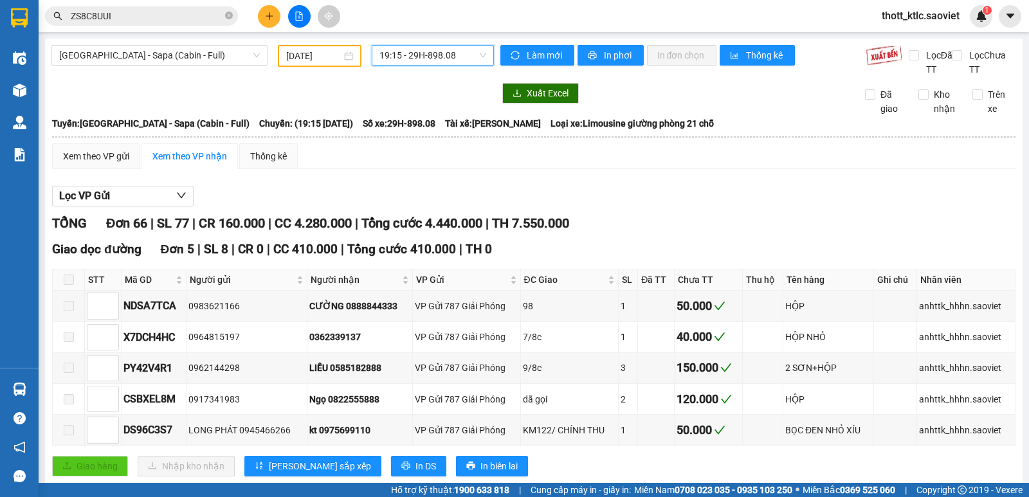
click at [311, 59] on input "06/08/2025" at bounding box center [314, 56] width 56 height 14
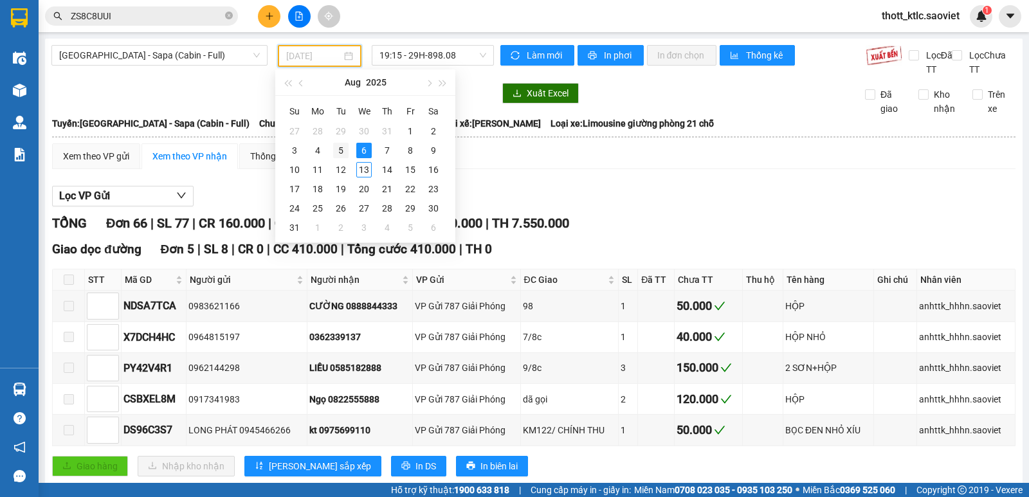
click at [338, 154] on div "5" at bounding box center [340, 150] width 15 height 15
click at [443, 55] on span "19:15 - 29H-898.08" at bounding box center [432, 55] width 106 height 19
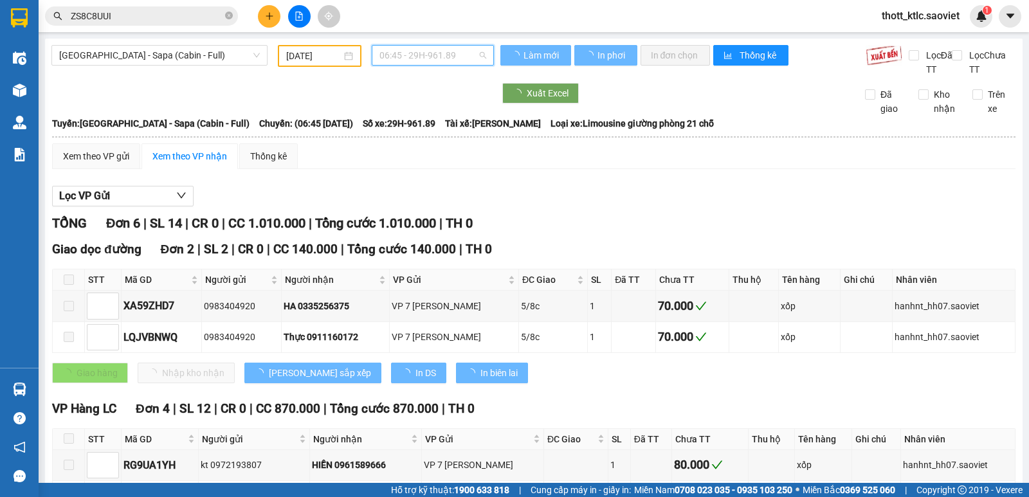
scroll to position [21, 0]
click at [443, 55] on span "06:45 - 29H-961.89" at bounding box center [432, 55] width 106 height 19
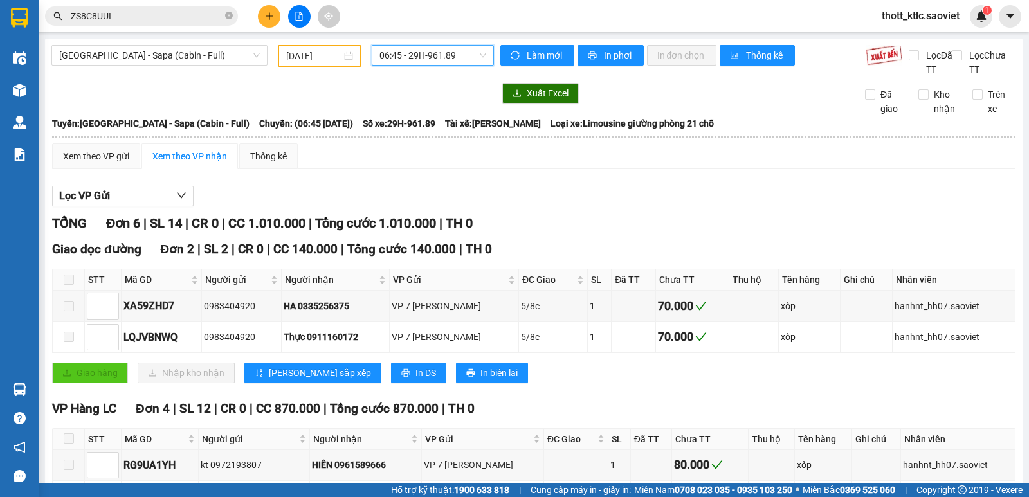
click at [451, 53] on span "06:45 - 29H-961.89" at bounding box center [432, 55] width 106 height 19
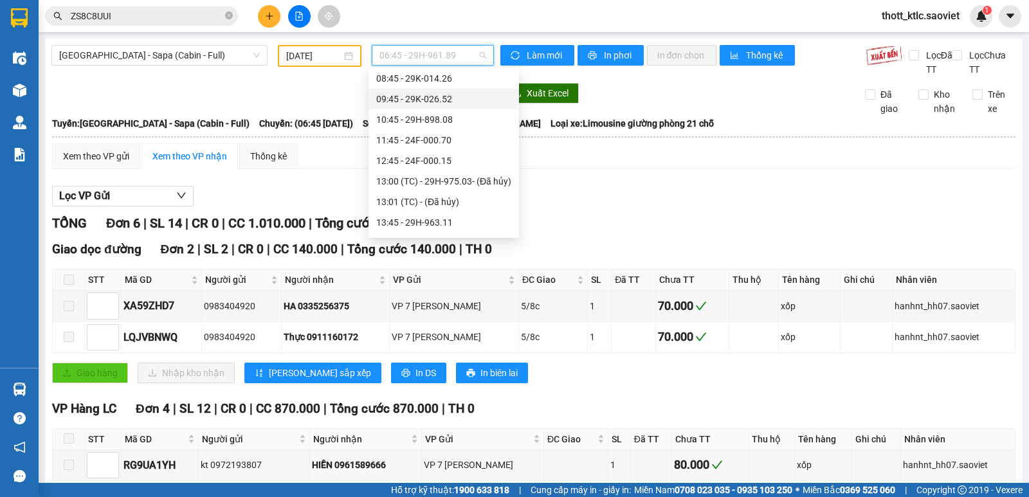
scroll to position [85, 0]
click at [446, 113] on div "11:45 - 24F-000.70" at bounding box center [443, 120] width 135 height 14
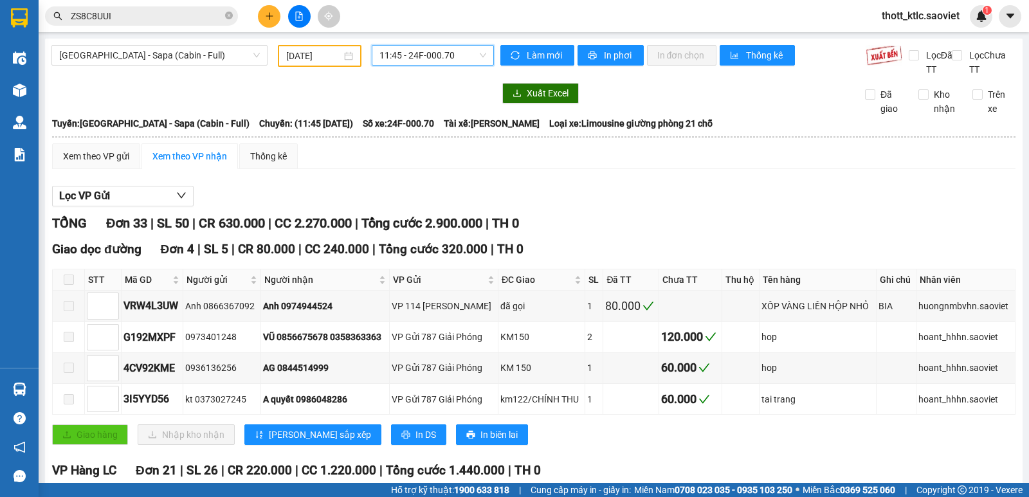
click at [352, 55] on div "[DATE]" at bounding box center [320, 56] width 84 height 22
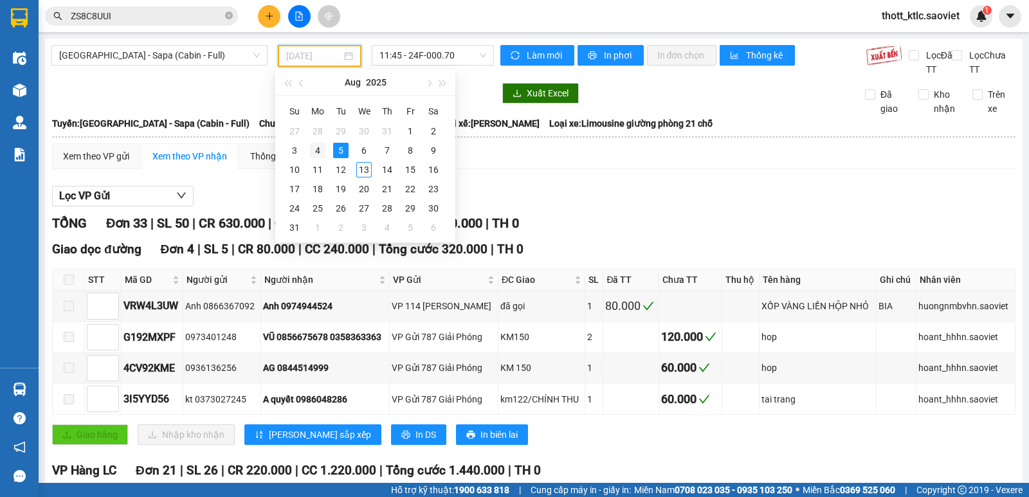
click at [319, 151] on div "4" at bounding box center [317, 150] width 15 height 15
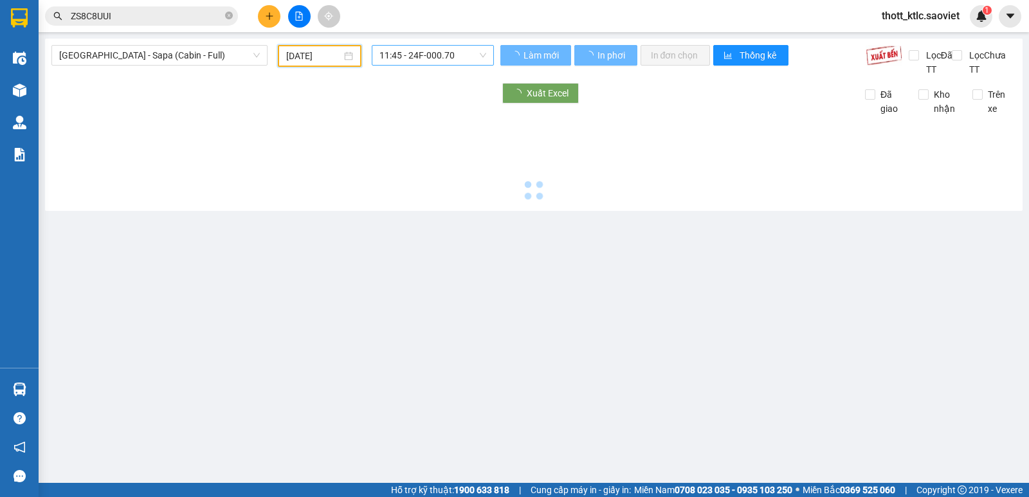
click at [446, 46] on span "11:45 - 24F-000.70" at bounding box center [432, 55] width 106 height 19
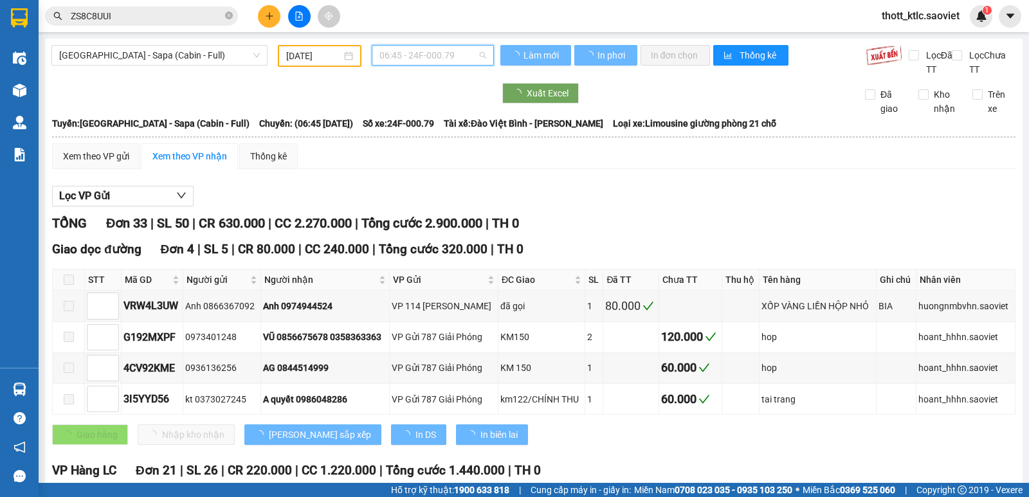
scroll to position [21, 0]
click at [447, 54] on span "06:45 - 24F-000.79" at bounding box center [432, 55] width 106 height 19
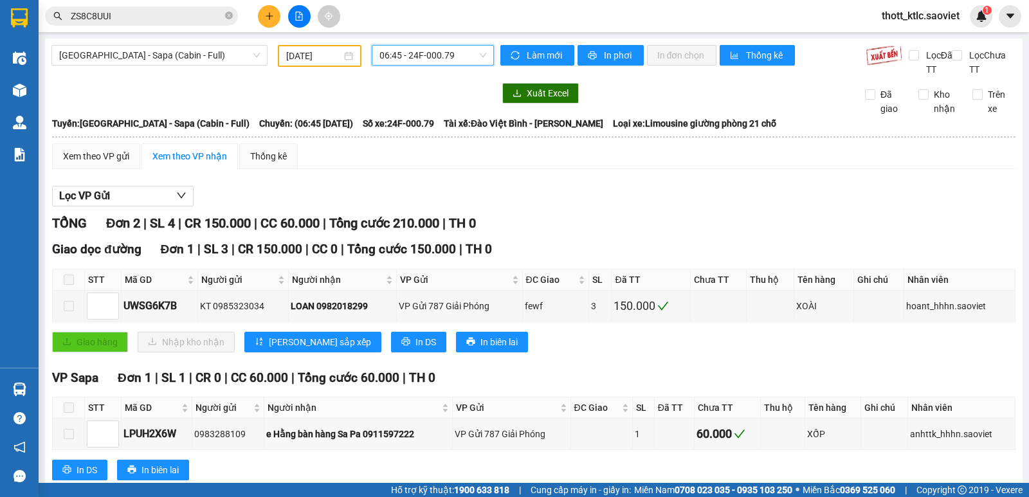
click at [446, 59] on span "06:45 - 24F-000.79" at bounding box center [432, 55] width 106 height 19
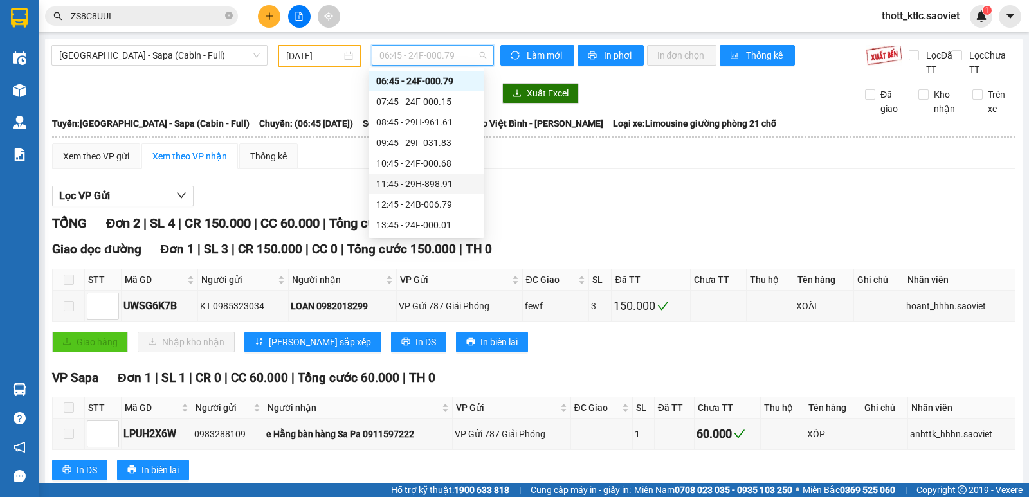
scroll to position [206, 0]
click at [415, 118] on div "17:45 - 29H-961.59" at bounding box center [426, 122] width 100 height 14
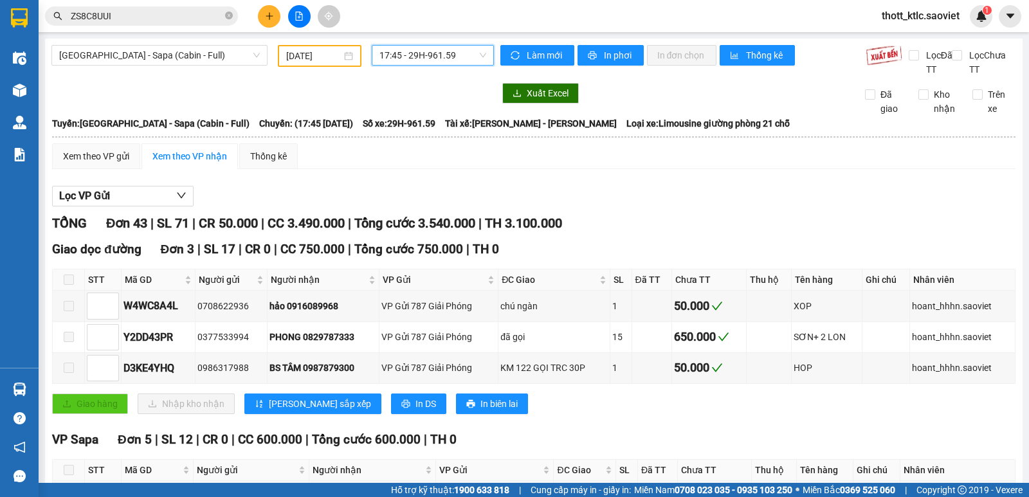
drag, startPoint x: 417, startPoint y: 52, endPoint x: 422, endPoint y: 58, distance: 7.7
click at [419, 52] on span "17:45 - 29H-961.59" at bounding box center [432, 55] width 106 height 19
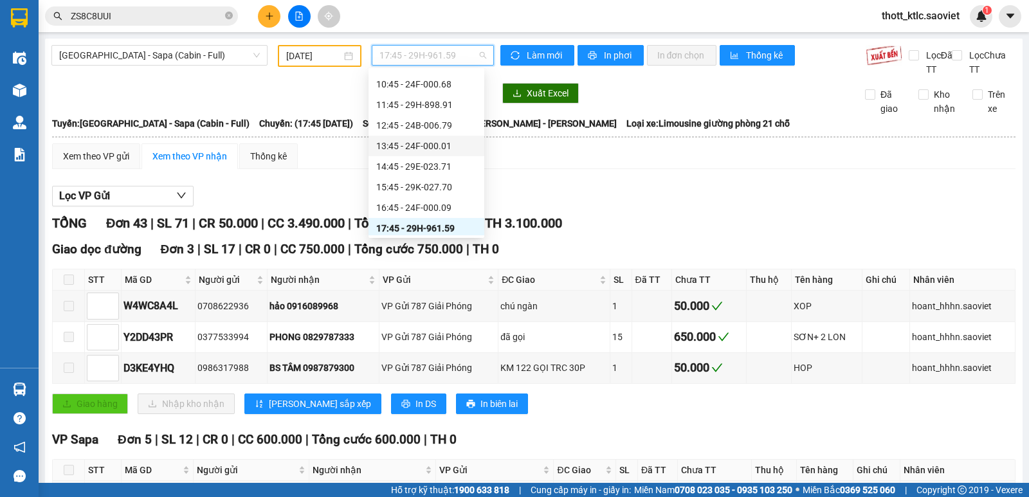
scroll to position [77, 0]
click at [415, 104] on div "10:45 - 24F-000.68" at bounding box center [426, 107] width 100 height 14
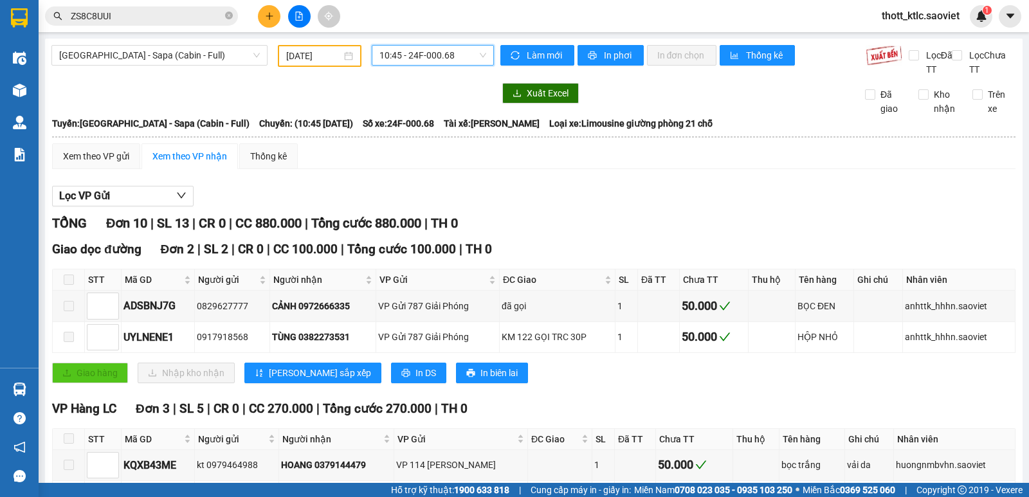
click at [308, 59] on input "04/08/2025" at bounding box center [314, 56] width 56 height 14
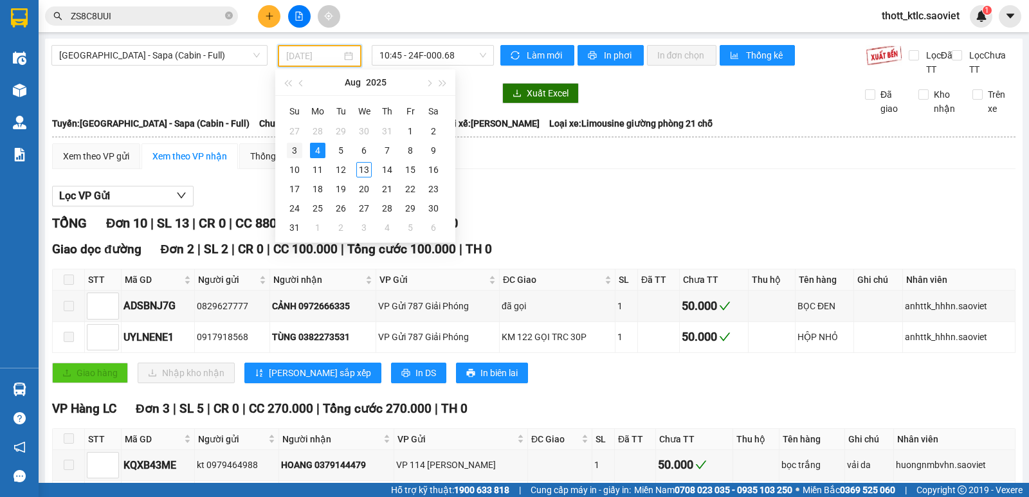
click at [294, 147] on div "3" at bounding box center [294, 150] width 15 height 15
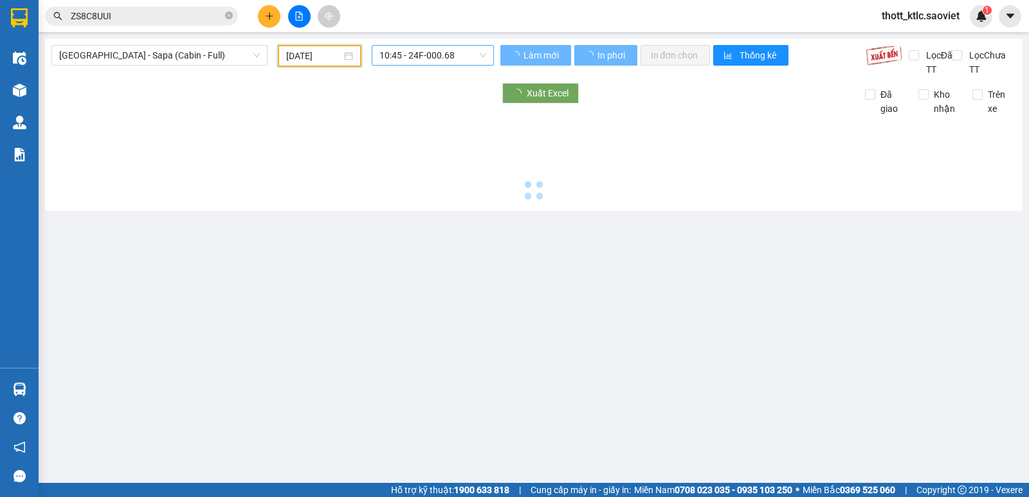
type input "03/08/2025"
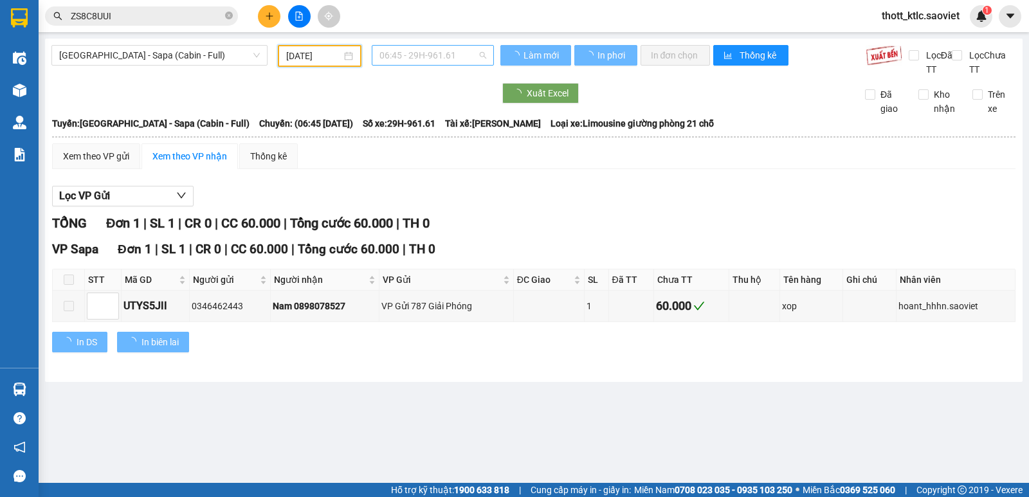
click at [434, 56] on span "06:45 - 29H-961.61" at bounding box center [432, 55] width 106 height 19
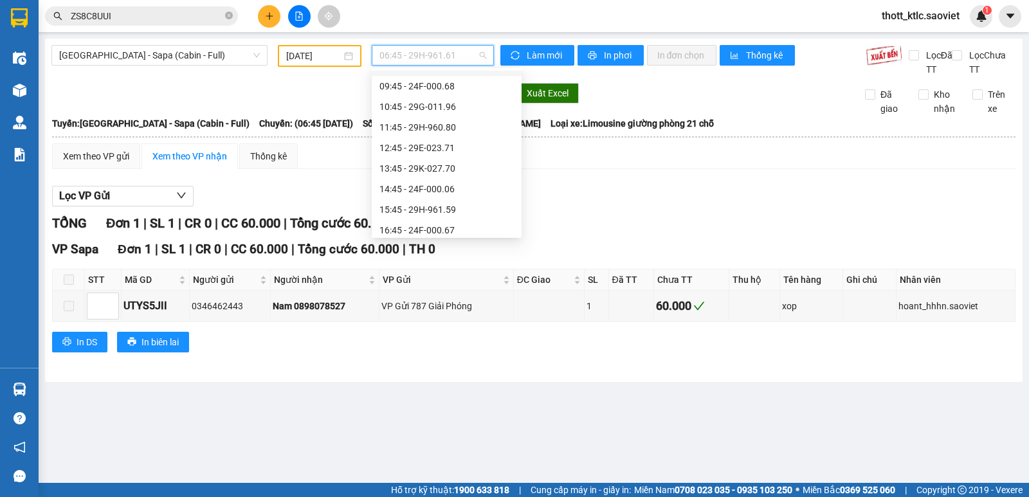
scroll to position [21, 0]
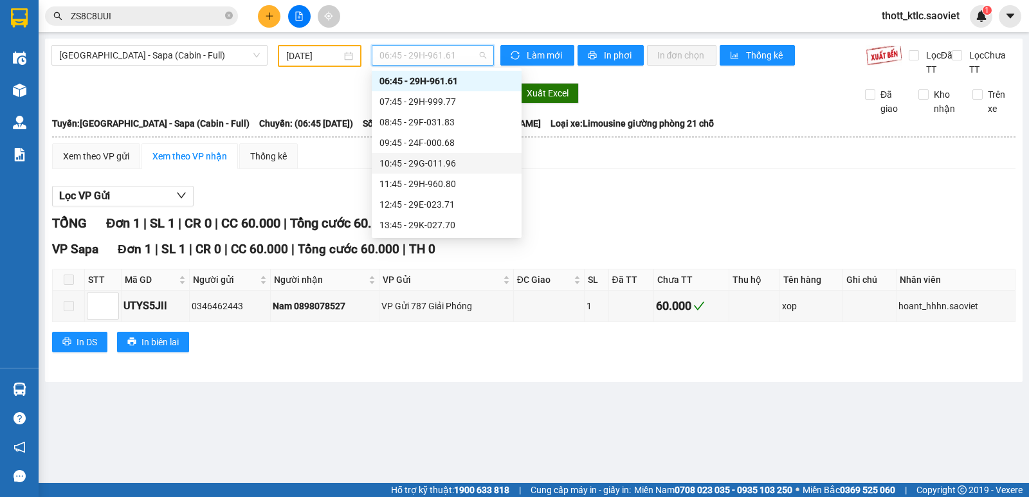
click at [427, 159] on div "10:45 - 29G-011.96" at bounding box center [446, 163] width 134 height 14
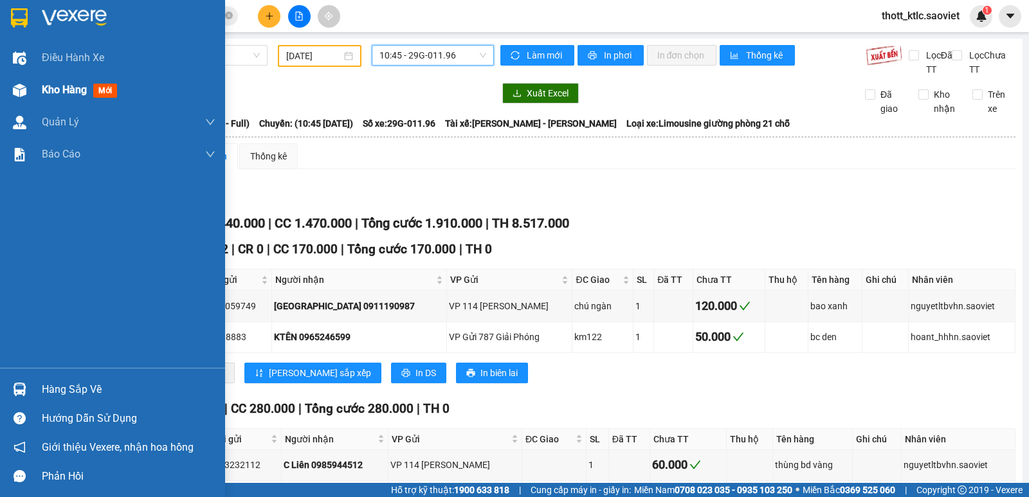
click at [49, 91] on span "Kho hàng" at bounding box center [64, 90] width 45 height 12
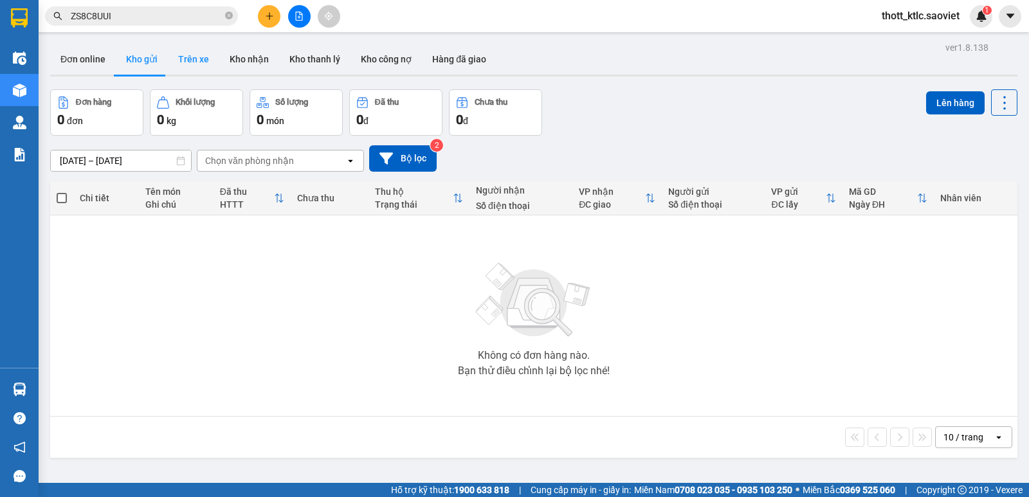
click at [191, 57] on button "Trên xe" at bounding box center [193, 59] width 51 height 31
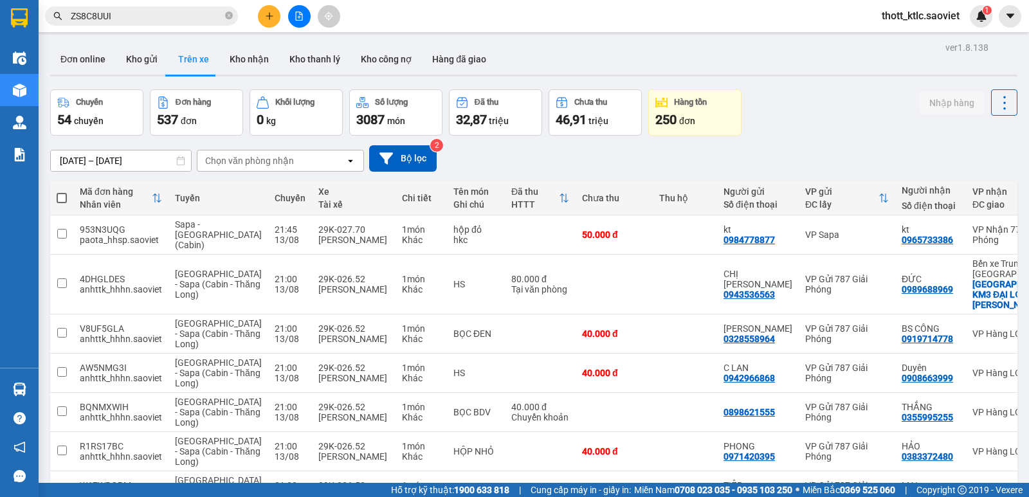
click at [95, 165] on input "11/08/2025 – 13/08/2025" at bounding box center [121, 160] width 140 height 21
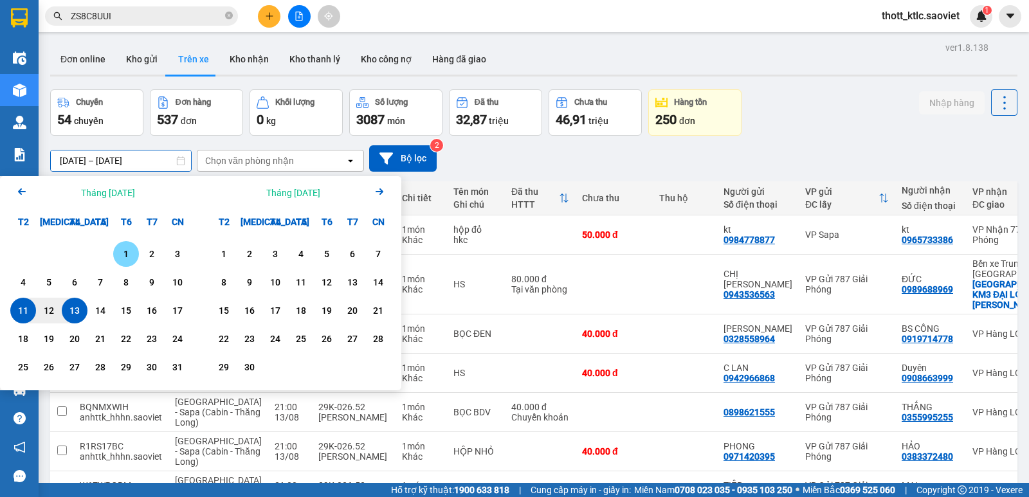
click at [125, 257] on div "1" at bounding box center [126, 253] width 18 height 15
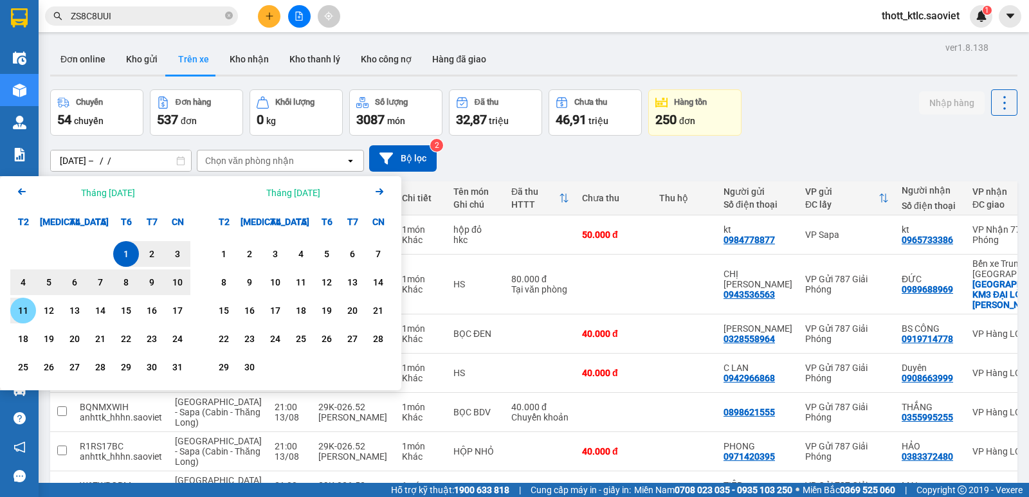
click at [24, 312] on div "11" at bounding box center [23, 310] width 18 height 15
type input "01/08/2025 – 11/08/2025"
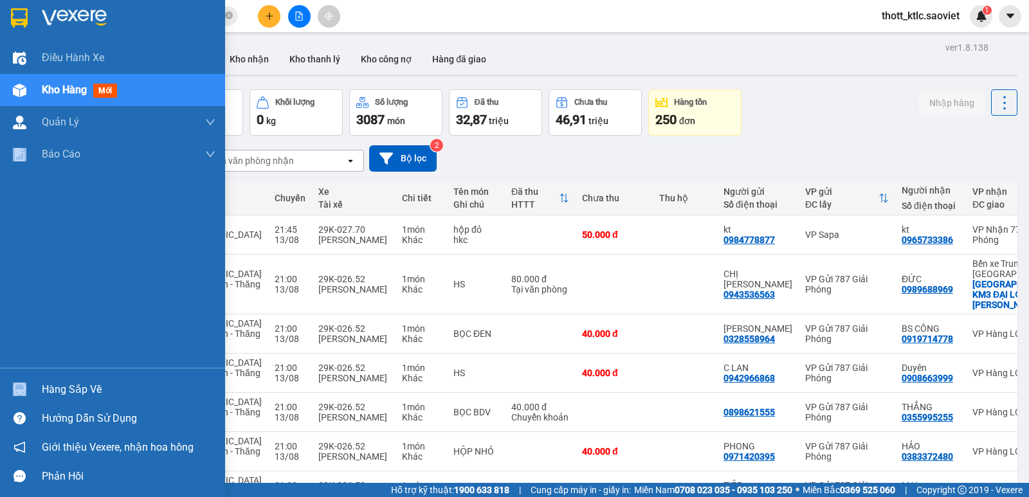
click at [24, 312] on div "Điều hành xe Kho hàng mới Quản Lý Quản lý chuyến Quản lý khách hàng mới Báo cáo…" at bounding box center [112, 205] width 225 height 326
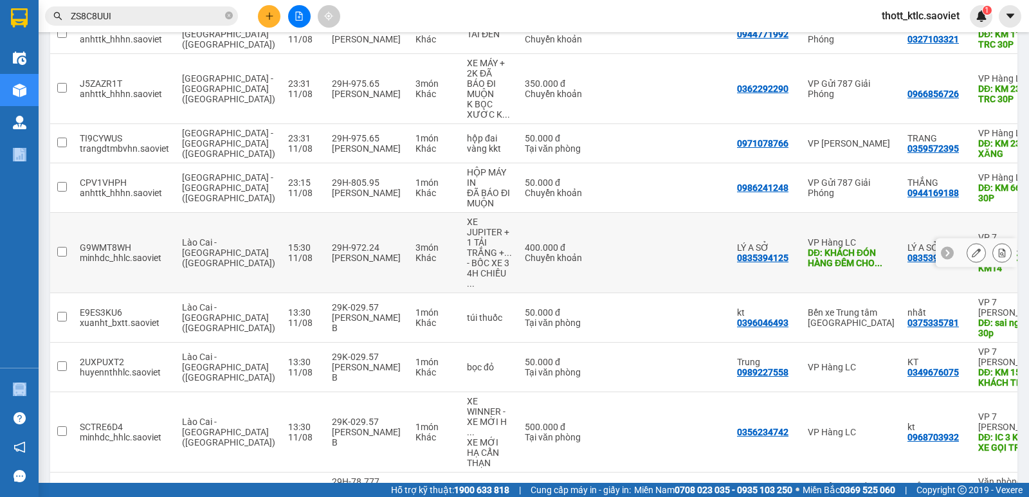
scroll to position [275, 0]
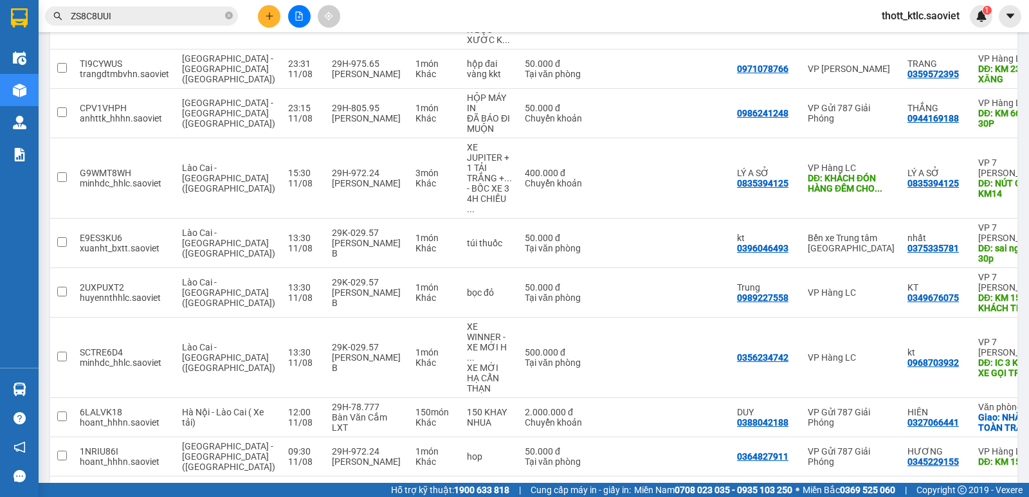
click at [969, 491] on div "10 / trang" at bounding box center [963, 497] width 40 height 13
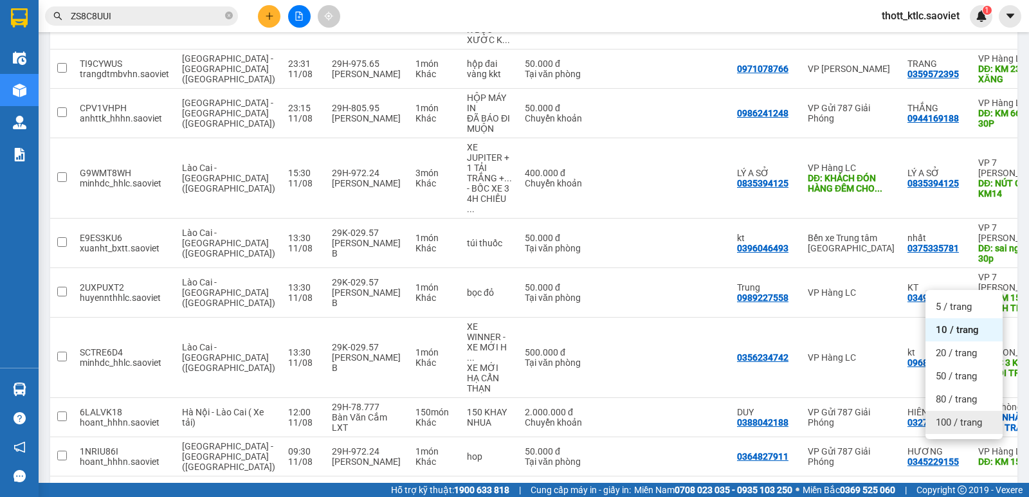
click at [959, 420] on span "100 / trang" at bounding box center [959, 422] width 46 height 13
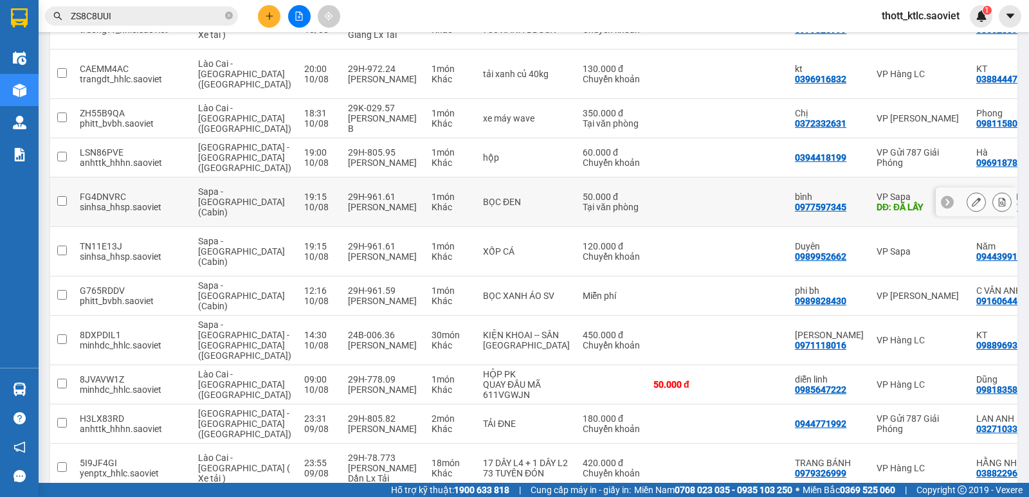
scroll to position [1543, 0]
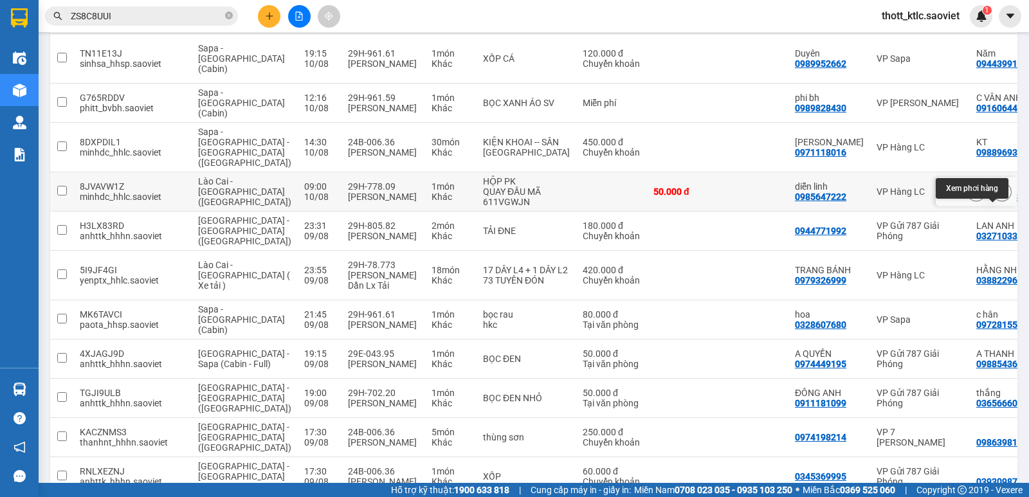
click at [999, 196] on icon at bounding box center [1002, 191] width 7 height 9
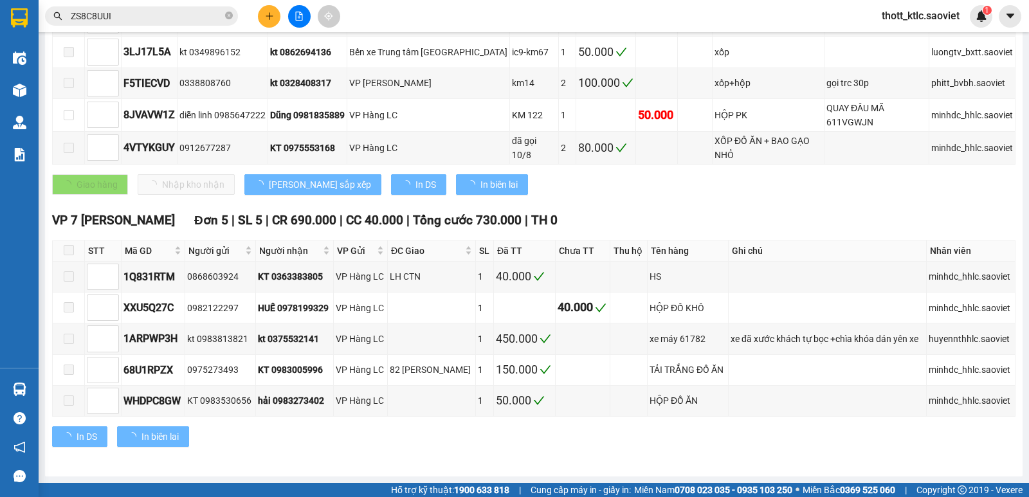
scroll to position [282, 0]
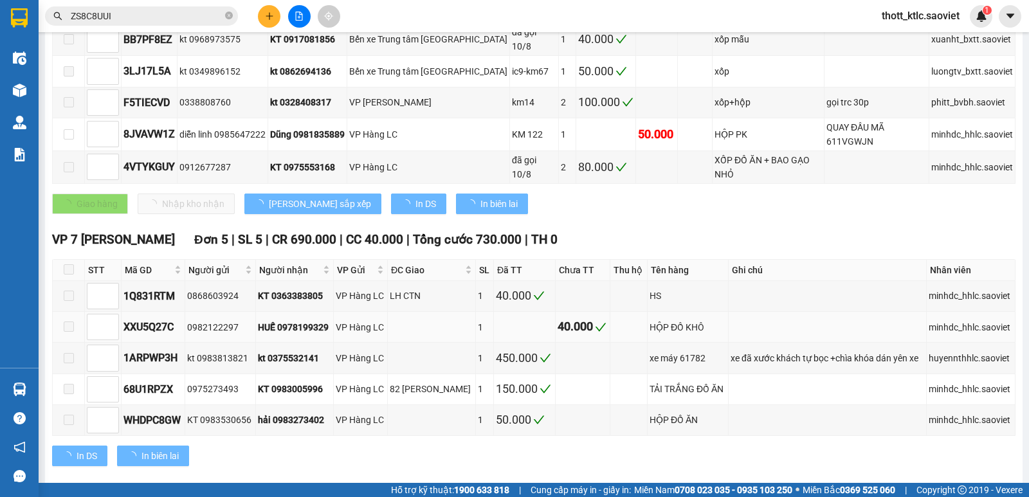
type input "10/08/2025"
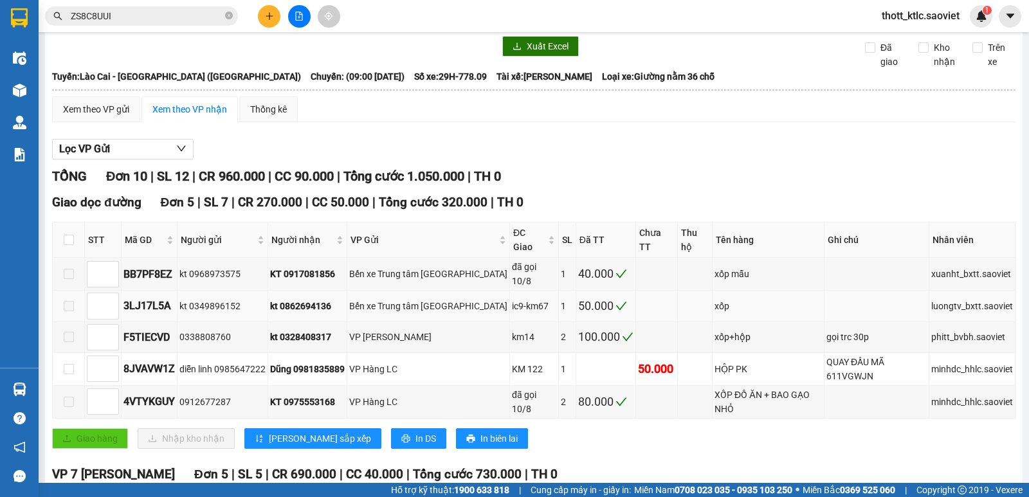
scroll to position [24, 0]
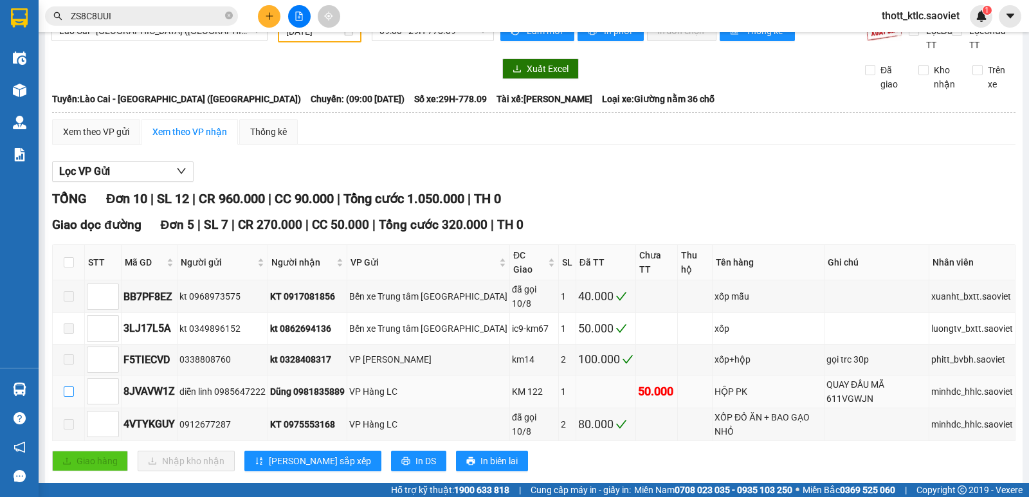
click at [67, 386] on input "checkbox" at bounding box center [69, 391] width 10 height 10
checkbox input "true"
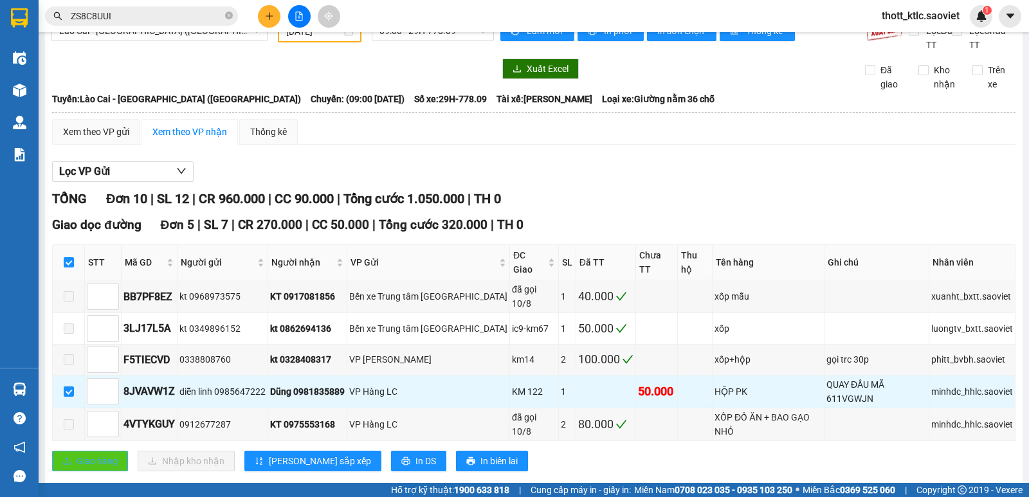
click at [77, 454] on span "Giao hàng" at bounding box center [97, 461] width 41 height 14
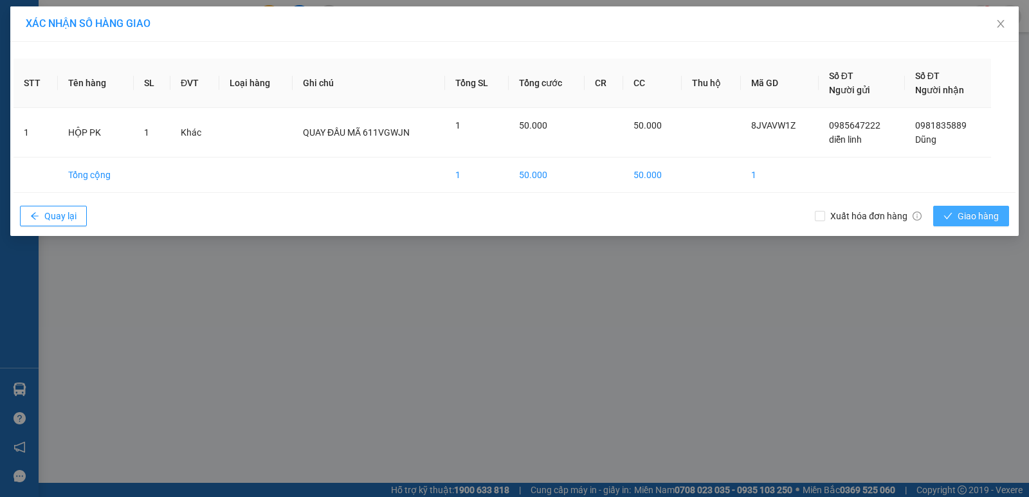
click at [974, 211] on span "Giao hàng" at bounding box center [977, 216] width 41 height 14
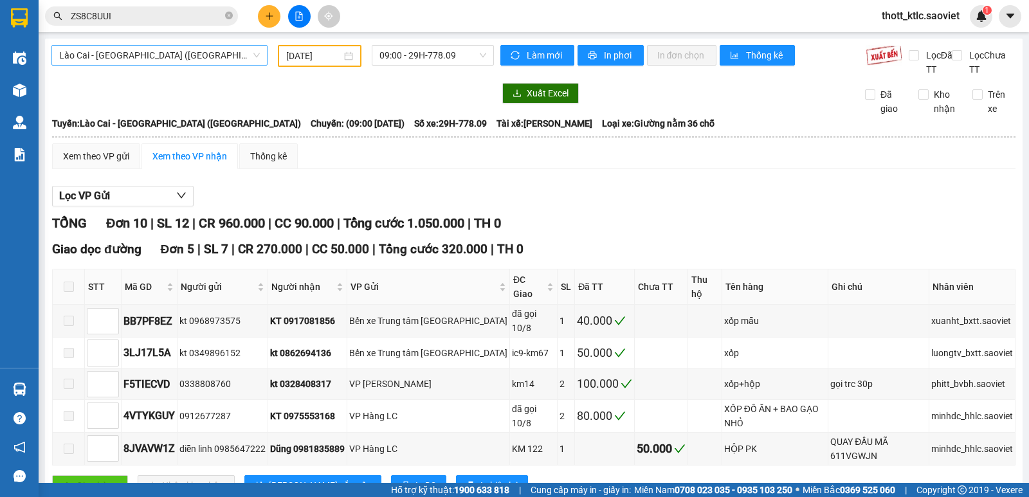
click at [176, 53] on span "Lào Cai - [GEOGRAPHIC_DATA] ([GEOGRAPHIC_DATA])" at bounding box center [159, 55] width 201 height 19
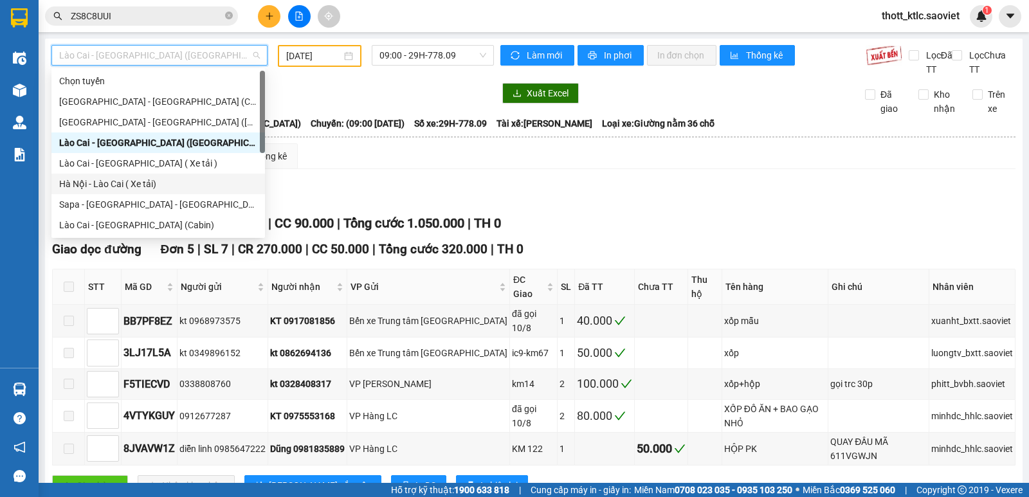
scroll to position [103, 0]
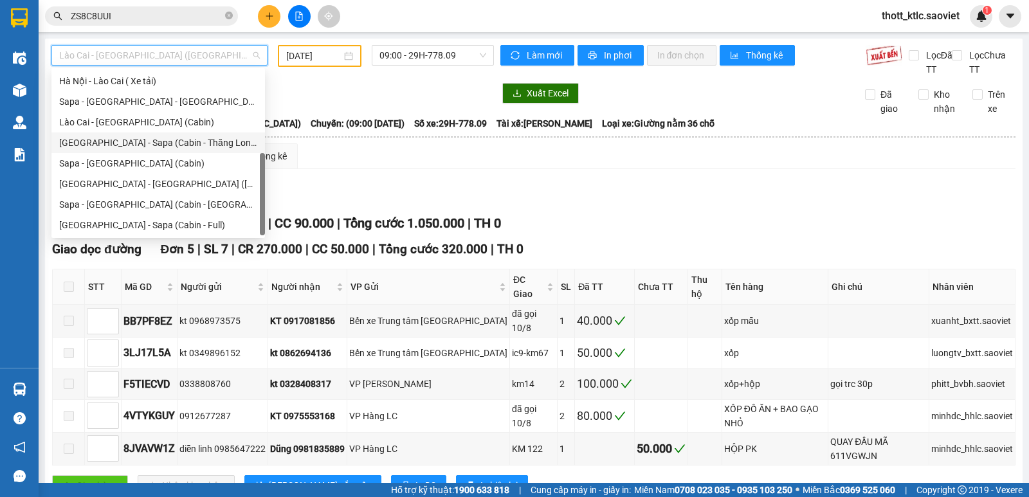
click at [158, 149] on div "[GEOGRAPHIC_DATA] - Sapa (Cabin - Thăng Long)" at bounding box center [158, 143] width 198 height 14
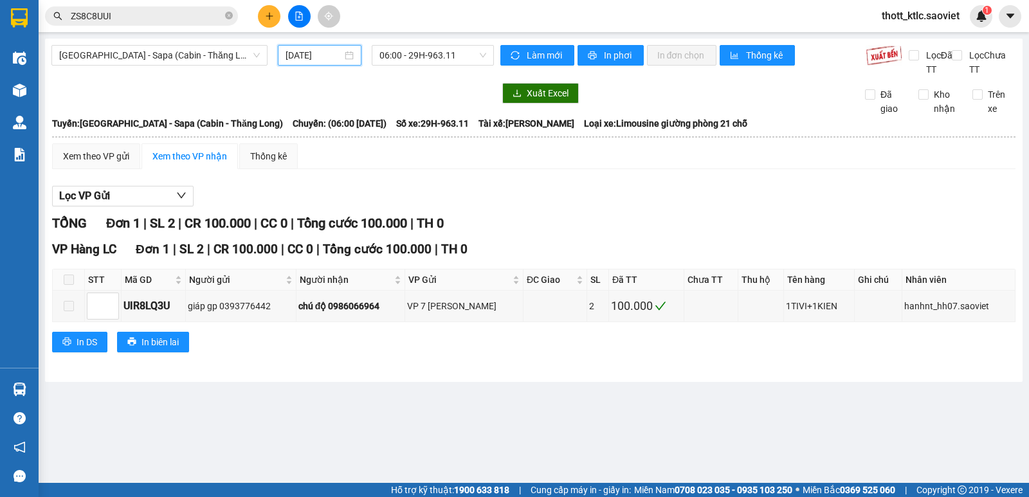
click at [323, 54] on input "[DATE]" at bounding box center [313, 55] width 57 height 14
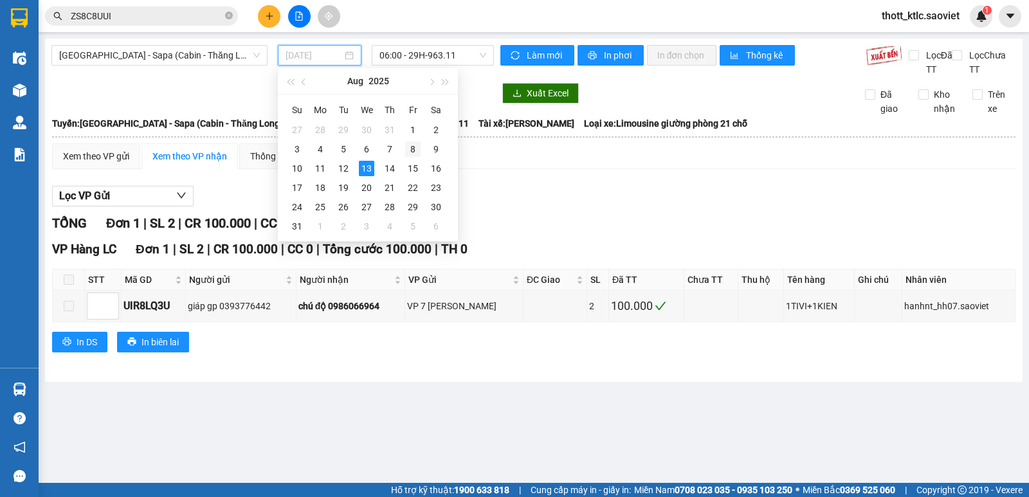
click at [415, 150] on div "8" at bounding box center [412, 148] width 15 height 15
type input "08/08/2025"
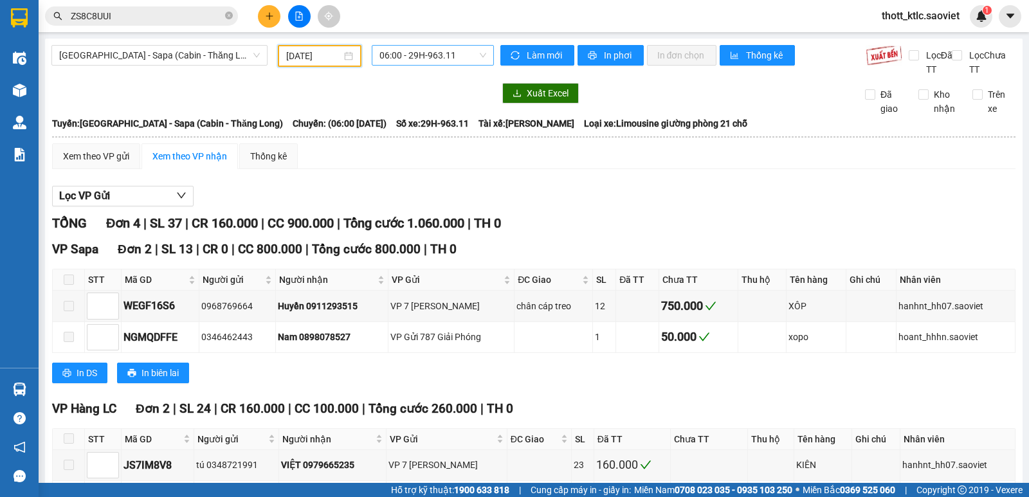
click at [447, 60] on span "06:00 - 29H-963.11" at bounding box center [432, 55] width 106 height 19
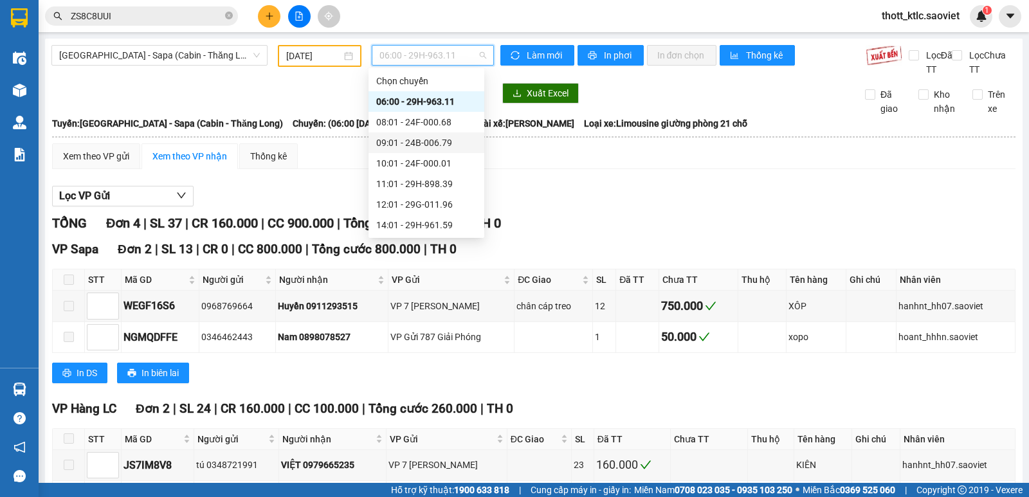
click at [445, 143] on div "09:01 - 24B-006.79" at bounding box center [426, 143] width 100 height 14
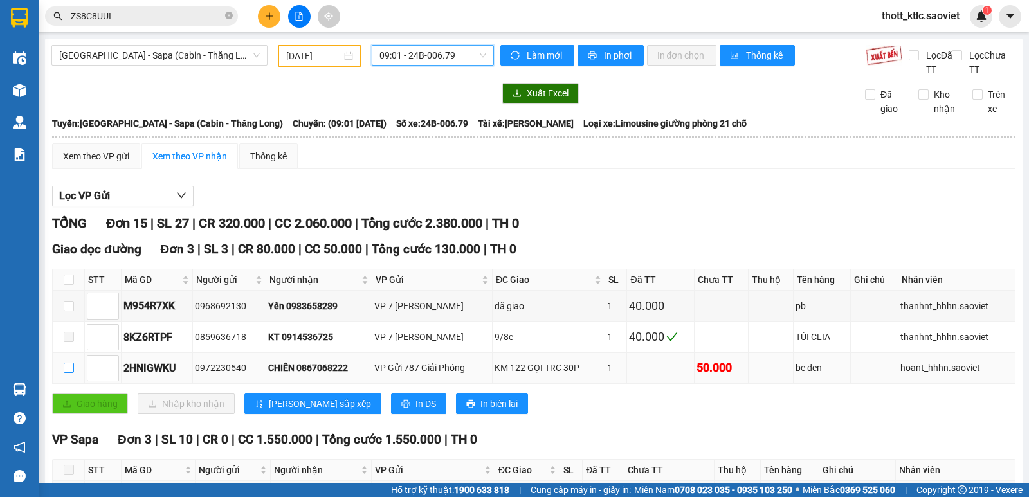
click at [66, 368] on input "checkbox" at bounding box center [69, 368] width 10 height 10
checkbox input "true"
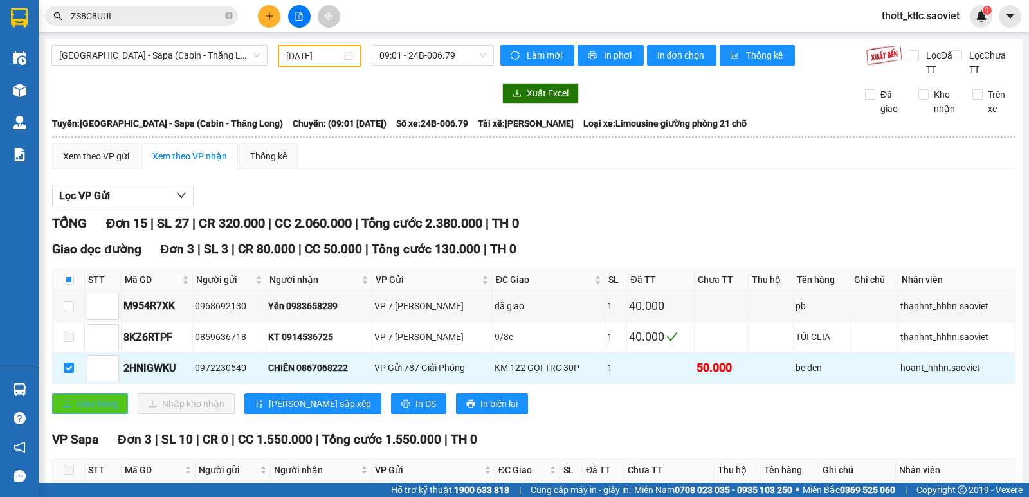
click at [71, 403] on icon "upload" at bounding box center [66, 403] width 9 height 9
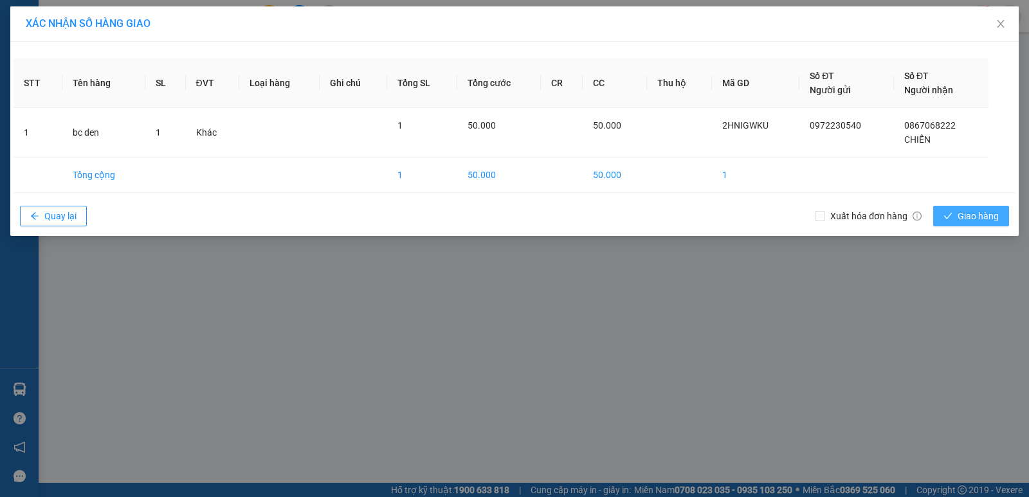
click at [965, 224] on button "Giao hàng" at bounding box center [971, 216] width 76 height 21
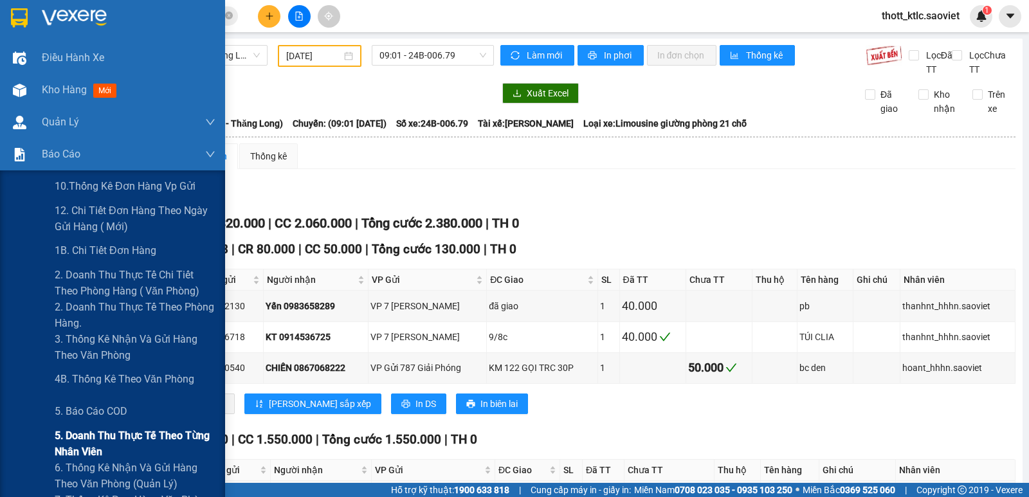
click at [95, 444] on span "5. Doanh thu thực tế theo từng nhân viên" at bounding box center [135, 444] width 161 height 32
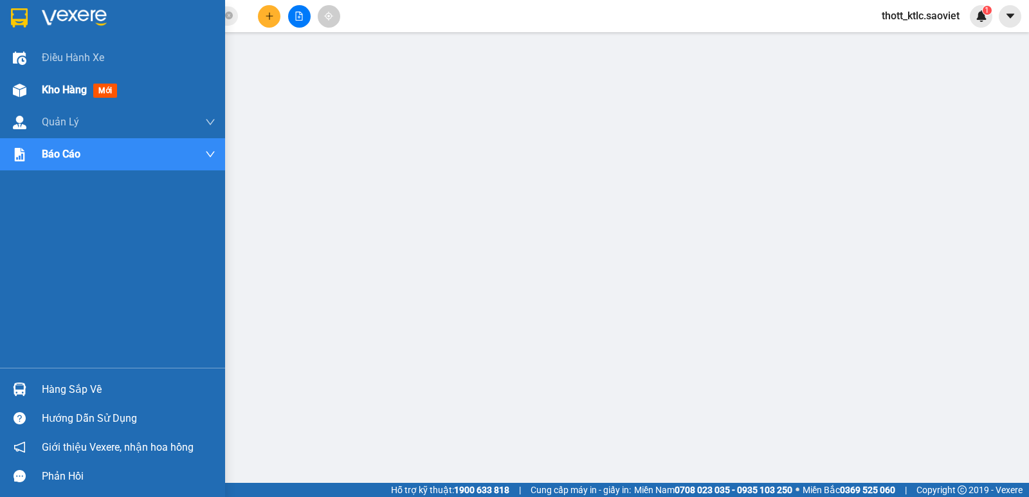
click at [56, 89] on span "Kho hàng" at bounding box center [64, 90] width 45 height 12
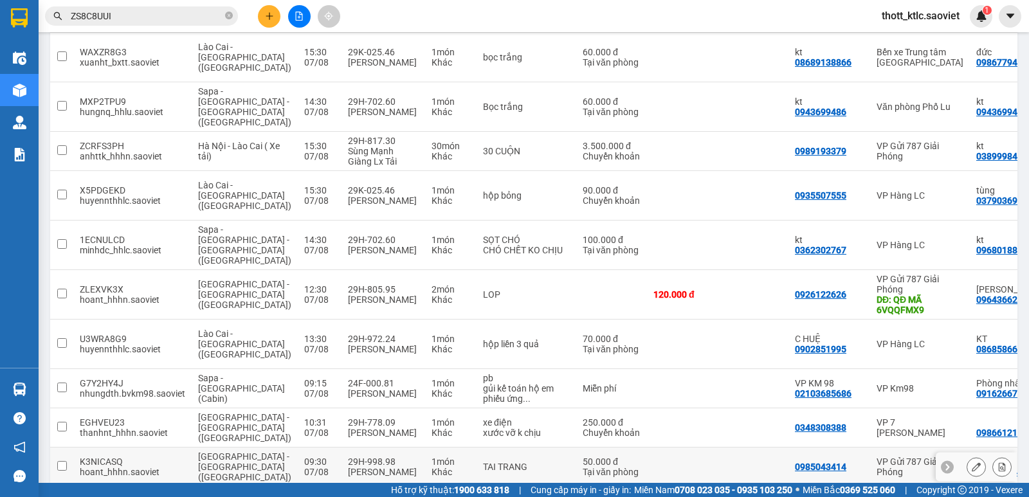
scroll to position [3472, 0]
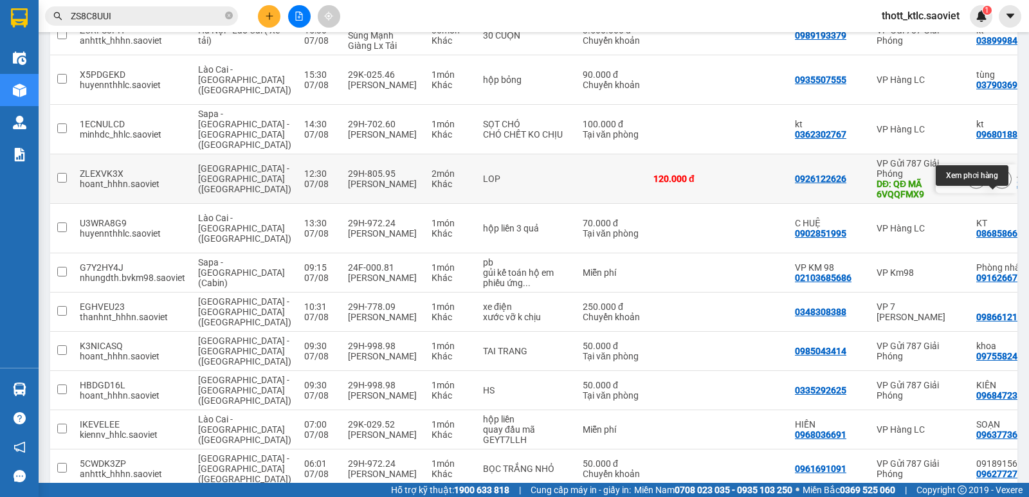
click at [999, 183] on icon at bounding box center [1002, 178] width 7 height 9
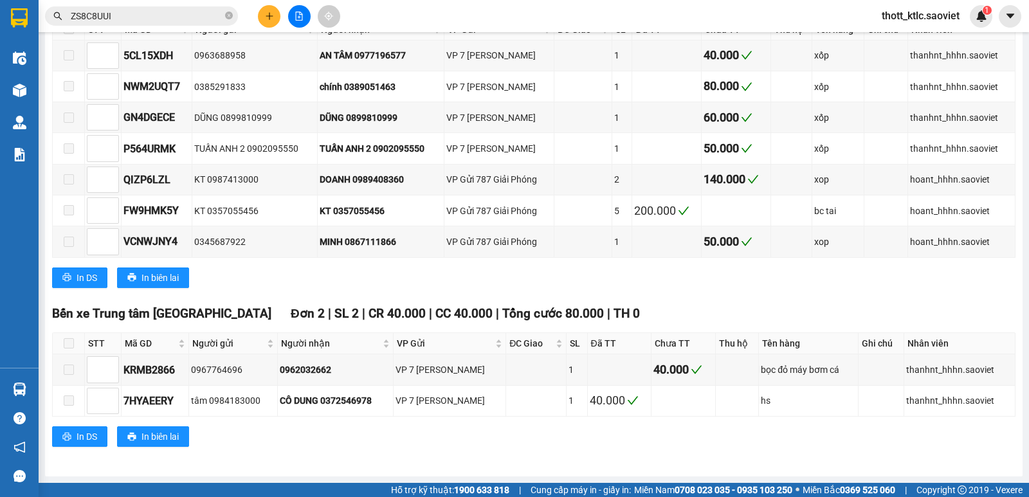
scroll to position [631, 0]
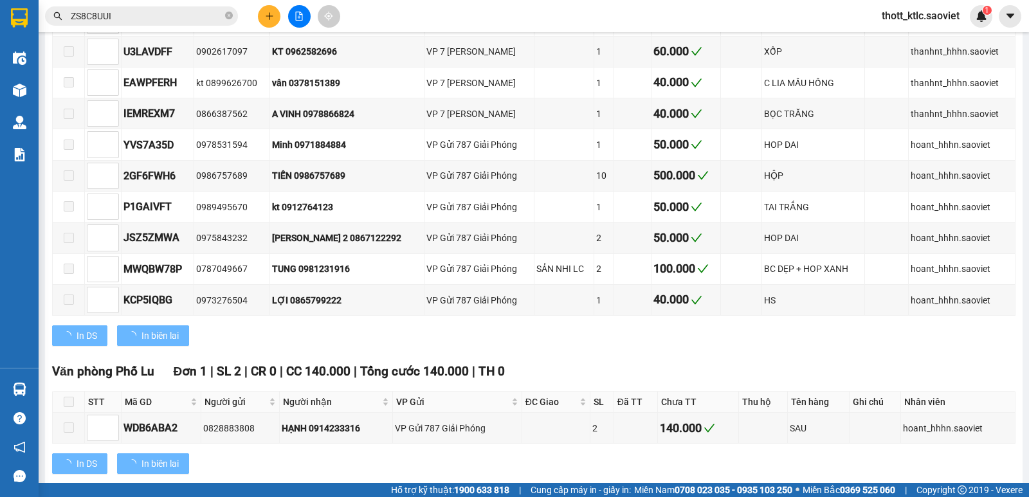
type input "[DATE]"
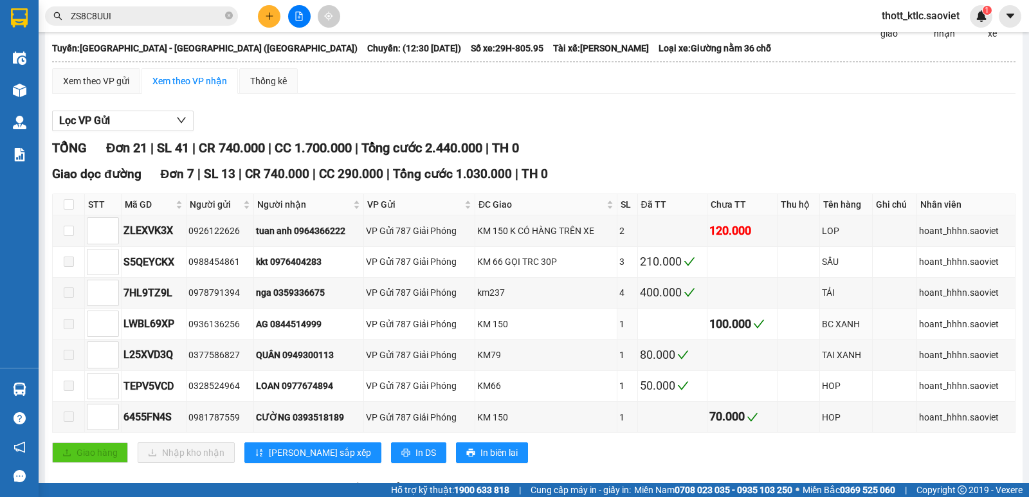
scroll to position [52, 0]
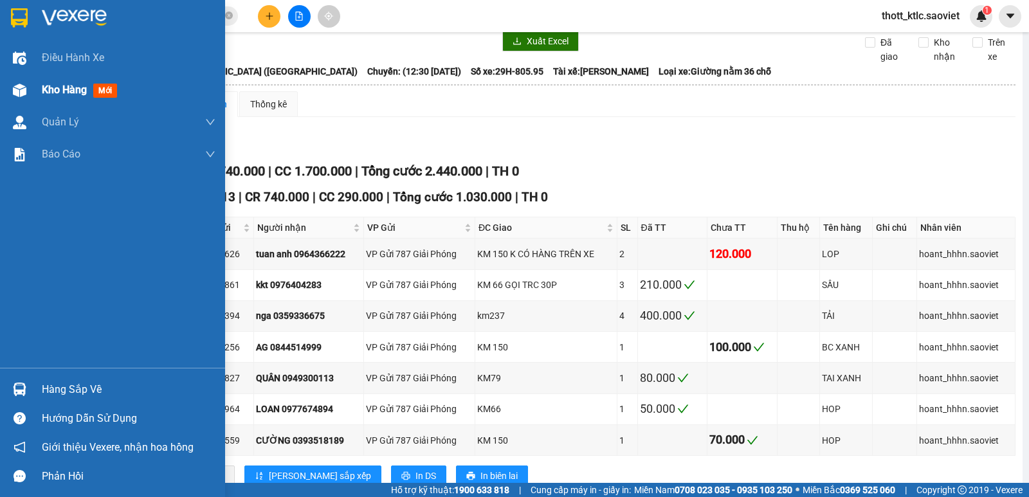
click at [49, 86] on span "Kho hàng" at bounding box center [64, 90] width 45 height 12
click at [64, 91] on span "Kho hàng" at bounding box center [64, 90] width 45 height 12
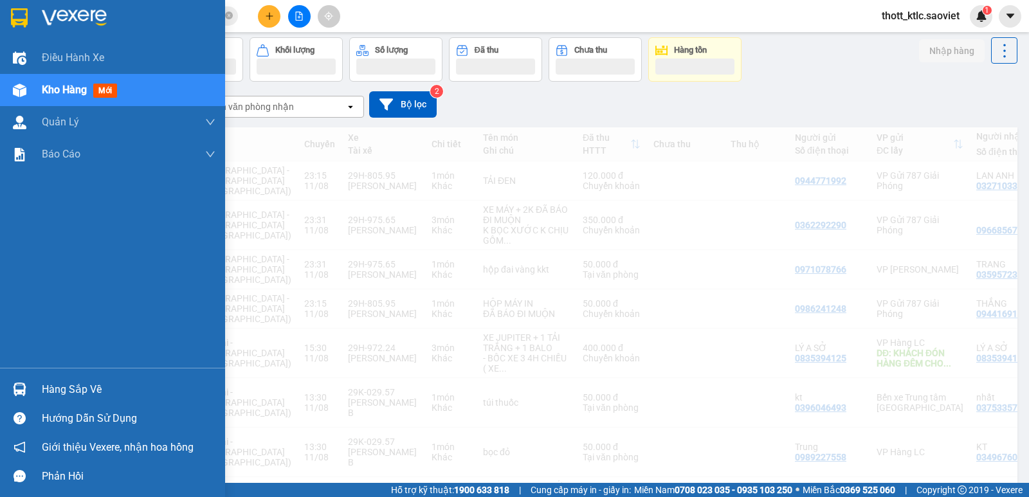
click at [79, 91] on span "Kho hàng" at bounding box center [64, 90] width 45 height 12
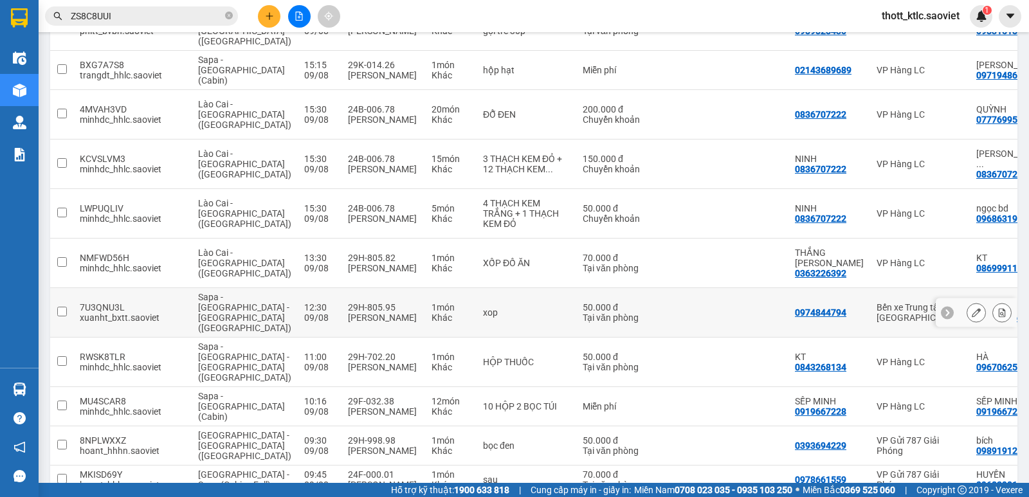
scroll to position [1981, 0]
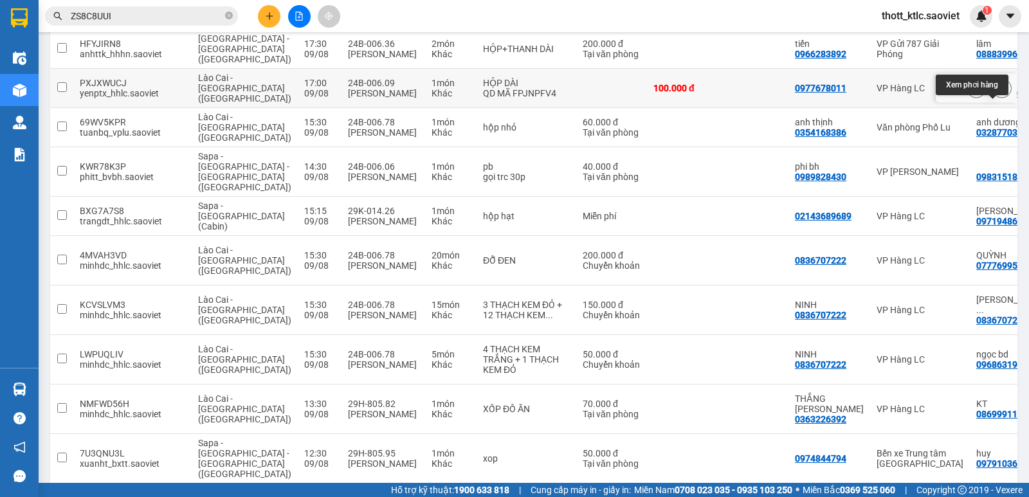
click at [999, 93] on icon at bounding box center [1002, 88] width 7 height 9
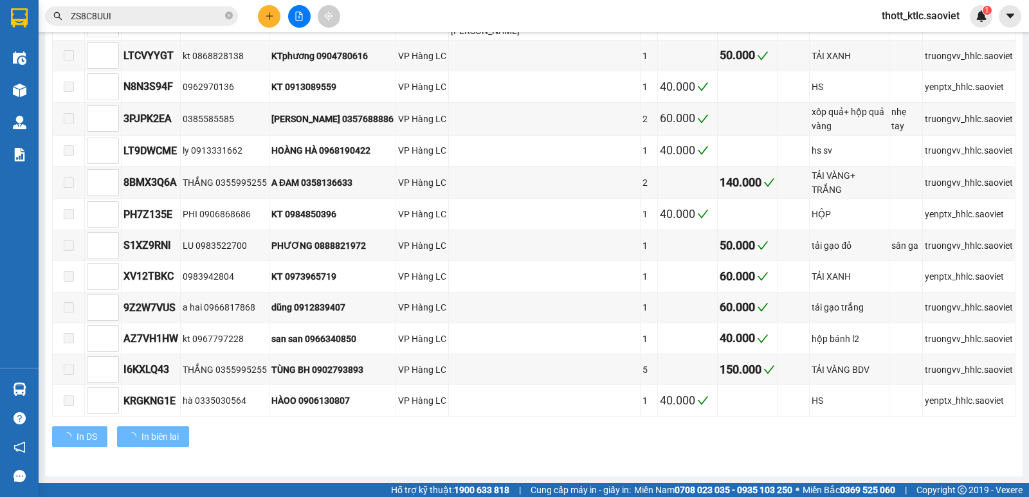
scroll to position [662, 0]
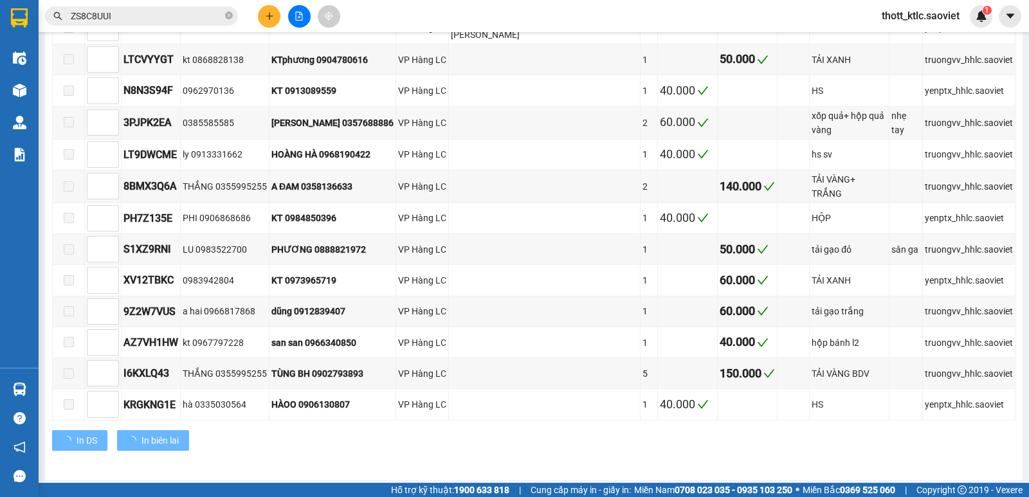
type input "09/08/2025"
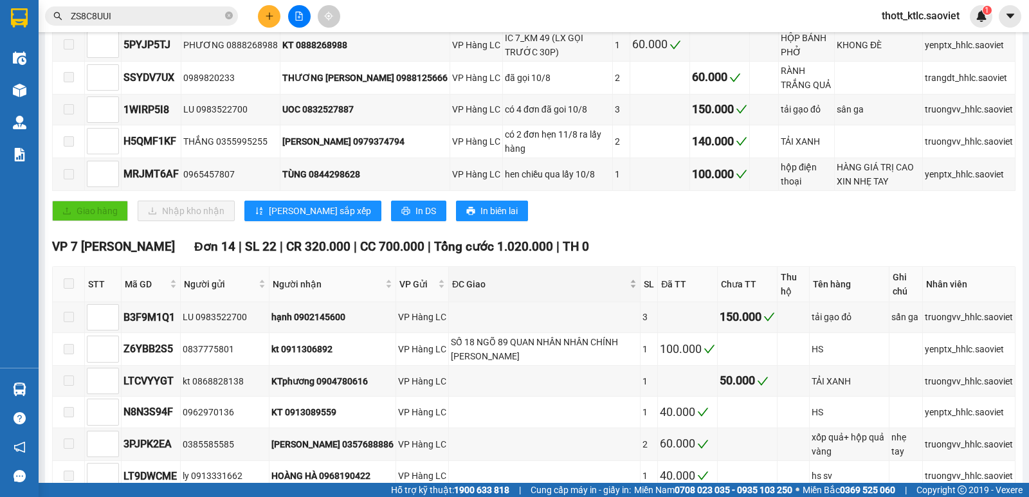
scroll to position [19, 0]
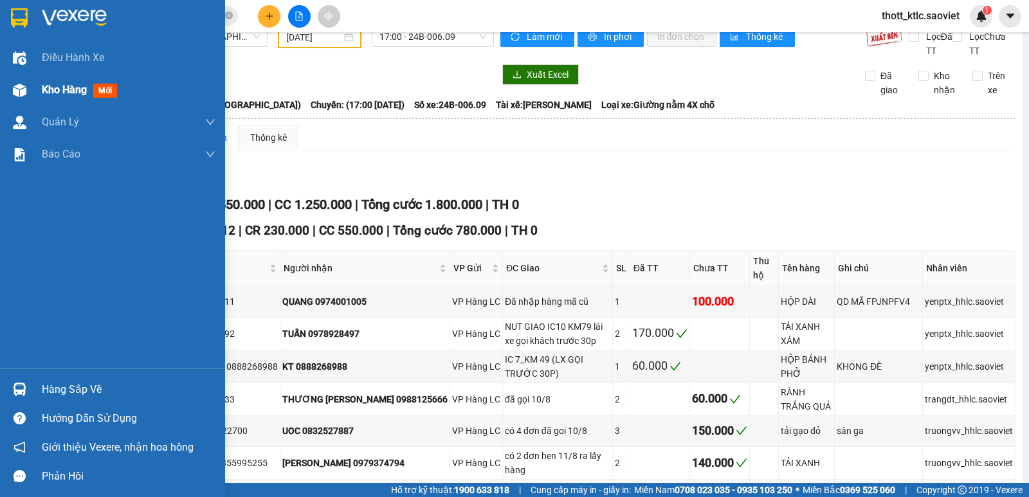
click at [74, 91] on span "Kho hàng" at bounding box center [64, 90] width 45 height 12
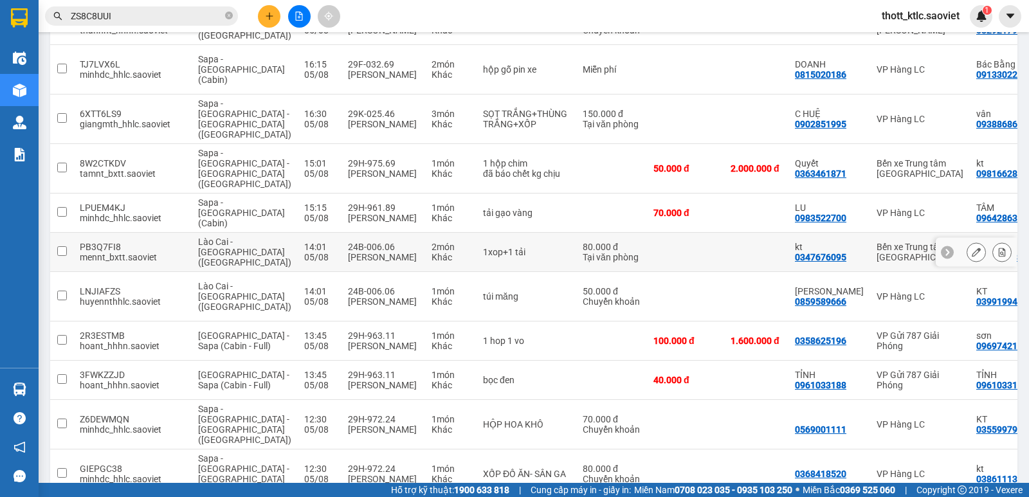
scroll to position [4186, 0]
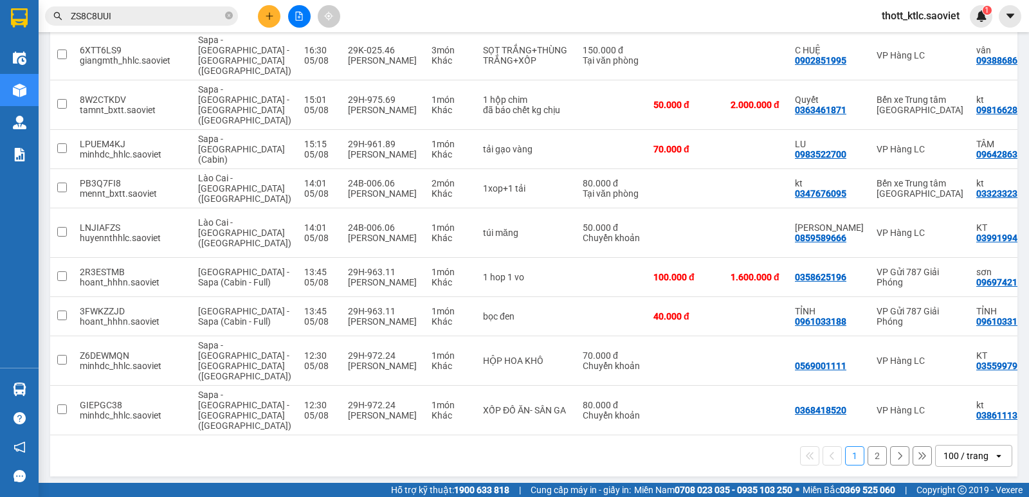
click at [867, 453] on button "2" at bounding box center [876, 455] width 19 height 19
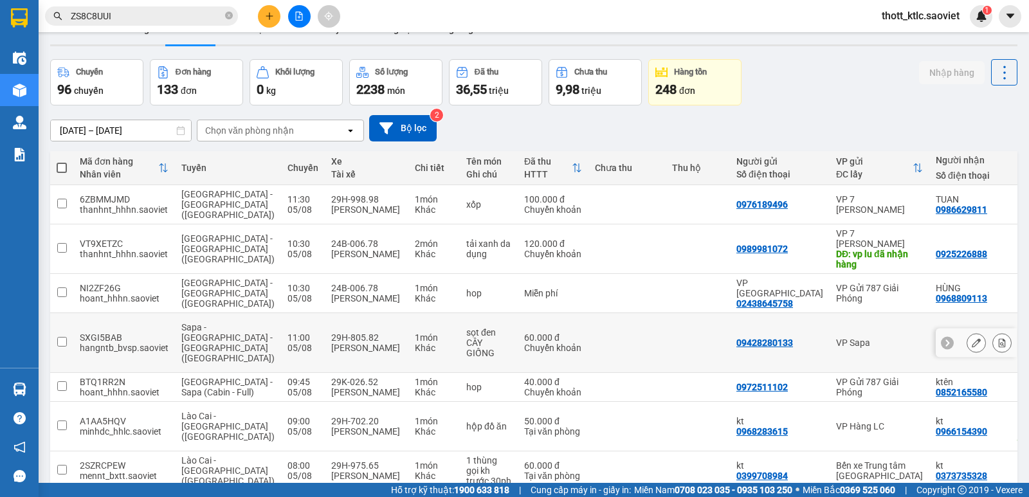
scroll to position [0, 0]
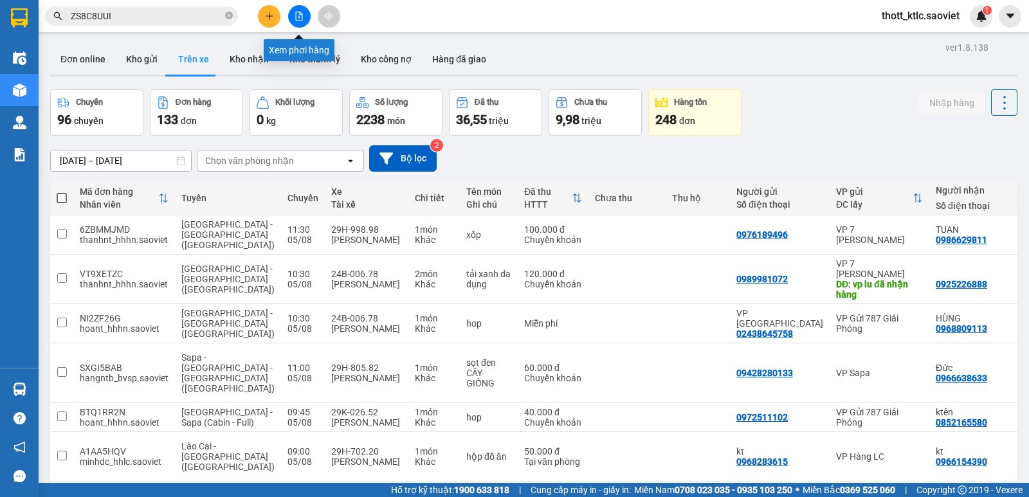
click at [301, 17] on icon "file-add" at bounding box center [298, 16] width 9 height 9
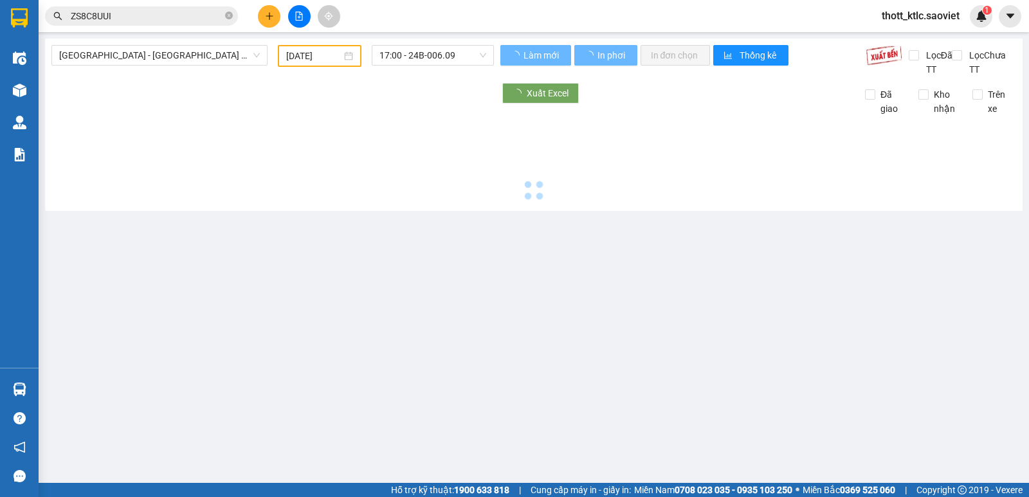
type input "[DATE]"
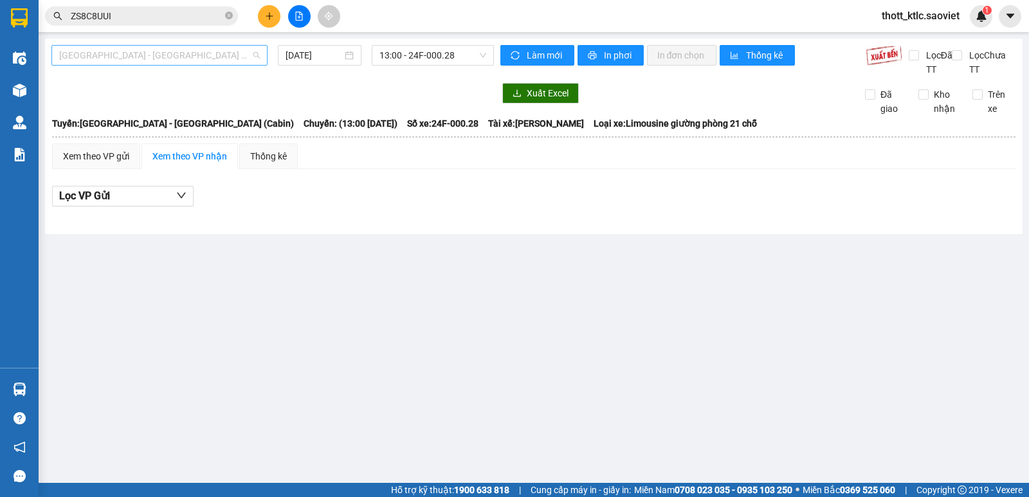
click at [152, 57] on span "[GEOGRAPHIC_DATA] - [GEOGRAPHIC_DATA] (Cabin)" at bounding box center [159, 55] width 201 height 19
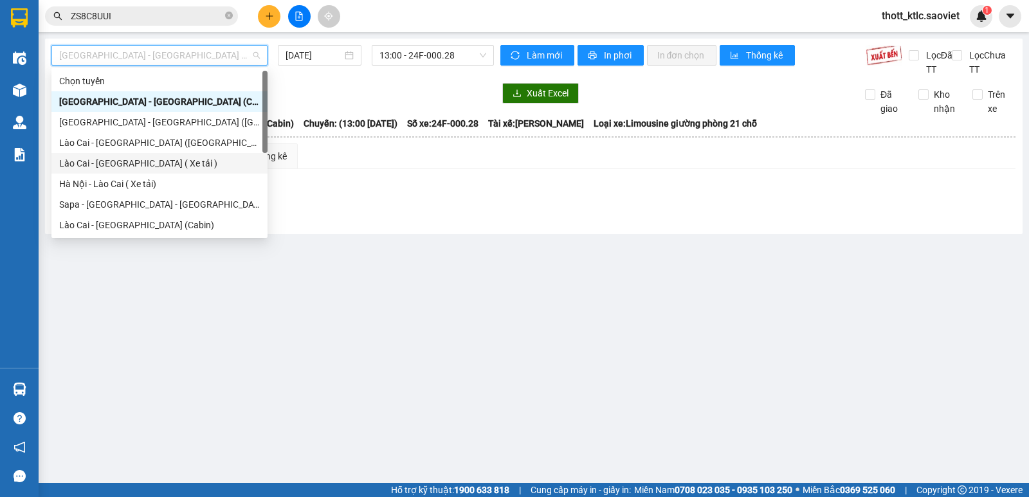
scroll to position [103, 0]
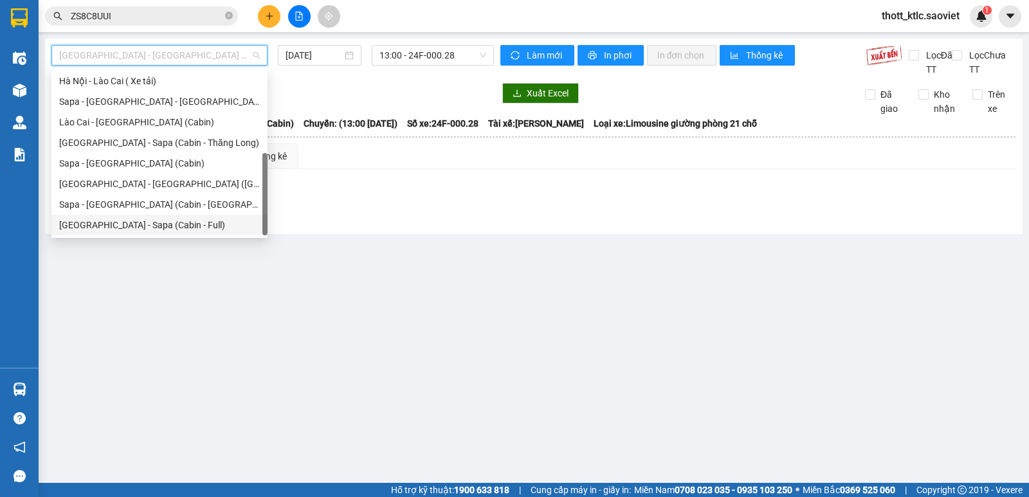
click at [80, 218] on div "[GEOGRAPHIC_DATA] - Sapa (Cabin - Full)" at bounding box center [159, 225] width 201 height 14
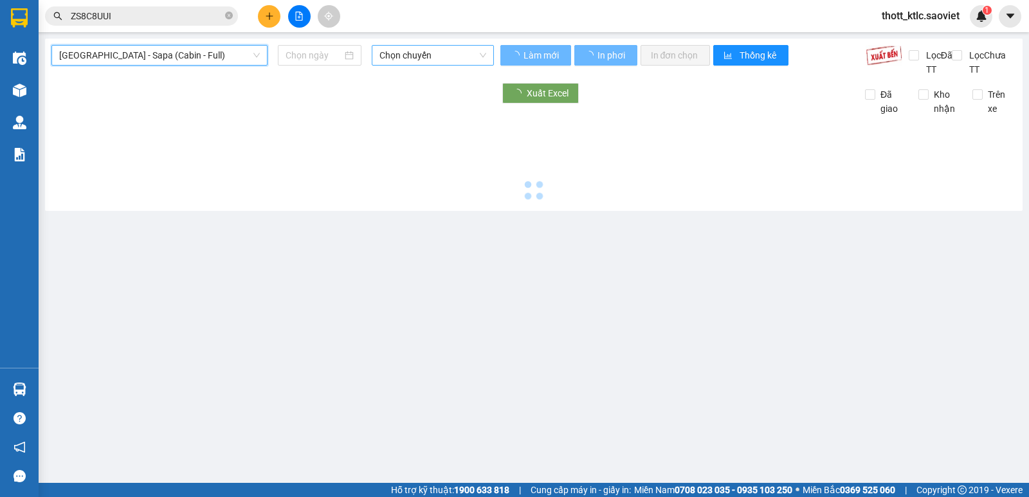
type input "[DATE]"
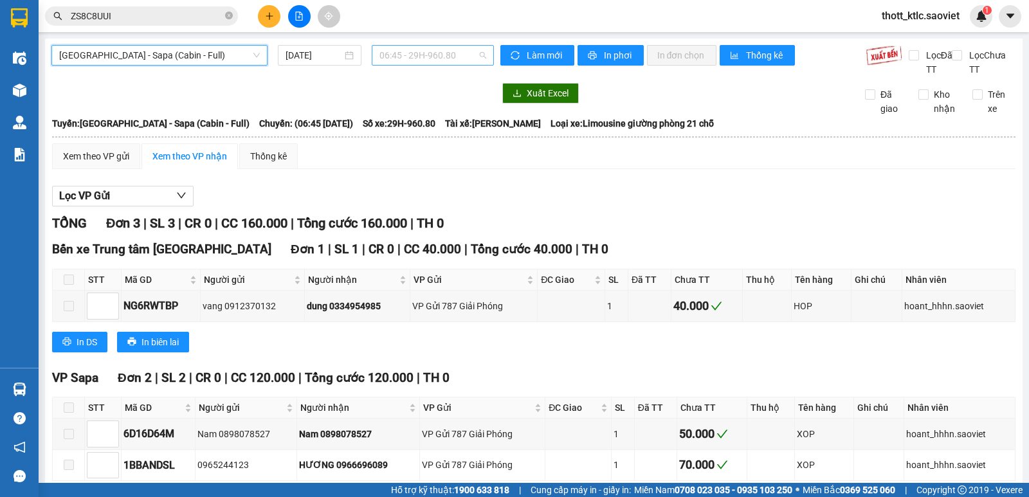
click at [442, 59] on span "06:45 - 29H-960.80" at bounding box center [432, 55] width 106 height 19
type input "89891"
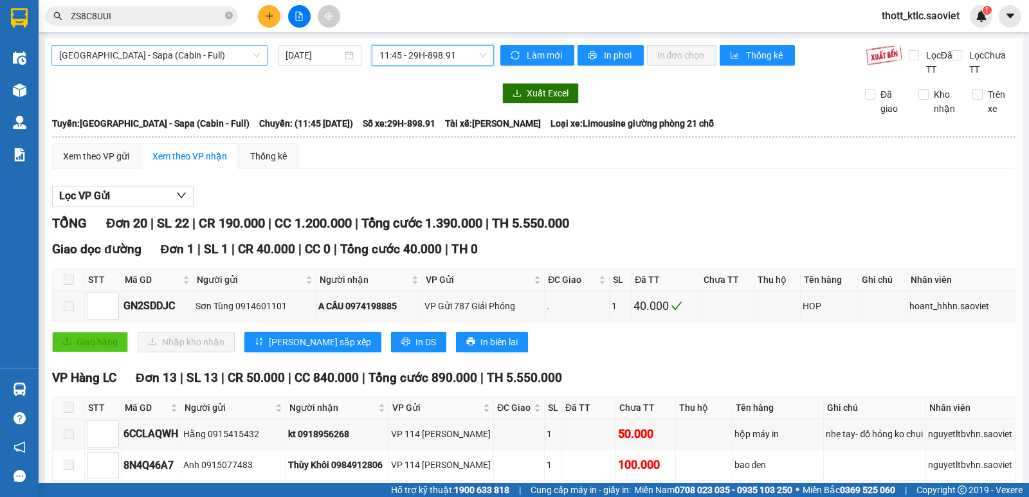
click at [174, 59] on span "[GEOGRAPHIC_DATA] - Sapa (Cabin - Full)" at bounding box center [159, 55] width 201 height 19
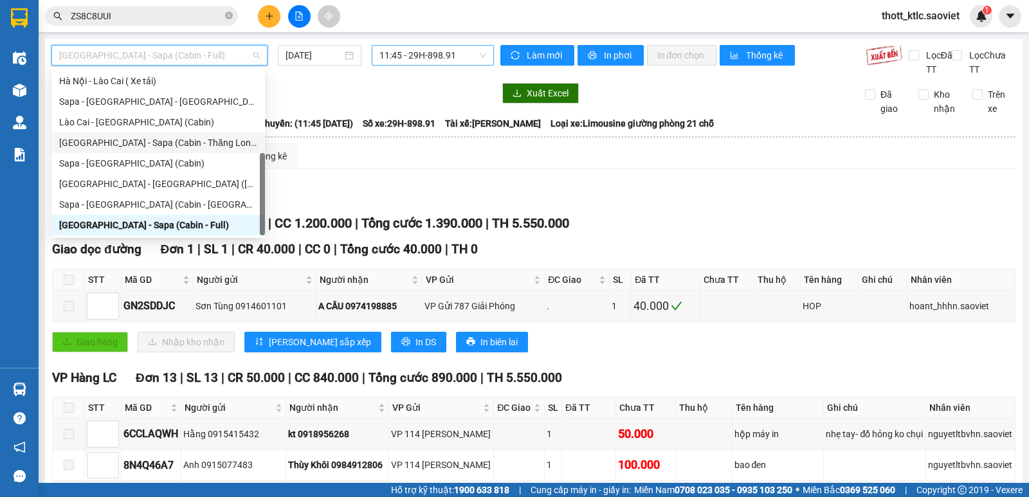
click at [431, 55] on span "11:45 - 29H-898.91" at bounding box center [432, 55] width 106 height 19
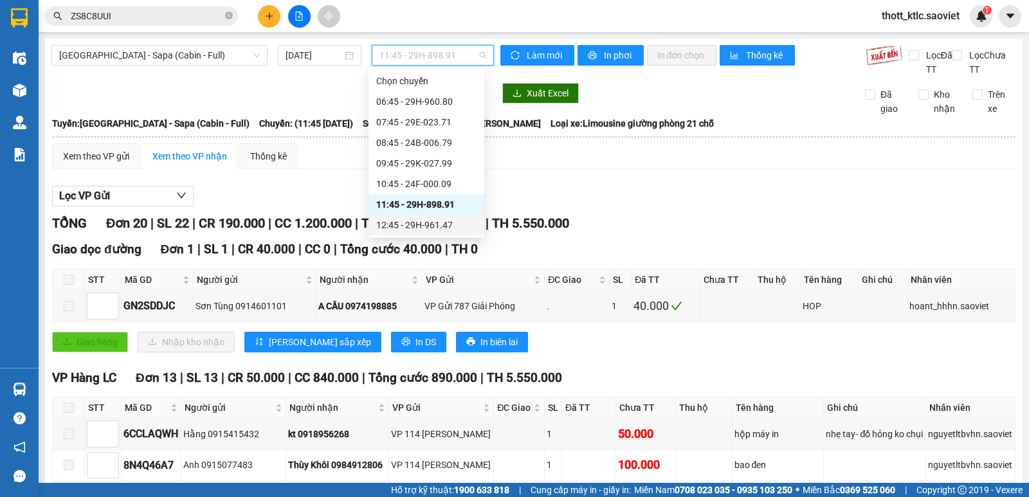
click at [422, 228] on div "12:45 - 29H-961.47" at bounding box center [426, 225] width 100 height 14
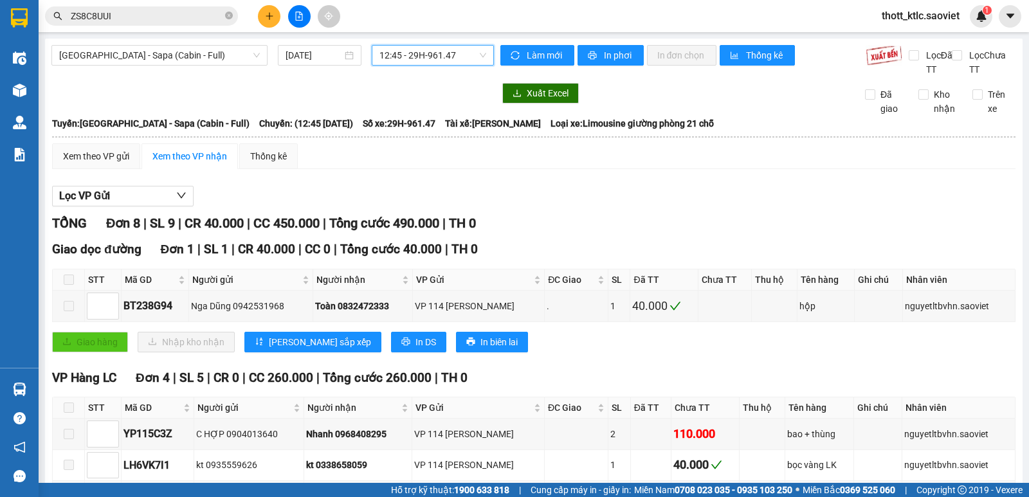
click at [433, 51] on span "12:45 - 29H-961.47" at bounding box center [432, 55] width 106 height 19
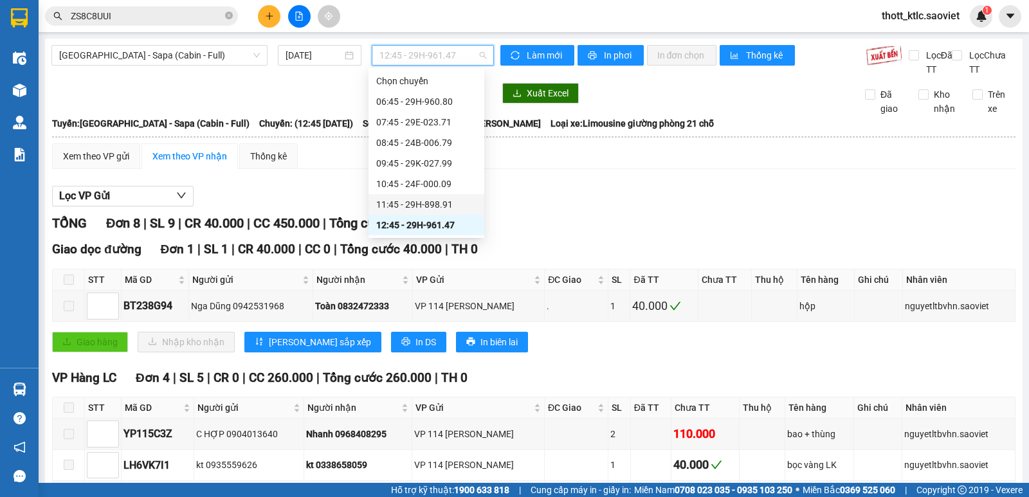
scroll to position [64, 0]
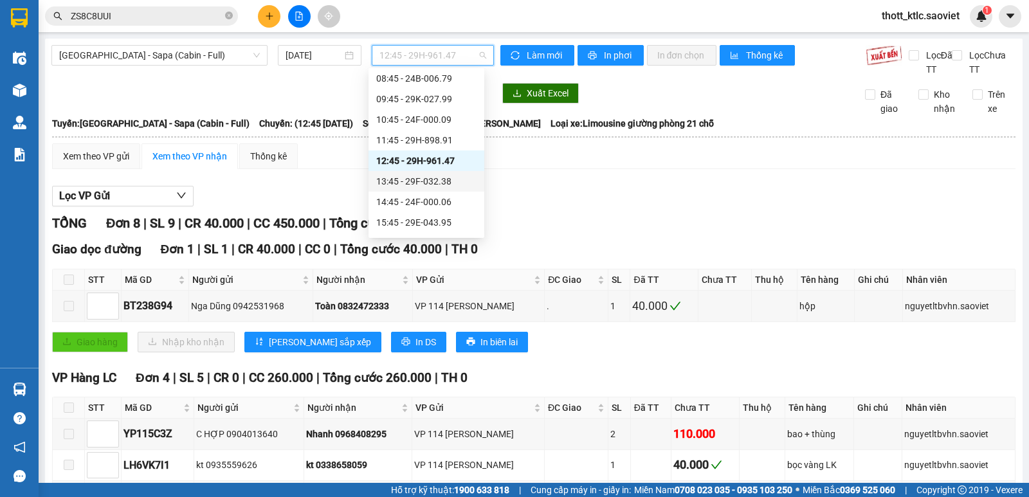
drag, startPoint x: 433, startPoint y: 172, endPoint x: 434, endPoint y: 181, distance: 9.7
click at [434, 181] on div "13:45 - 29F-032.38" at bounding box center [426, 181] width 116 height 21
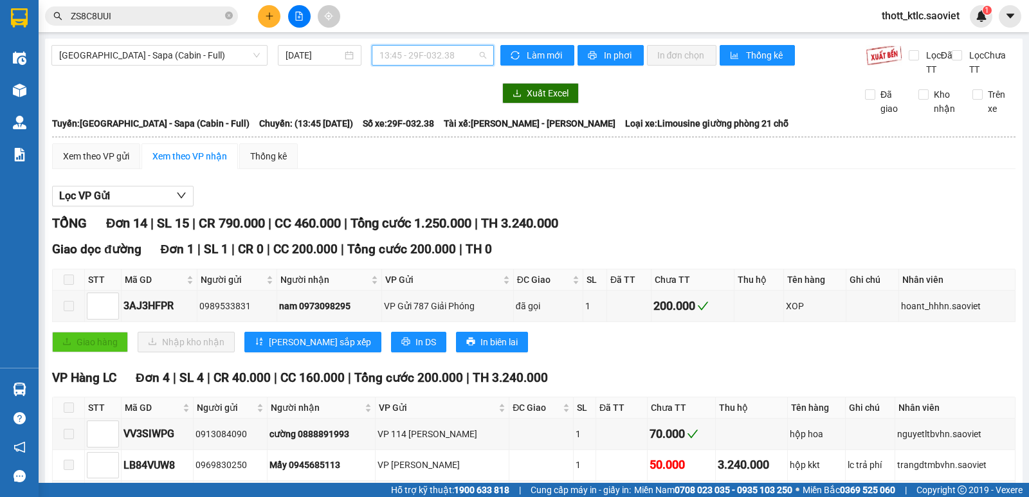
click at [436, 57] on span "13:45 - 29F-032.38" at bounding box center [432, 55] width 106 height 19
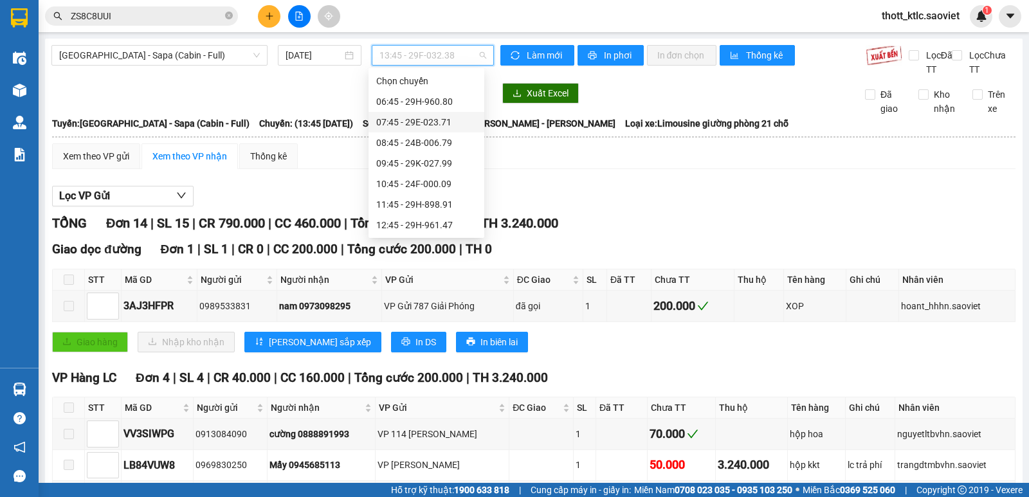
click at [435, 120] on div "07:45 - 29E-023.71" at bounding box center [426, 122] width 100 height 14
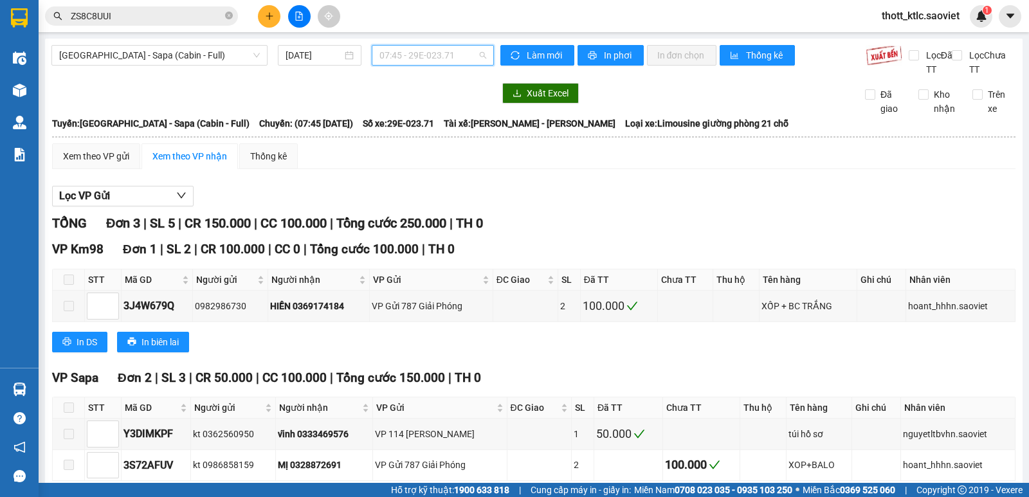
click at [418, 54] on span "07:45 - 29E-023.71" at bounding box center [432, 55] width 106 height 19
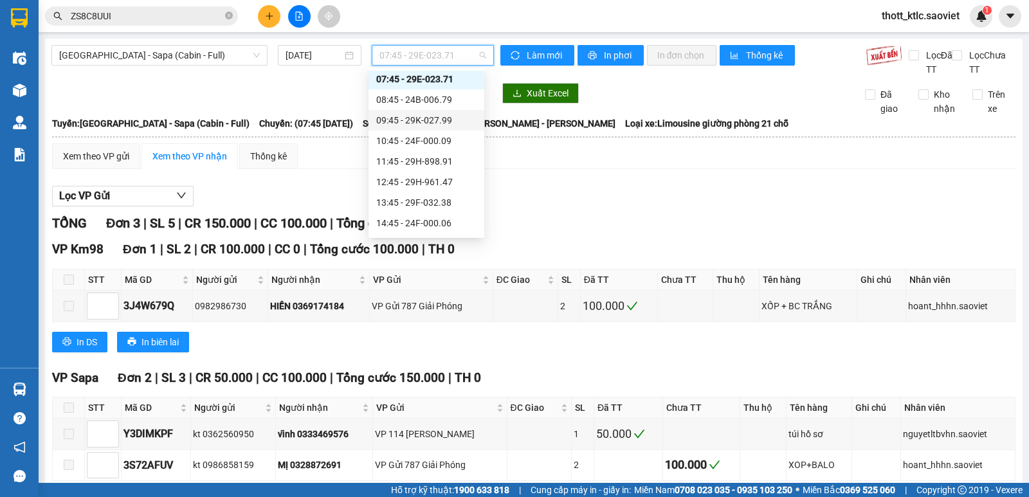
scroll to position [64, 0]
click at [405, 199] on div "14:45 - 24F-000.06" at bounding box center [426, 202] width 100 height 14
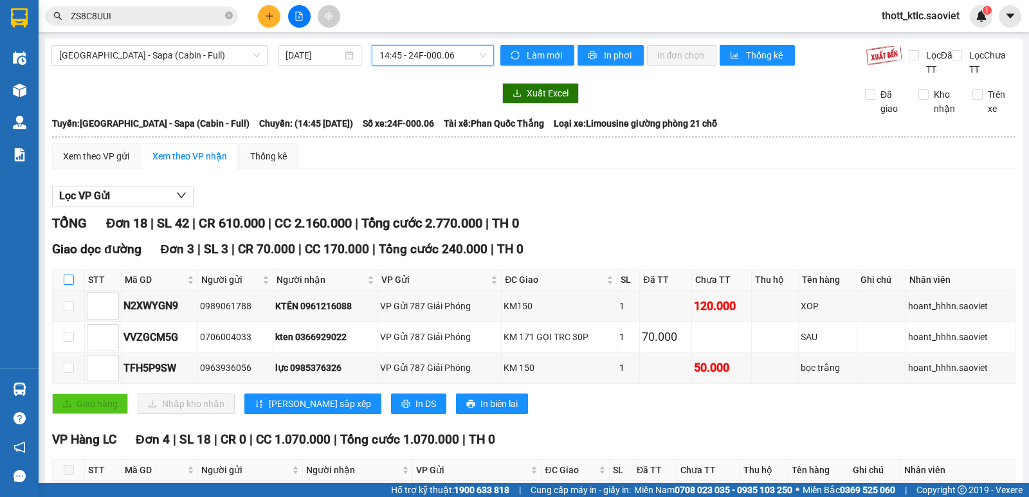
click at [68, 282] on input "checkbox" at bounding box center [69, 280] width 10 height 10
checkbox input "true"
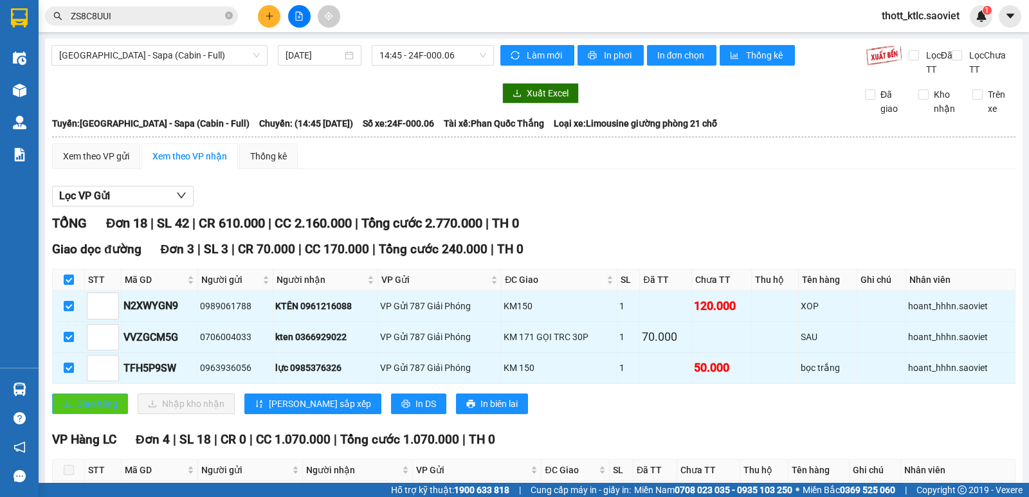
click at [81, 414] on button "Giao hàng" at bounding box center [90, 404] width 76 height 21
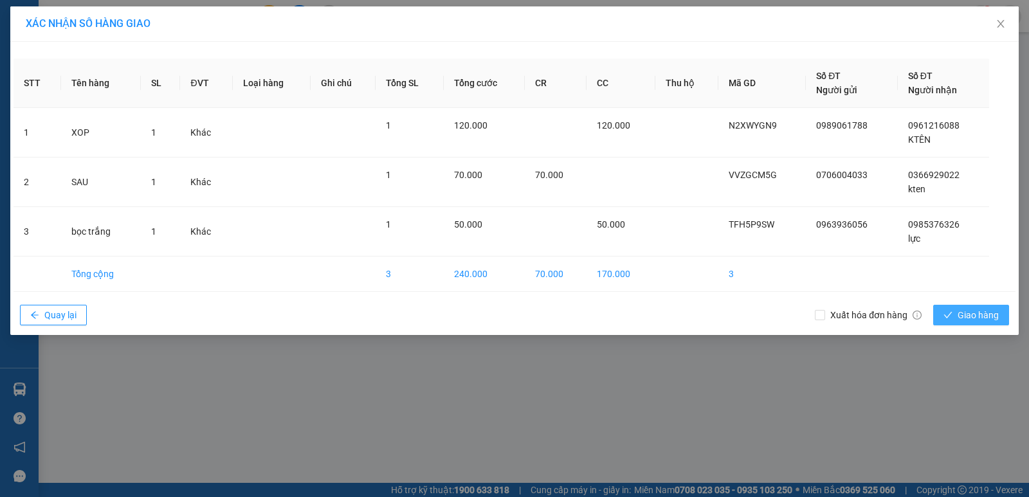
click at [984, 314] on span "Giao hàng" at bounding box center [977, 315] width 41 height 14
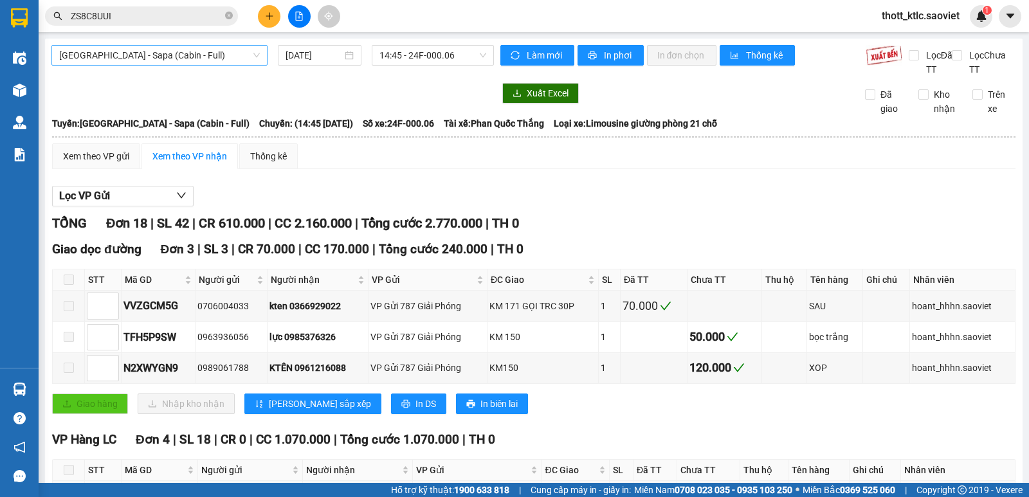
click at [201, 55] on span "[GEOGRAPHIC_DATA] - Sapa (Cabin - Full)" at bounding box center [159, 55] width 201 height 19
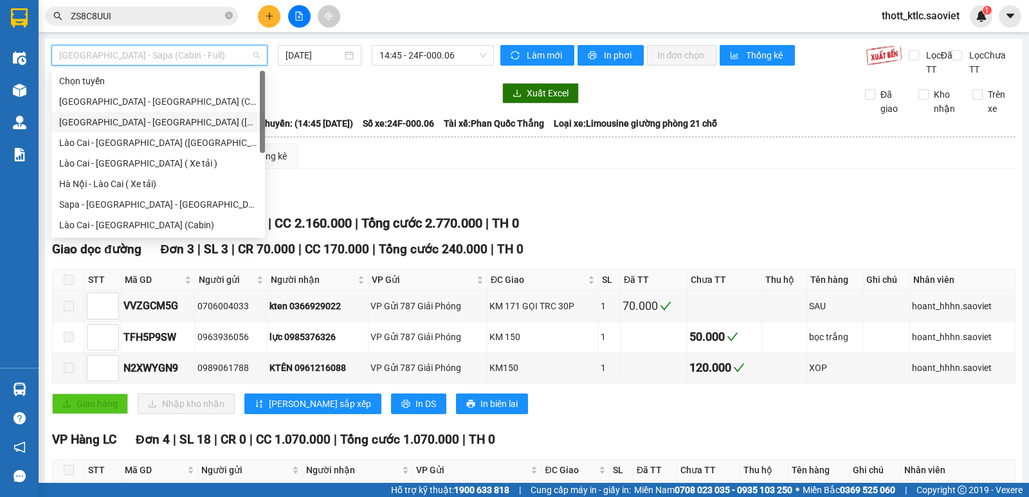
click at [149, 121] on div "[GEOGRAPHIC_DATA] - [GEOGRAPHIC_DATA] ([GEOGRAPHIC_DATA])" at bounding box center [158, 122] width 198 height 14
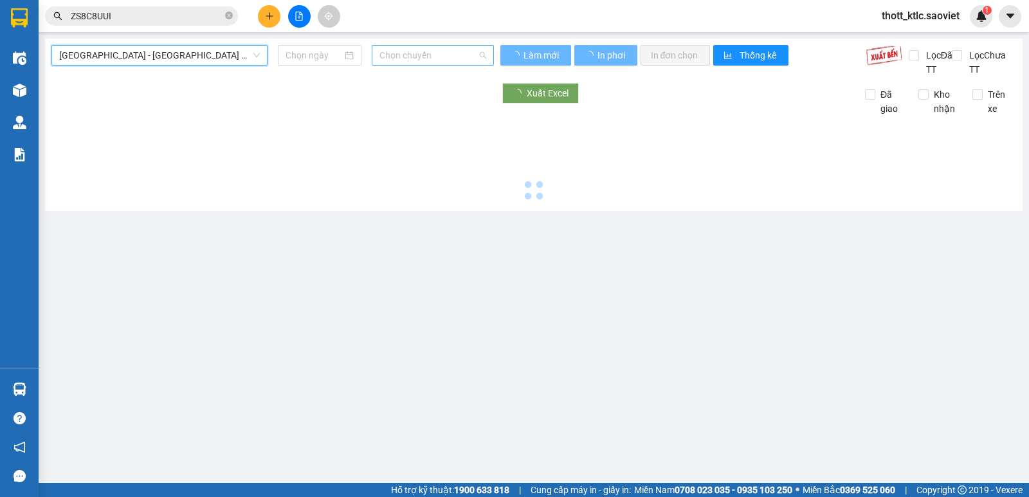
click at [443, 54] on span "Chọn chuyến" at bounding box center [432, 55] width 106 height 19
type input "[DATE]"
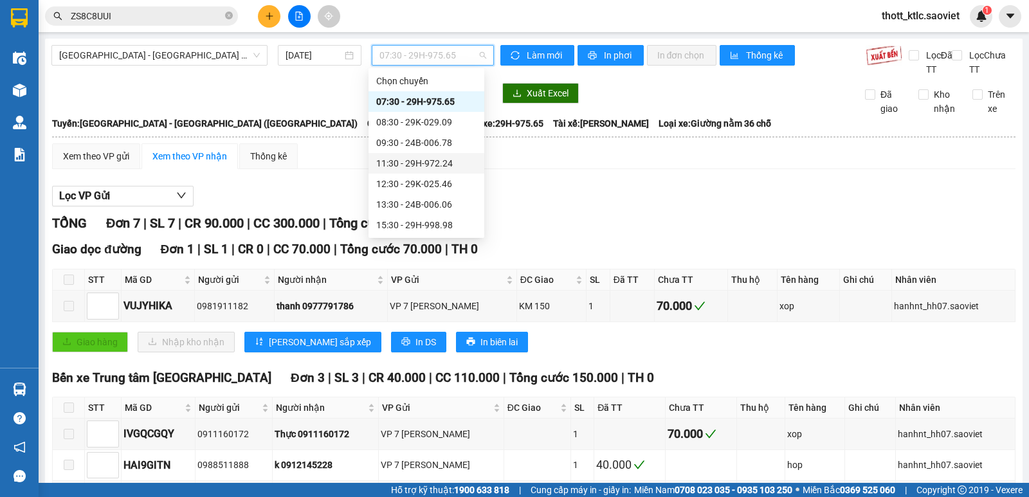
click at [437, 165] on div "11:30 - 29H-972.24" at bounding box center [426, 163] width 100 height 14
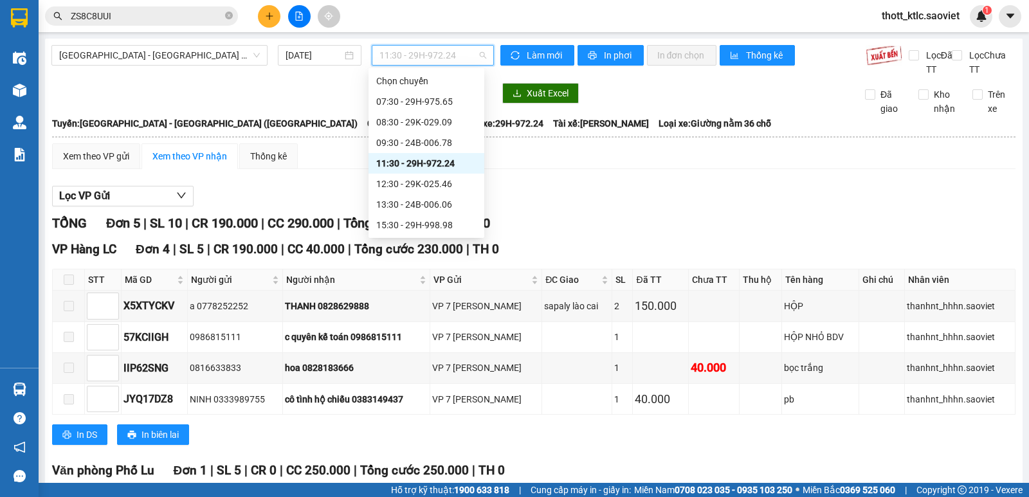
click at [424, 57] on span "11:30 - 29H-972.24" at bounding box center [432, 55] width 106 height 19
click at [420, 190] on div "12:30 - 29K-025.46" at bounding box center [426, 184] width 100 height 14
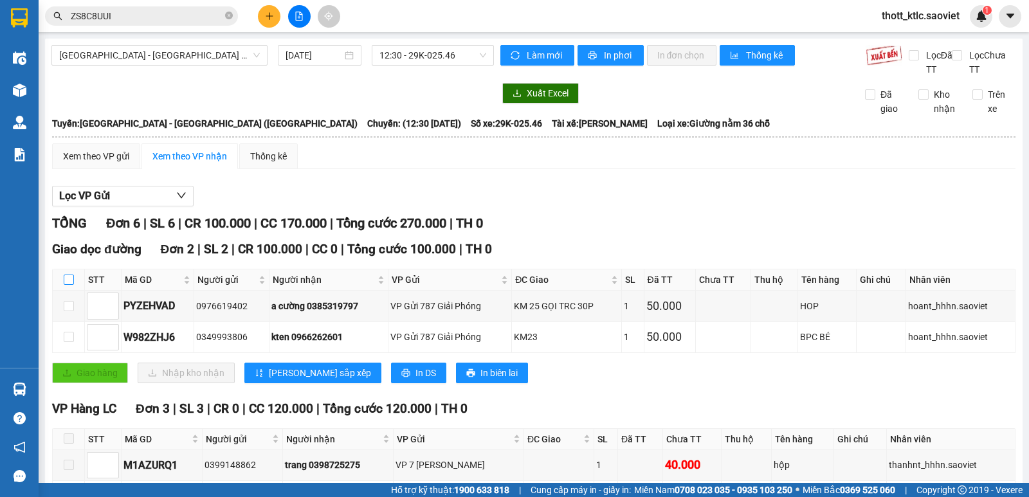
click at [64, 278] on input "checkbox" at bounding box center [69, 280] width 10 height 10
checkbox input "true"
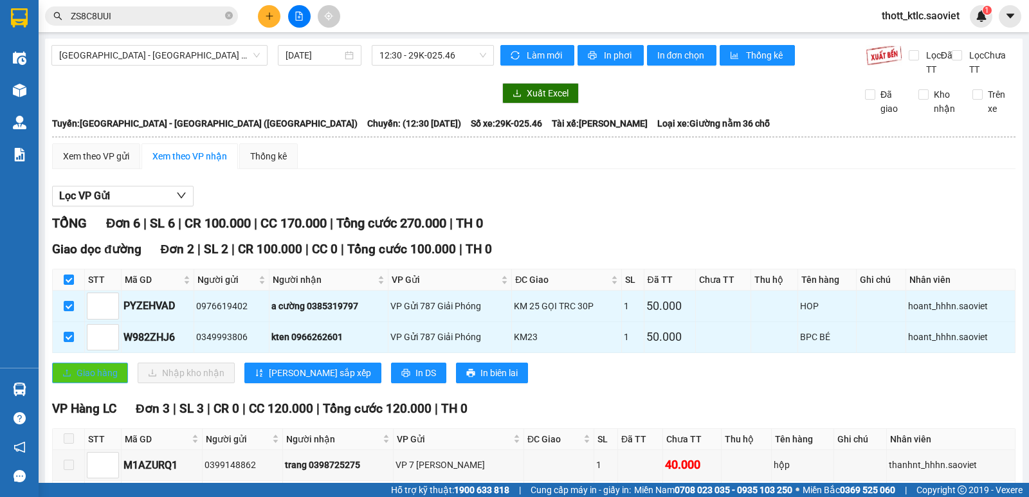
click at [88, 372] on span "Giao hàng" at bounding box center [97, 373] width 41 height 14
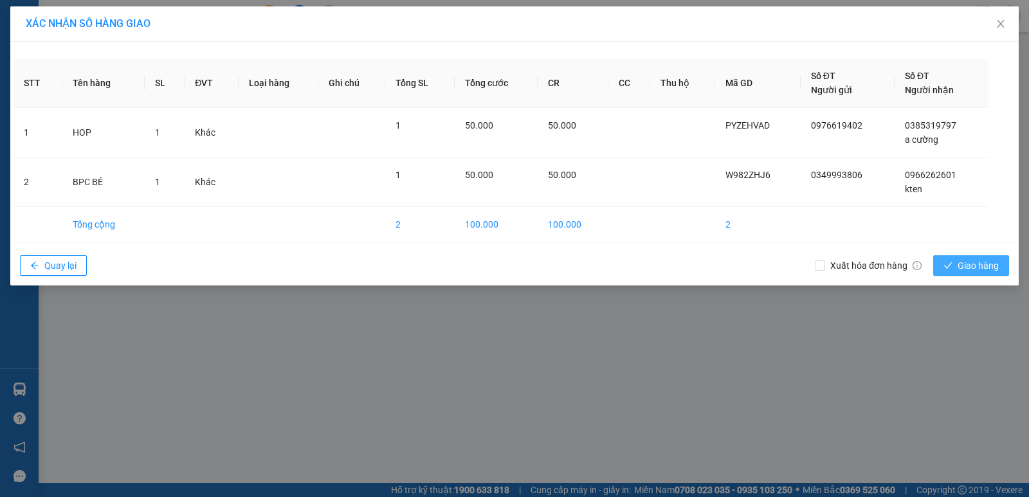
click at [969, 266] on span "Giao hàng" at bounding box center [977, 265] width 41 height 14
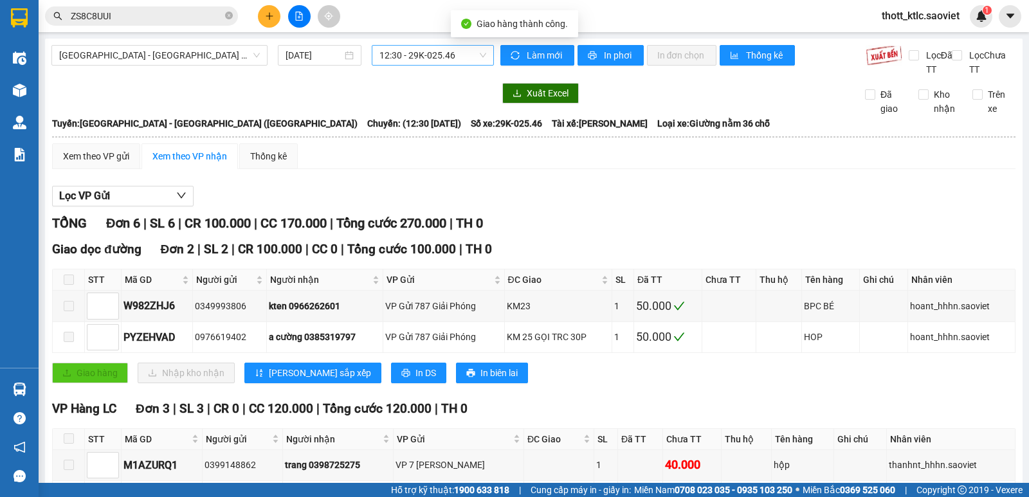
click at [453, 56] on span "12:30 - 29K-025.46" at bounding box center [432, 55] width 106 height 19
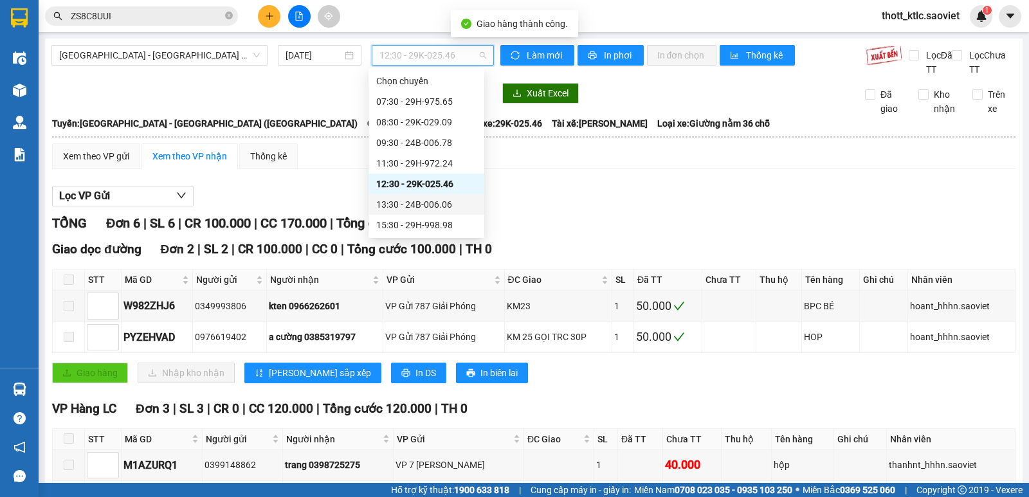
click at [435, 203] on div "13:30 - 24B-006.06" at bounding box center [426, 204] width 100 height 14
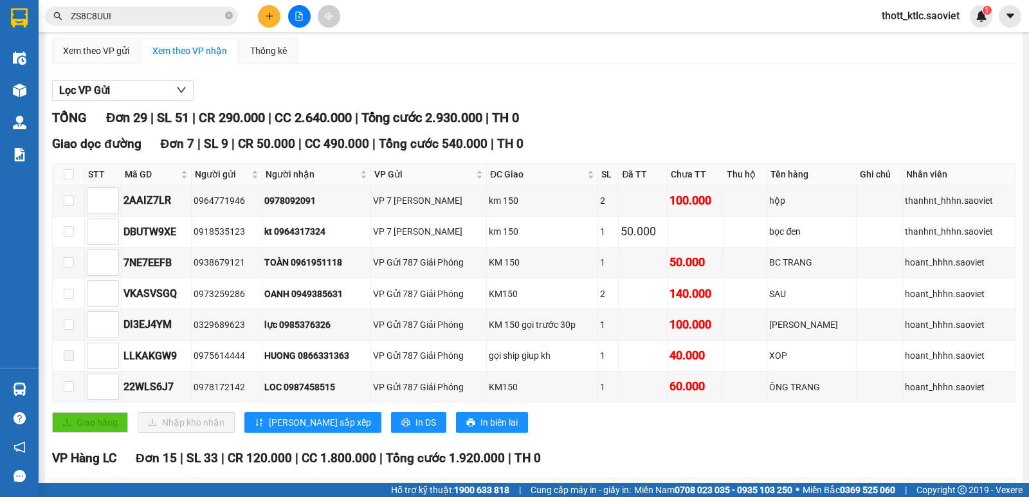
scroll to position [129, 0]
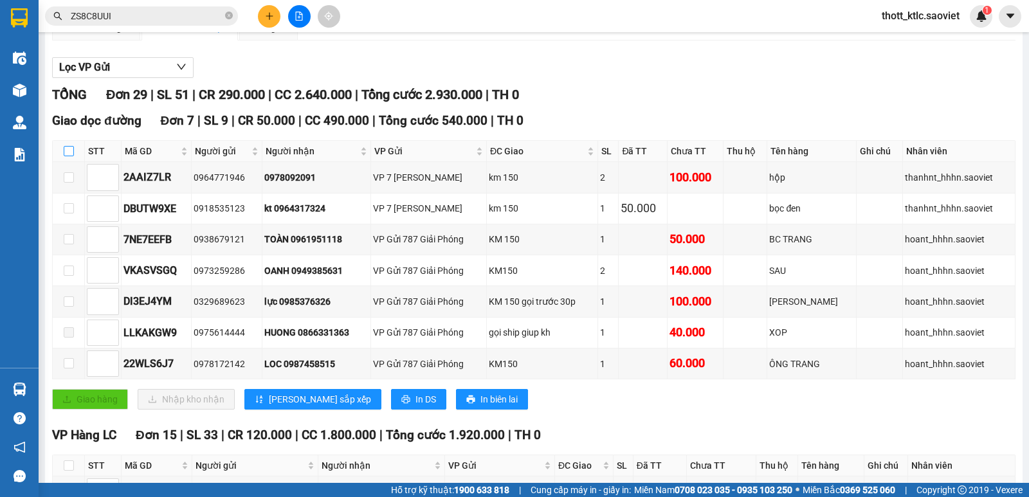
click at [68, 148] on input "checkbox" at bounding box center [69, 151] width 10 height 10
checkbox input "true"
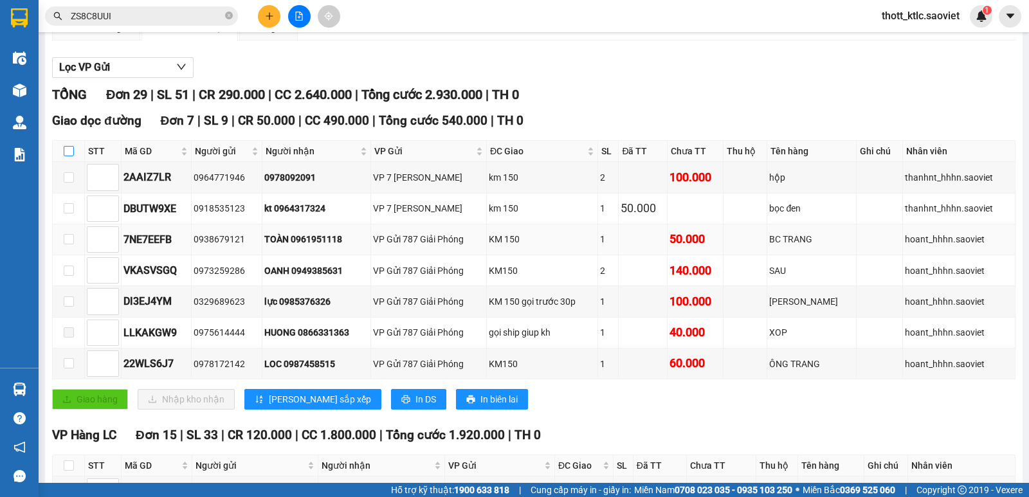
checkbox input "true"
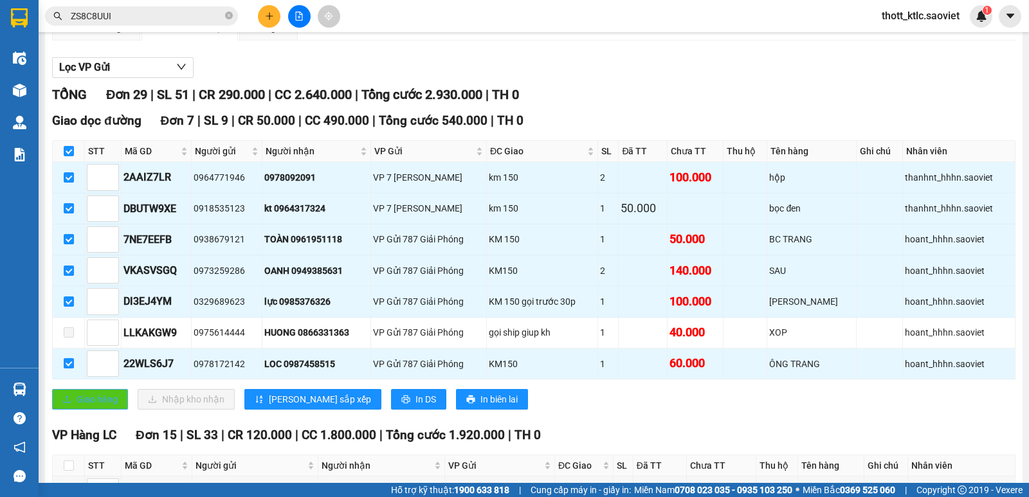
click at [73, 399] on button "Giao hàng" at bounding box center [90, 399] width 76 height 21
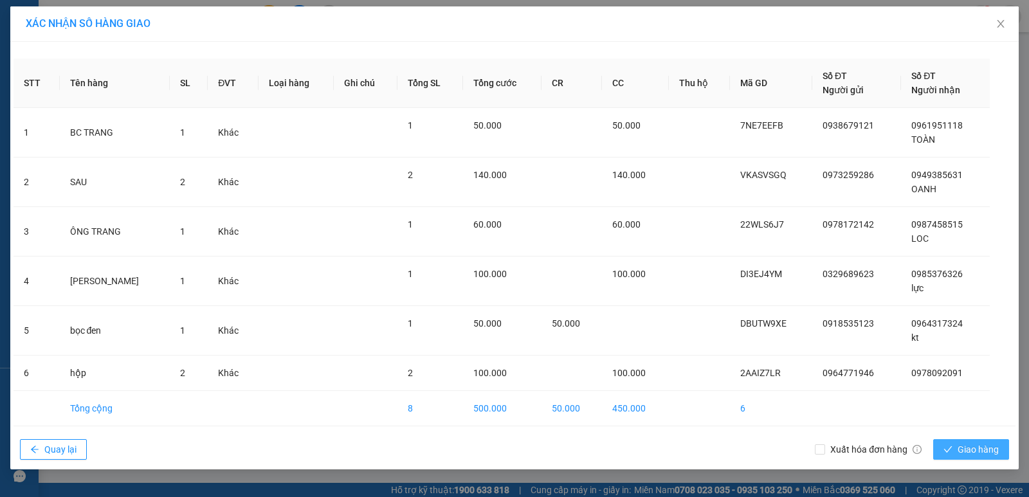
click at [974, 440] on button "Giao hàng" at bounding box center [971, 449] width 76 height 21
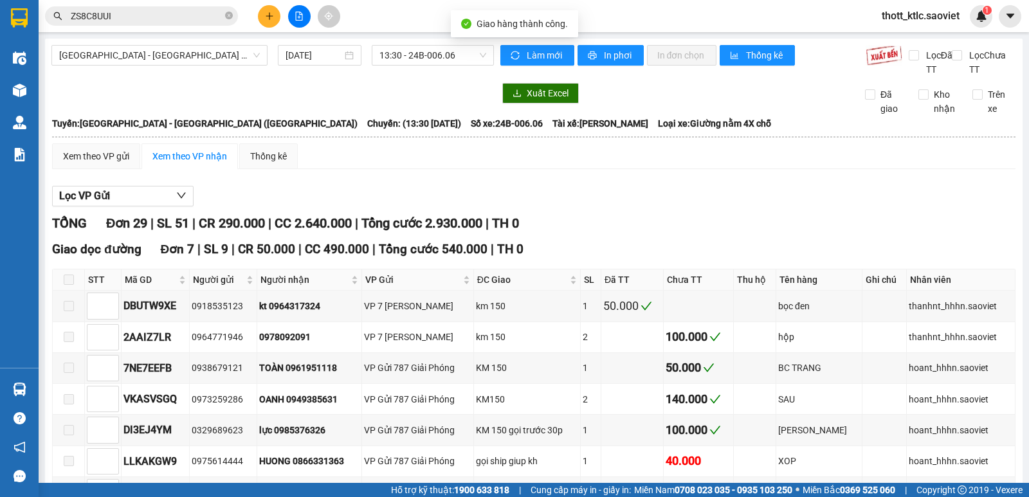
drag, startPoint x: 165, startPoint y: 52, endPoint x: 163, endPoint y: 60, distance: 7.8
click at [163, 53] on span "[GEOGRAPHIC_DATA] - [GEOGRAPHIC_DATA] ([GEOGRAPHIC_DATA])" at bounding box center [159, 55] width 201 height 19
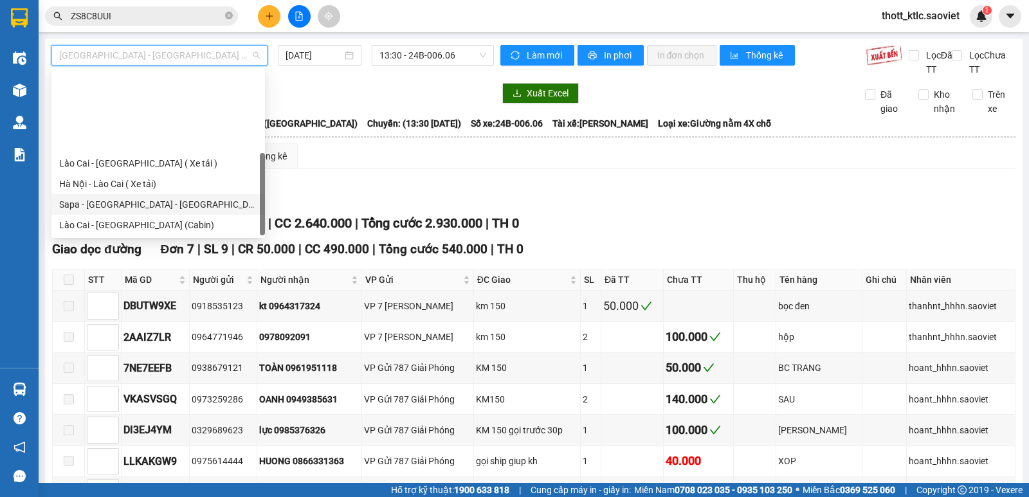
scroll to position [103, 0]
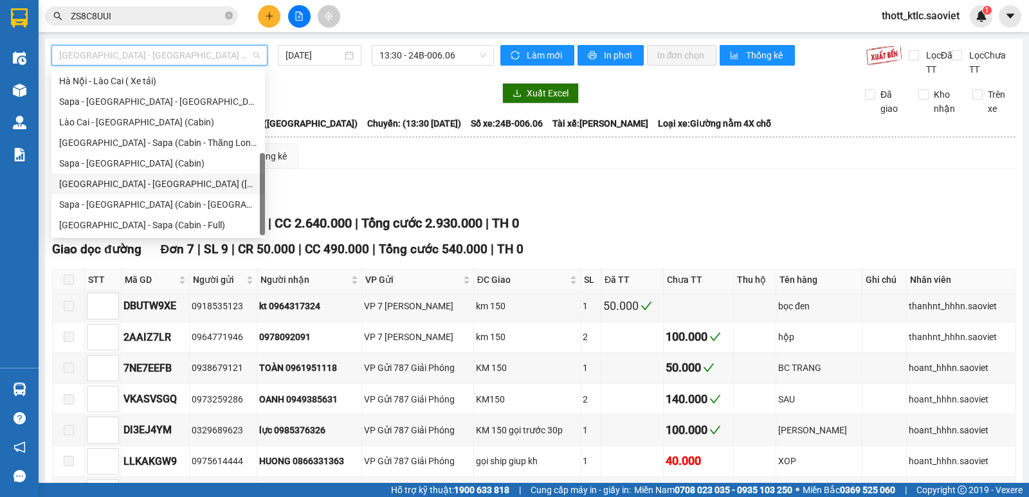
click at [142, 182] on div "[GEOGRAPHIC_DATA] - [GEOGRAPHIC_DATA] ([GEOGRAPHIC_DATA])" at bounding box center [158, 184] width 198 height 14
type input "[DATE]"
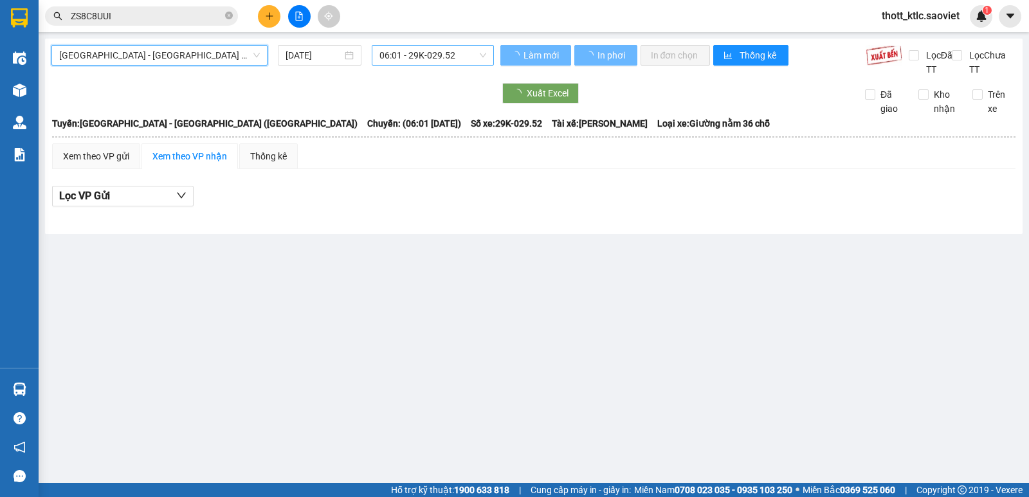
click at [428, 57] on span "06:01 - 29K-029.52" at bounding box center [432, 55] width 106 height 19
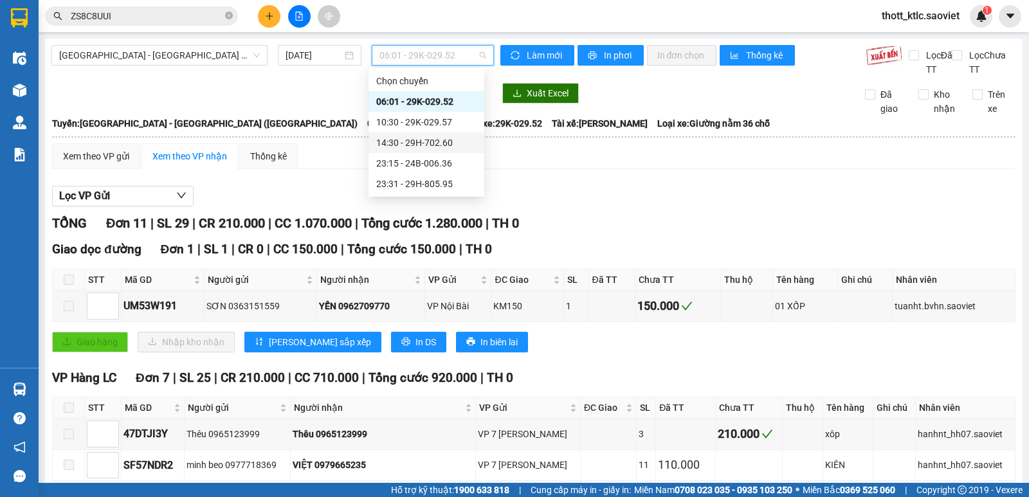
click at [430, 137] on div "14:30 - 29H-702.60" at bounding box center [426, 143] width 100 height 14
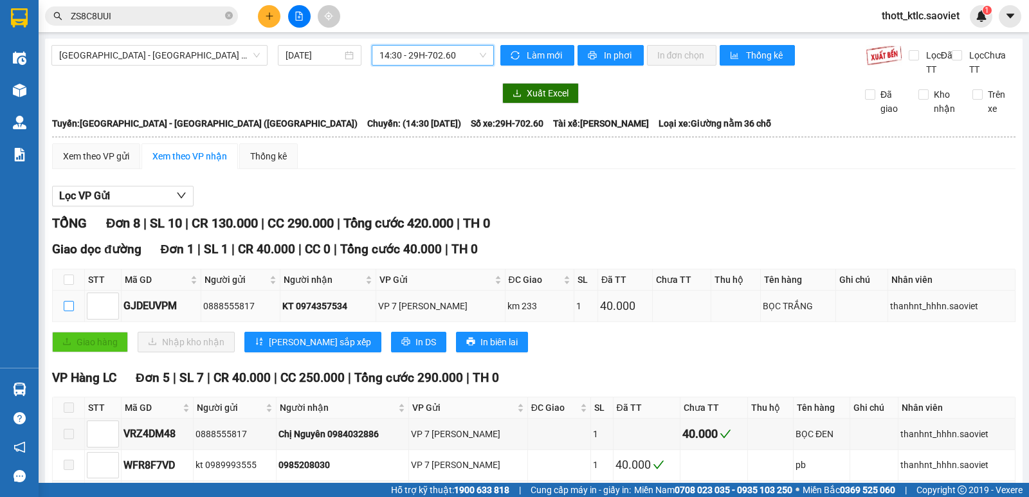
click at [69, 304] on input "checkbox" at bounding box center [69, 306] width 10 height 10
checkbox input "true"
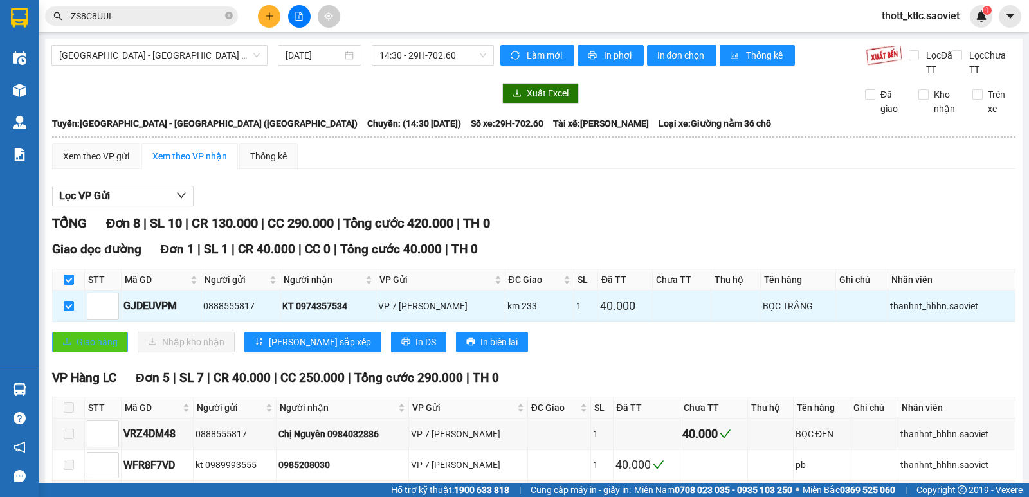
click at [89, 347] on span "Giao hàng" at bounding box center [97, 342] width 41 height 14
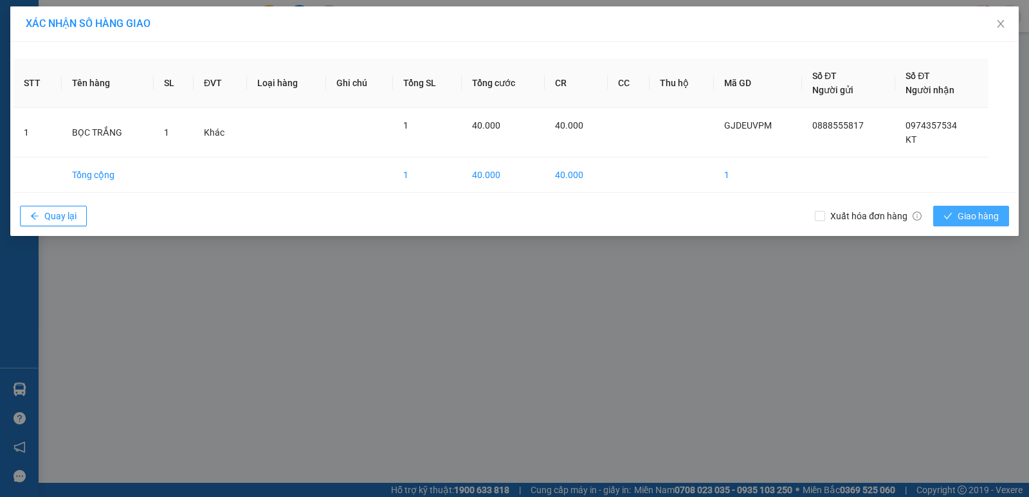
click at [1002, 214] on button "Giao hàng" at bounding box center [971, 216] width 76 height 21
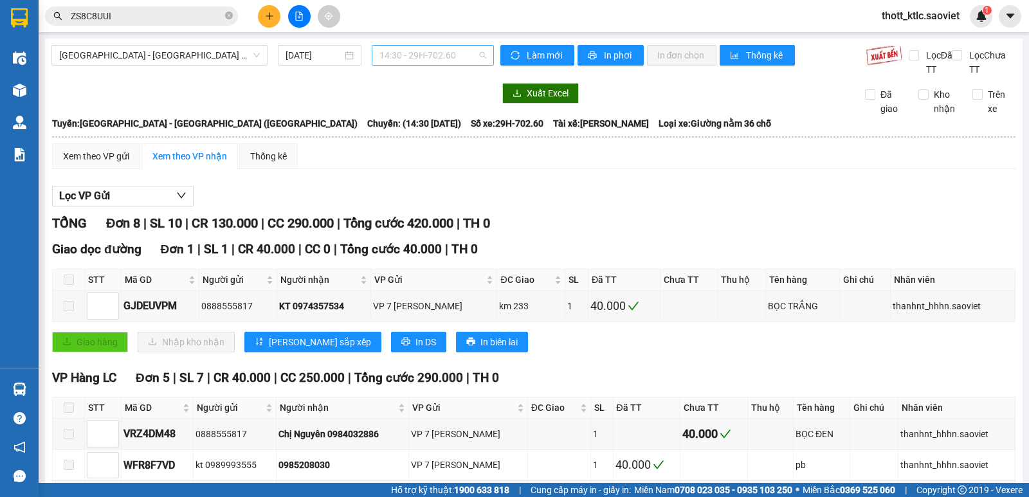
click at [438, 62] on span "14:30 - 29H-702.60" at bounding box center [432, 55] width 106 height 19
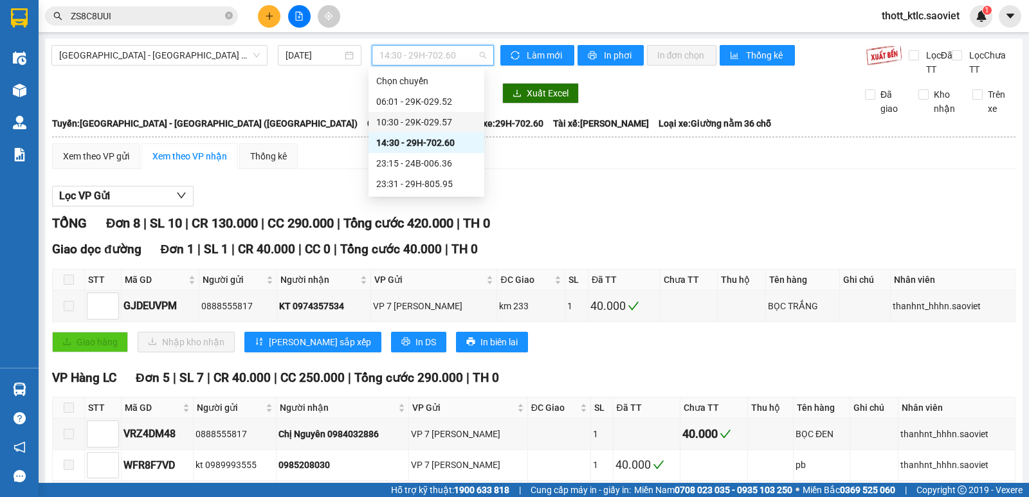
click at [427, 123] on div "10:30 - 29K-029.57" at bounding box center [426, 122] width 100 height 14
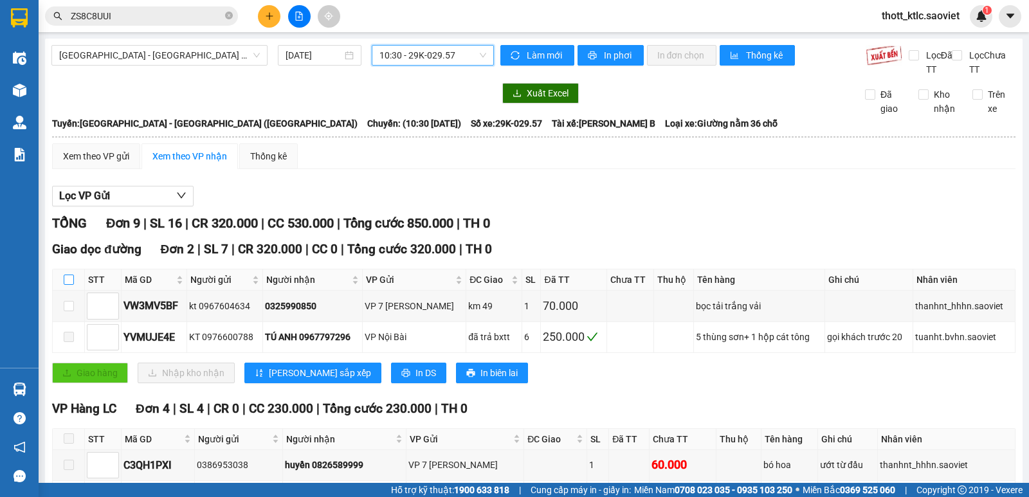
click at [66, 278] on input "checkbox" at bounding box center [69, 280] width 10 height 10
checkbox input "true"
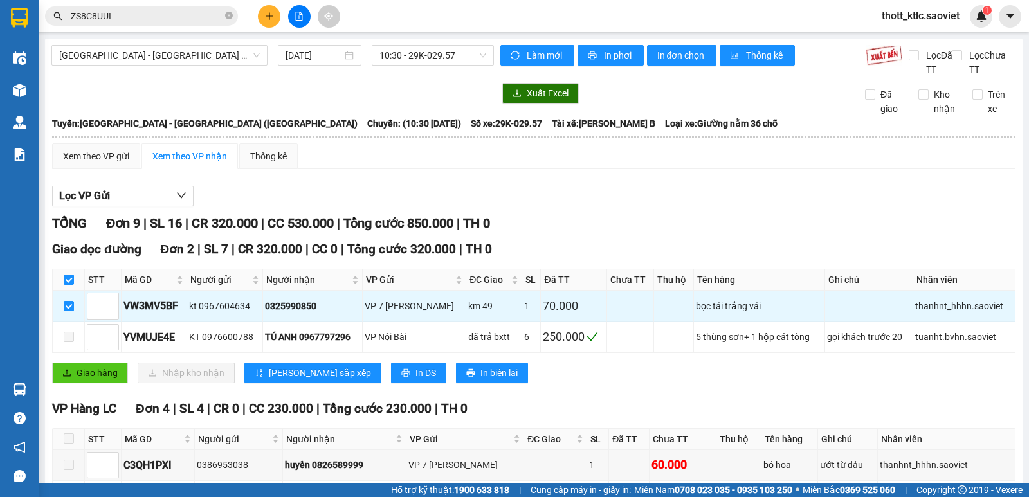
click at [73, 361] on div "Giao dọc đường Đơn 2 | SL 7 | CR 320.000 | CC 0 | Tổng cước 320.000 | TH 0 STT …" at bounding box center [533, 316] width 963 height 152
click at [70, 373] on icon "upload" at bounding box center [66, 372] width 9 height 9
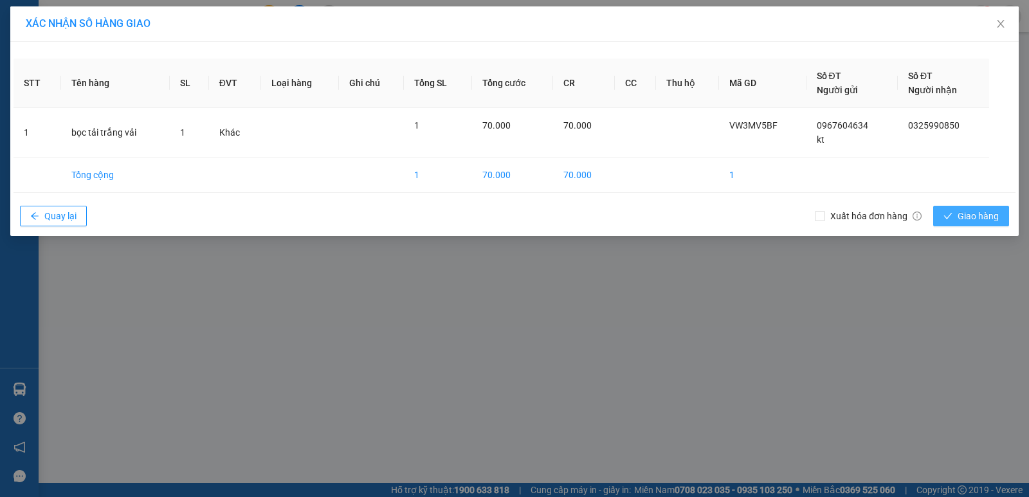
click at [964, 210] on span "Giao hàng" at bounding box center [977, 216] width 41 height 14
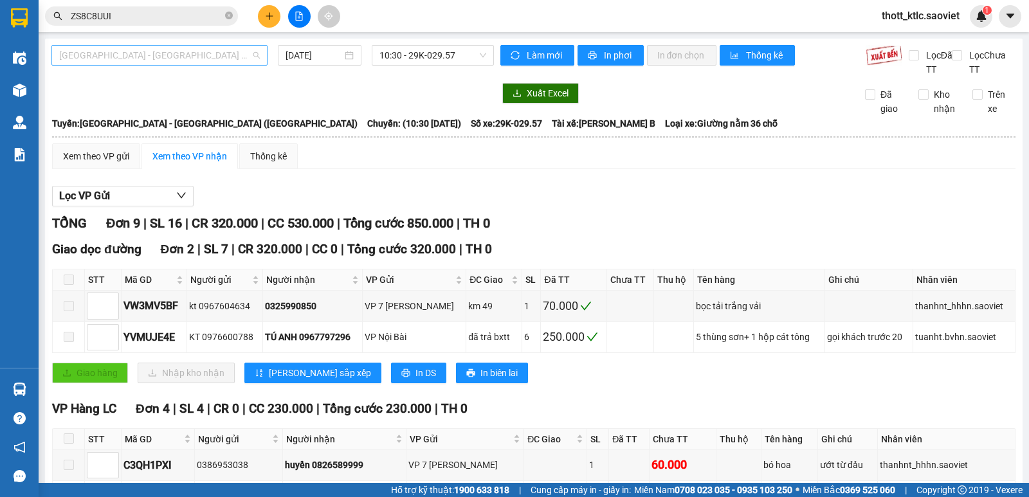
click at [206, 51] on span "[GEOGRAPHIC_DATA] - [GEOGRAPHIC_DATA] ([GEOGRAPHIC_DATA])" at bounding box center [159, 55] width 201 height 19
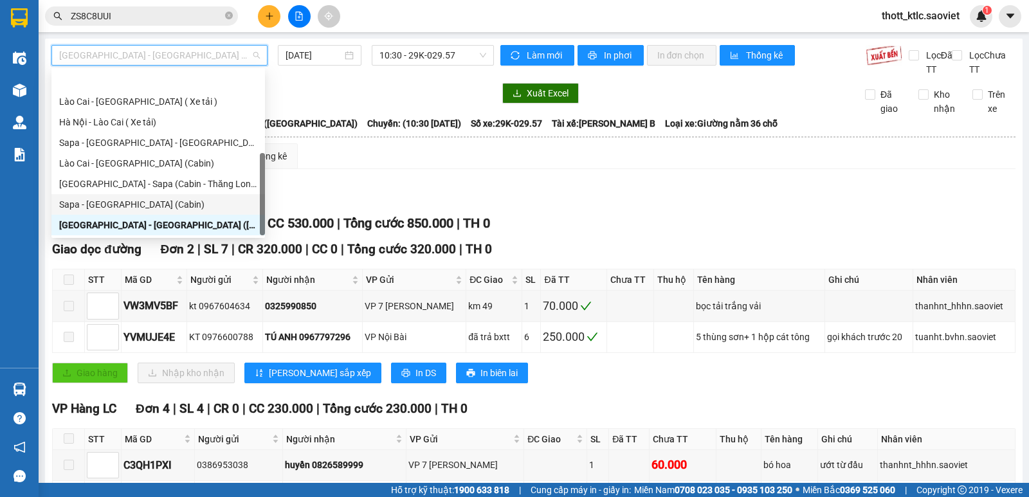
scroll to position [103, 0]
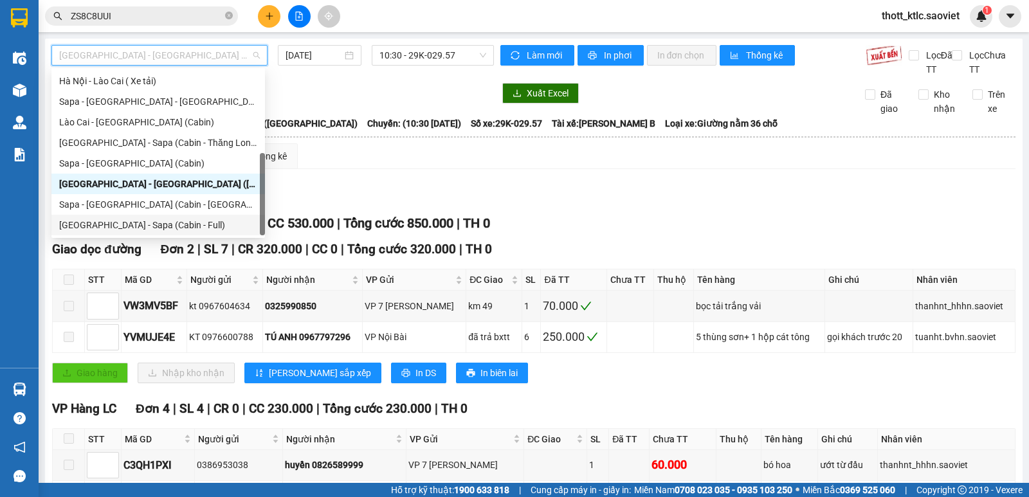
click at [132, 227] on div "[GEOGRAPHIC_DATA] - Sapa (Cabin - Full)" at bounding box center [158, 225] width 198 height 14
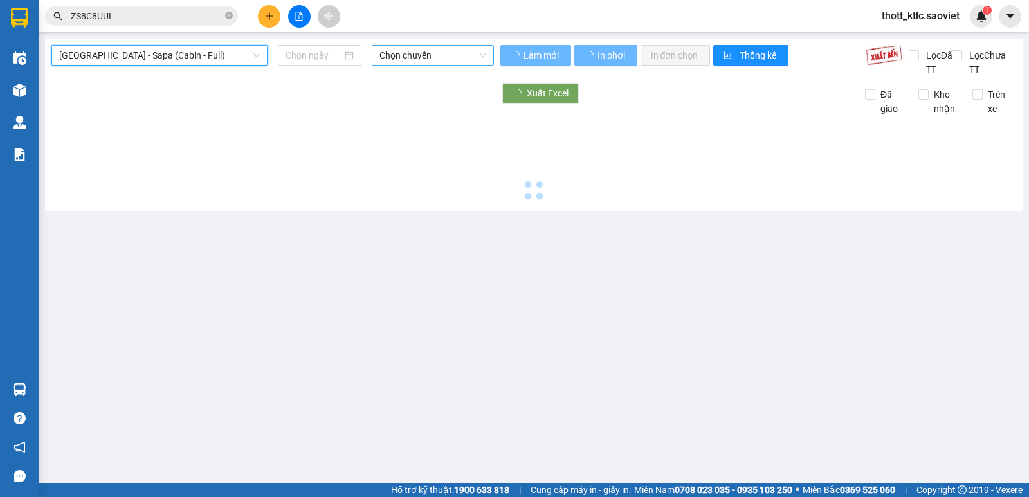
type input "[DATE]"
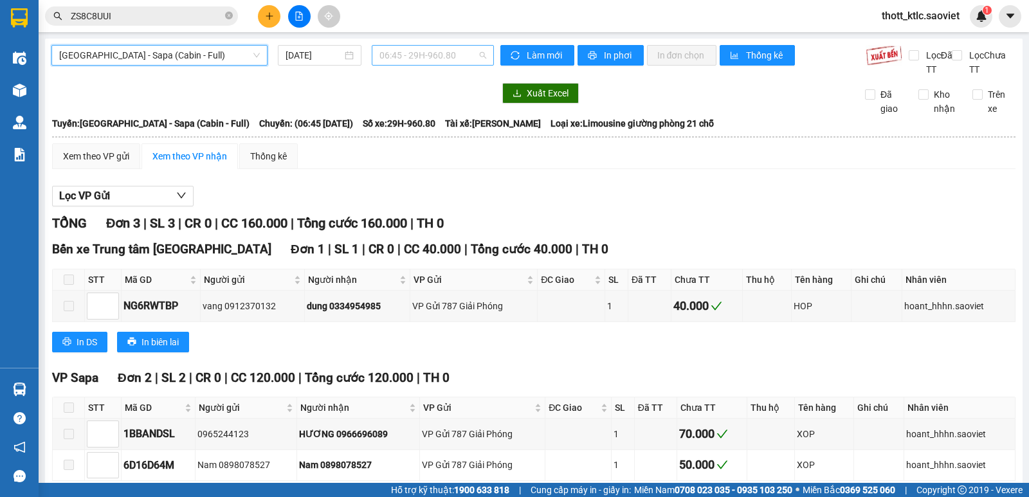
click at [470, 55] on span "06:45 - 29H-960.80" at bounding box center [432, 55] width 106 height 19
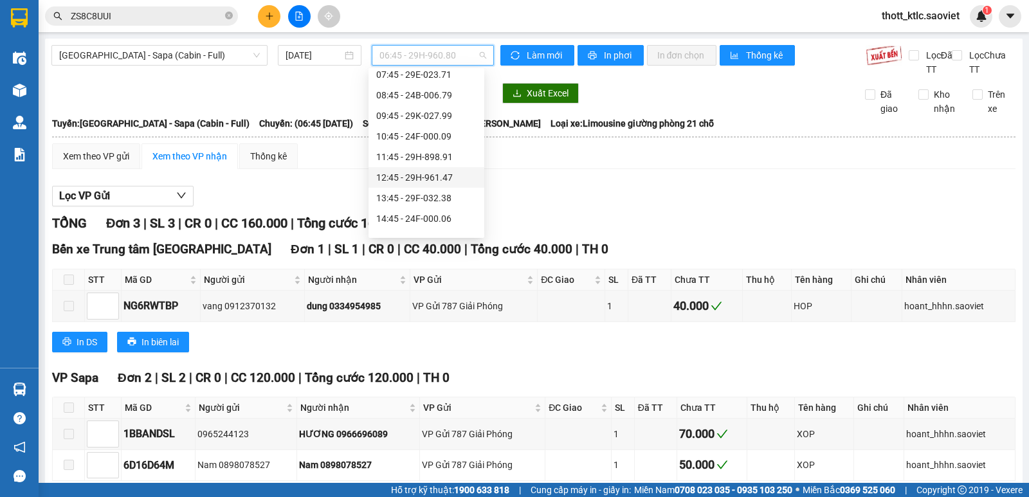
scroll to position [129, 0]
click at [409, 161] on div "15:45 - 29E-043.95" at bounding box center [426, 158] width 100 height 14
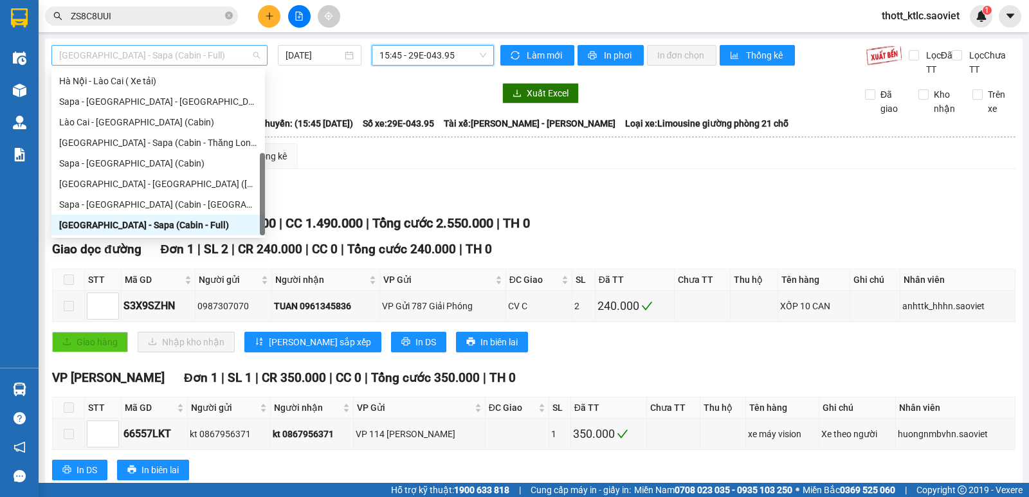
click at [175, 45] on div "[GEOGRAPHIC_DATA] - Sapa (Cabin - Full)" at bounding box center [159, 55] width 216 height 21
click at [140, 162] on div "Sapa - [GEOGRAPHIC_DATA] (Cabin)" at bounding box center [158, 163] width 198 height 14
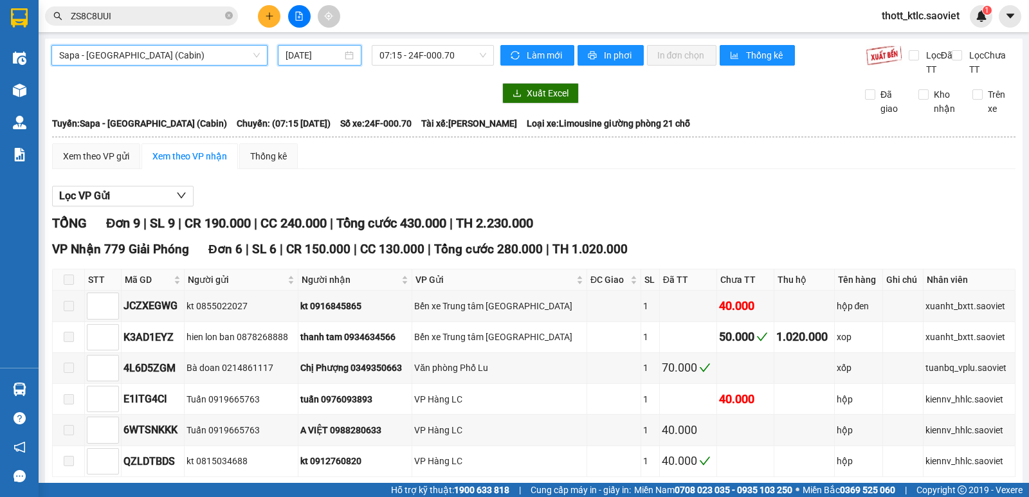
click at [306, 62] on input "[DATE]" at bounding box center [313, 55] width 57 height 14
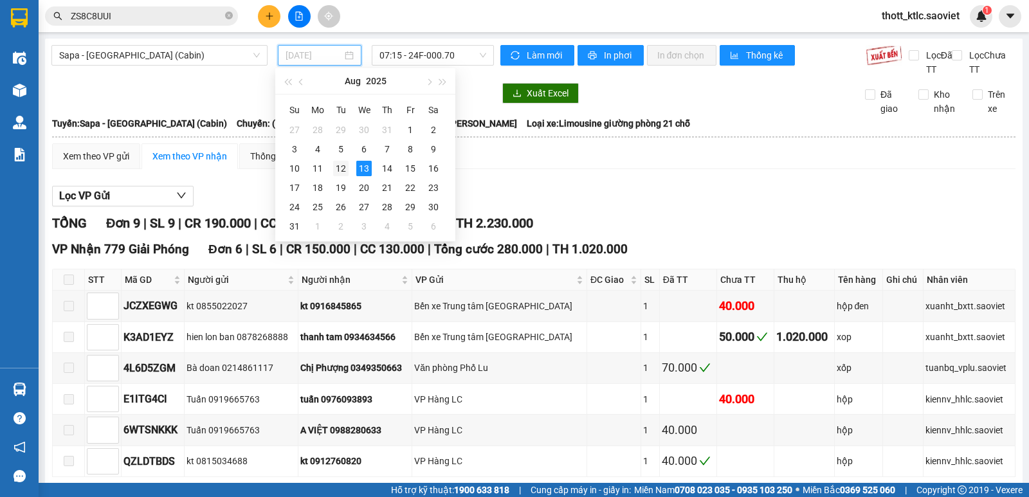
click at [339, 164] on div "12" at bounding box center [340, 168] width 15 height 15
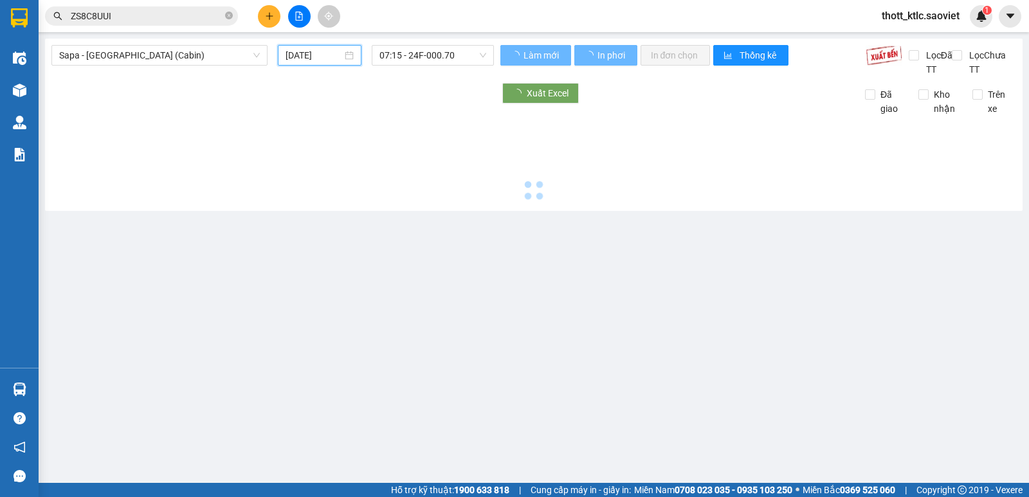
type input "[DATE]"
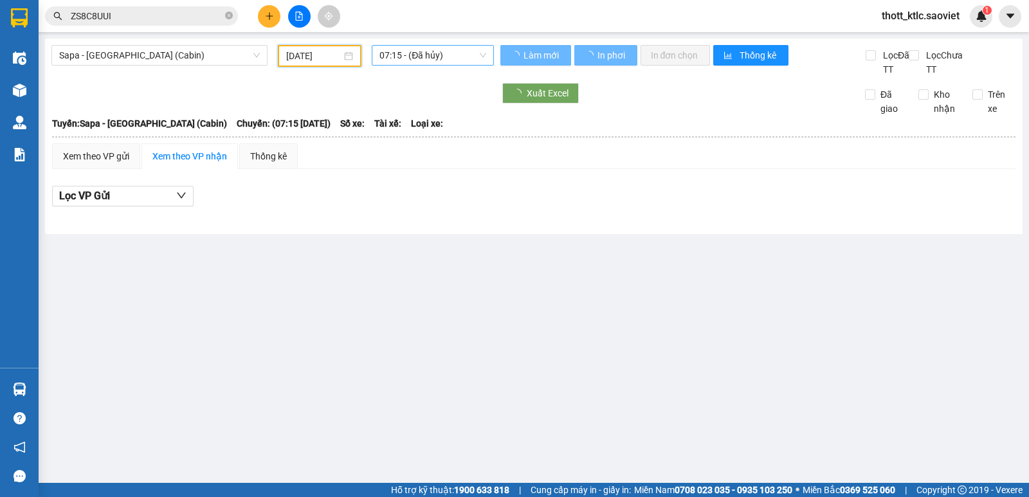
click at [439, 53] on span "07:15 - (Đã hủy)" at bounding box center [432, 55] width 106 height 19
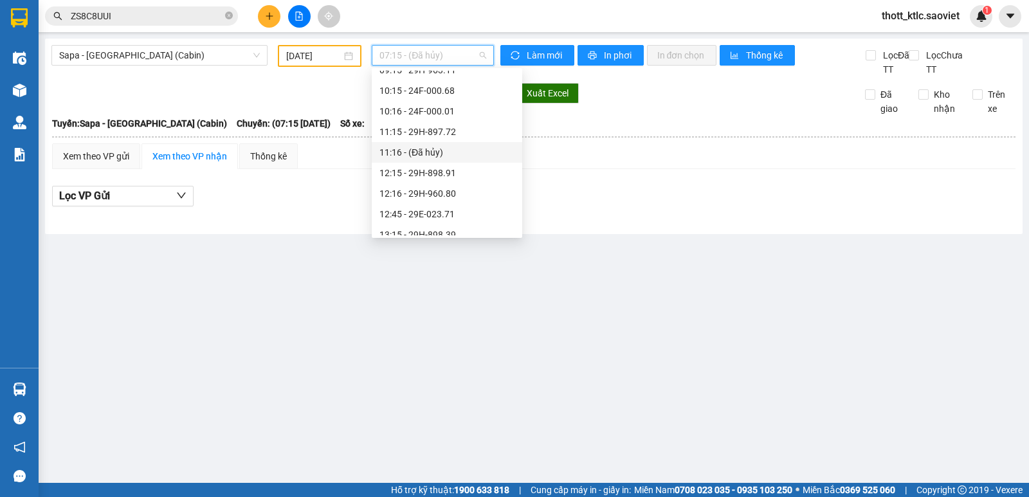
scroll to position [342, 0]
click at [446, 214] on div "19:15 - 29E-043.95" at bounding box center [446, 212] width 135 height 14
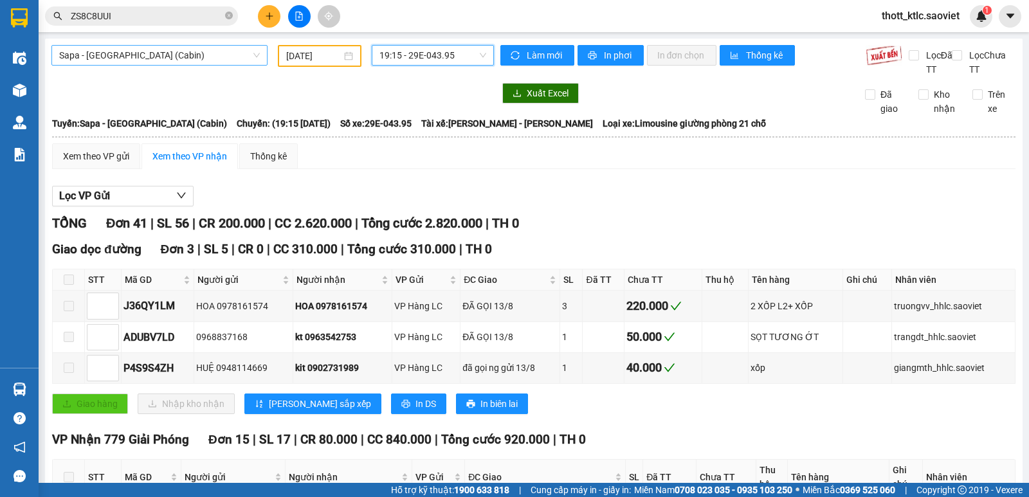
click at [183, 57] on span "Sapa - [GEOGRAPHIC_DATA] (Cabin)" at bounding box center [159, 55] width 201 height 19
click at [177, 20] on input "ZS8C8UUI" at bounding box center [147, 16] width 152 height 14
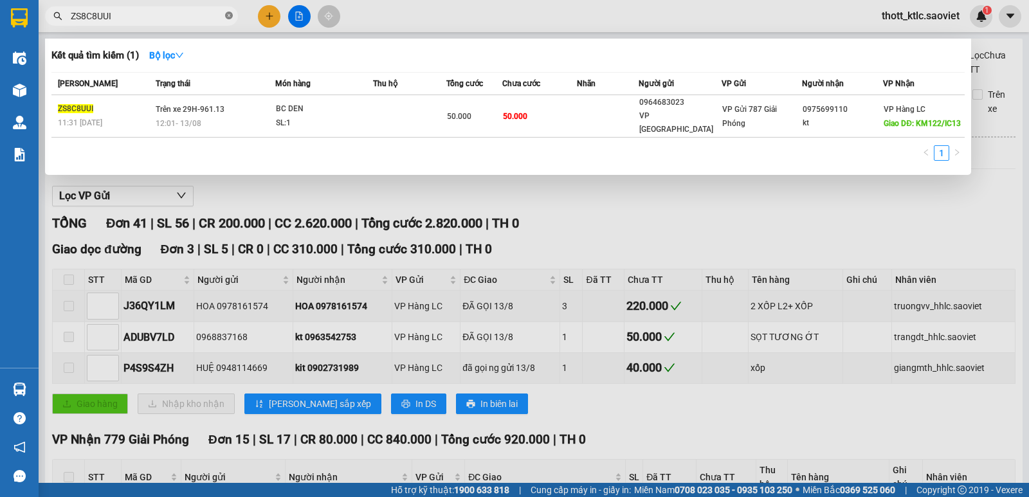
click at [227, 19] on icon "close-circle" at bounding box center [229, 16] width 8 height 8
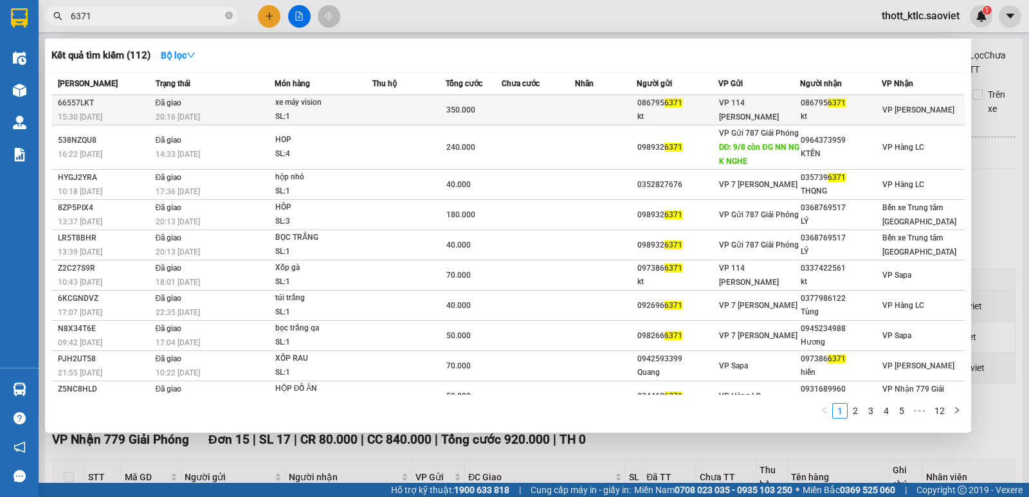
type input "6371"
click at [402, 116] on td at bounding box center [408, 110] width 73 height 30
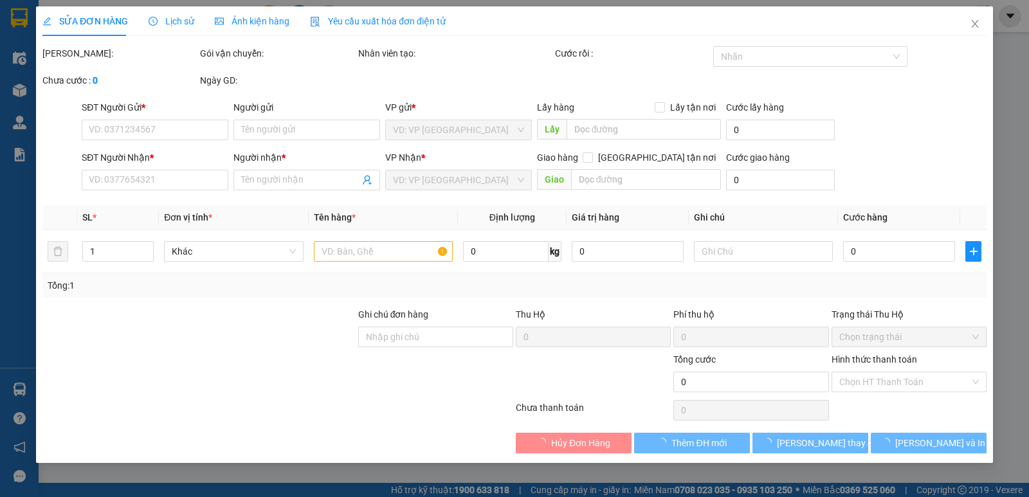
type input "0867956371"
type input "kt"
type input "0867956371"
type input "kt"
type input "350.000"
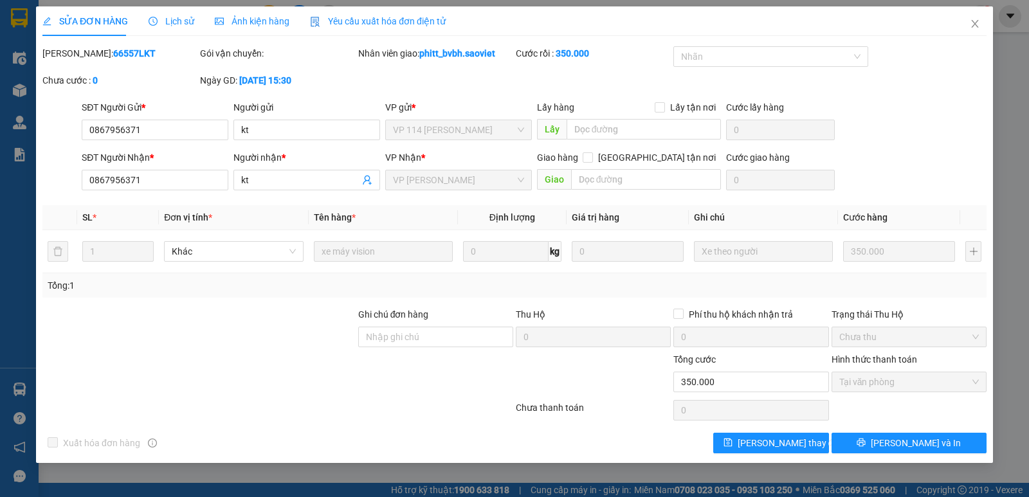
click at [169, 21] on span "Lịch sử" at bounding box center [172, 21] width 46 height 10
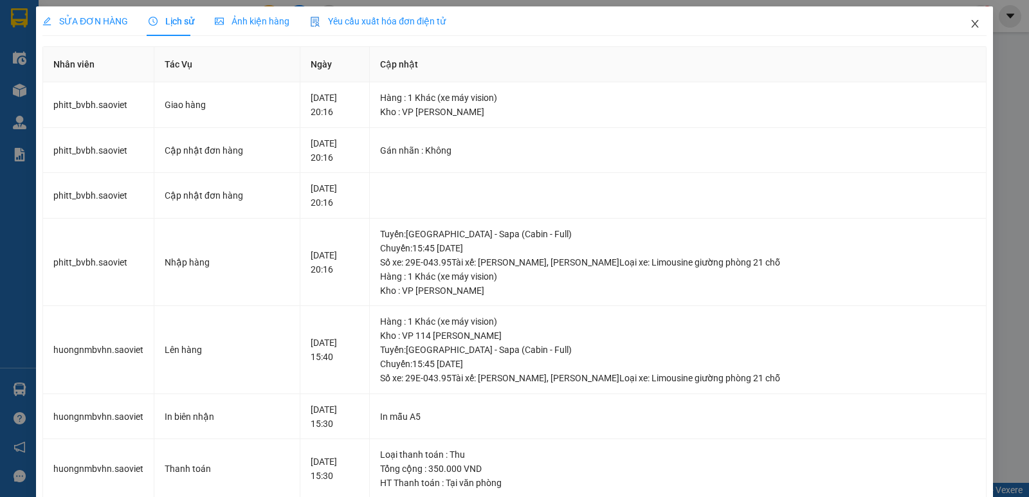
click at [970, 25] on icon "close" at bounding box center [975, 24] width 10 height 10
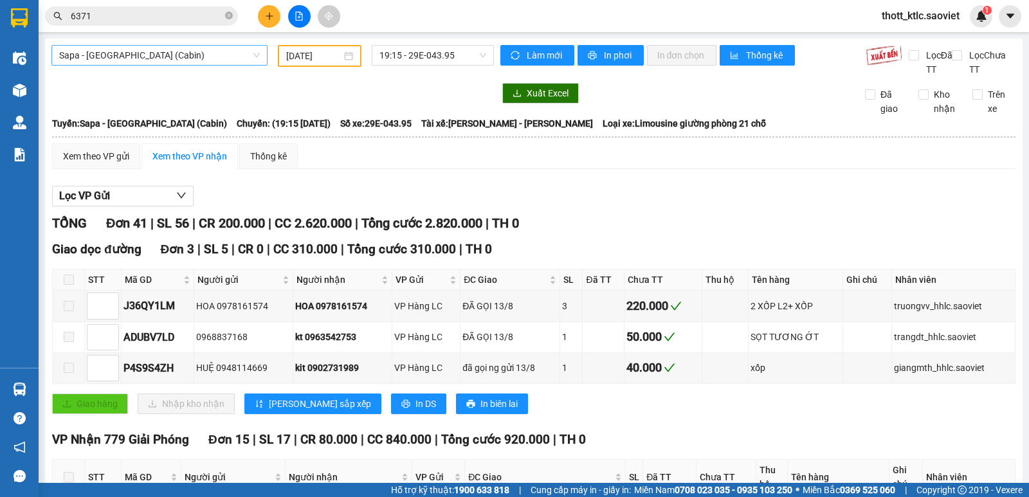
click at [144, 56] on span "Sapa - [GEOGRAPHIC_DATA] (Cabin)" at bounding box center [159, 55] width 201 height 19
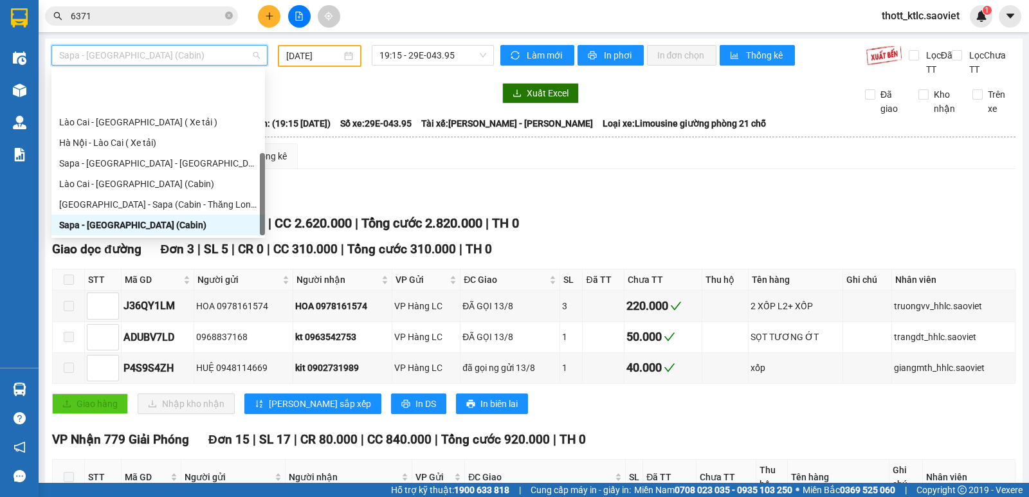
scroll to position [103, 0]
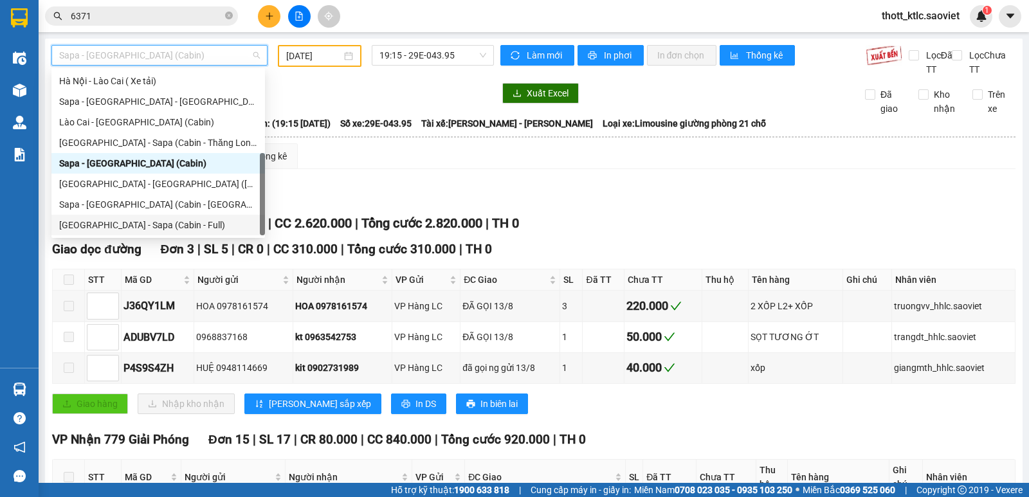
click at [111, 222] on div "[GEOGRAPHIC_DATA] - Sapa (Cabin - Full)" at bounding box center [158, 225] width 198 height 14
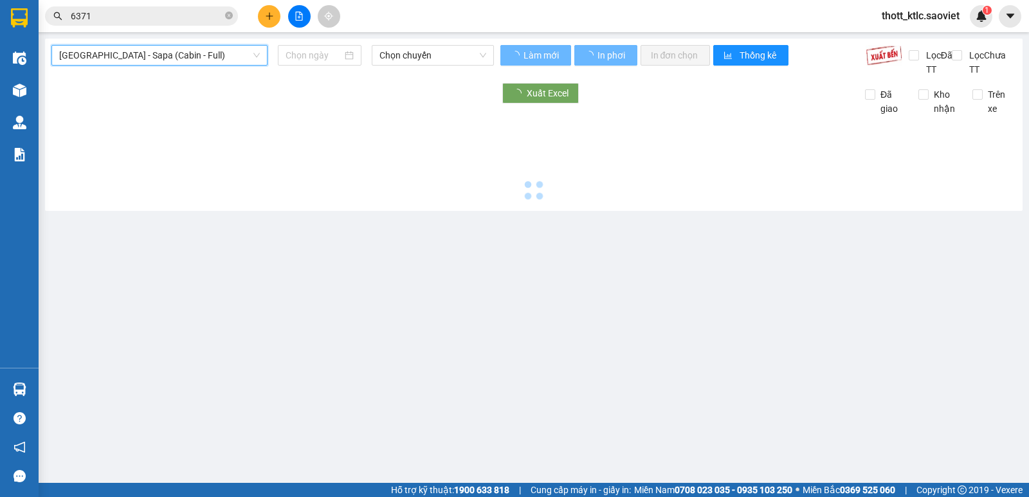
type input "[DATE]"
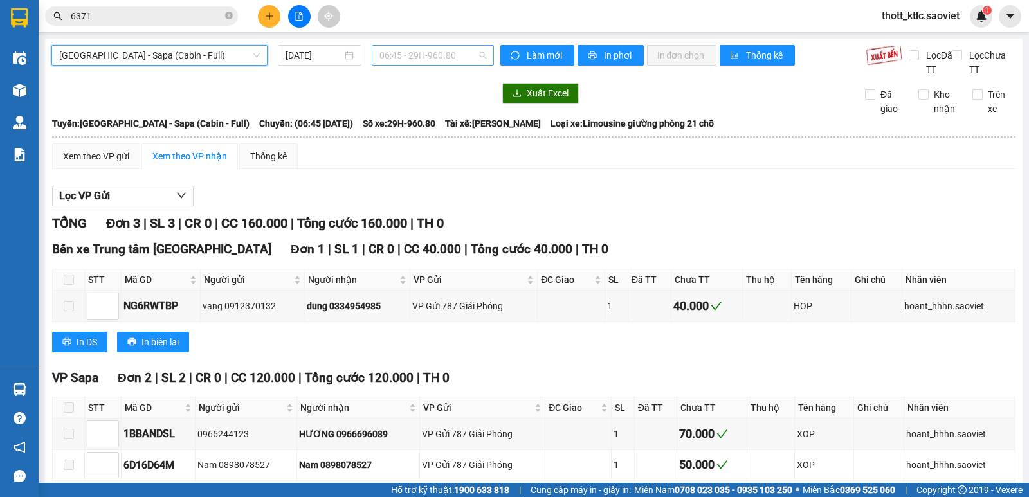
click at [426, 59] on span "06:45 - 29H-960.80" at bounding box center [432, 55] width 106 height 19
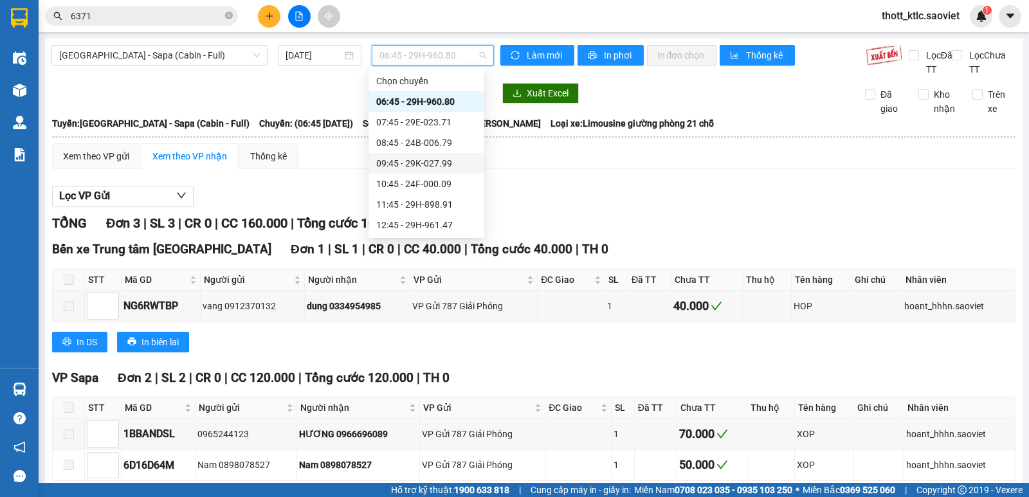
scroll to position [129, 0]
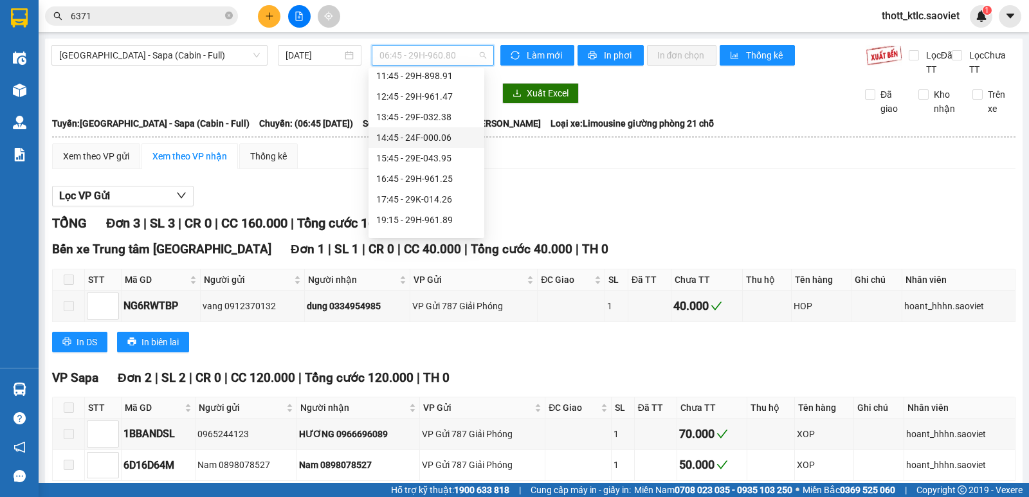
click at [428, 157] on div "15:45 - 29E-043.95" at bounding box center [426, 158] width 100 height 14
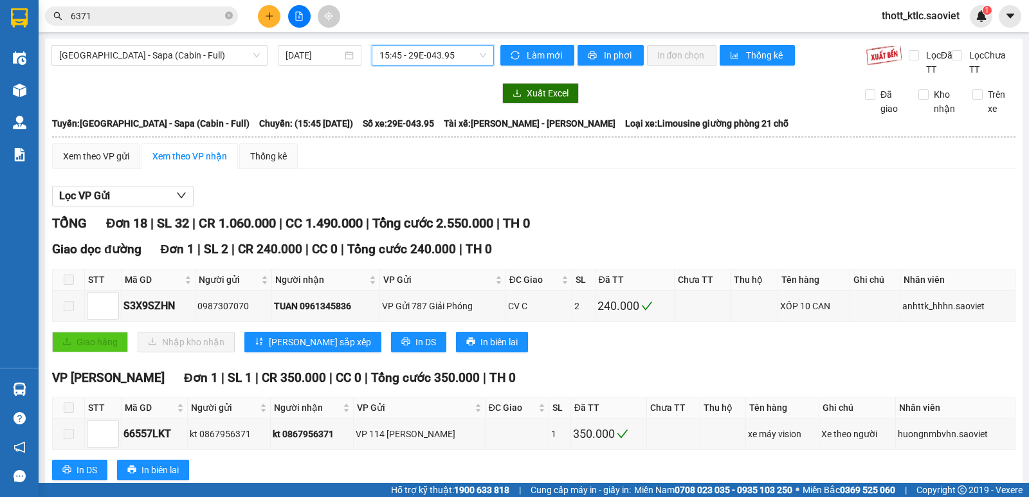
click at [456, 58] on span "15:45 - 29E-043.95" at bounding box center [432, 55] width 106 height 19
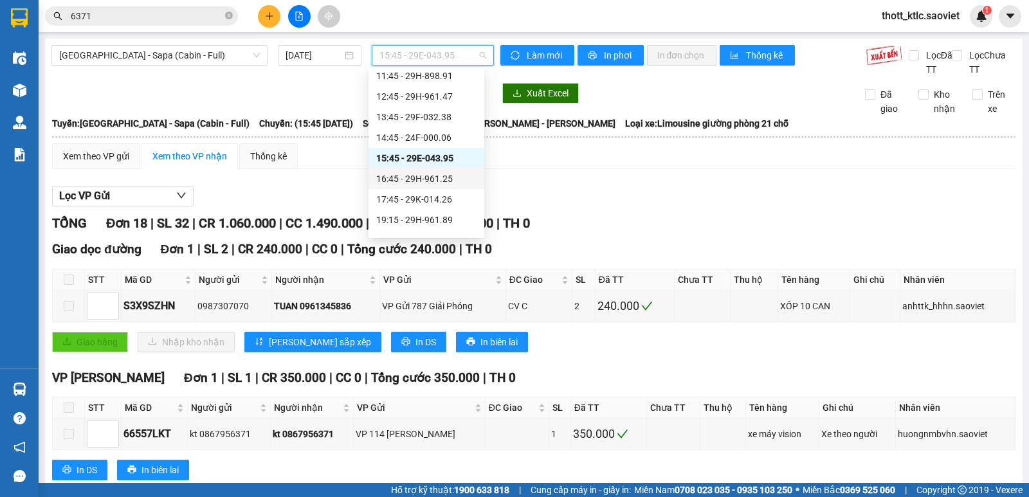
click at [425, 175] on div "16:45 - 29H-961.25" at bounding box center [426, 179] width 100 height 14
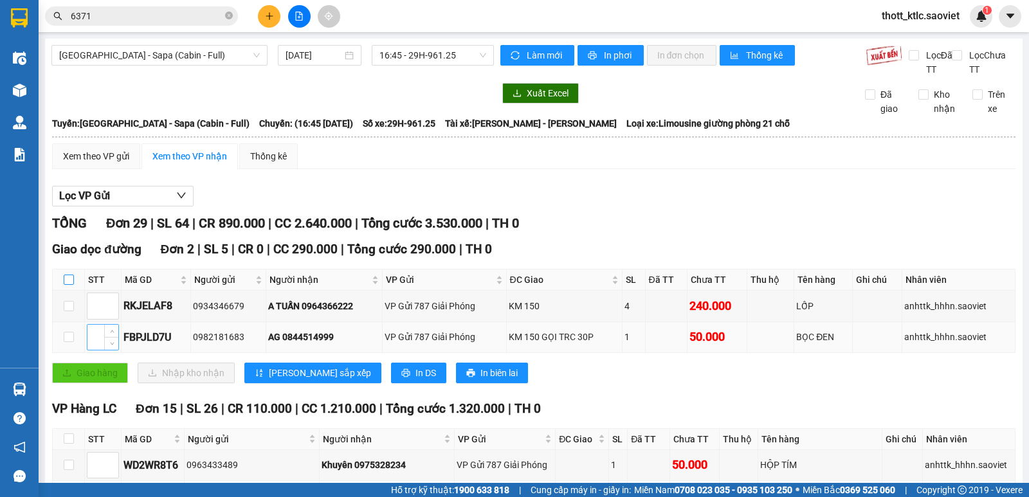
drag, startPoint x: 67, startPoint y: 280, endPoint x: 91, endPoint y: 327, distance: 52.1
click at [67, 282] on input "checkbox" at bounding box center [69, 280] width 10 height 10
checkbox input "true"
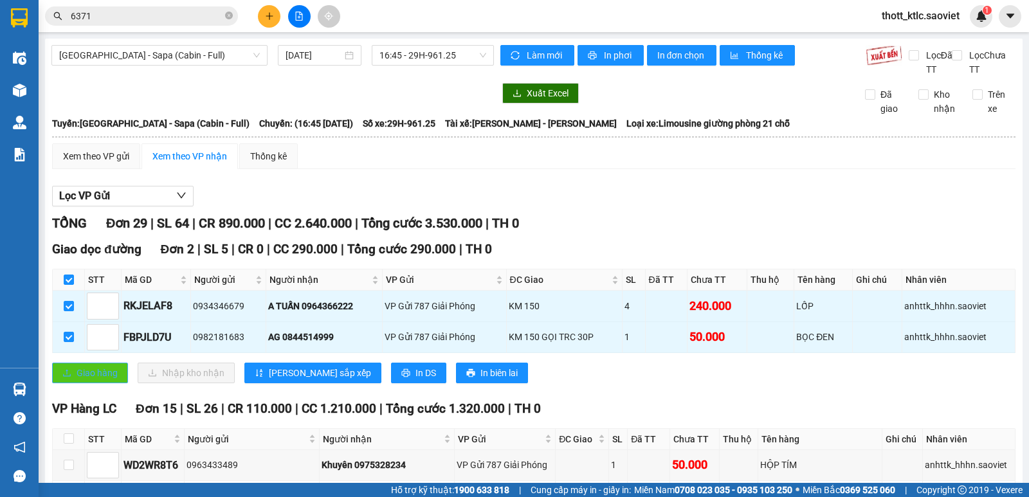
click at [87, 372] on span "Giao hàng" at bounding box center [97, 373] width 41 height 14
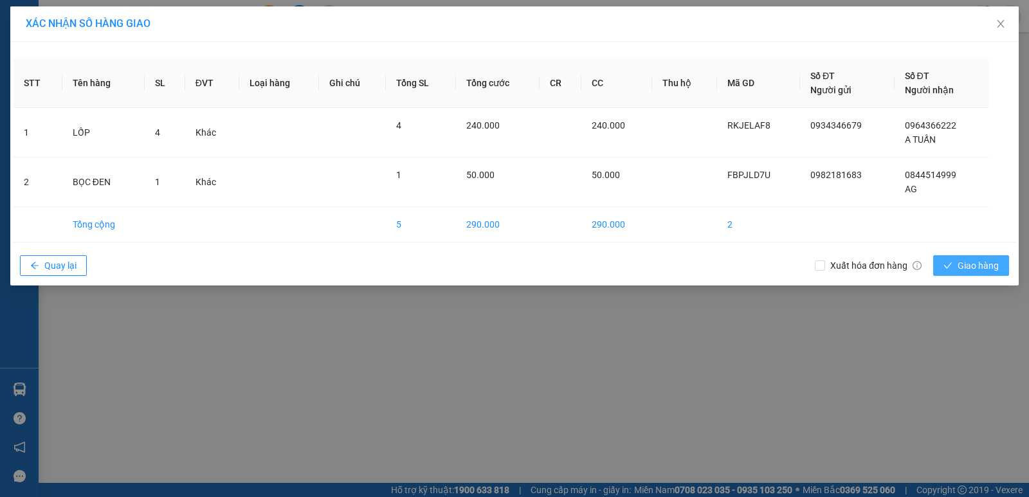
click at [975, 269] on span "Giao hàng" at bounding box center [977, 265] width 41 height 14
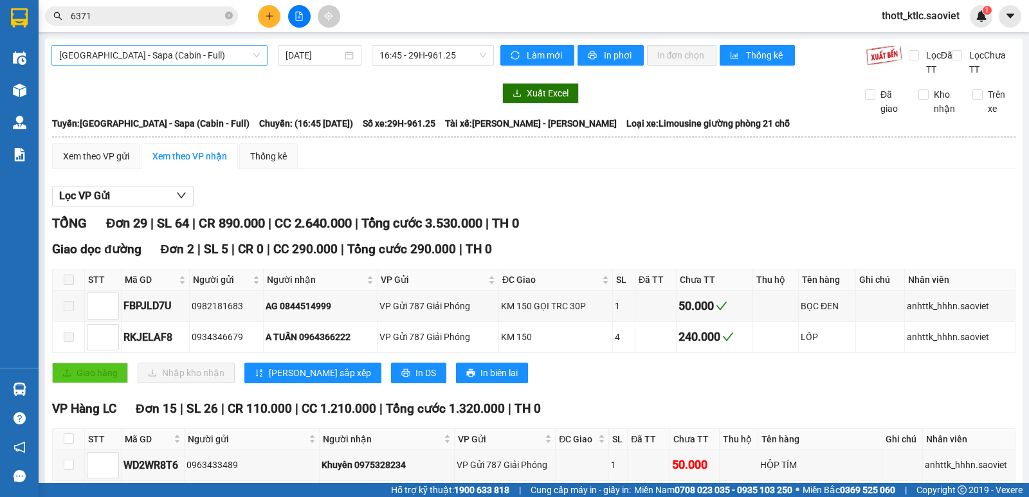
click at [164, 53] on span "[GEOGRAPHIC_DATA] - Sapa (Cabin - Full)" at bounding box center [159, 55] width 201 height 19
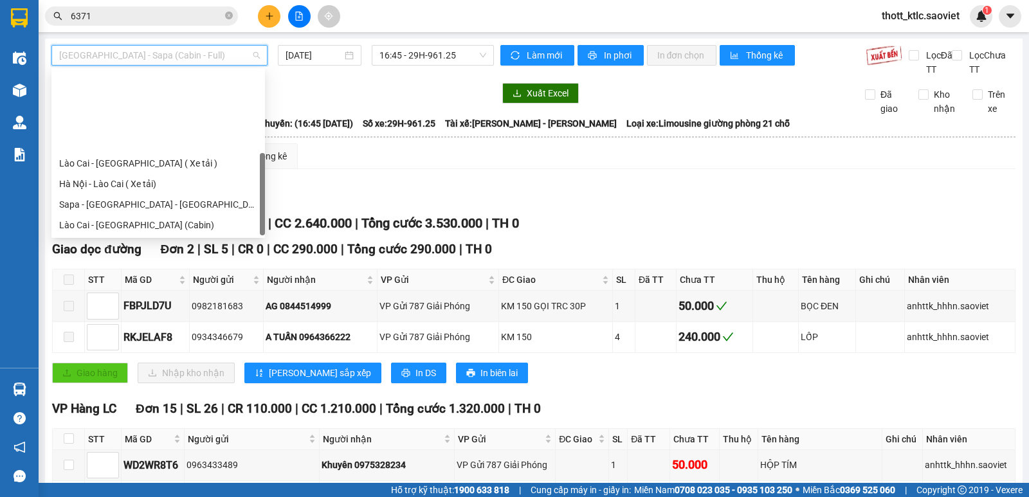
scroll to position [103, 0]
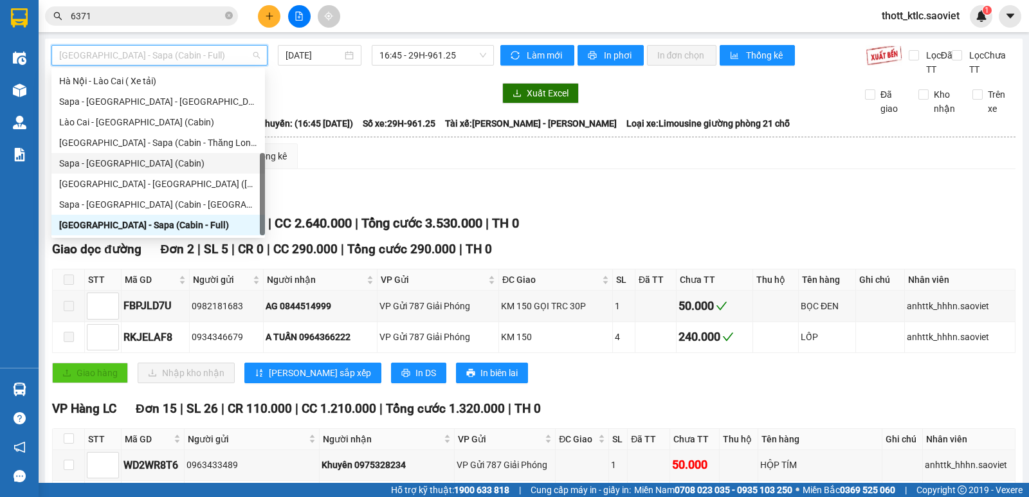
click at [103, 163] on div "Sapa - [GEOGRAPHIC_DATA] (Cabin)" at bounding box center [158, 163] width 198 height 14
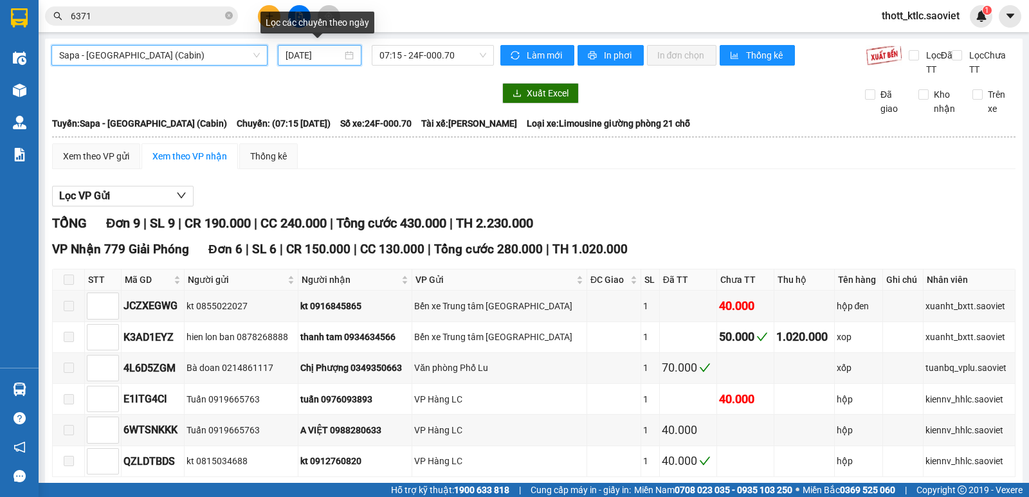
click at [300, 55] on input "[DATE]" at bounding box center [313, 55] width 57 height 14
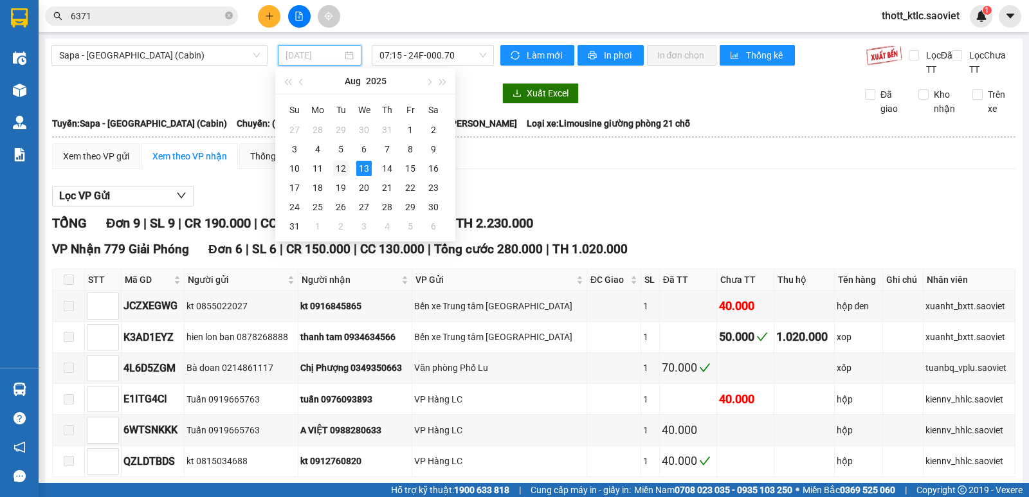
click at [341, 167] on div "12" at bounding box center [340, 168] width 15 height 15
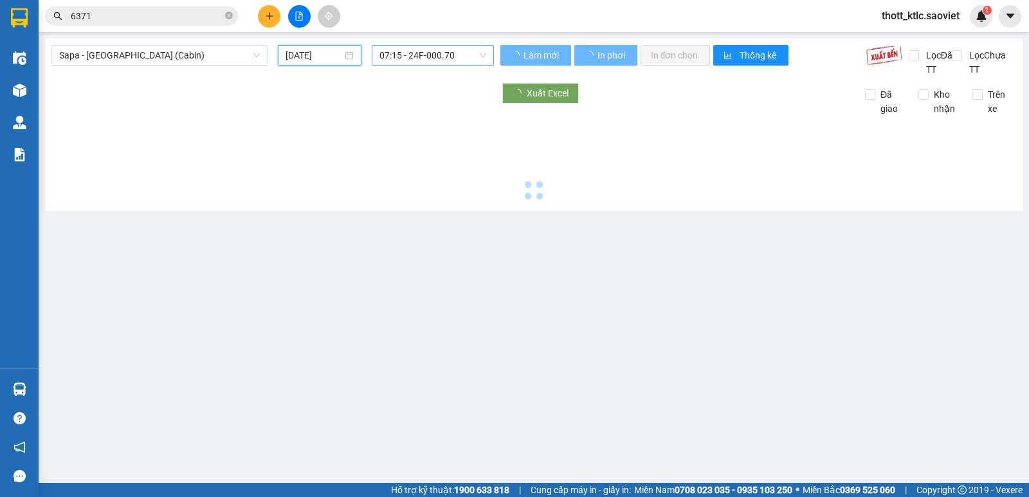
type input "[DATE]"
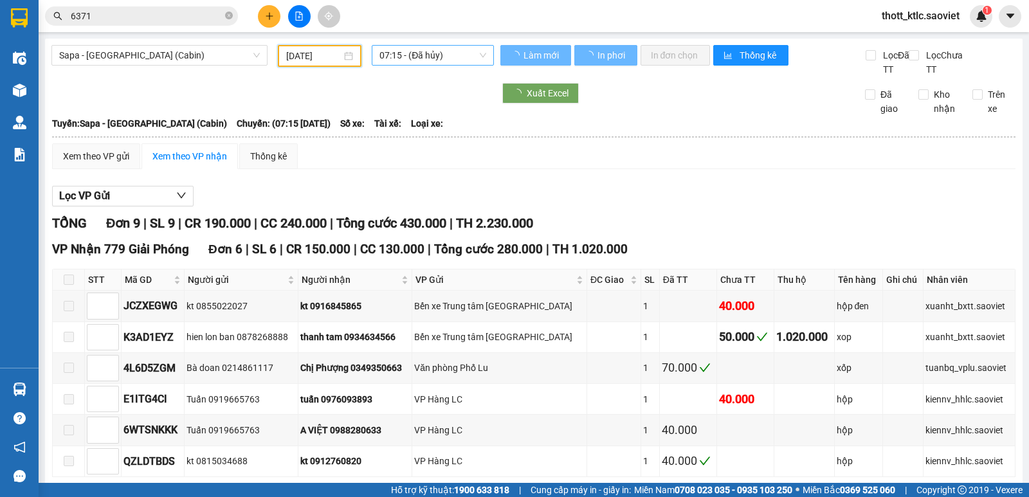
click at [444, 52] on span "07:15 - (Đã hủy)" at bounding box center [432, 55] width 106 height 19
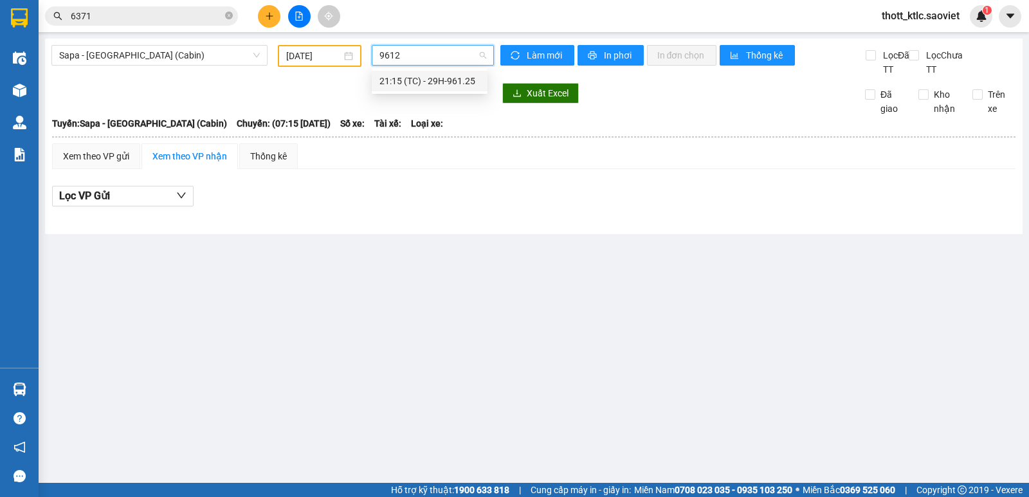
type input "96125"
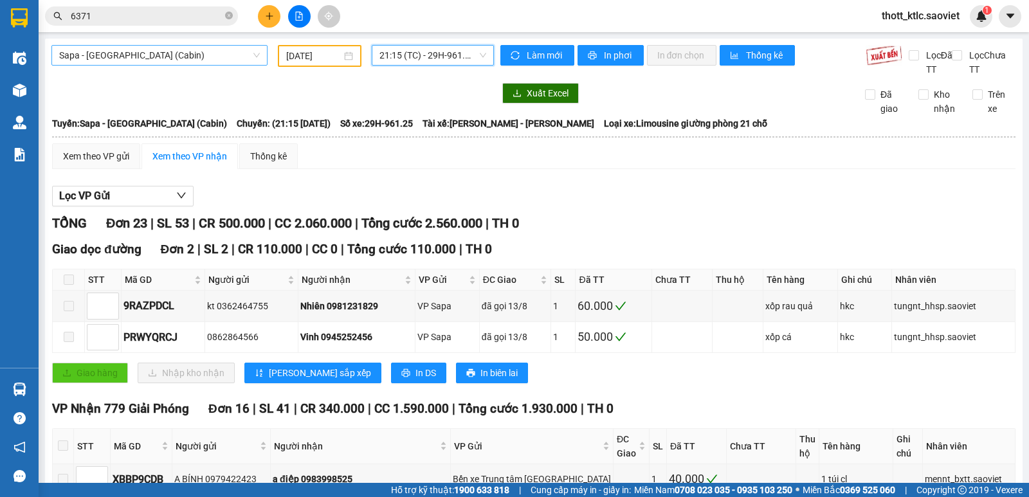
click at [191, 55] on span "Sapa - [GEOGRAPHIC_DATA] (Cabin)" at bounding box center [159, 55] width 201 height 19
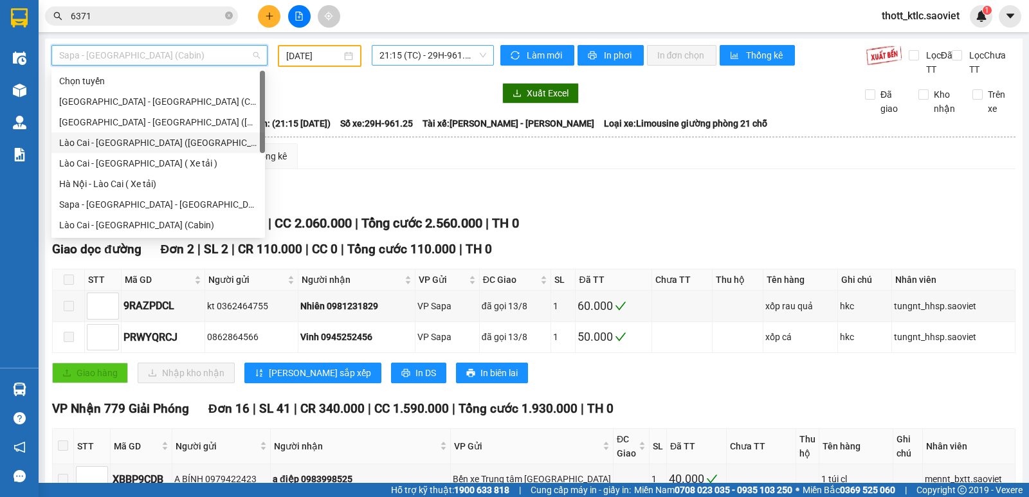
click at [86, 142] on div "Lào Cai - [GEOGRAPHIC_DATA] ([GEOGRAPHIC_DATA])" at bounding box center [158, 143] width 198 height 14
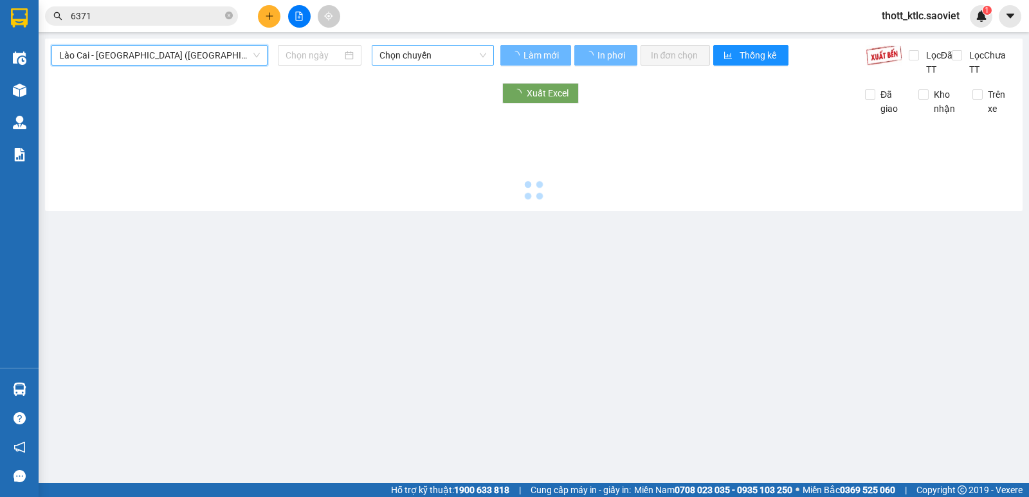
type input "[DATE]"
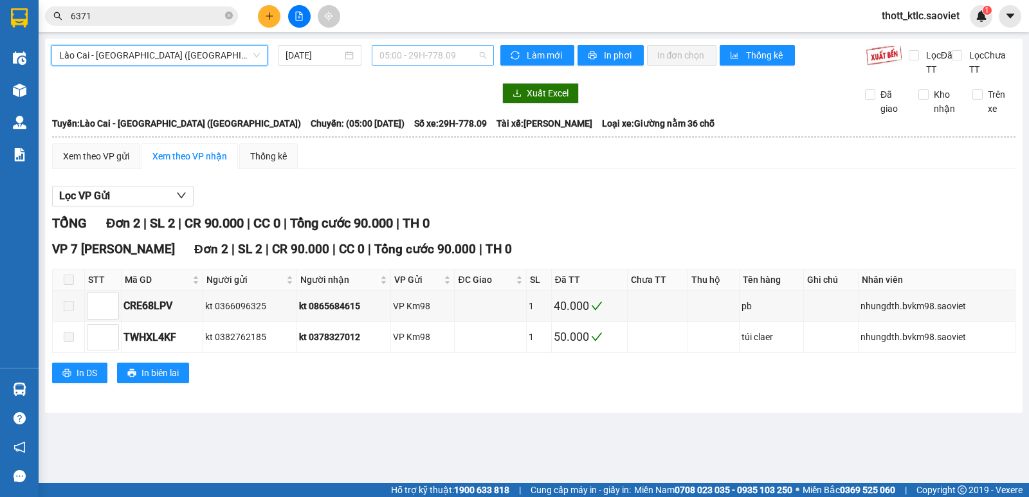
click at [448, 55] on span "05:00 - 29H-778.09" at bounding box center [432, 55] width 106 height 19
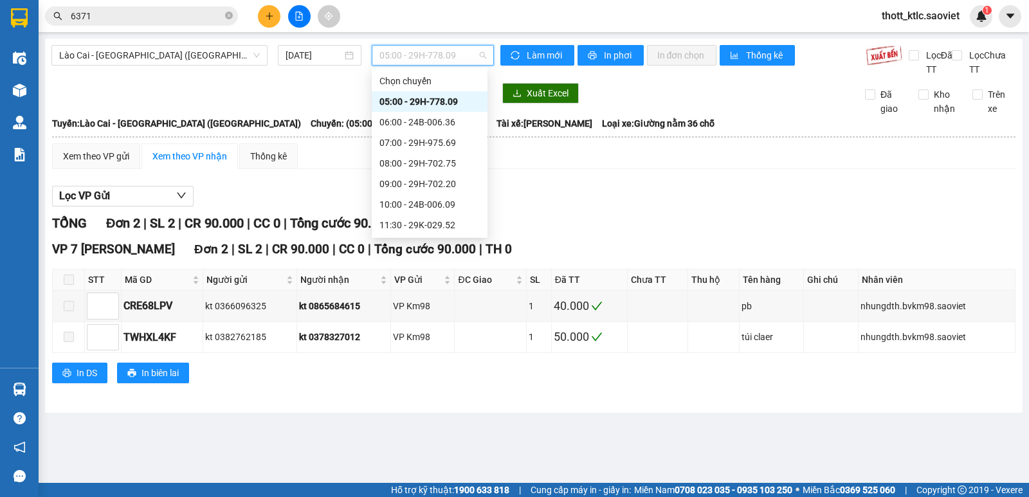
click at [440, 96] on div "05:00 - 29H-778.09" at bounding box center [429, 102] width 100 height 14
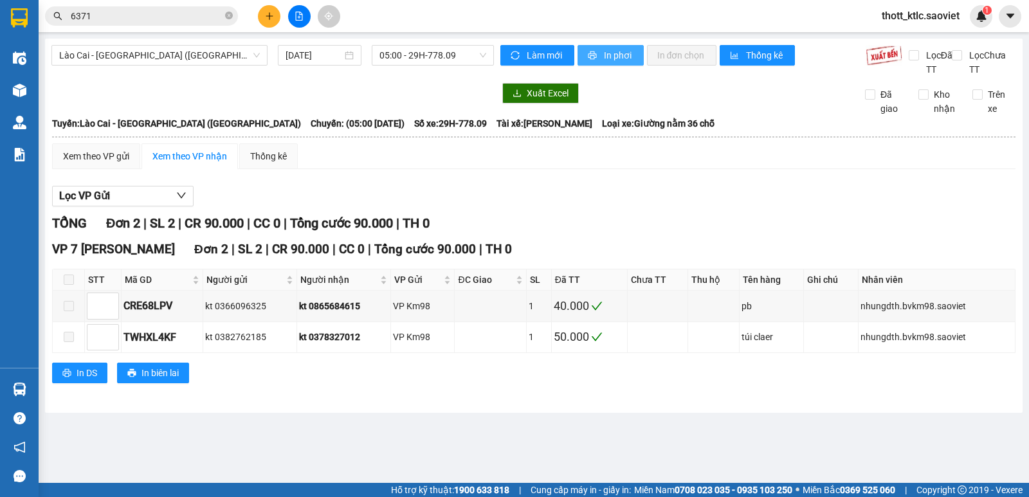
click at [613, 62] on span "In phơi" at bounding box center [619, 55] width 30 height 14
click at [175, 50] on span "Lào Cai - [GEOGRAPHIC_DATA] ([GEOGRAPHIC_DATA])" at bounding box center [159, 55] width 201 height 19
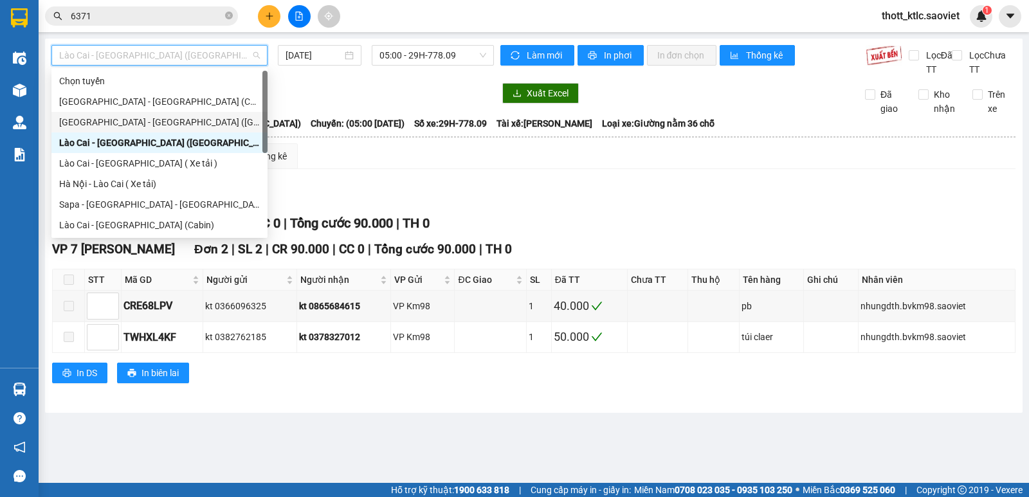
click at [114, 114] on div "[GEOGRAPHIC_DATA] - [GEOGRAPHIC_DATA] ([GEOGRAPHIC_DATA])" at bounding box center [159, 122] width 216 height 21
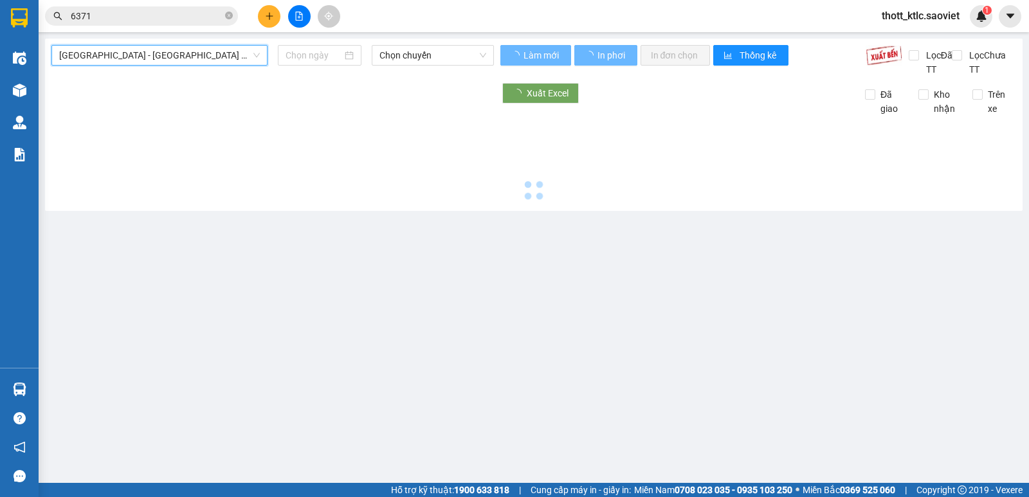
type input "[DATE]"
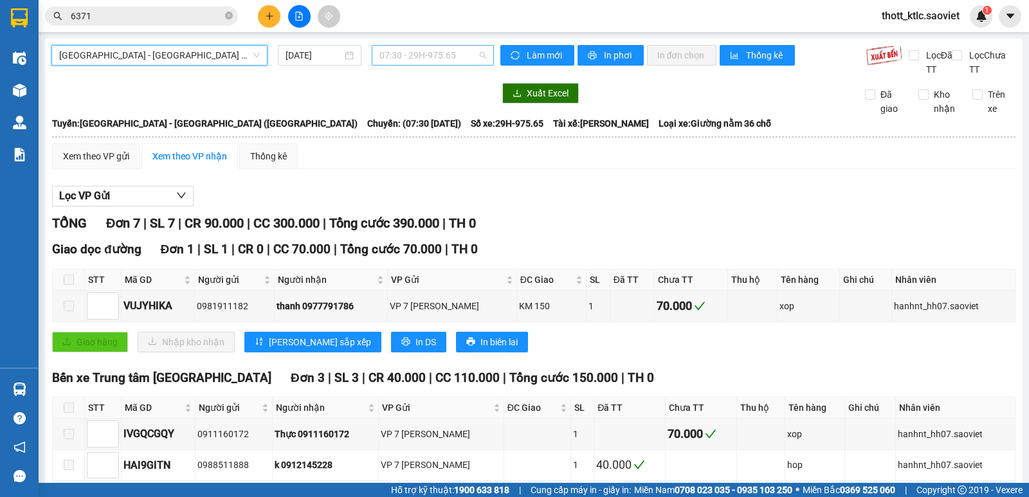
click at [413, 57] on span "07:30 - 29H-975.65" at bounding box center [432, 55] width 106 height 19
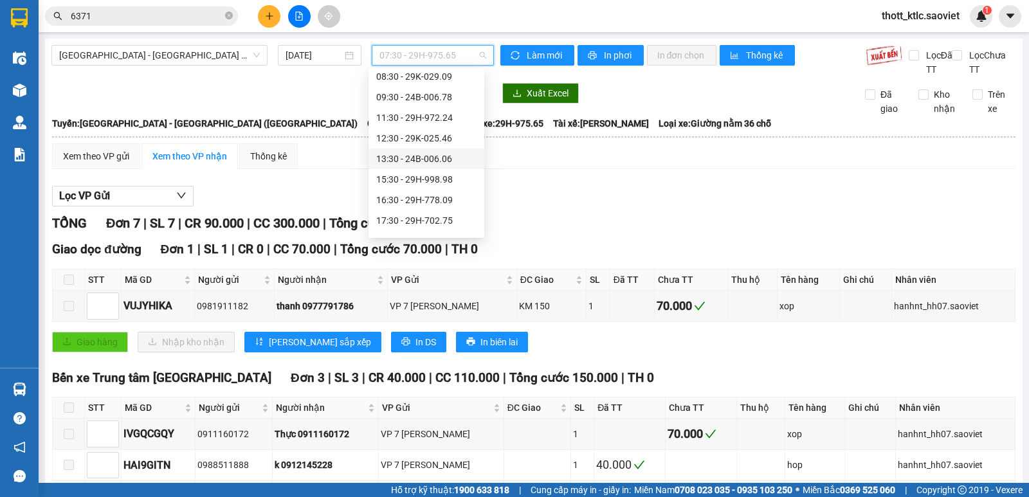
scroll to position [64, 0]
click at [440, 177] on div "Chọn chuyến 07:30 - 29H-975.65 08:30 - 29K-029.09 09:30 - 24B-006.78 11:30 - 29…" at bounding box center [426, 150] width 116 height 288
click at [440, 177] on div "16:30 - 29H-778.09" at bounding box center [426, 181] width 100 height 14
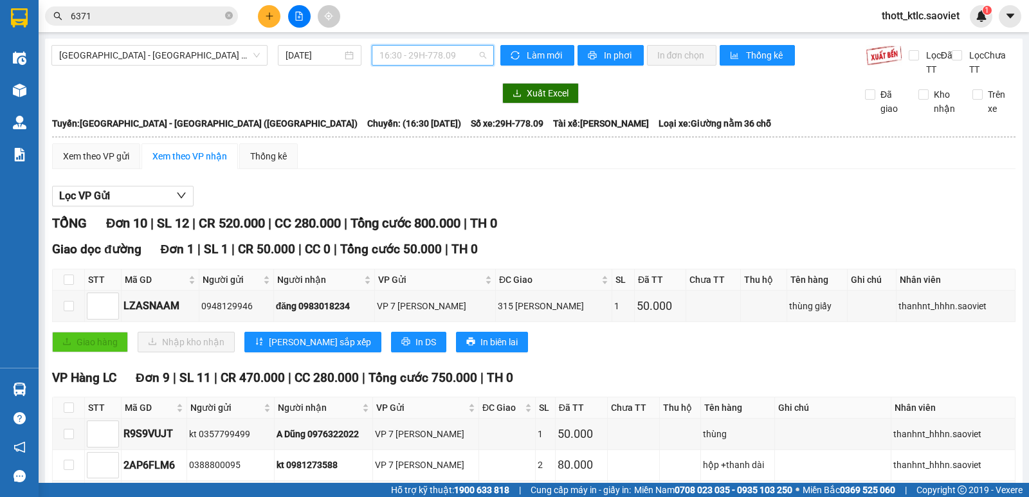
click at [419, 51] on span "16:30 - 29H-778.09" at bounding box center [432, 55] width 106 height 19
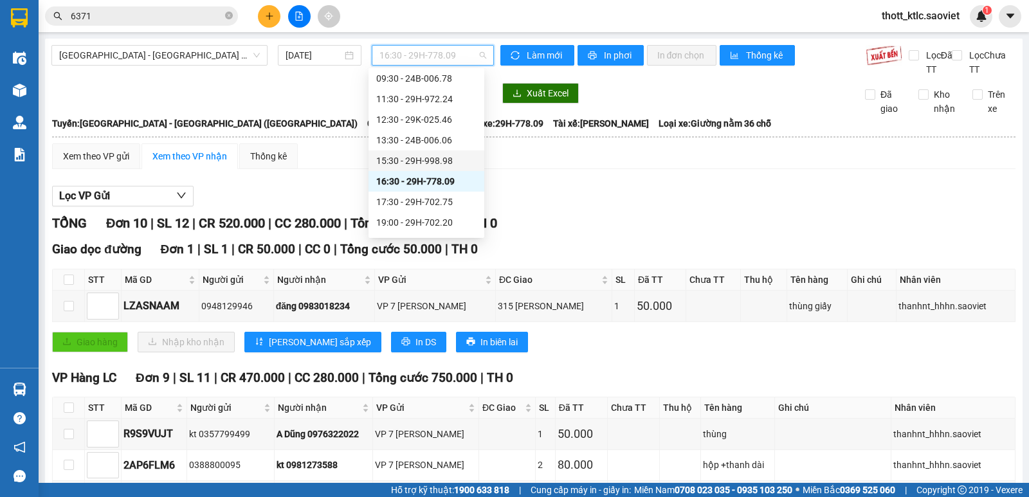
click at [439, 158] on div "15:30 - 29H-998.98" at bounding box center [426, 161] width 100 height 14
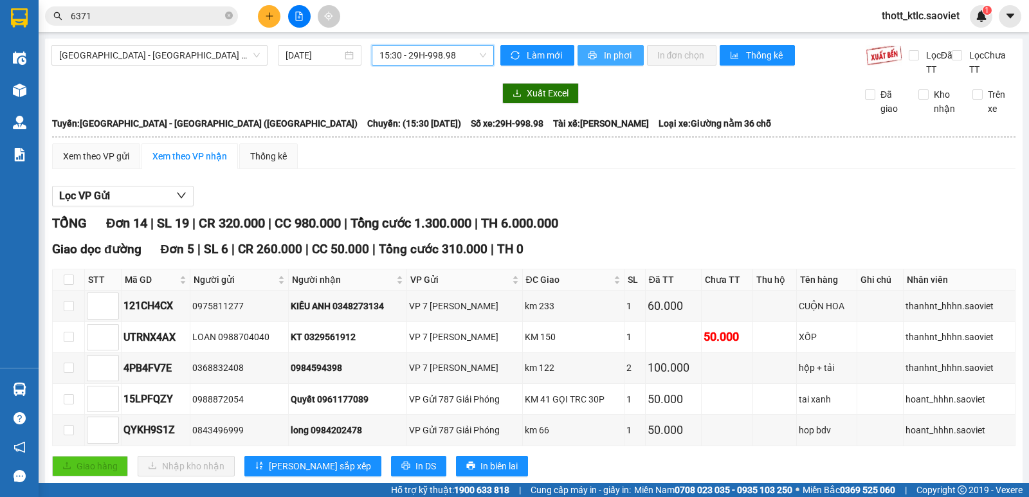
click at [604, 54] on span "In phơi" at bounding box center [619, 55] width 30 height 14
click at [68, 282] on input "checkbox" at bounding box center [69, 280] width 10 height 10
checkbox input "true"
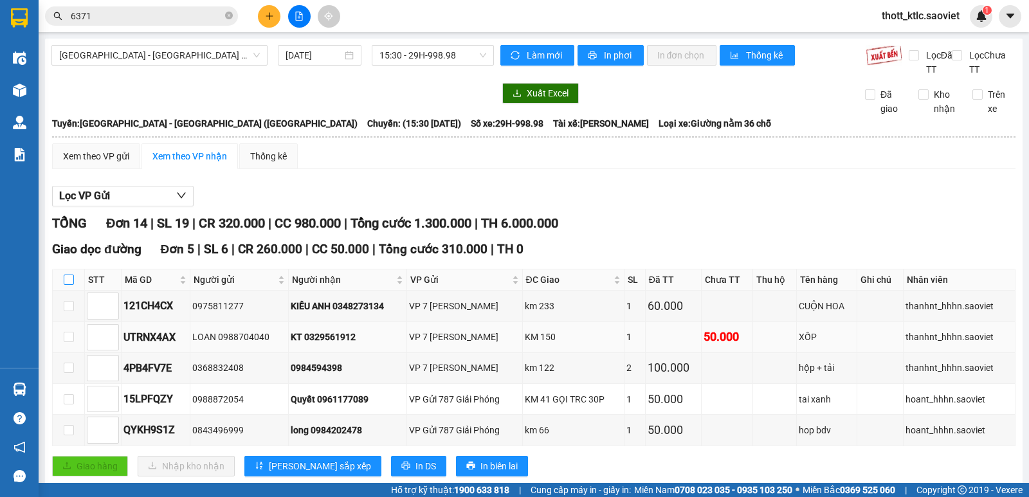
checkbox input "true"
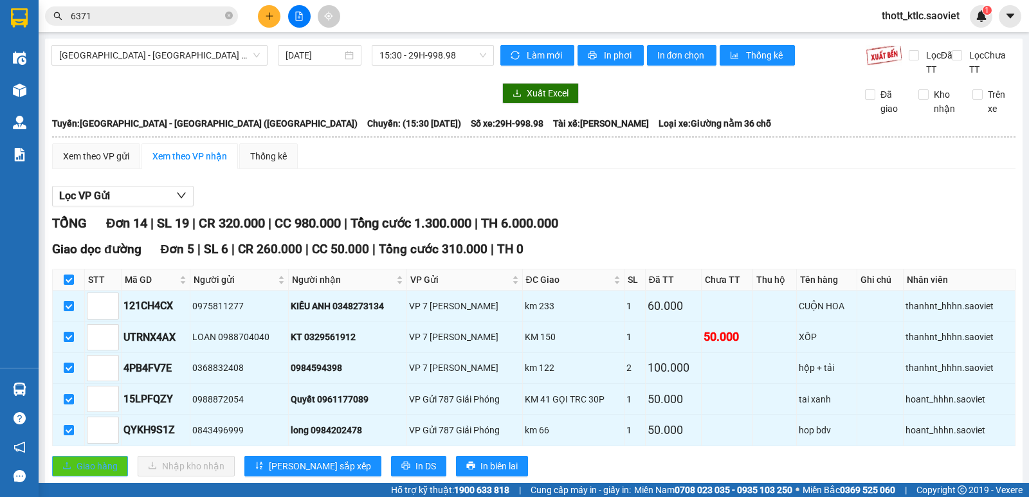
click at [69, 456] on button "Giao hàng" at bounding box center [90, 466] width 76 height 21
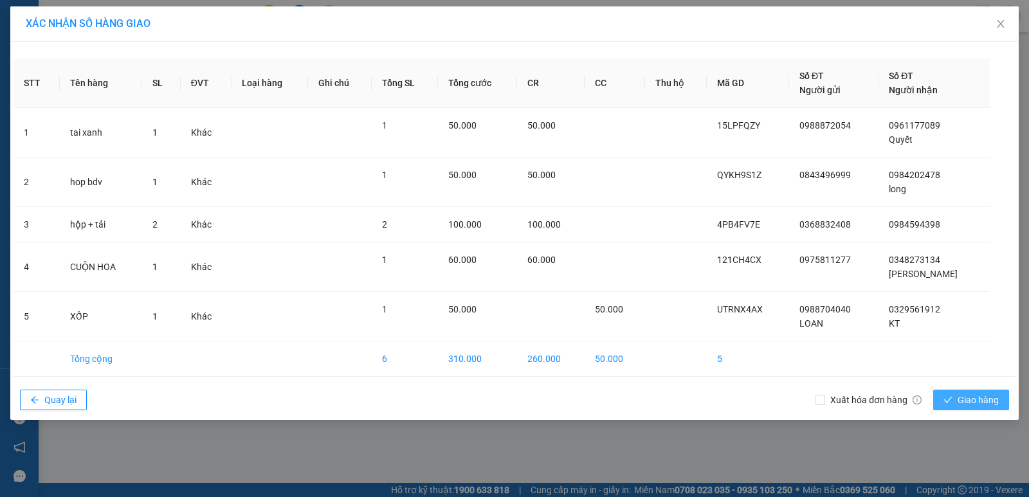
click at [974, 395] on span "Giao hàng" at bounding box center [977, 400] width 41 height 14
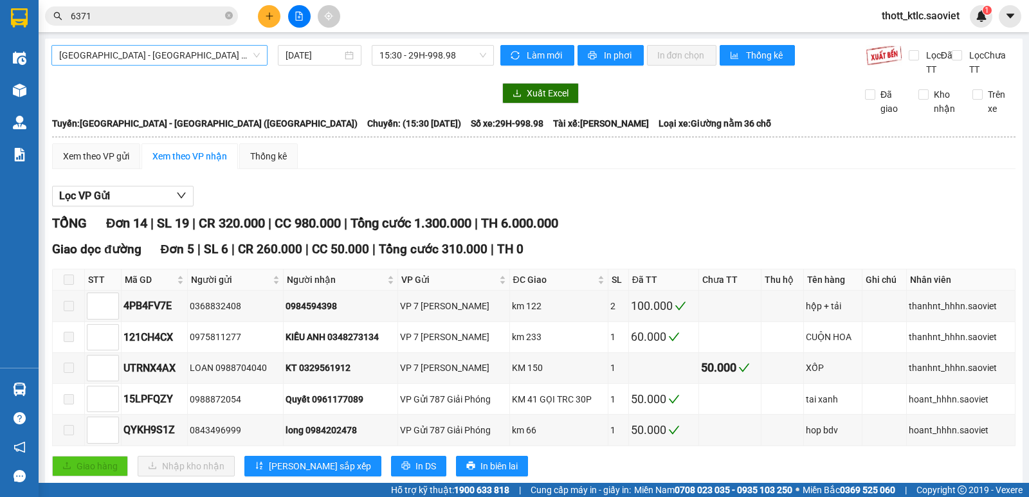
click at [190, 50] on span "[GEOGRAPHIC_DATA] - [GEOGRAPHIC_DATA] ([GEOGRAPHIC_DATA])" at bounding box center [159, 55] width 201 height 19
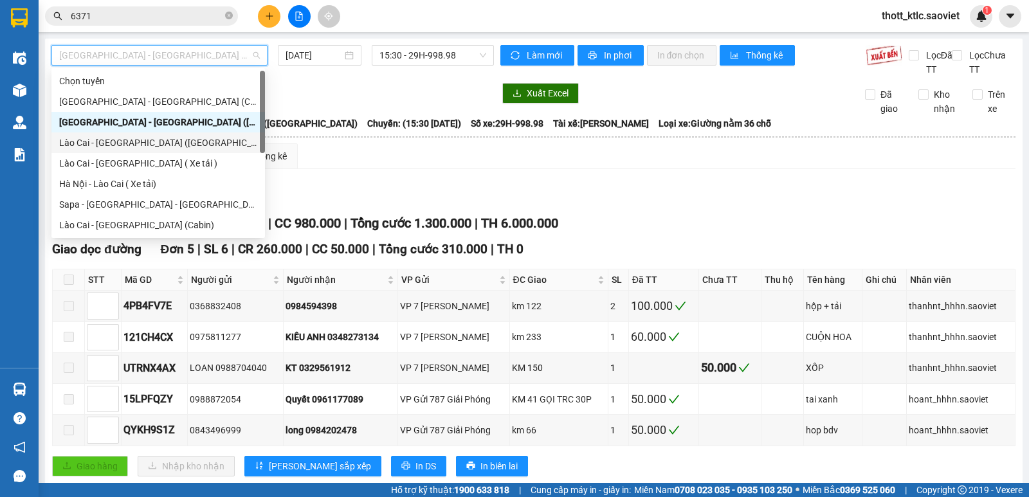
click at [117, 141] on div "Lào Cai - [GEOGRAPHIC_DATA] ([GEOGRAPHIC_DATA])" at bounding box center [158, 143] width 198 height 14
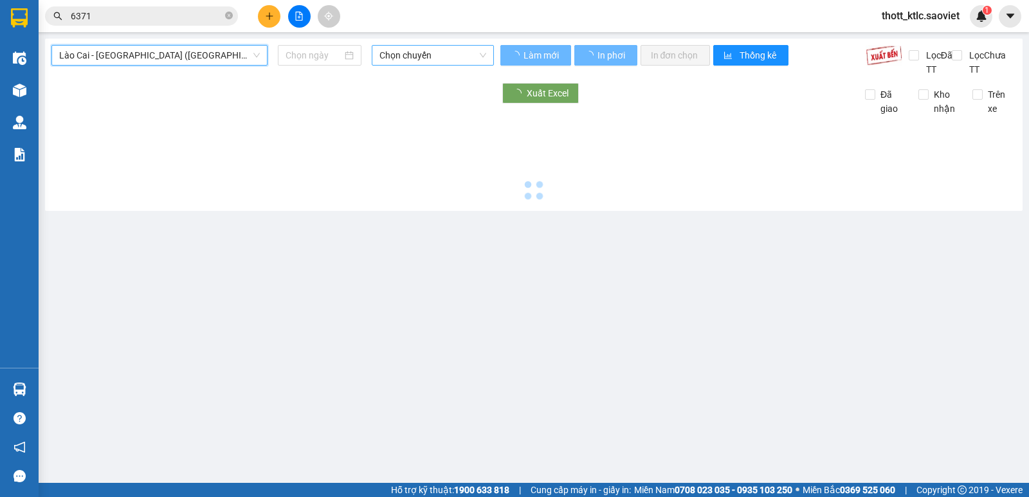
type input "[DATE]"
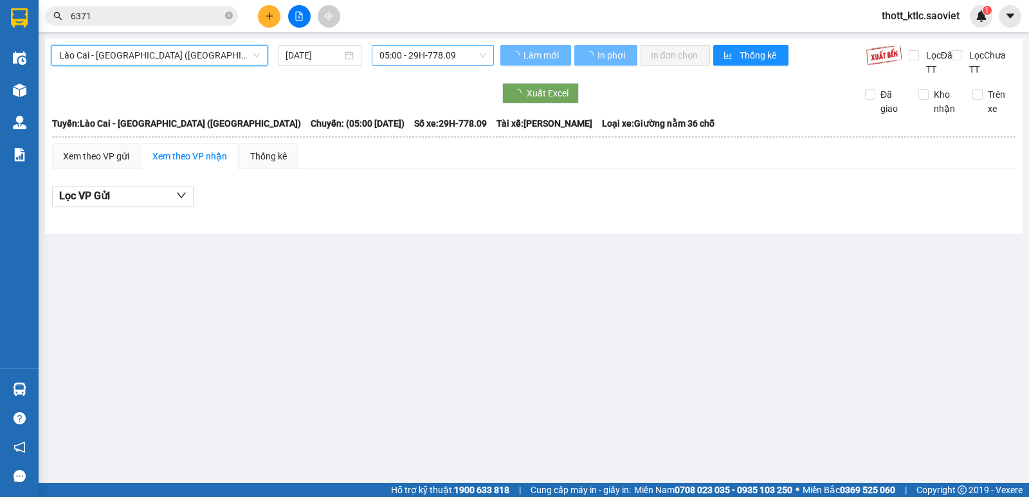
click at [435, 50] on span "05:00 - 29H-778.09" at bounding box center [432, 55] width 106 height 19
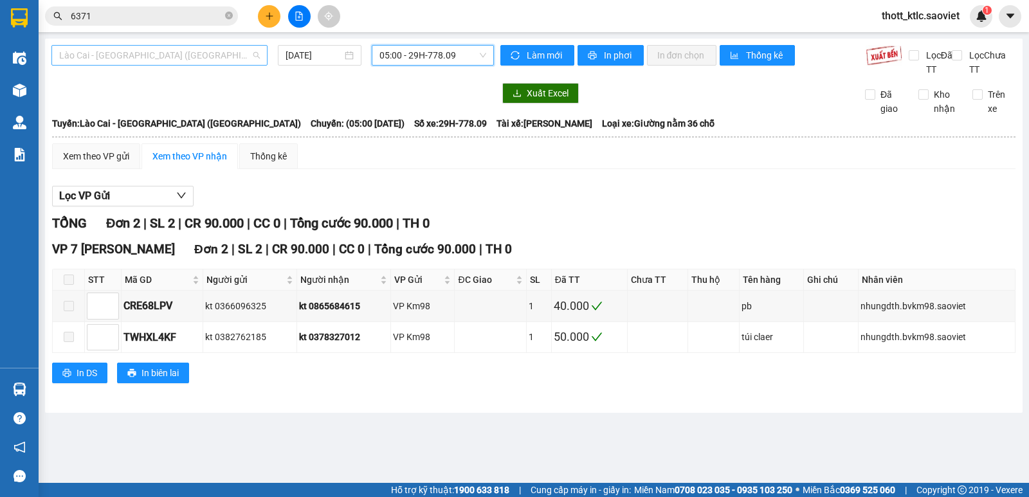
click at [197, 50] on span "Lào Cai - [GEOGRAPHIC_DATA] ([GEOGRAPHIC_DATA])" at bounding box center [159, 55] width 201 height 19
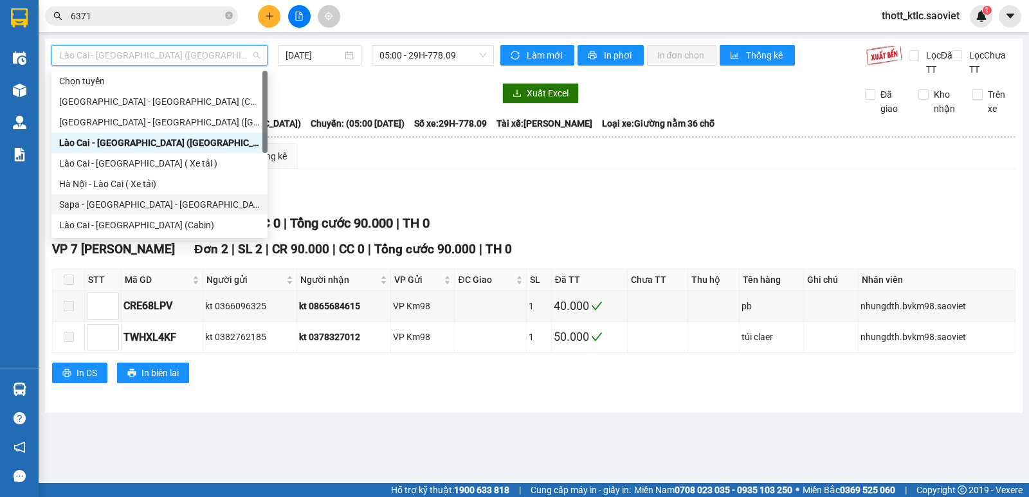
click at [146, 202] on div "Sapa - [GEOGRAPHIC_DATA] - [GEOGRAPHIC_DATA] ([GEOGRAPHIC_DATA])" at bounding box center [159, 204] width 201 height 14
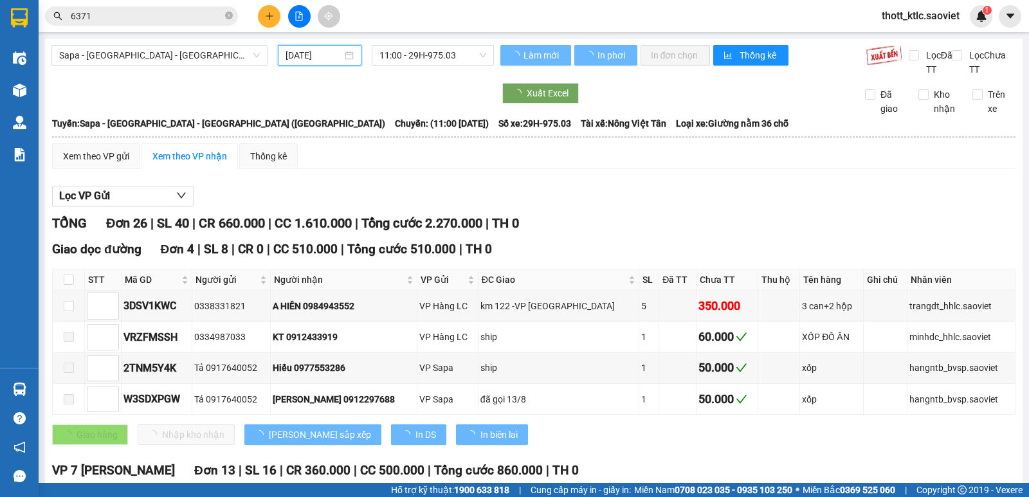
click at [328, 53] on input "[DATE]" at bounding box center [313, 55] width 57 height 14
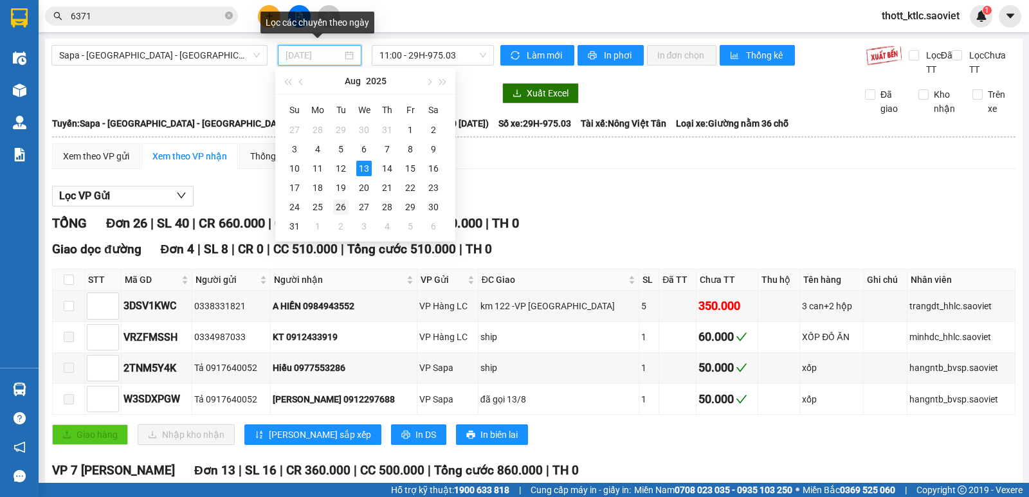
click at [336, 173] on tbody "27 28 29 30 31 1 2 3 4 5 6 7 8 9 10 11 12 13 14 15 16 17 18 19 20 21 22 23 24 2…" at bounding box center [364, 178] width 162 height 116
click at [336, 162] on div "12" at bounding box center [340, 168] width 15 height 15
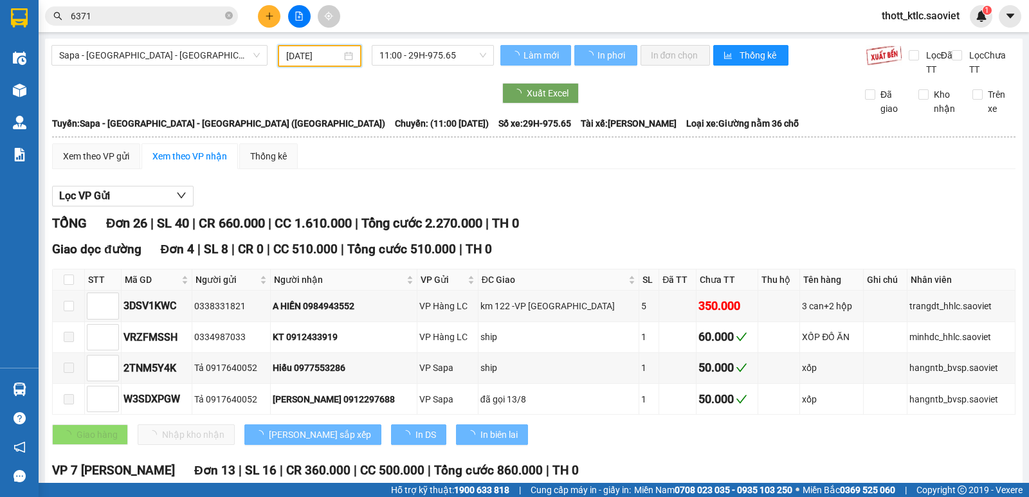
type input "[DATE]"
click at [439, 51] on span "11:00 - 29H-975.65" at bounding box center [432, 55] width 106 height 19
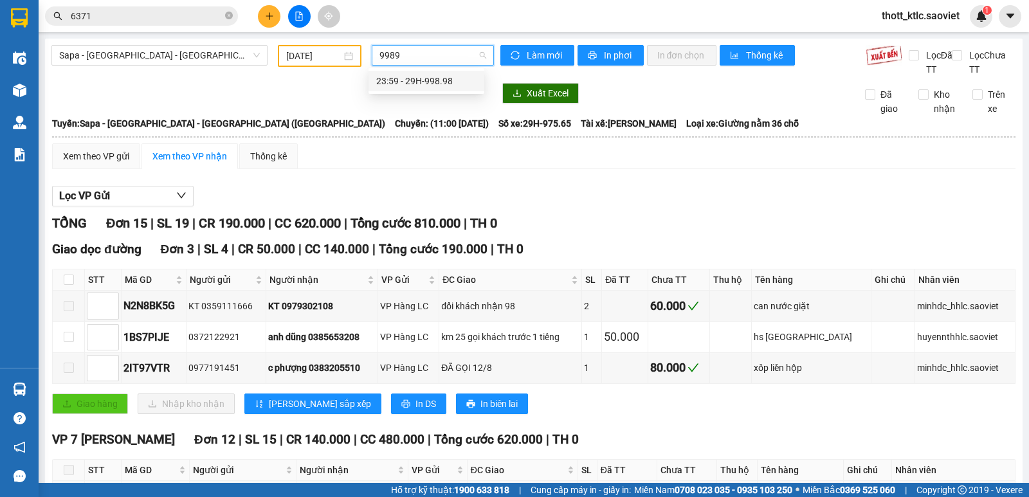
type input "99898"
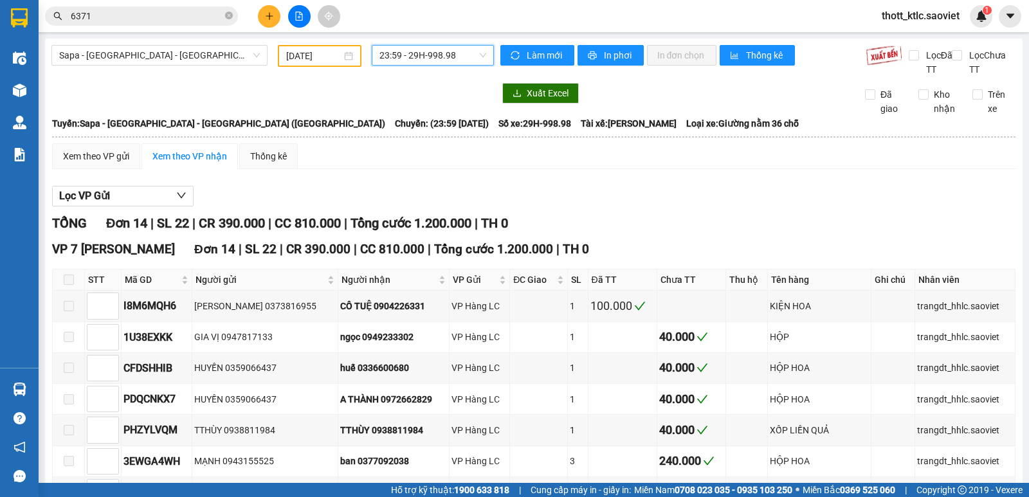
click at [459, 184] on div "Lọc VP Gửi TỔNG Đơn 14 | SL 22 | CR 390.000 | CC 810.000 | Tổng cước 1.200.000…" at bounding box center [533, 475] width 963 height 592
click at [229, 15] on icon "close-circle" at bounding box center [229, 16] width 8 height 8
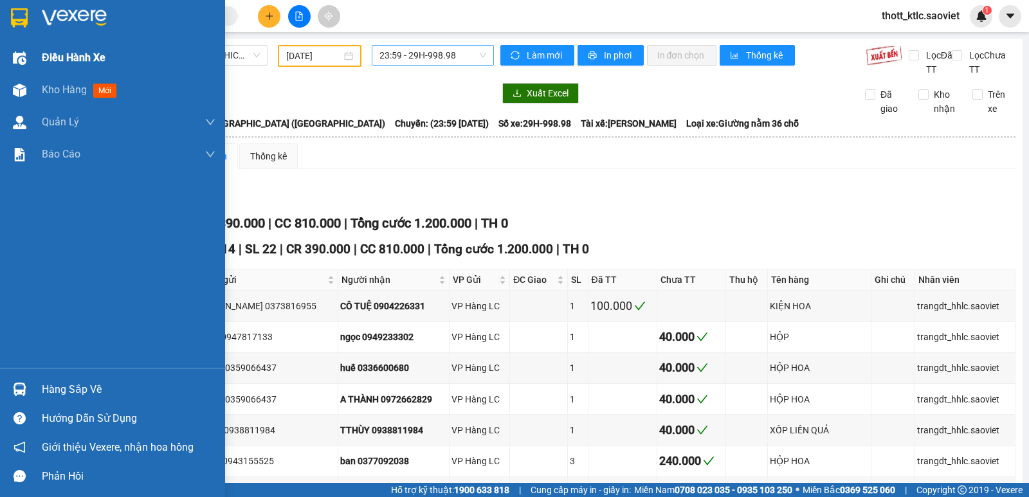
click at [85, 59] on span "Điều hành xe" at bounding box center [74, 58] width 64 height 16
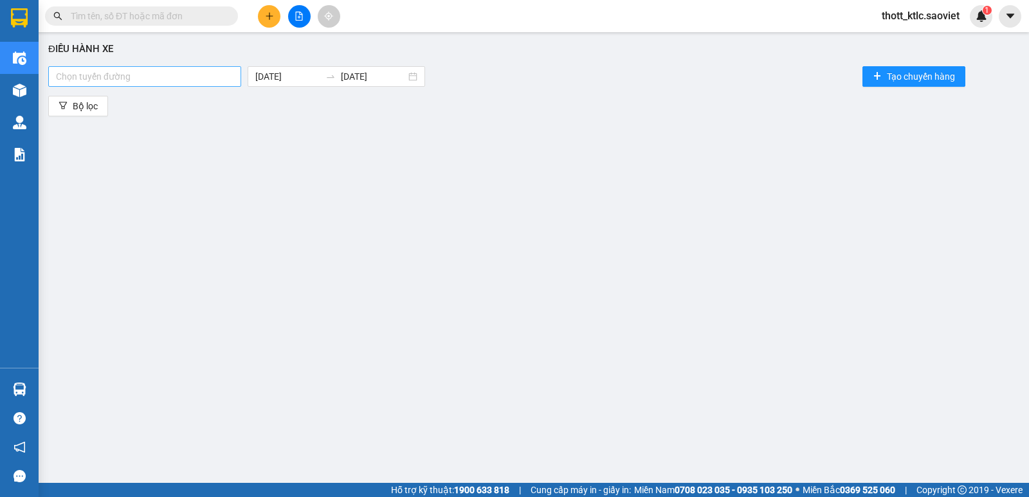
click at [206, 73] on div at bounding box center [144, 76] width 186 height 15
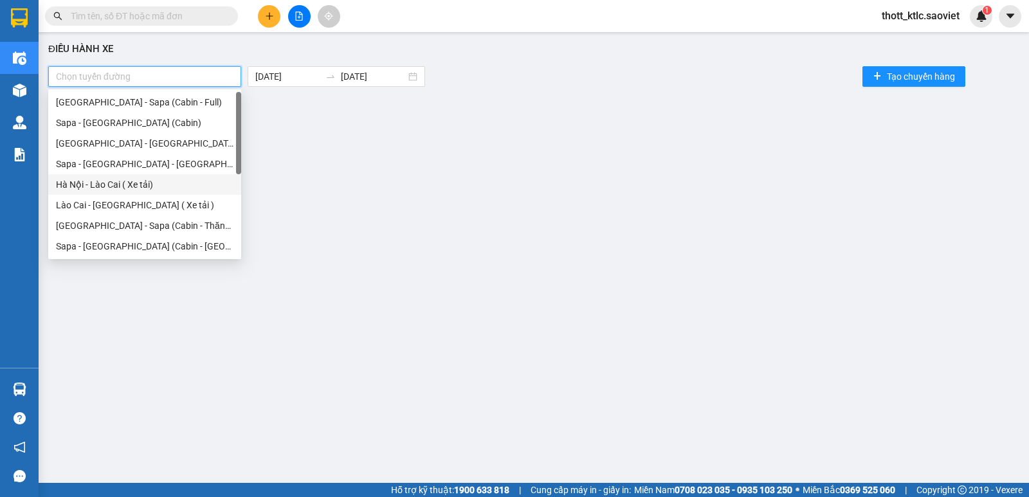
click at [127, 188] on div "Hà Nội - Lào Cai ( Xe tải)" at bounding box center [144, 184] width 177 height 14
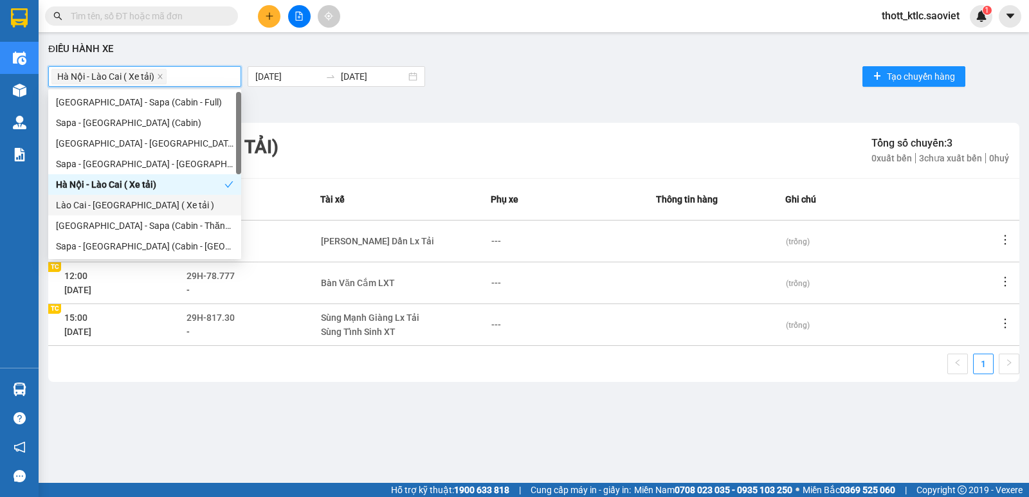
click at [123, 204] on div "Lào Cai - [GEOGRAPHIC_DATA] ( Xe tải )" at bounding box center [144, 205] width 177 height 14
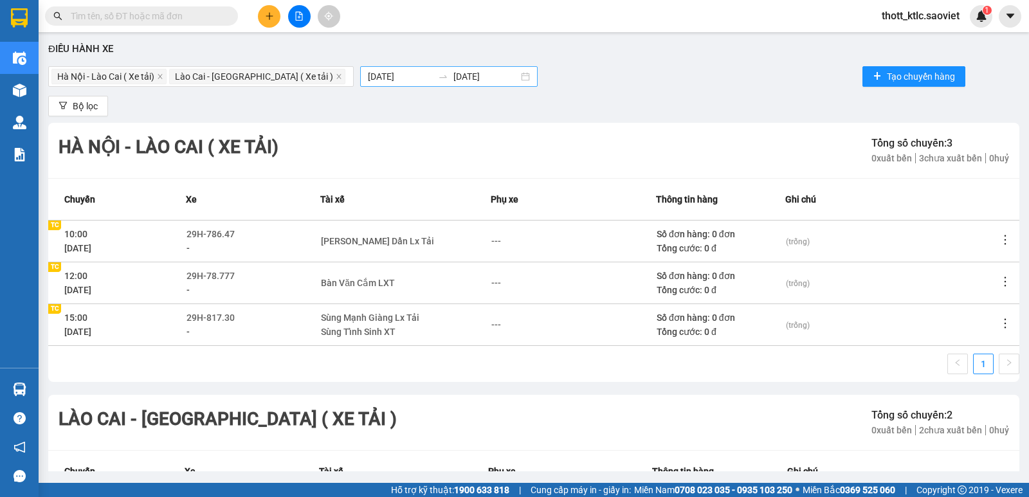
click at [360, 66] on div "[DATE] [DATE]" at bounding box center [448, 76] width 177 height 21
click at [368, 72] on input "[DATE]" at bounding box center [400, 76] width 65 height 14
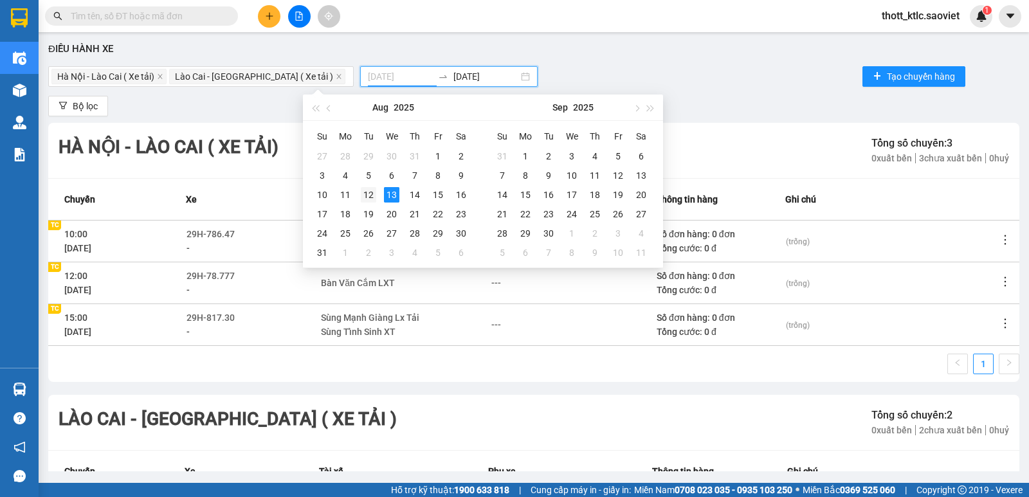
type input "[DATE]"
click at [372, 198] on div "12" at bounding box center [368, 194] width 15 height 15
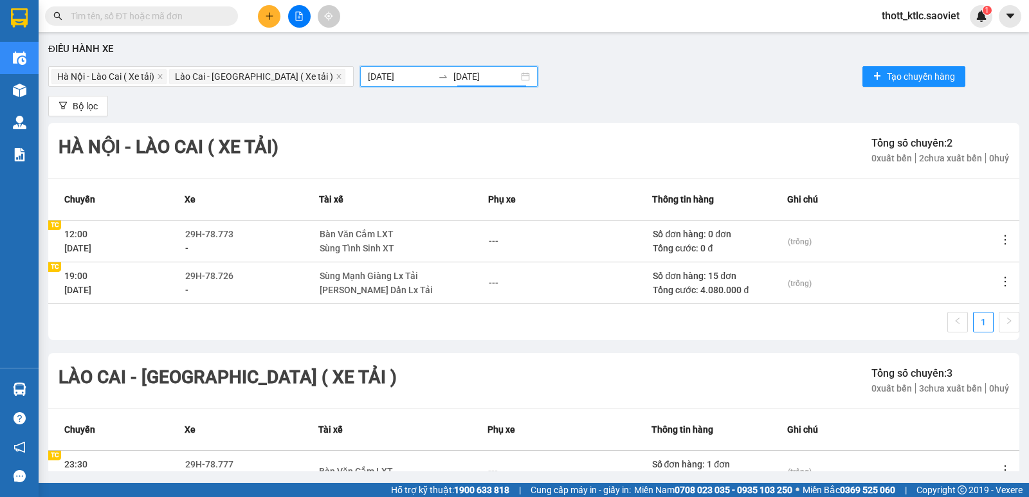
click at [453, 75] on input "[DATE]" at bounding box center [485, 76] width 65 height 14
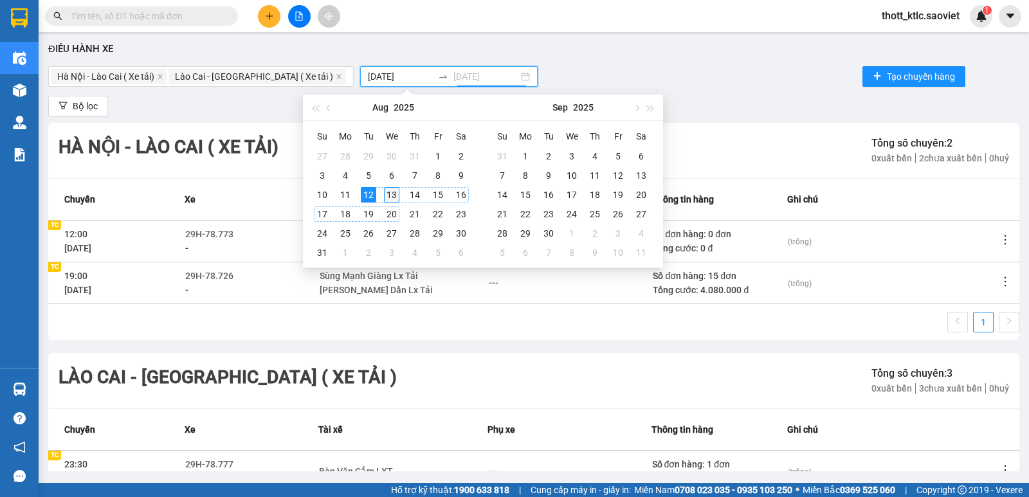
type input "[DATE]"
click at [389, 195] on div "13" at bounding box center [391, 194] width 15 height 15
type input "[DATE]"
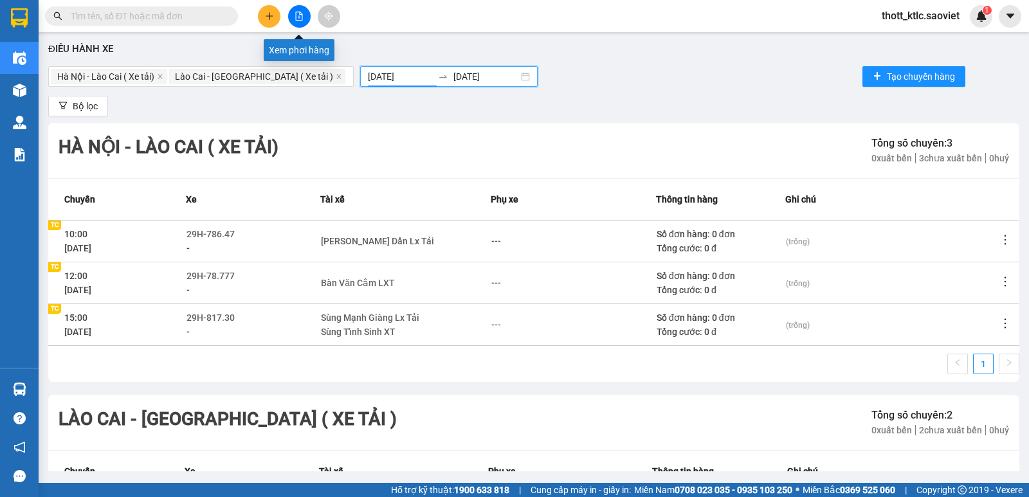
click at [298, 19] on icon "file-add" at bounding box center [298, 16] width 9 height 9
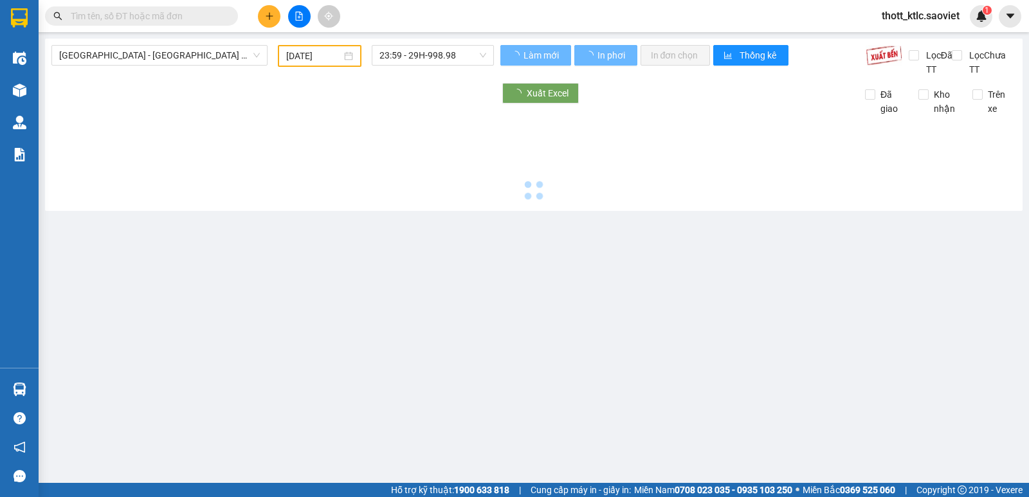
type input "[DATE]"
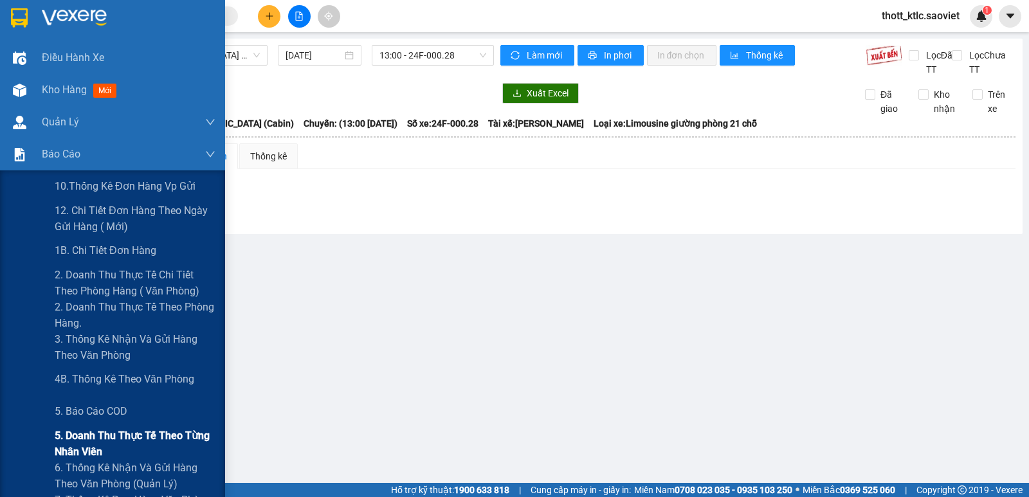
click at [114, 446] on span "5. Doanh thu thực tế theo từng nhân viên" at bounding box center [135, 444] width 161 height 32
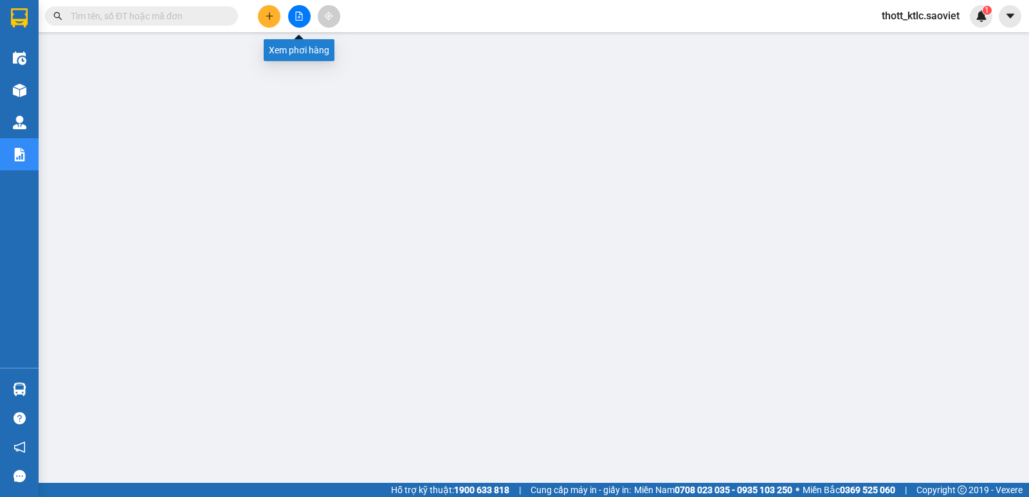
click at [298, 15] on icon "file-add" at bounding box center [298, 16] width 9 height 9
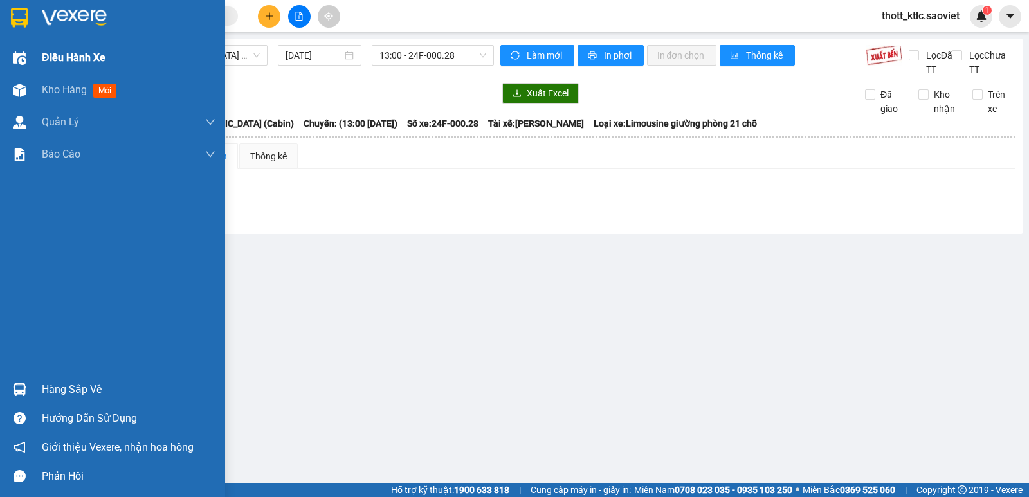
click at [96, 56] on span "Điều hành xe" at bounding box center [74, 58] width 64 height 16
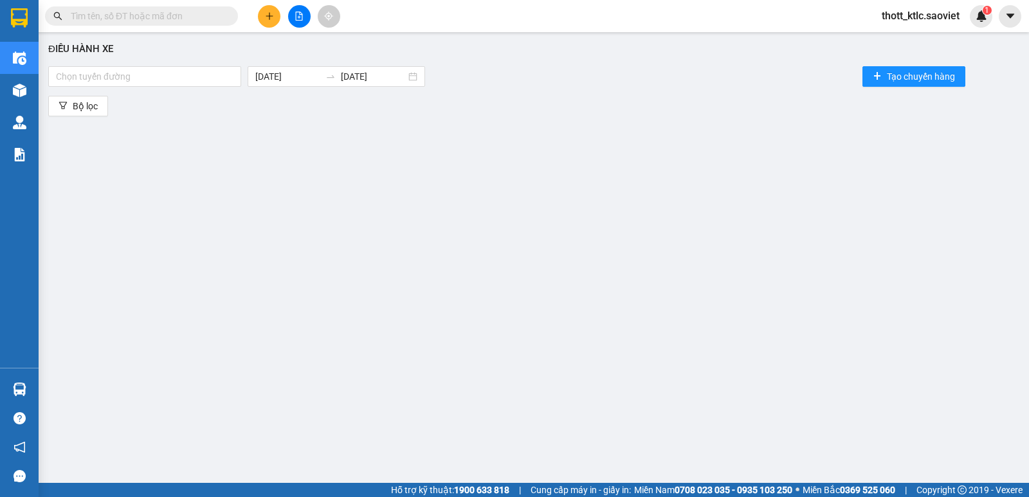
click at [294, 24] on button at bounding box center [299, 16] width 23 height 23
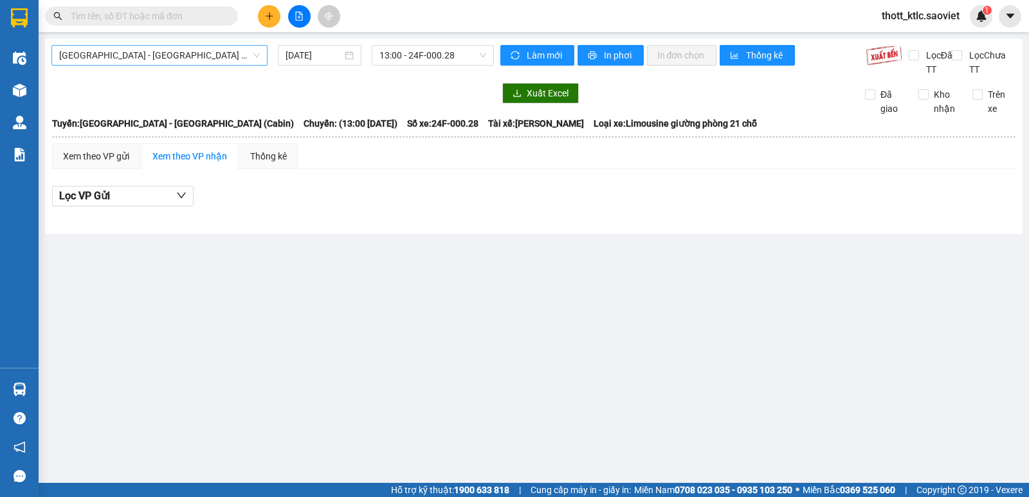
click at [144, 64] on span "[GEOGRAPHIC_DATA] - [GEOGRAPHIC_DATA] (Cabin)" at bounding box center [159, 55] width 201 height 19
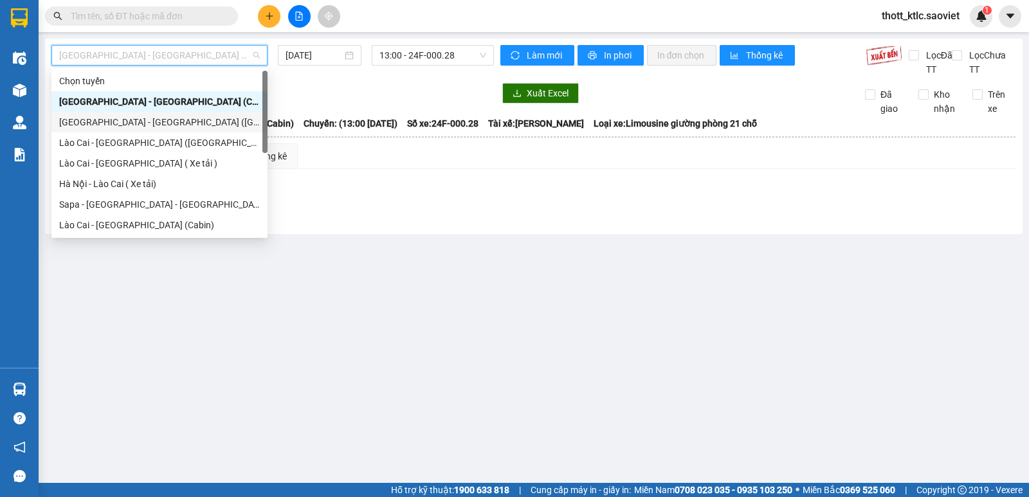
click at [125, 123] on div "[GEOGRAPHIC_DATA] - [GEOGRAPHIC_DATA] ([GEOGRAPHIC_DATA])" at bounding box center [159, 122] width 201 height 14
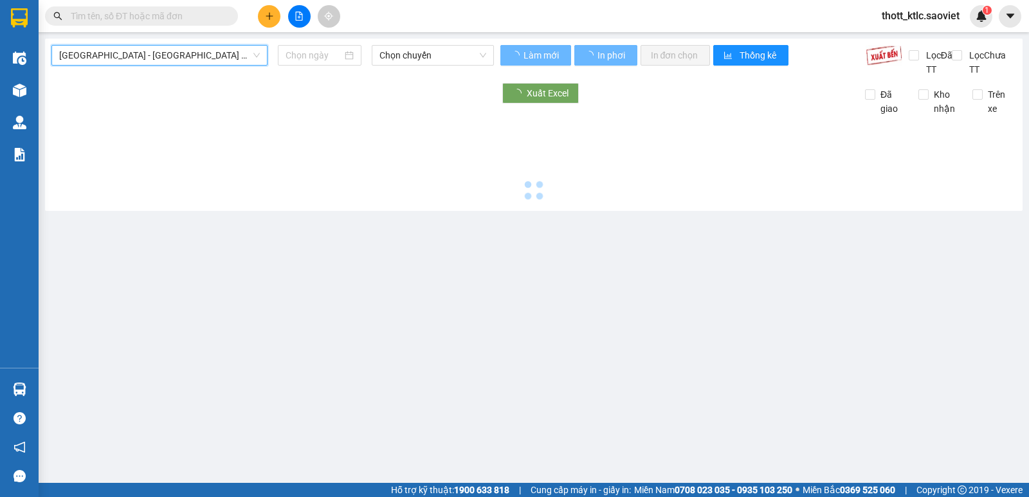
type input "[DATE]"
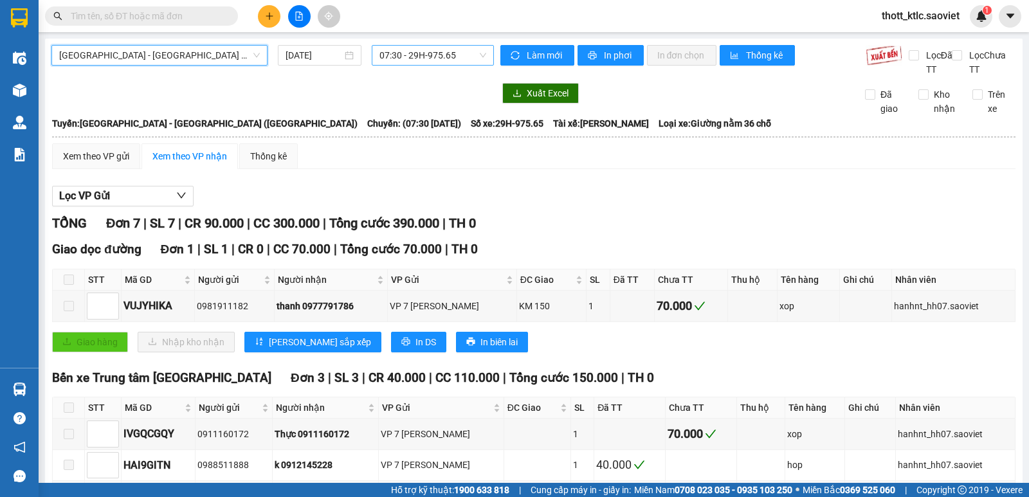
click at [436, 53] on span "07:30 - 29H-975.65" at bounding box center [432, 55] width 106 height 19
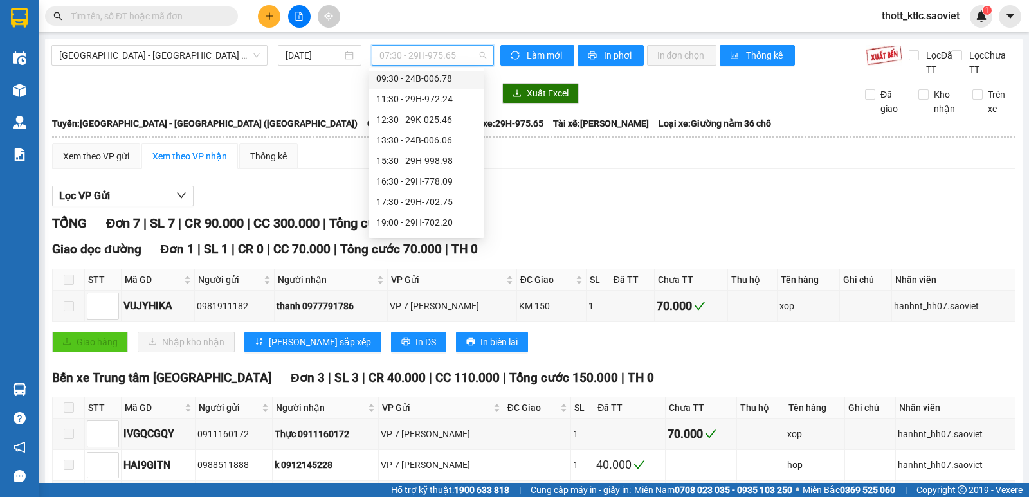
scroll to position [123, 0]
click at [413, 140] on div "17:30 - 29H-702.75" at bounding box center [426, 143] width 100 height 14
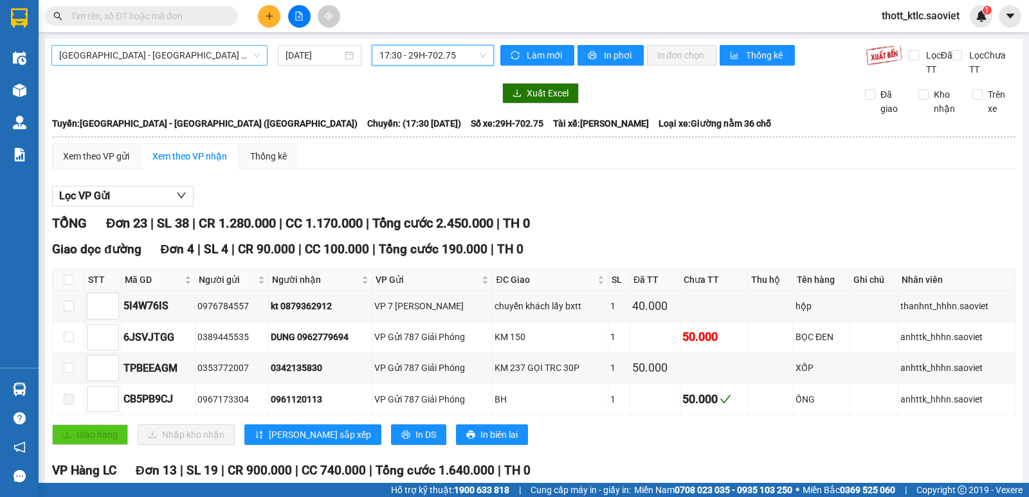
click at [190, 51] on span "[GEOGRAPHIC_DATA] - [GEOGRAPHIC_DATA] ([GEOGRAPHIC_DATA])" at bounding box center [159, 55] width 201 height 19
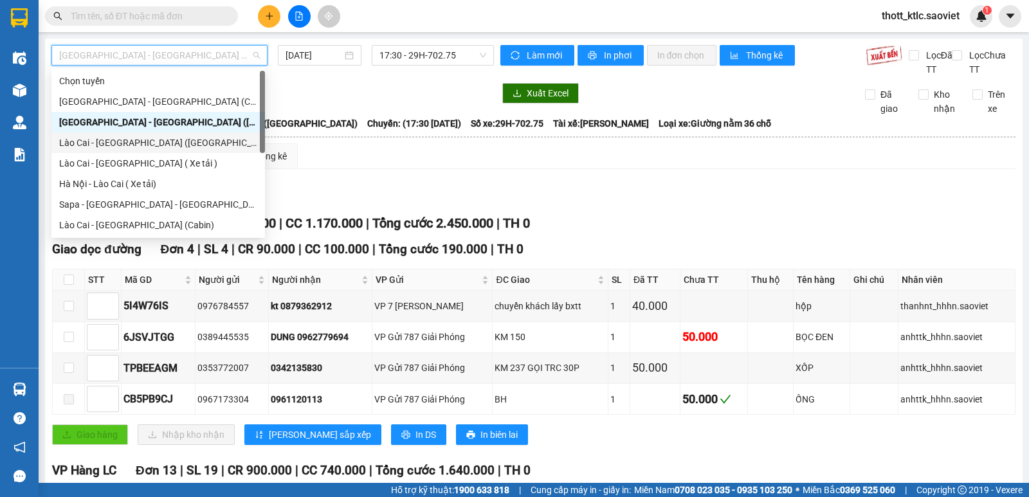
click at [109, 141] on div "Lào Cai - [GEOGRAPHIC_DATA] ([GEOGRAPHIC_DATA])" at bounding box center [158, 143] width 198 height 14
type input "[DATE]"
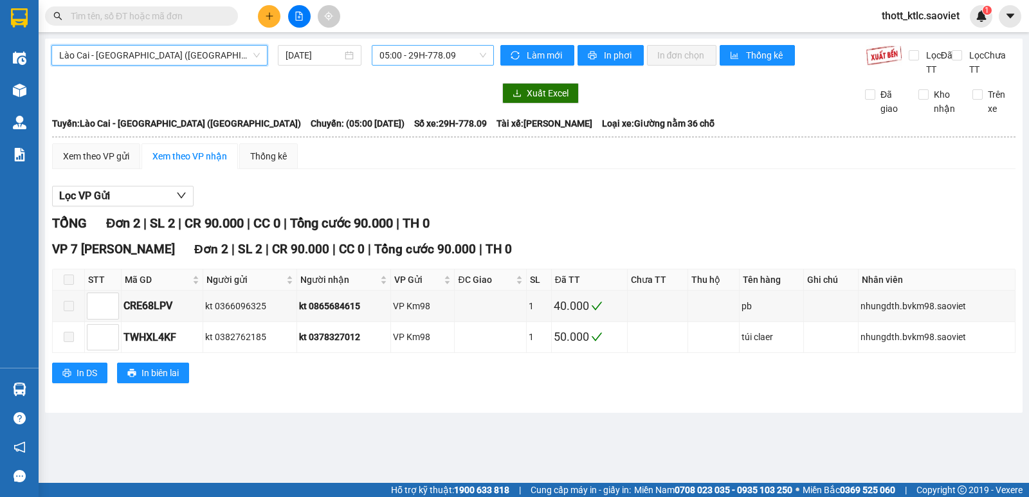
scroll to position [21, 0]
click at [422, 54] on span "05:00 - 29H-778.09" at bounding box center [432, 55] width 106 height 19
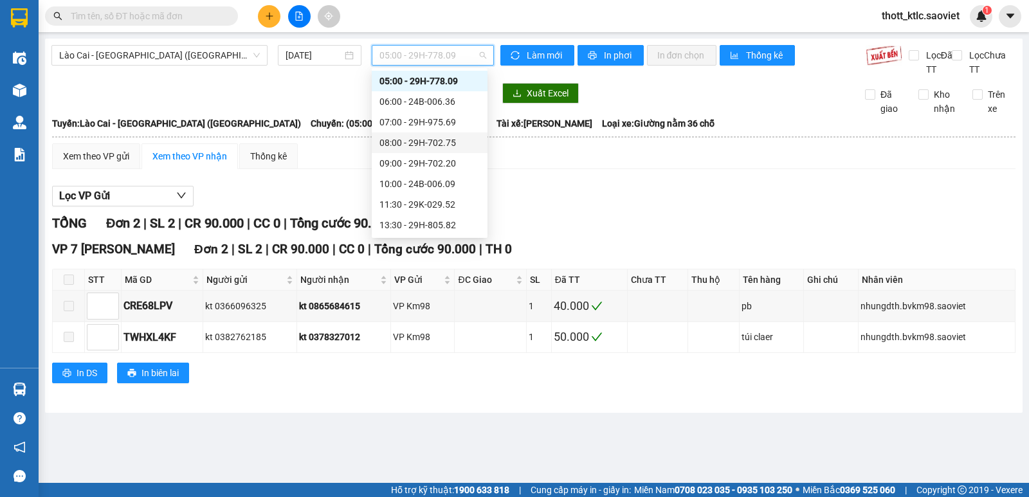
click at [439, 141] on div "08:00 - 29H-702.75" at bounding box center [429, 143] width 100 height 14
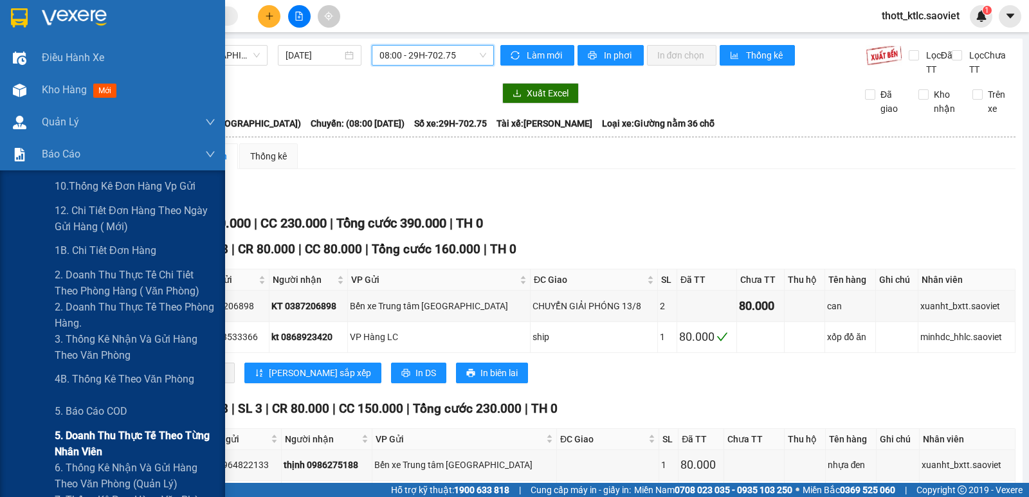
click at [99, 446] on span "5. Doanh thu thực tế theo từng nhân viên" at bounding box center [135, 444] width 161 height 32
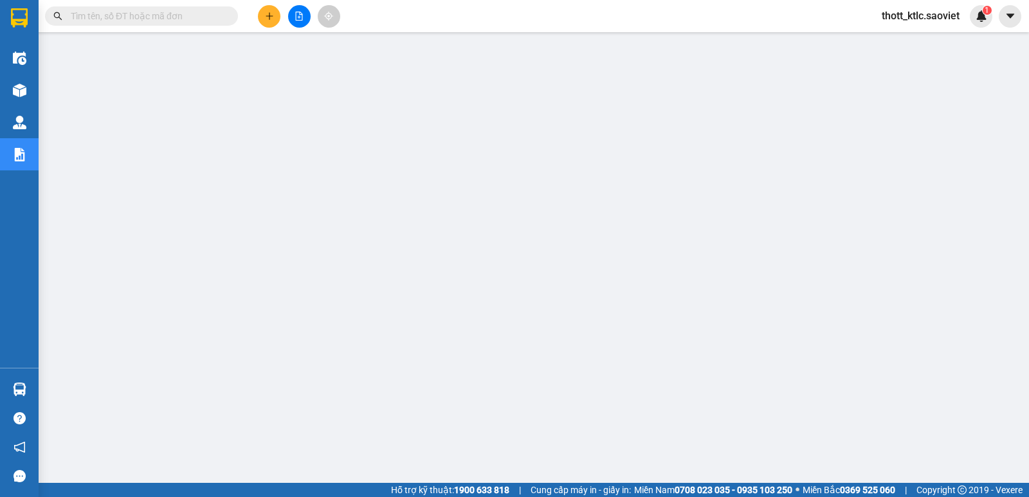
click at [897, 12] on span "thott_ktlc.saoviet" at bounding box center [920, 16] width 98 height 16
click at [896, 39] on span "Đăng xuất" at bounding box center [926, 40] width 72 height 14
